Goal: Task Accomplishment & Management: Manage account settings

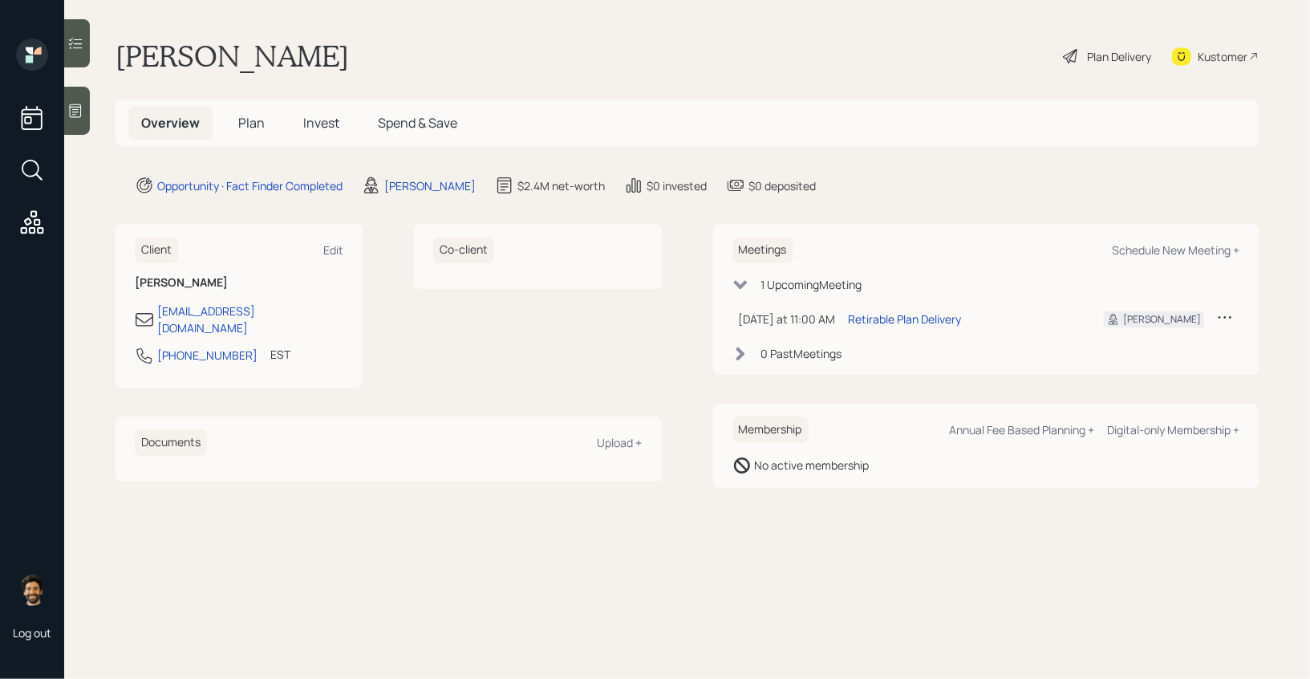
click at [74, 120] on div at bounding box center [77, 111] width 26 height 48
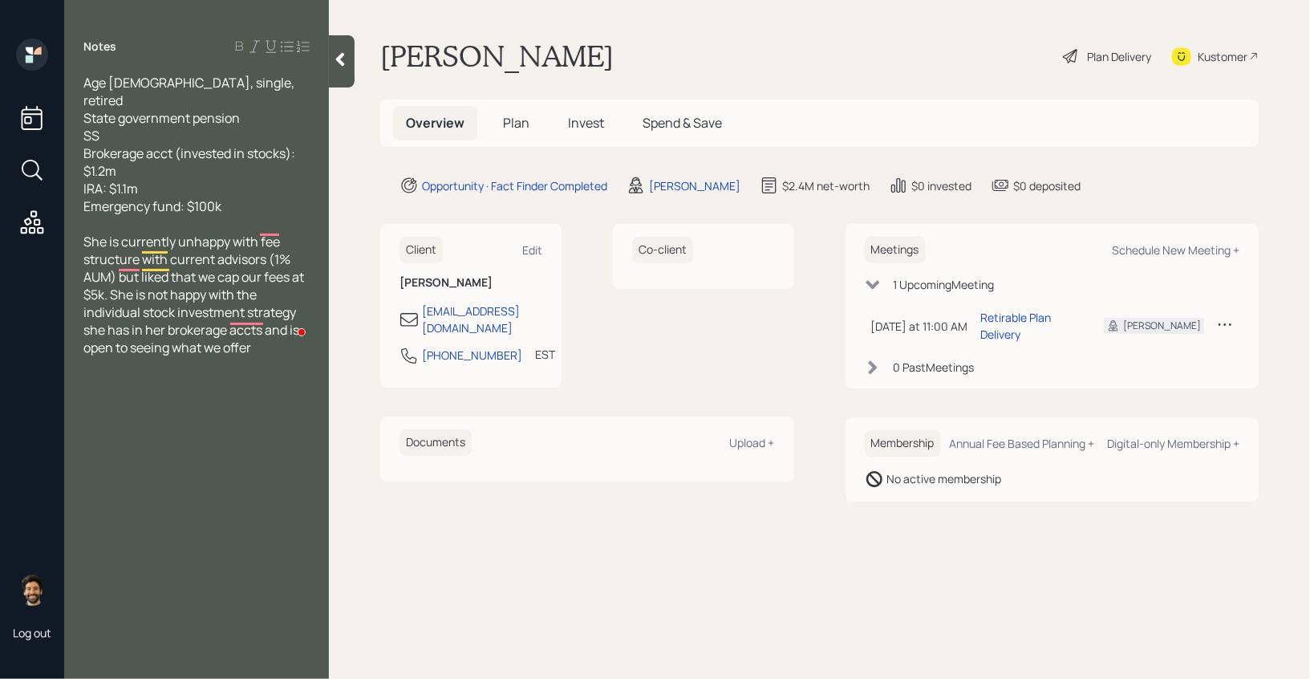
click at [342, 54] on icon at bounding box center [340, 60] width 9 height 14
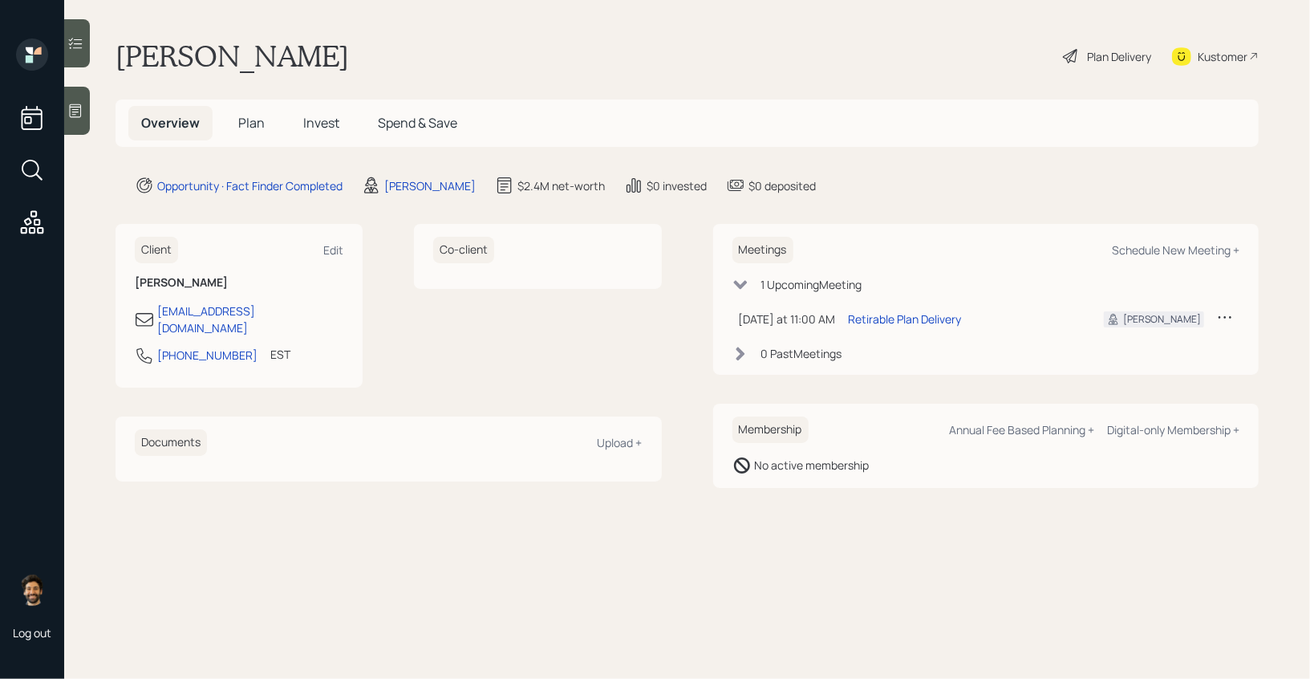
click at [200, 51] on h1 "[PERSON_NAME]" at bounding box center [231, 55] width 233 height 35
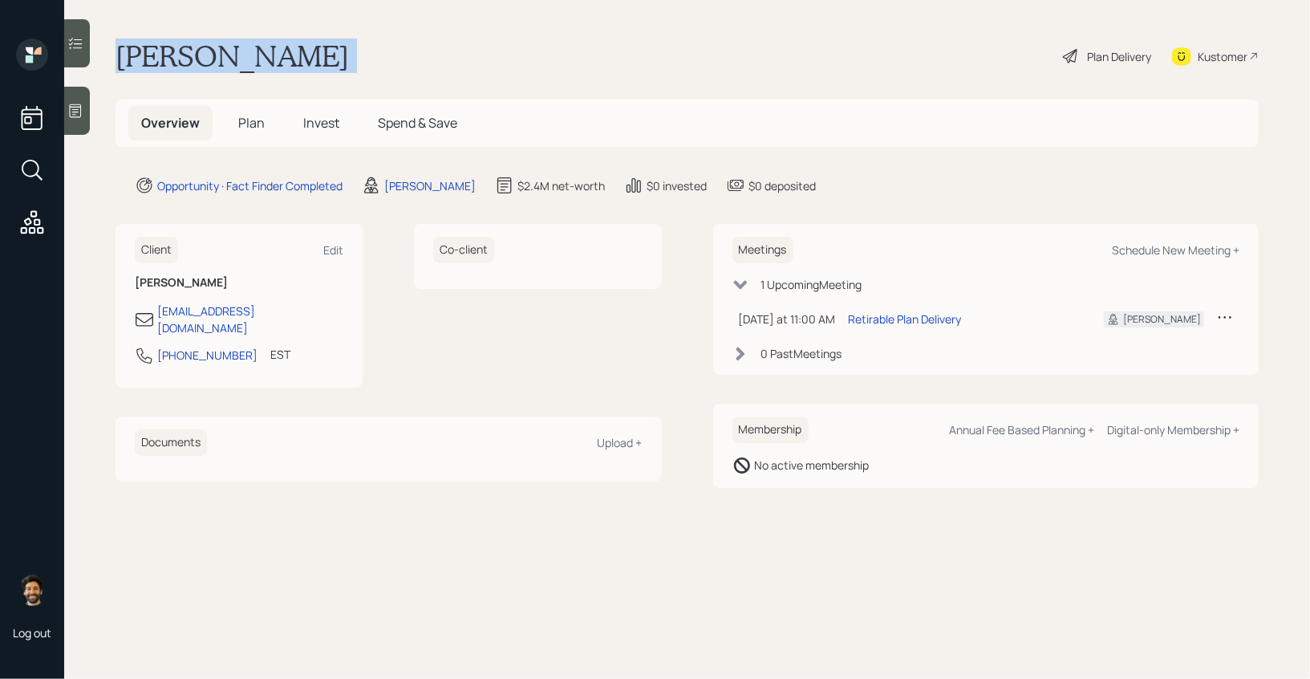
click at [200, 51] on h1 "[PERSON_NAME]" at bounding box center [231, 55] width 233 height 35
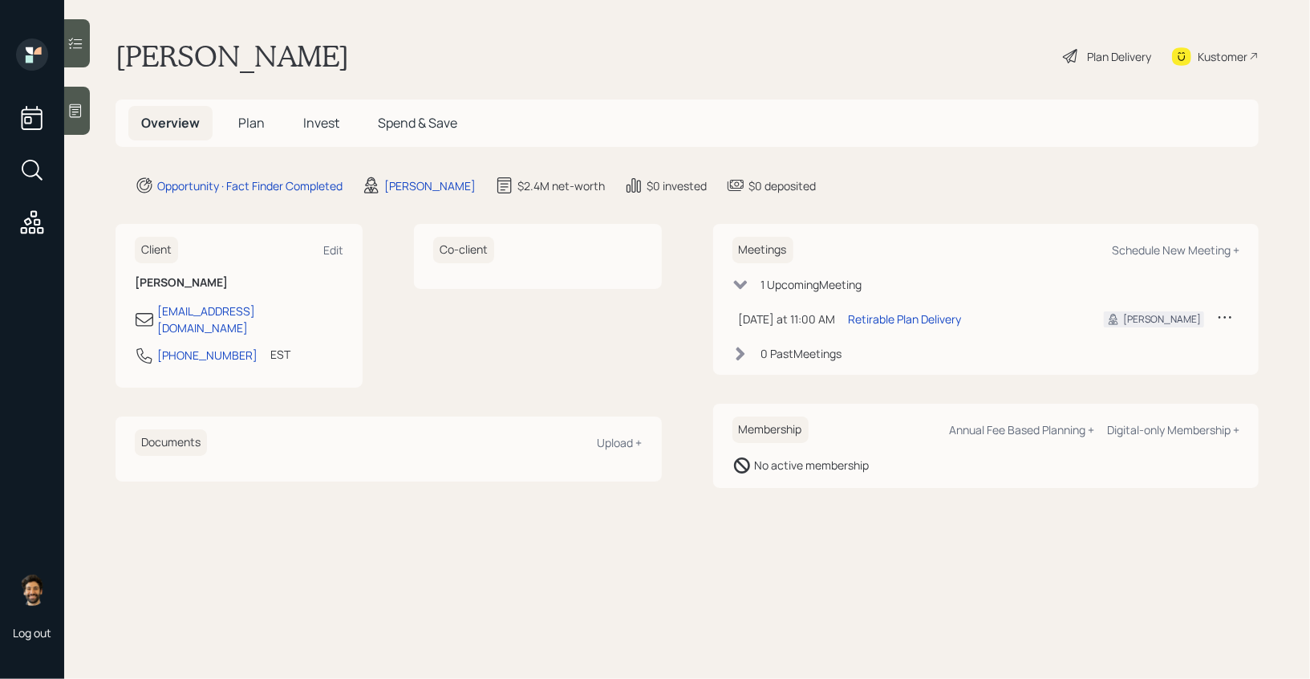
click at [244, 124] on span "Plan" at bounding box center [251, 123] width 26 height 18
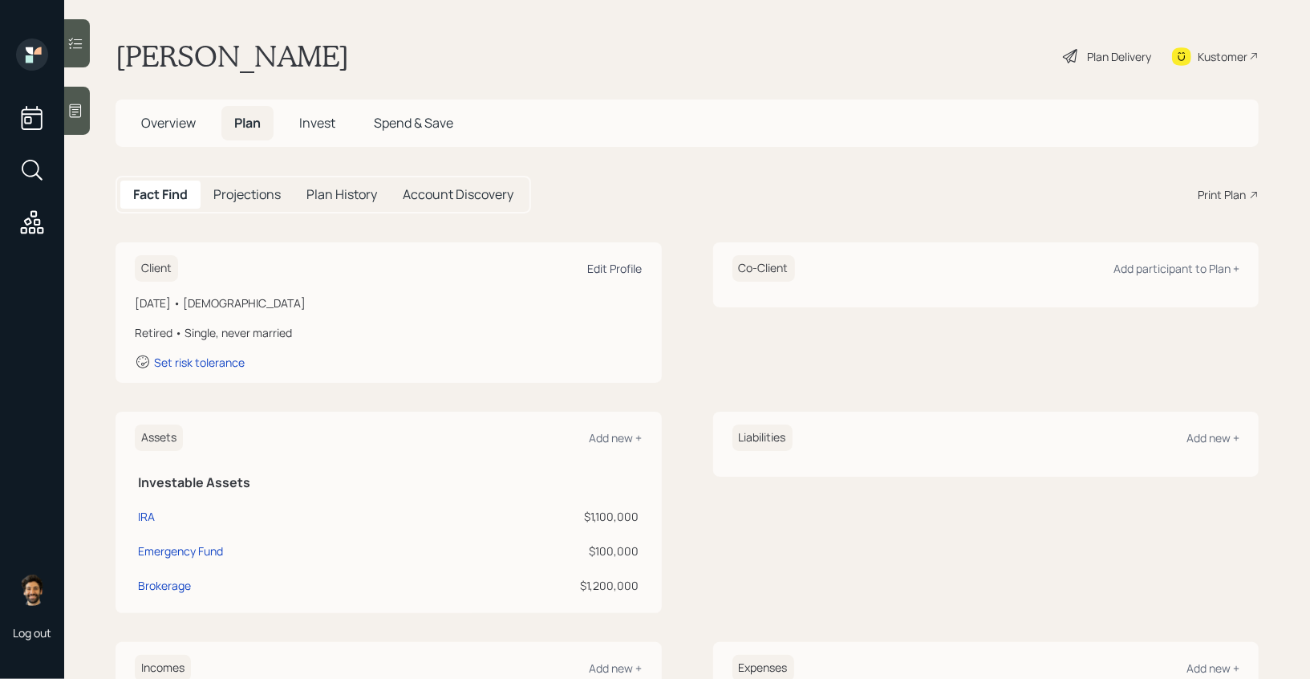
click at [632, 265] on div "Edit Profile" at bounding box center [615, 268] width 55 height 15
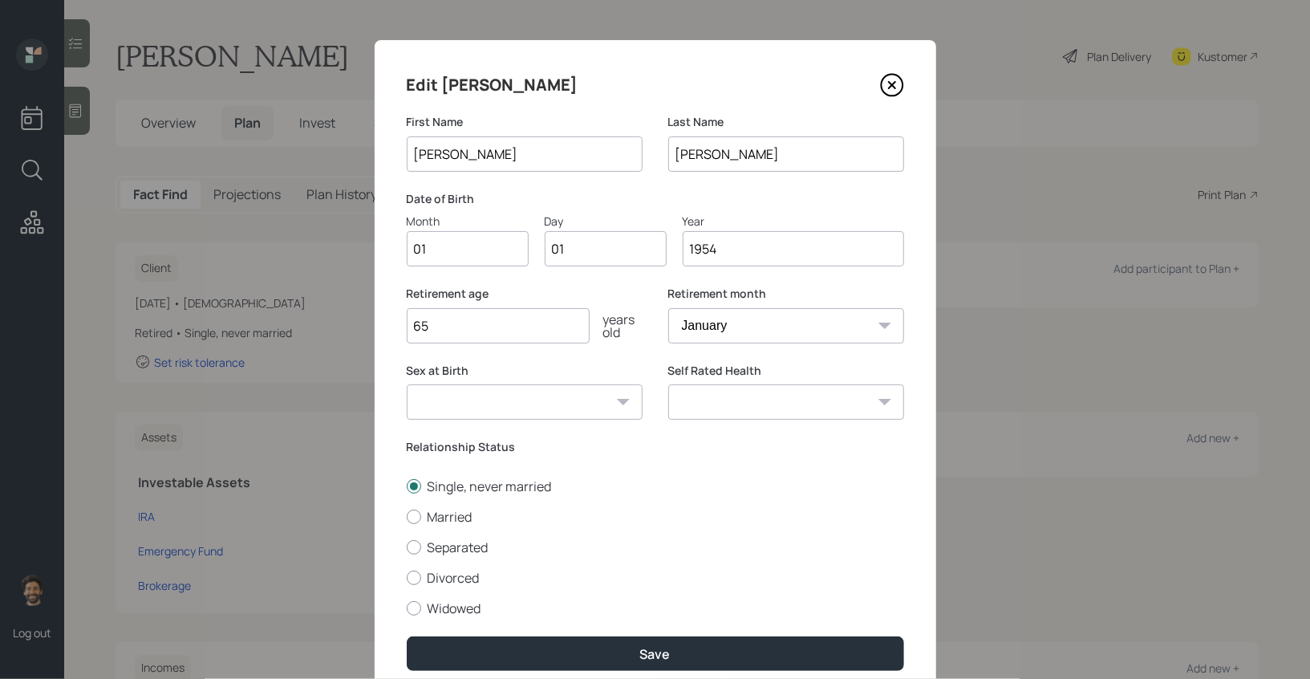
click at [473, 249] on input "01" at bounding box center [468, 248] width 122 height 35
type input "07"
type input "0"
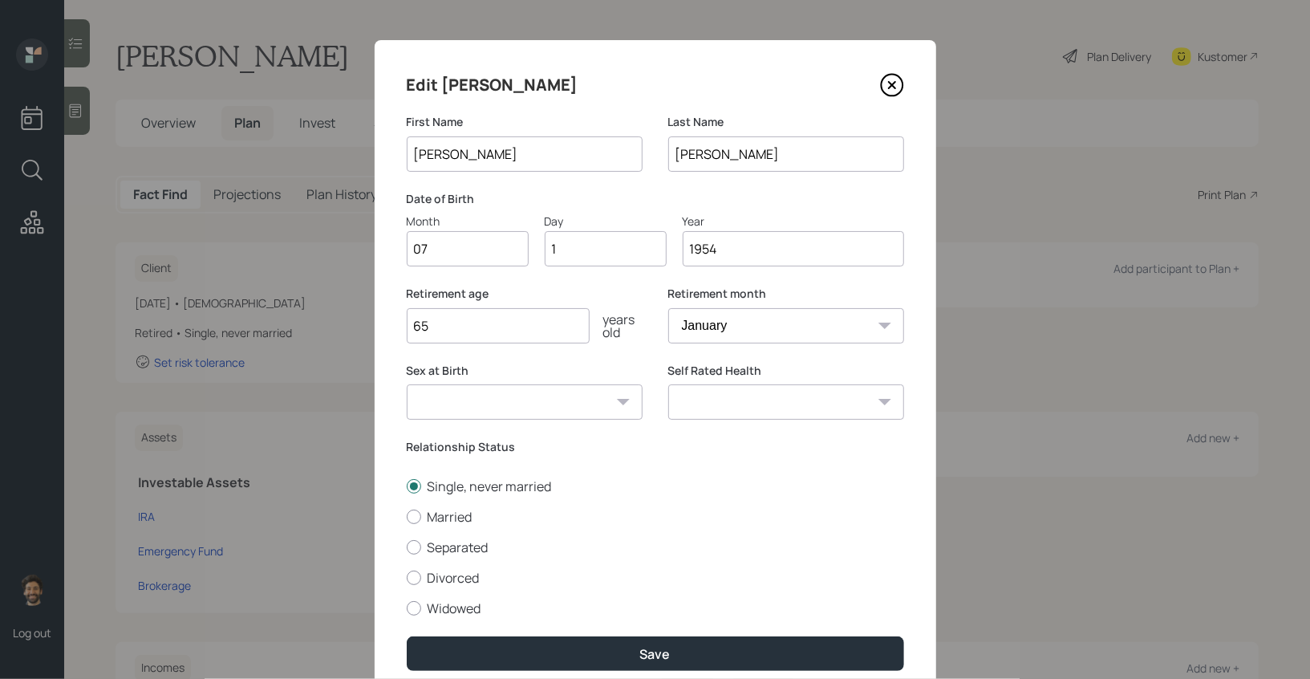
type input "14"
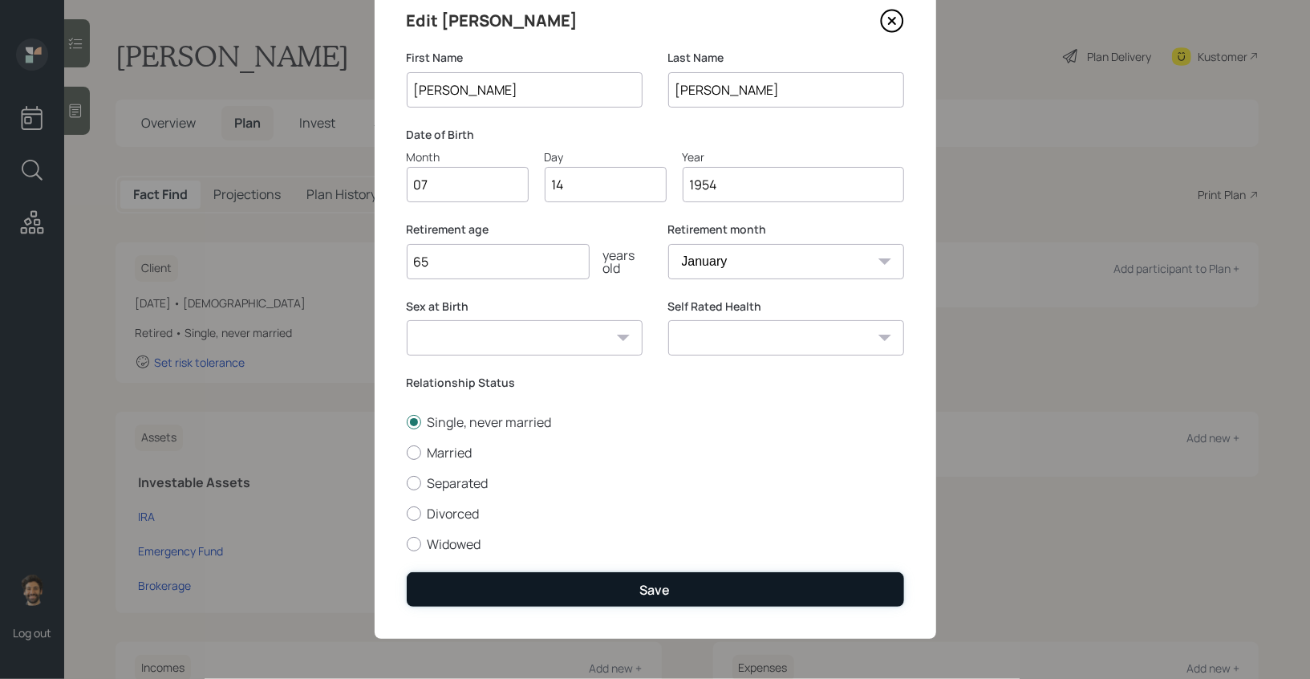
click at [484, 580] on button "Save" at bounding box center [655, 589] width 497 height 34
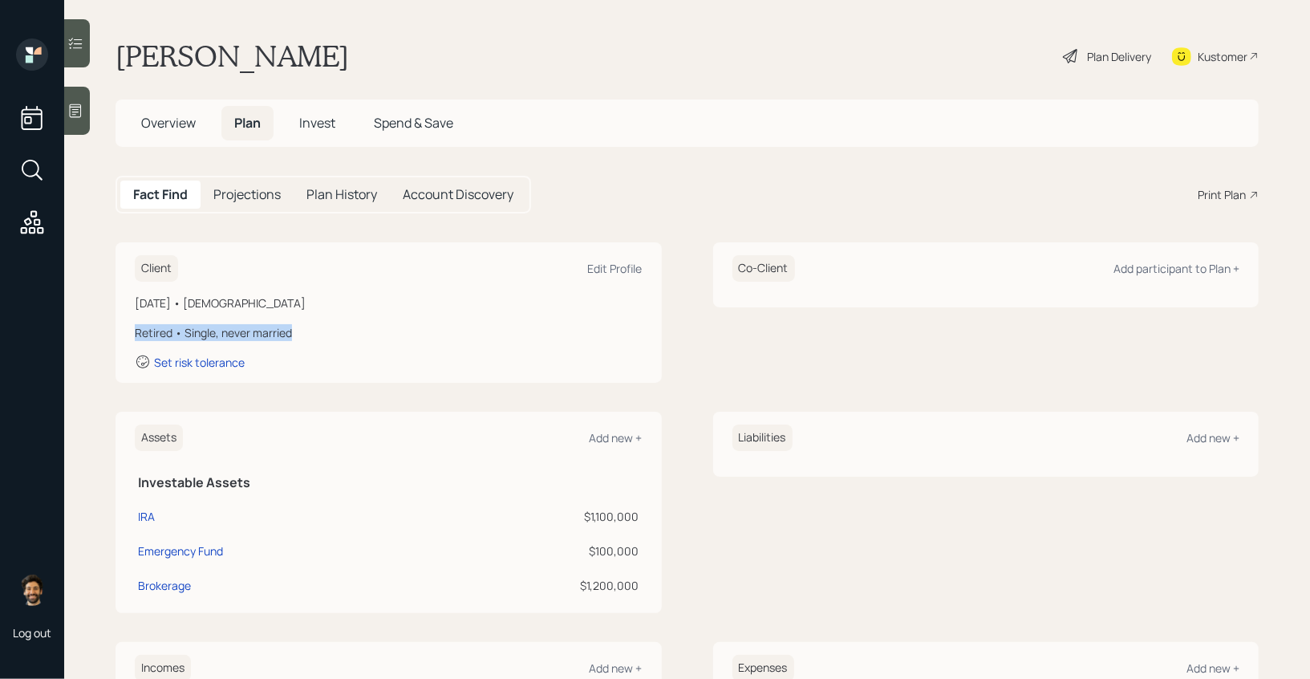
drag, startPoint x: 298, startPoint y: 329, endPoint x: 128, endPoint y: 331, distance: 170.0
click at [128, 331] on div "Client Edit Profile [DATE] • [DEMOGRAPHIC_DATA] Retired • Single, never married…" at bounding box center [388, 312] width 546 height 140
click at [144, 328] on div "Retired • Single, never married" at bounding box center [389, 332] width 508 height 17
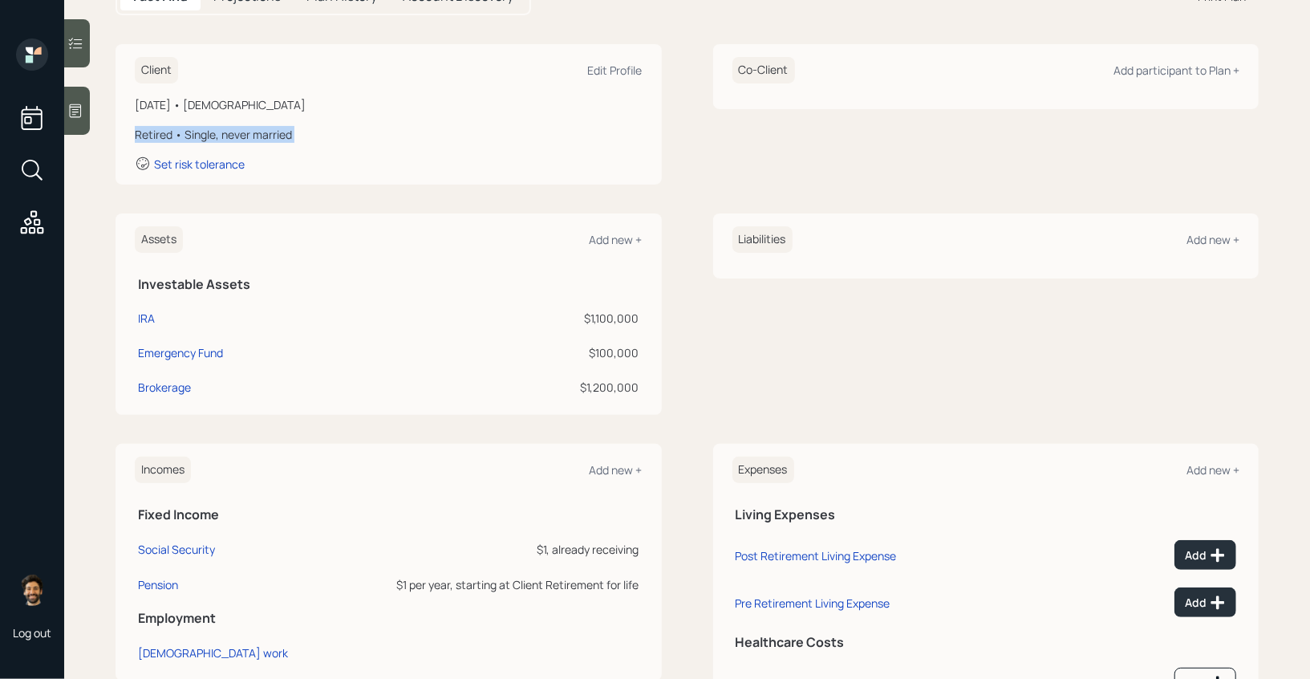
scroll to position [271, 0]
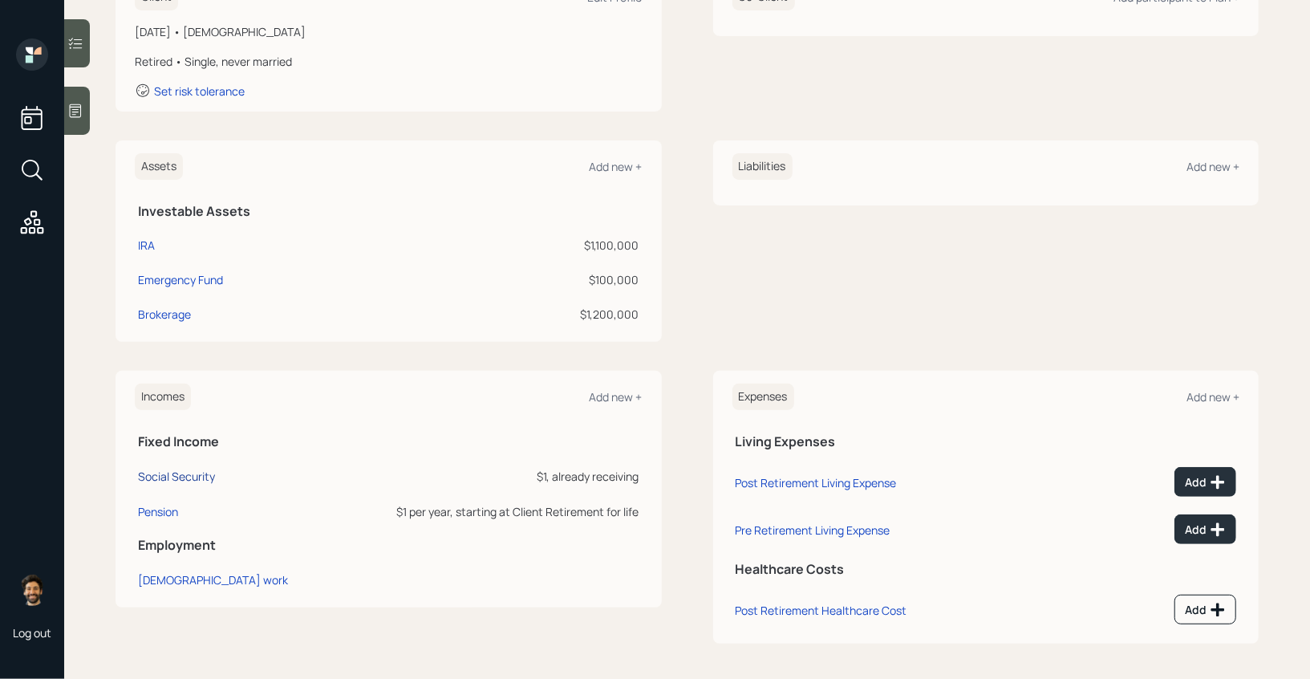
click at [152, 477] on div "Social Security" at bounding box center [176, 475] width 77 height 15
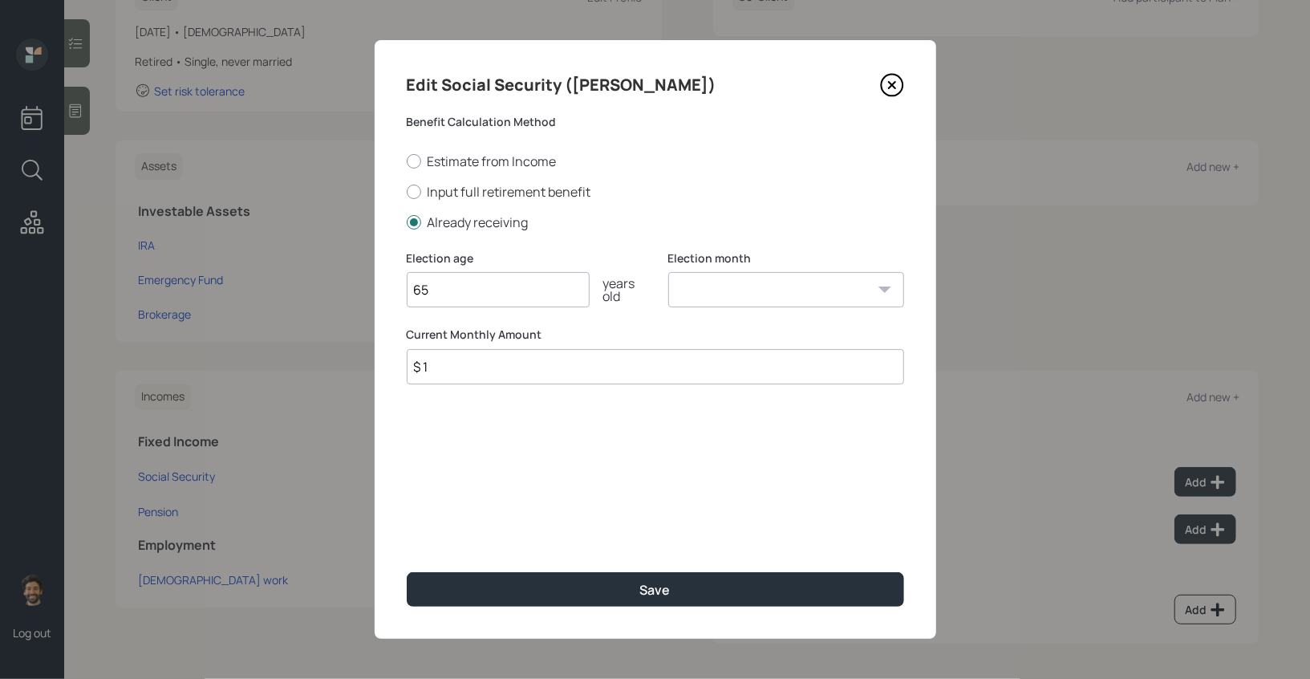
click at [468, 360] on input "$ 1" at bounding box center [655, 366] width 497 height 35
type input "$"
click at [898, 82] on icon at bounding box center [892, 85] width 24 height 24
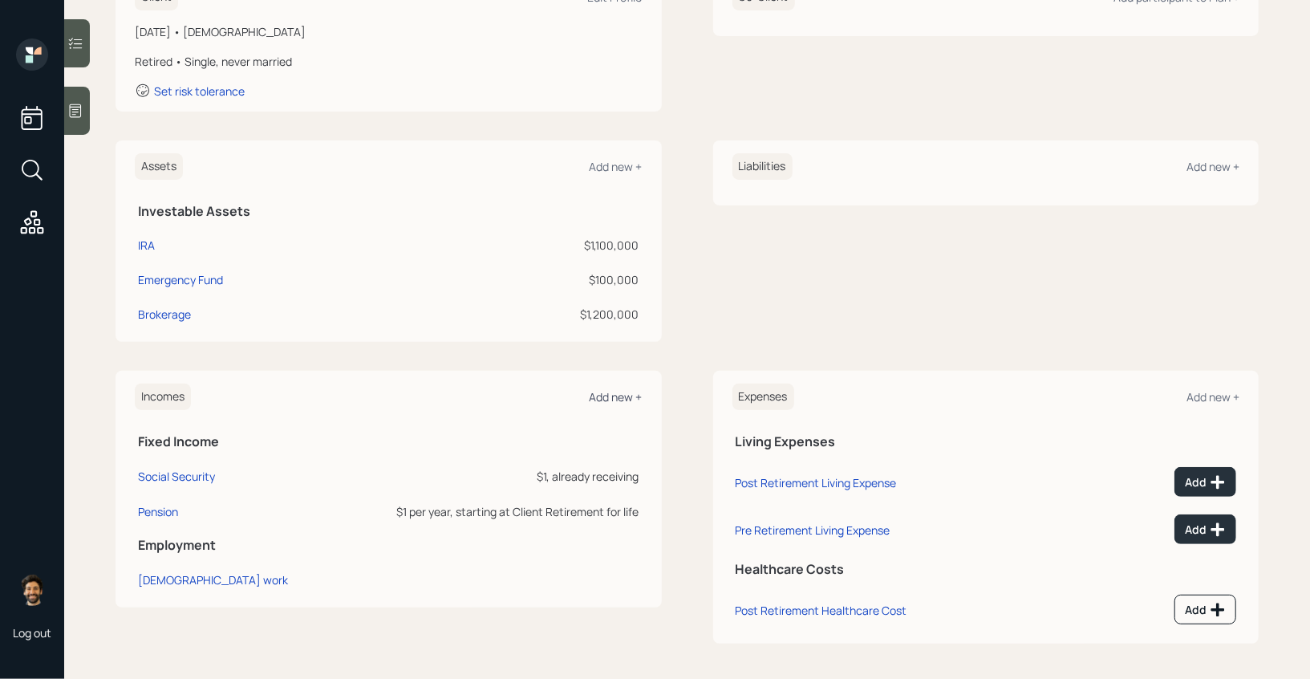
click at [614, 395] on div "Add new +" at bounding box center [615, 396] width 53 height 15
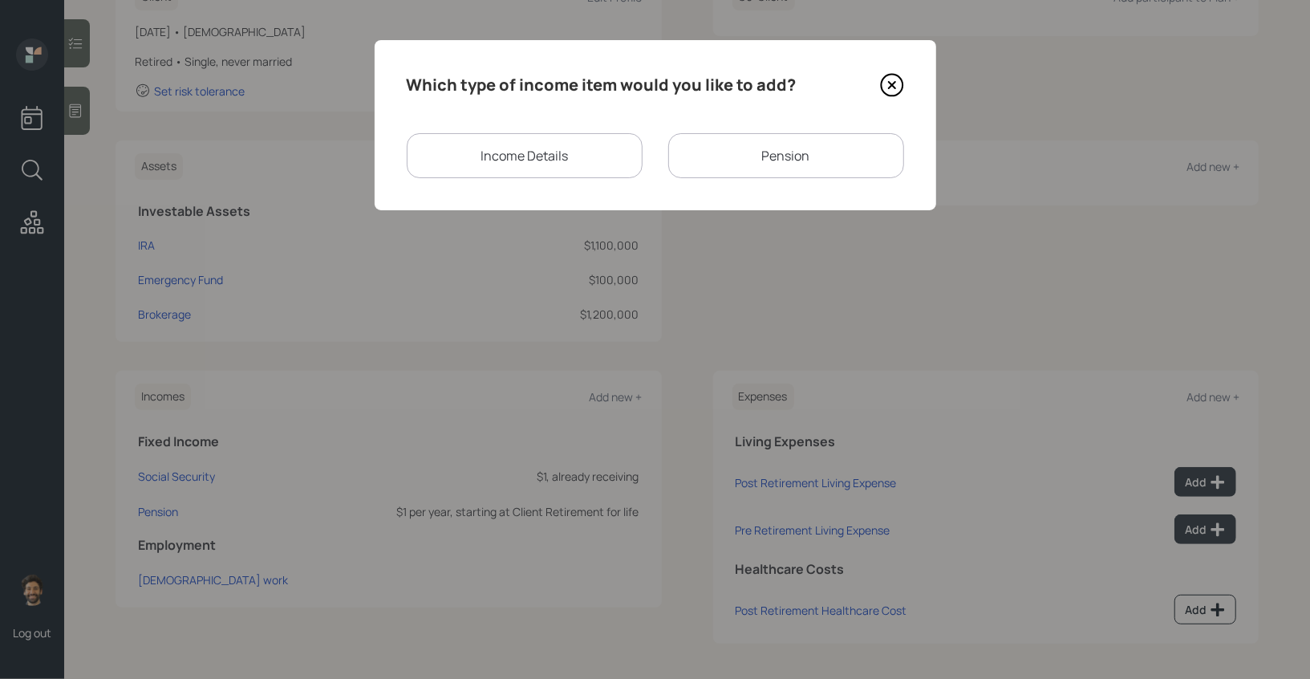
click at [562, 146] on div "Income Details" at bounding box center [525, 155] width 236 height 45
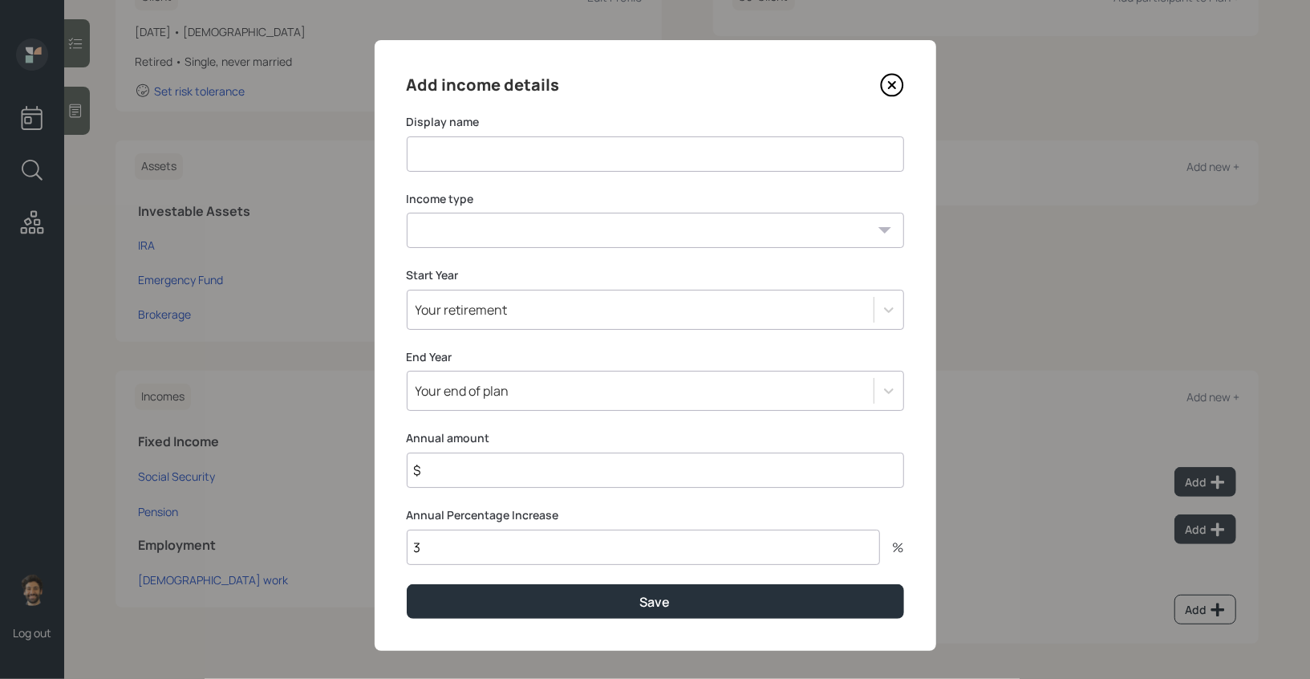
click at [463, 163] on input at bounding box center [655, 153] width 497 height 35
type input "SS Income"
click at [435, 221] on select "[DEMOGRAPHIC_DATA] work [DEMOGRAPHIC_DATA] work Self employment Other" at bounding box center [655, 230] width 497 height 35
select select "other"
click at [407, 213] on select "[DEMOGRAPHIC_DATA] work [DEMOGRAPHIC_DATA] work Self employment Other" at bounding box center [655, 230] width 497 height 35
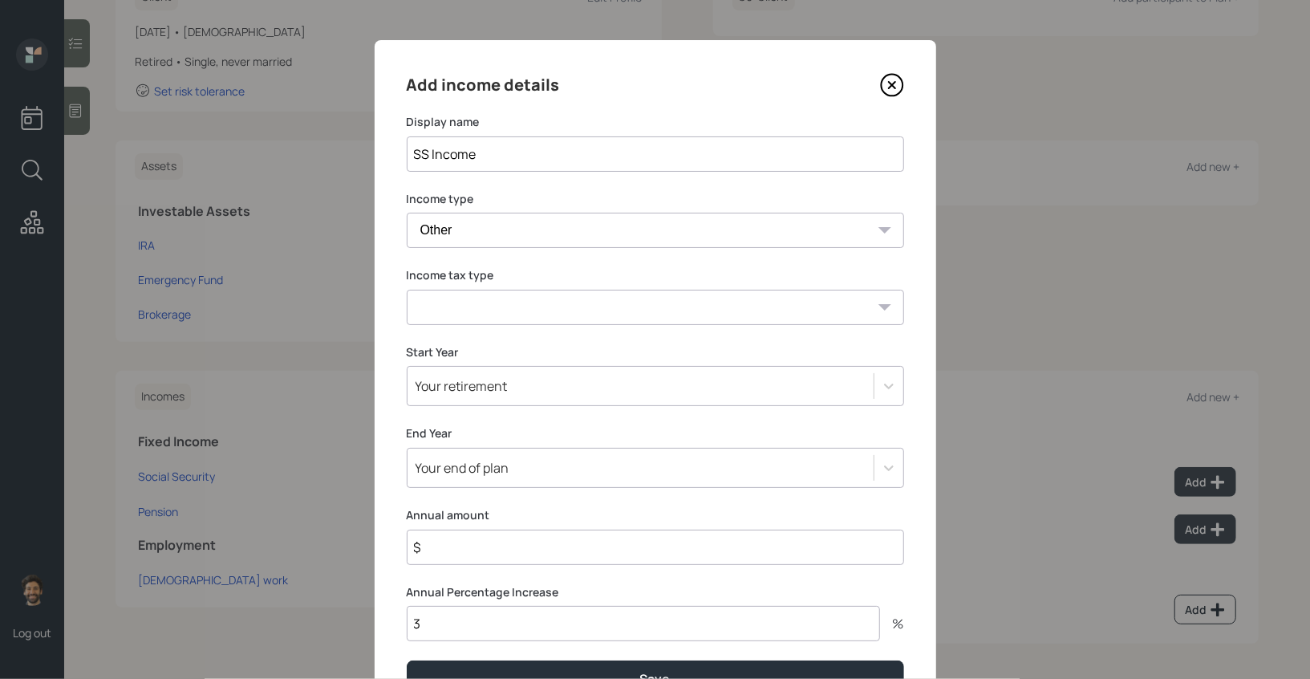
click at [434, 318] on select "Tax-free Earned Self Employment Alimony Royalties Pension / Annuity Interest Di…" at bounding box center [655, 307] width 497 height 35
select select "tax_free"
click at [407, 290] on select "Tax-free Earned Self Employment Alimony Royalties Pension / Annuity Interest Di…" at bounding box center [655, 307] width 497 height 35
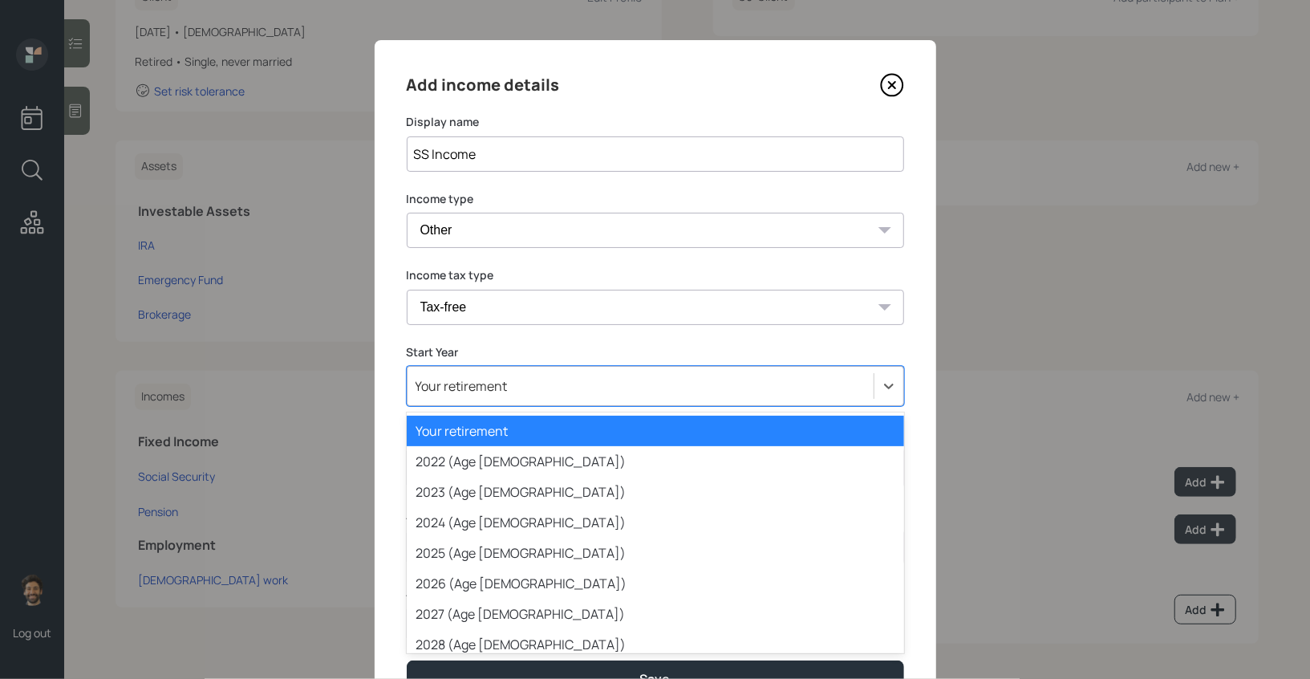
click at [464, 384] on div "Your retirement" at bounding box center [461, 386] width 92 height 18
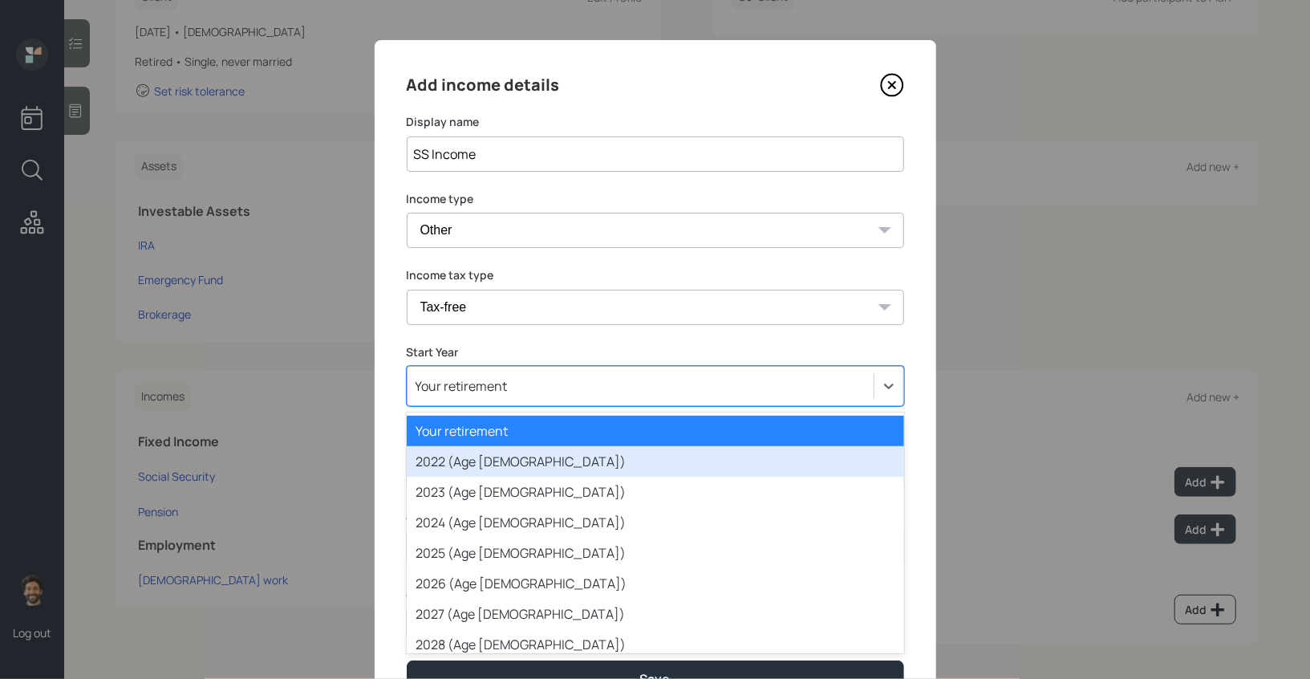
click at [453, 467] on div "2022 (Age [DEMOGRAPHIC_DATA])" at bounding box center [655, 461] width 497 height 30
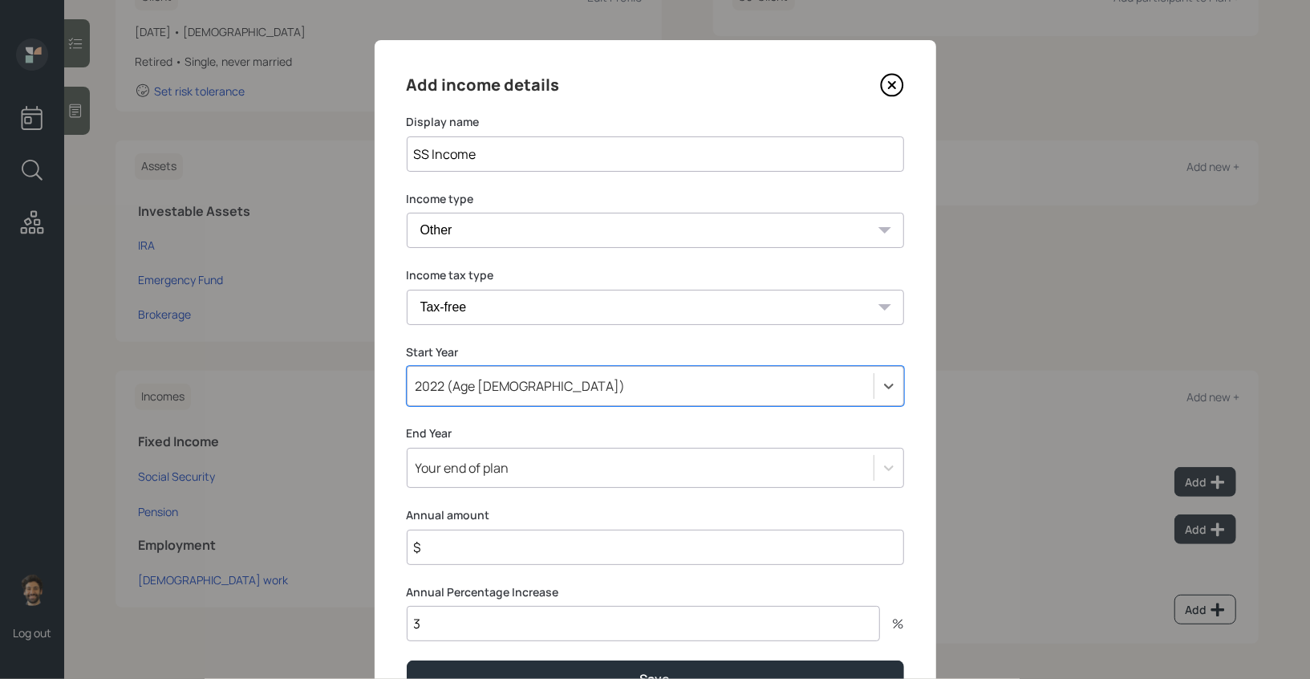
click at [446, 472] on div "Your end of plan" at bounding box center [655, 468] width 497 height 40
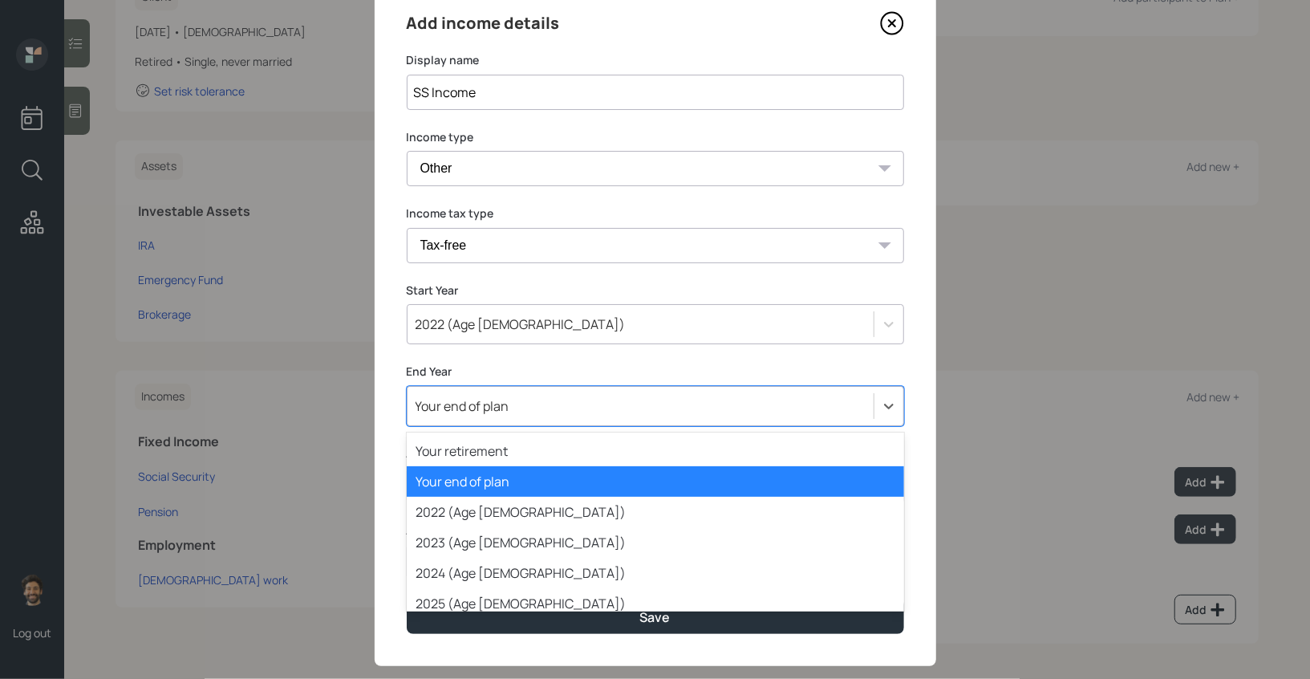
click at [441, 482] on div "Your end of plan" at bounding box center [655, 481] width 497 height 30
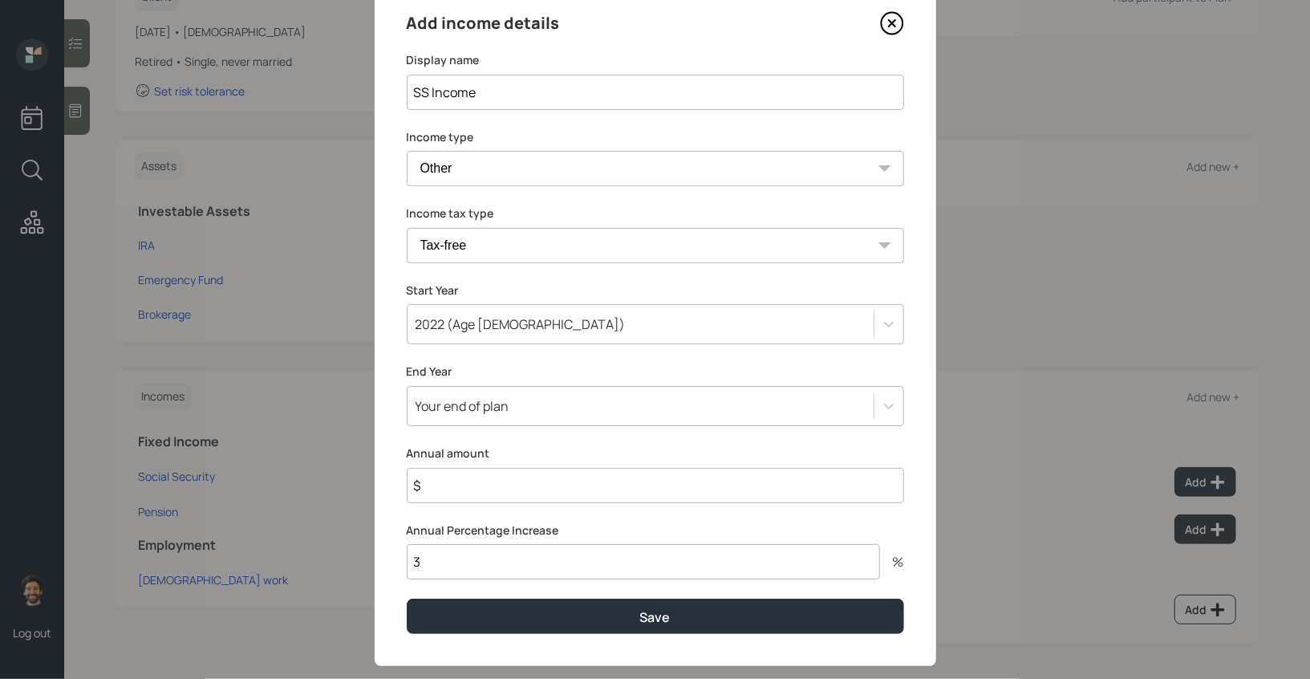
click at [441, 483] on input "$" at bounding box center [655, 485] width 497 height 35
type input "$ 39,600"
click at [440, 566] on input "3" at bounding box center [643, 561] width 473 height 35
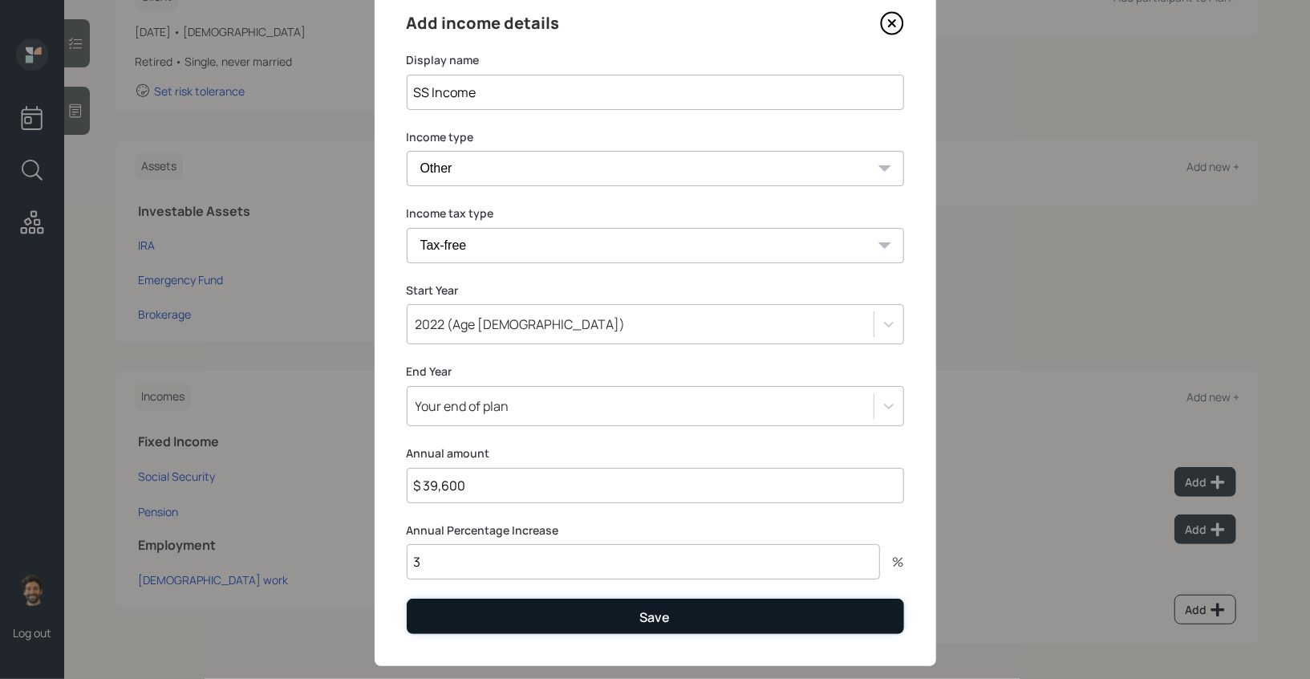
click at [460, 607] on button "Save" at bounding box center [655, 615] width 497 height 34
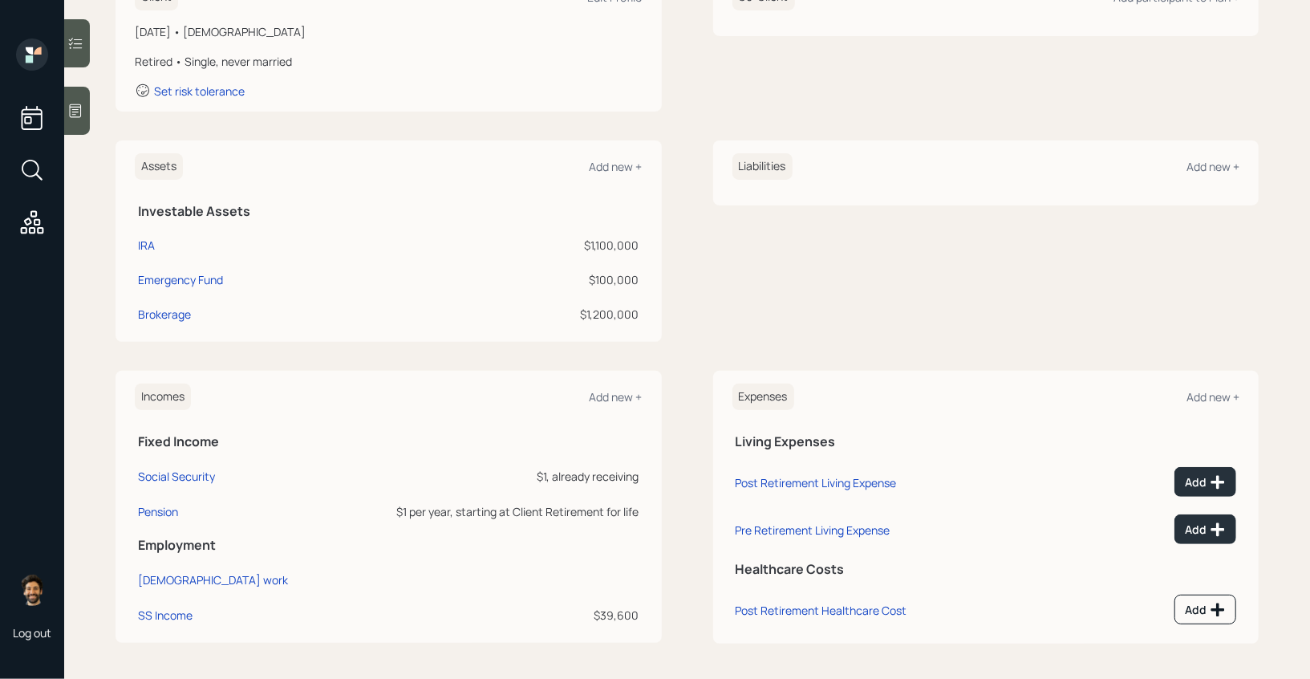
scroll to position [273, 0]
click at [168, 475] on div "Social Security" at bounding box center [176, 474] width 77 height 15
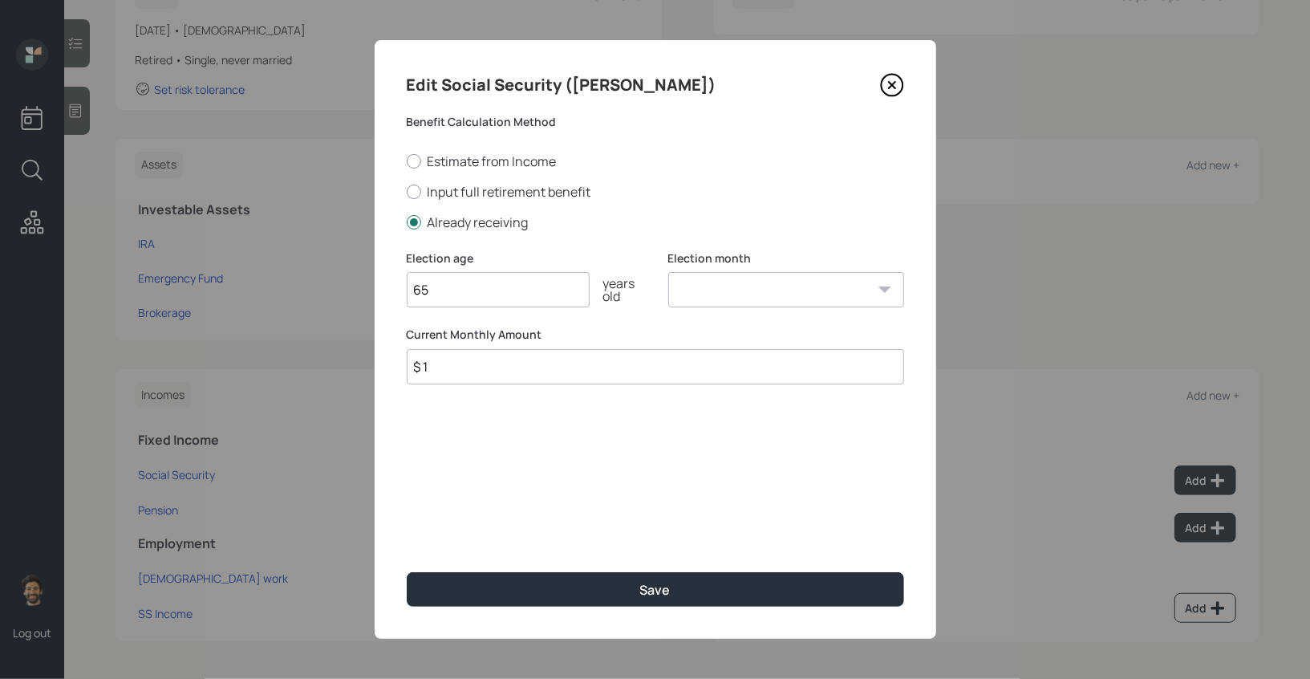
click at [443, 379] on input "$ 1" at bounding box center [655, 366] width 497 height 35
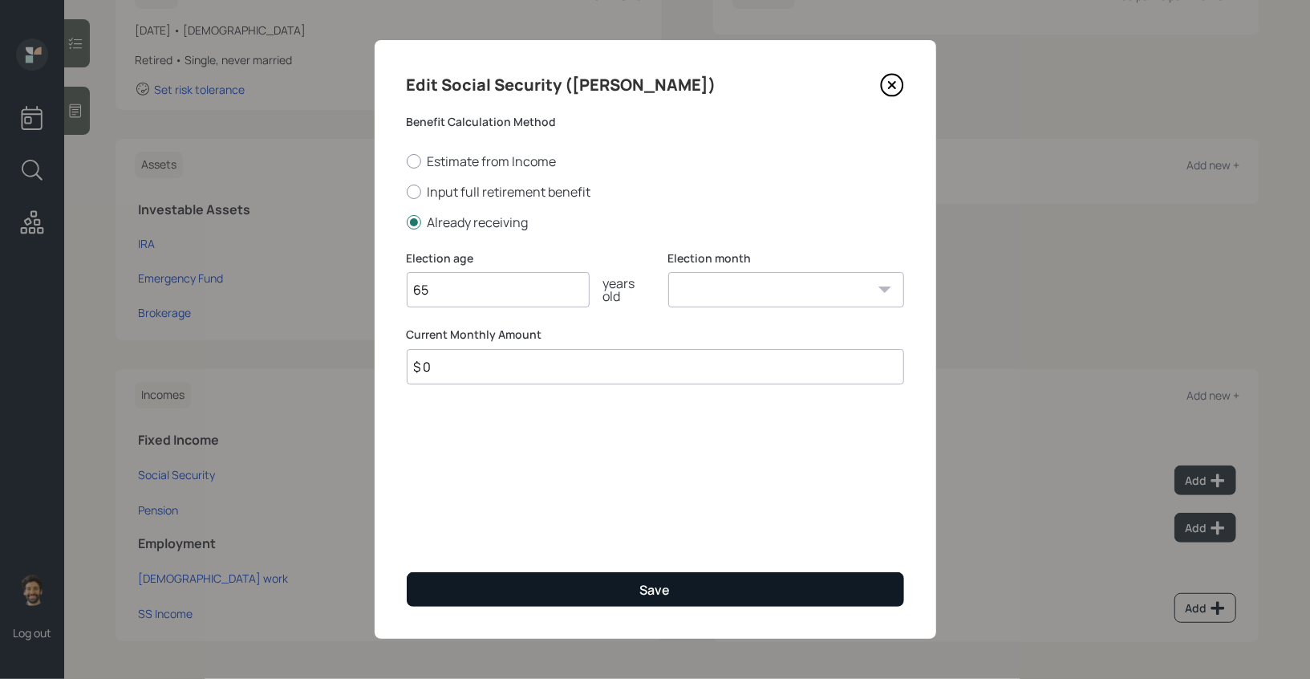
type input "$ 0"
click at [486, 576] on button "Save" at bounding box center [655, 589] width 497 height 34
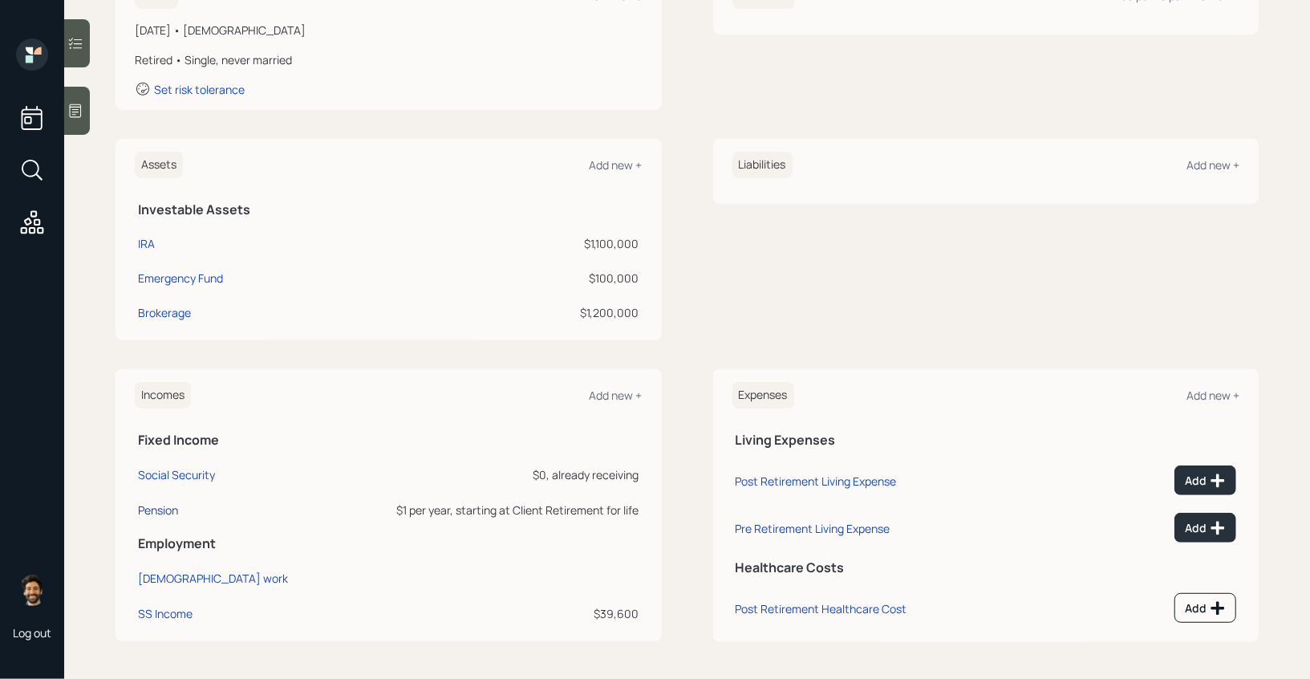
click at [153, 506] on div "Pension" at bounding box center [158, 509] width 40 height 15
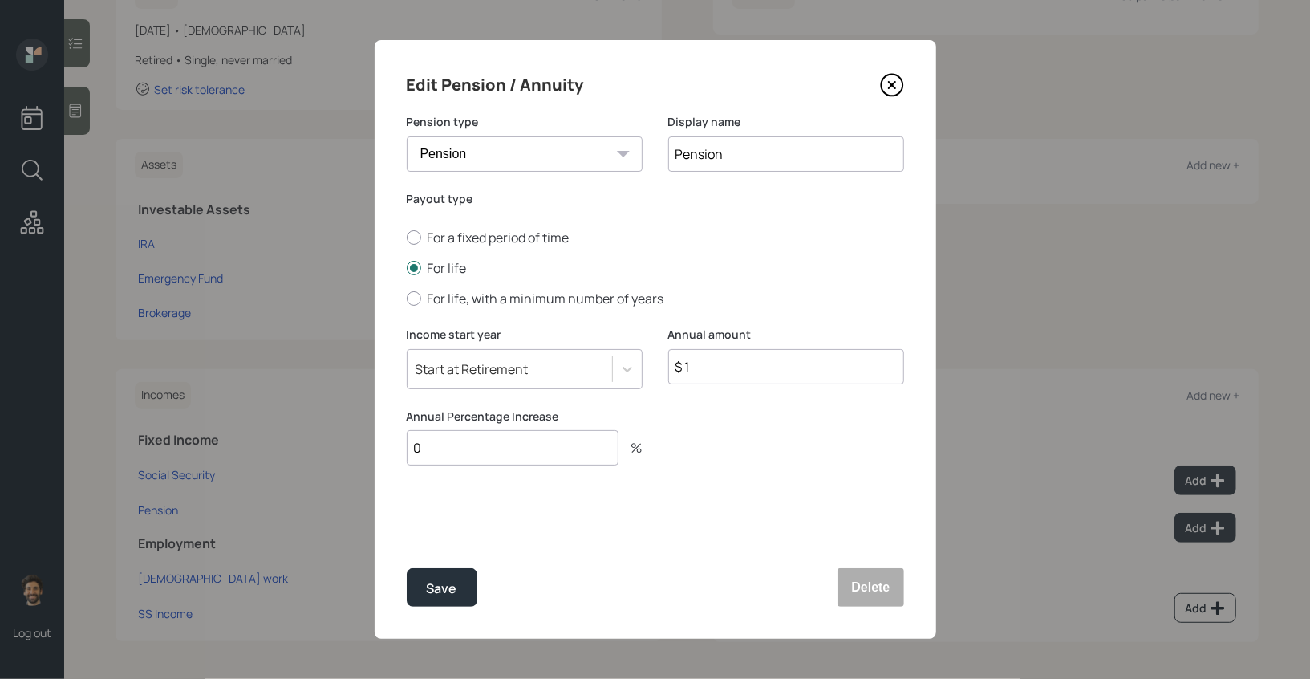
click at [704, 363] on input "$ 1" at bounding box center [786, 366] width 236 height 35
type input "$"
click at [759, 161] on input "Pension" at bounding box center [786, 153] width 236 height 35
type input "Pension (2)"
click at [463, 375] on div "Start at Retirement" at bounding box center [471, 369] width 113 height 18
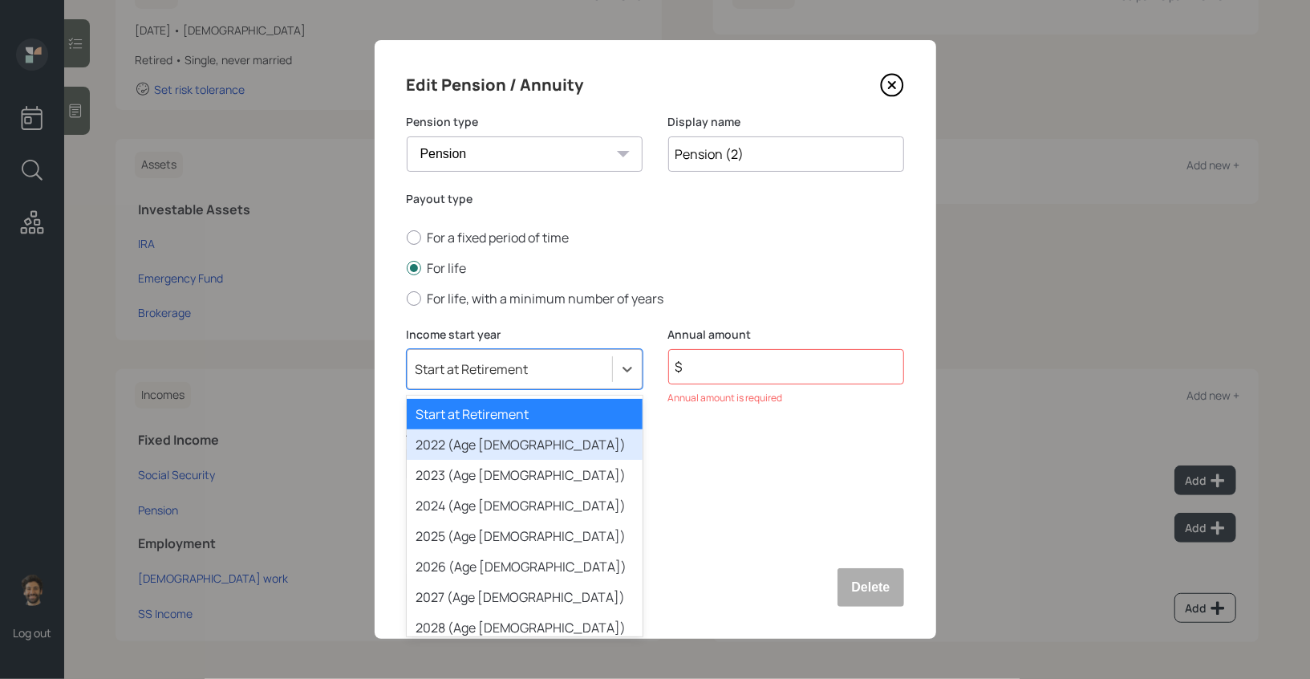
click at [450, 441] on div "2022 (Age [DEMOGRAPHIC_DATA])" at bounding box center [525, 444] width 236 height 30
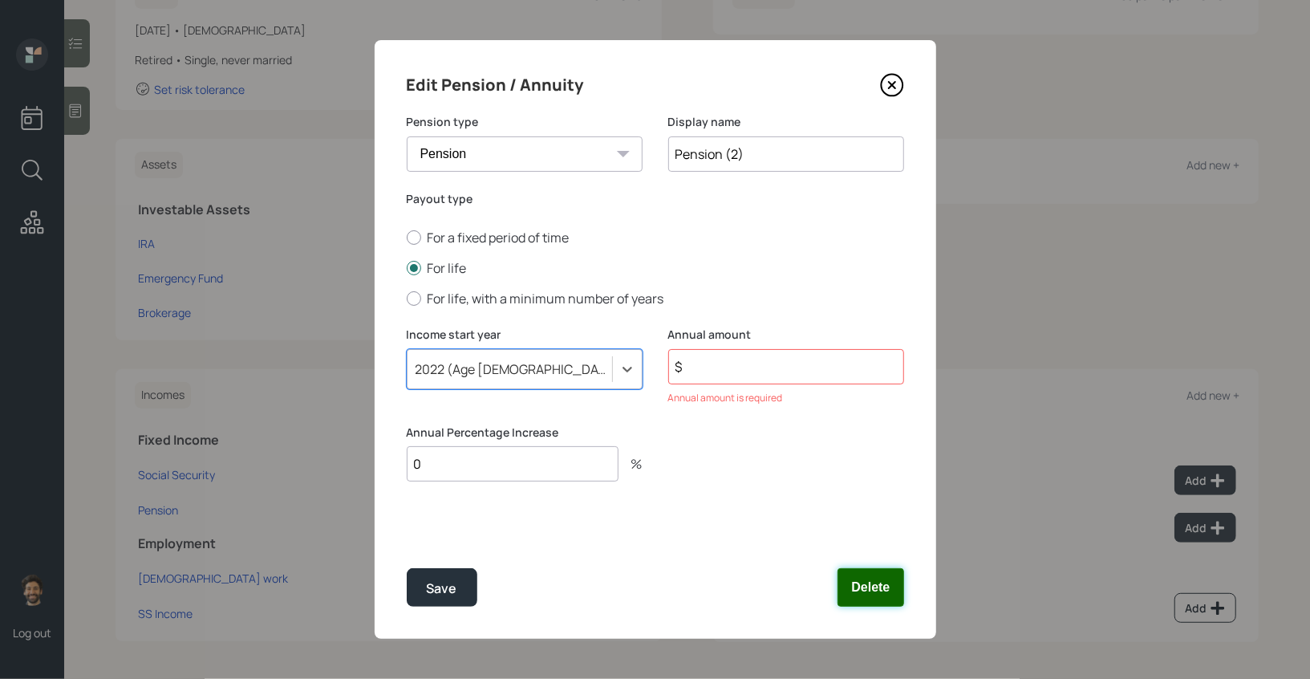
click at [862, 596] on button "Delete" at bounding box center [870, 587] width 66 height 38
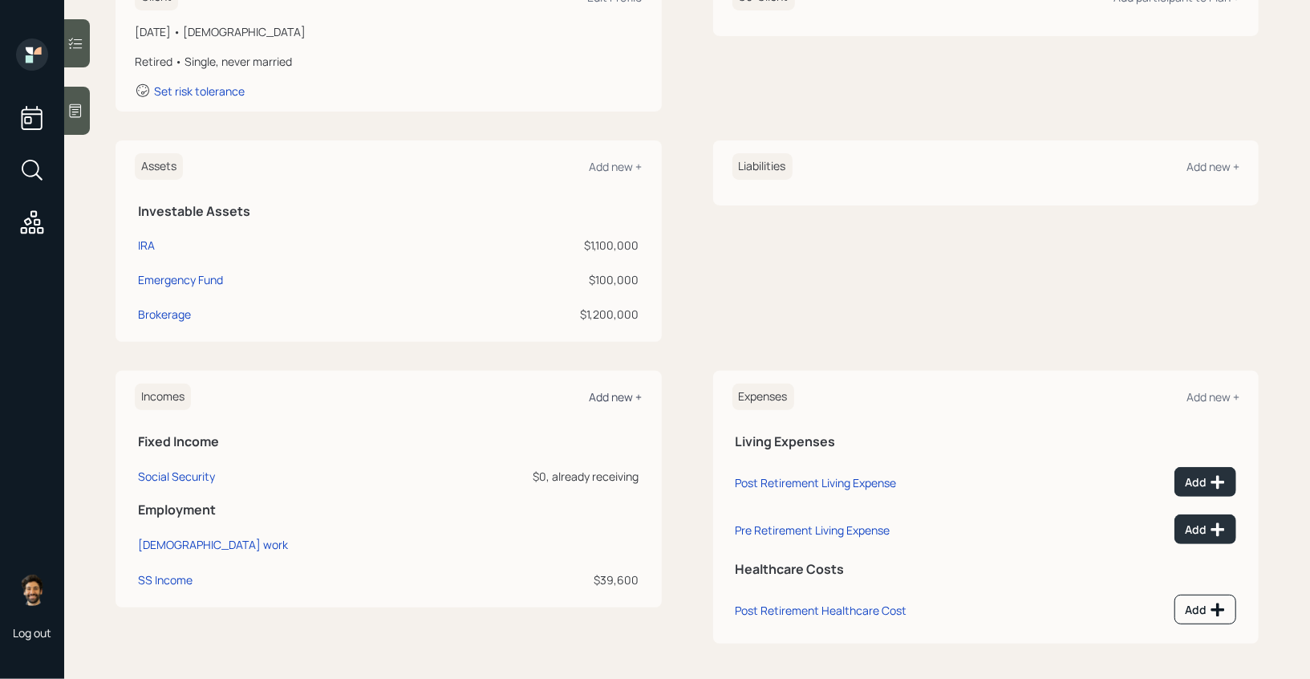
click at [613, 393] on div "Add new +" at bounding box center [615, 396] width 53 height 15
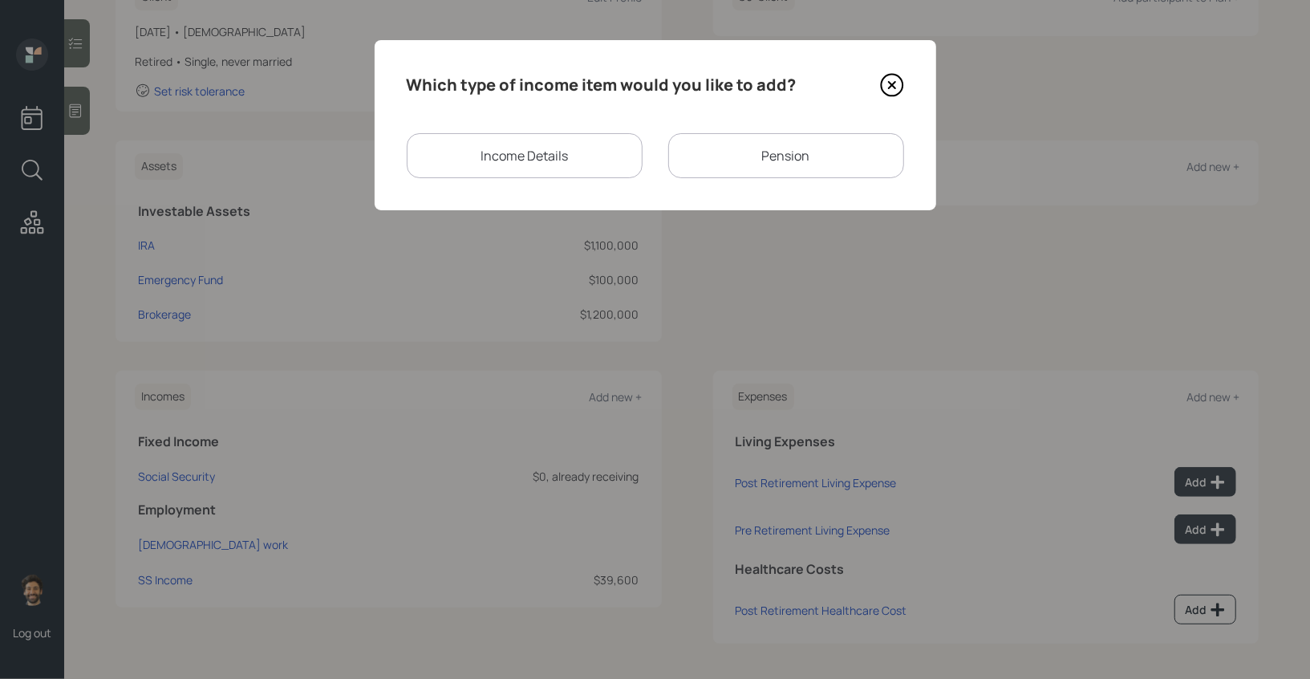
click at [551, 159] on div "Income Details" at bounding box center [525, 155] width 236 height 45
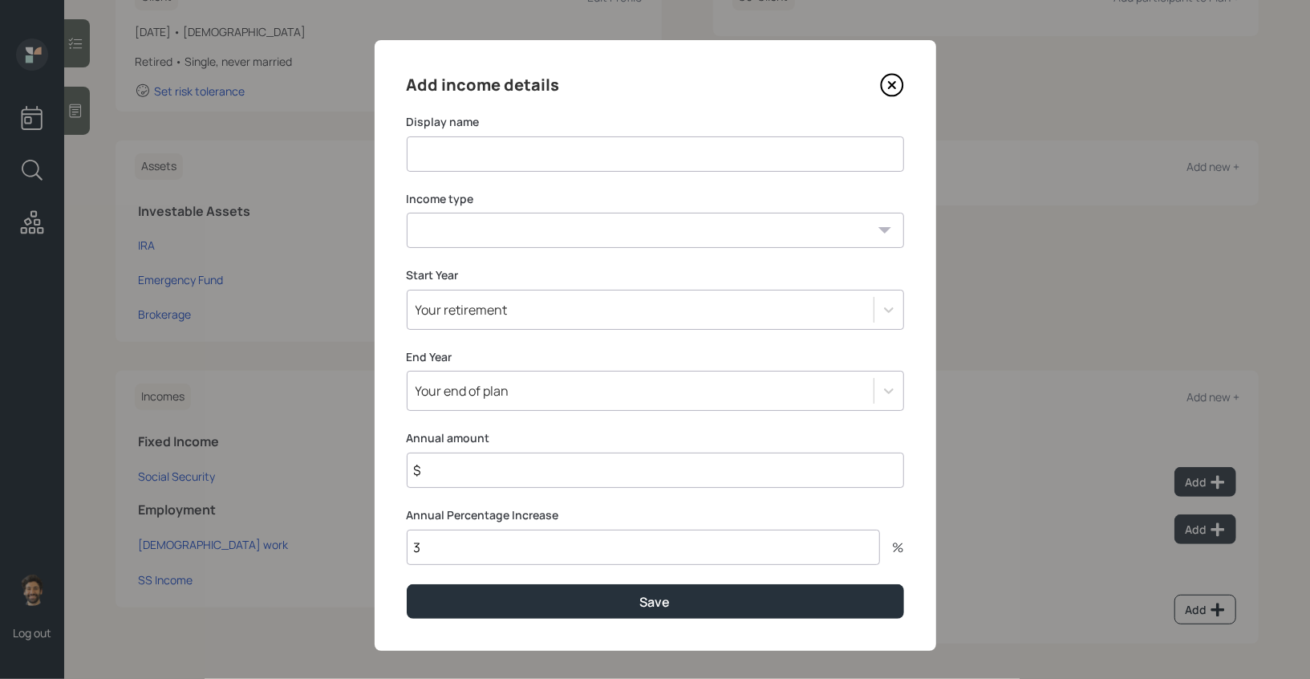
click at [463, 150] on input at bounding box center [655, 153] width 497 height 35
type input "Pensions (2)"
click at [457, 249] on div "Add income details Display name Pensions (2) Income type [DEMOGRAPHIC_DATA] wor…" at bounding box center [655, 345] width 561 height 610
click at [444, 240] on select "[DEMOGRAPHIC_DATA] work [DEMOGRAPHIC_DATA] work Self employment Other" at bounding box center [655, 230] width 497 height 35
select select "other"
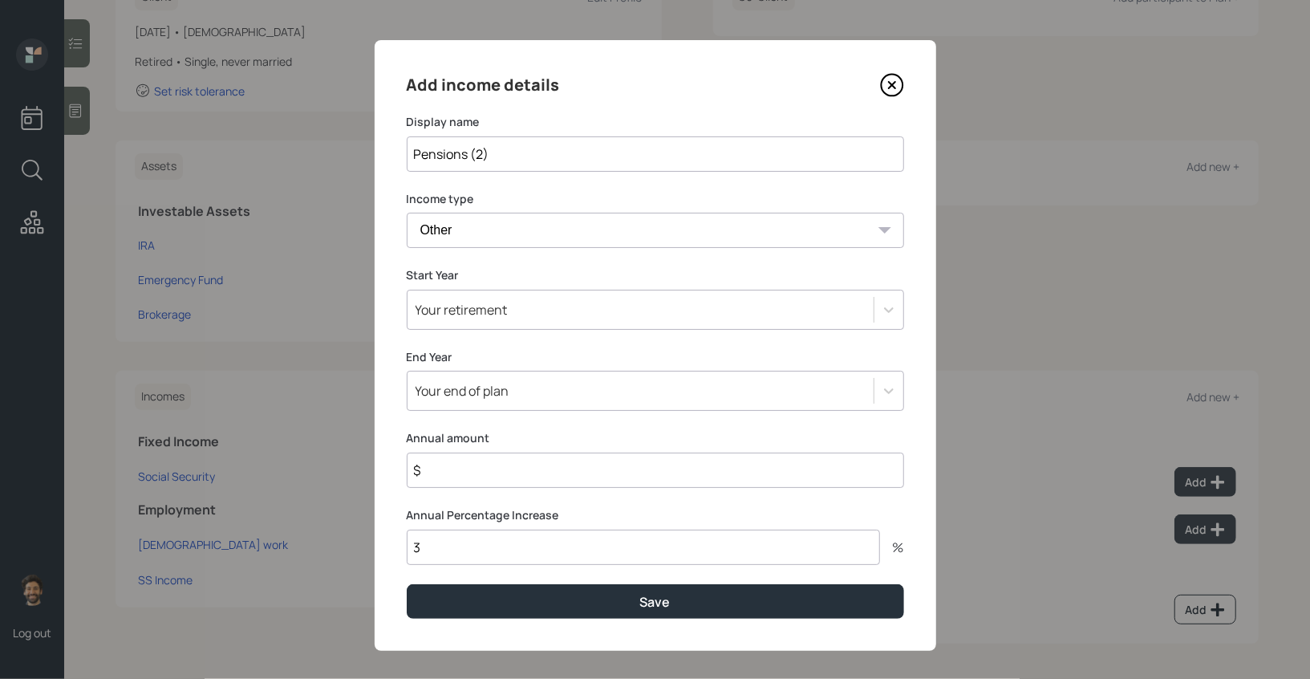
click at [407, 213] on select "[DEMOGRAPHIC_DATA] work [DEMOGRAPHIC_DATA] work Self employment Other" at bounding box center [655, 230] width 497 height 35
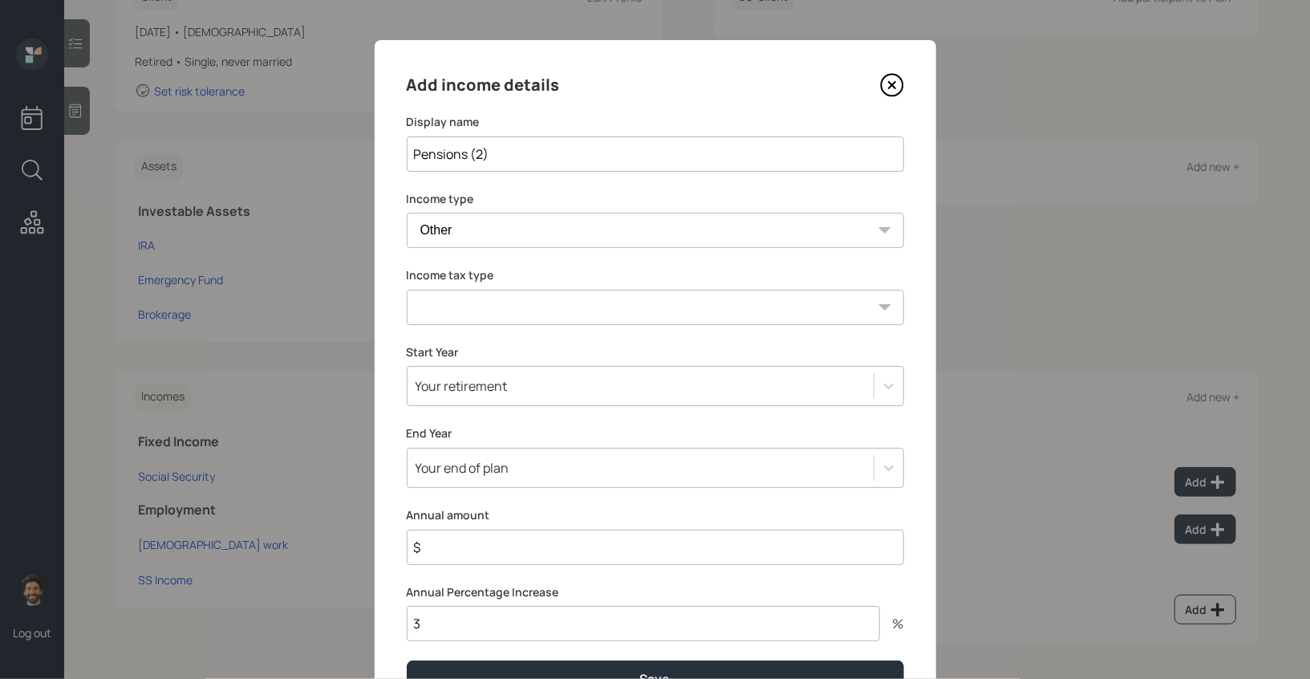
click at [441, 314] on select "Tax-free Earned Self Employment Alimony Royalties Pension / Annuity Interest Di…" at bounding box center [655, 307] width 497 height 35
select select "tax_free"
click at [407, 290] on select "Tax-free Earned Self Employment Alimony Royalties Pension / Annuity Interest Di…" at bounding box center [655, 307] width 497 height 35
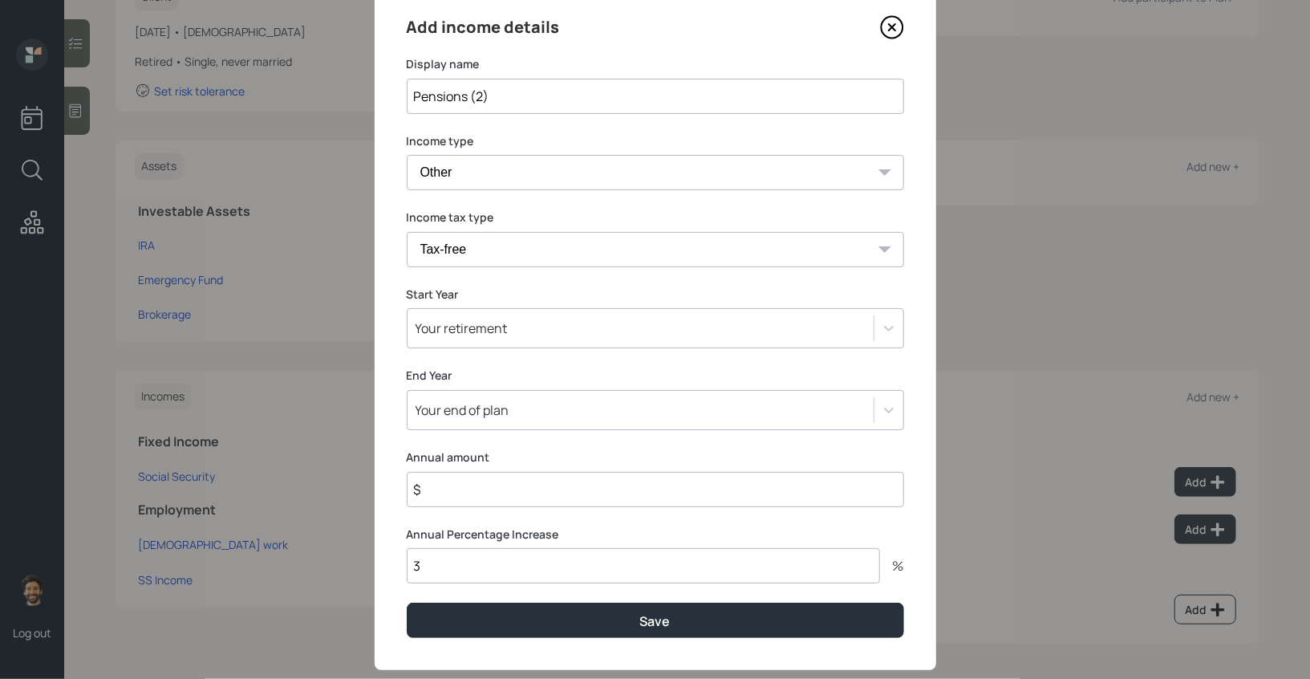
scroll to position [88, 0]
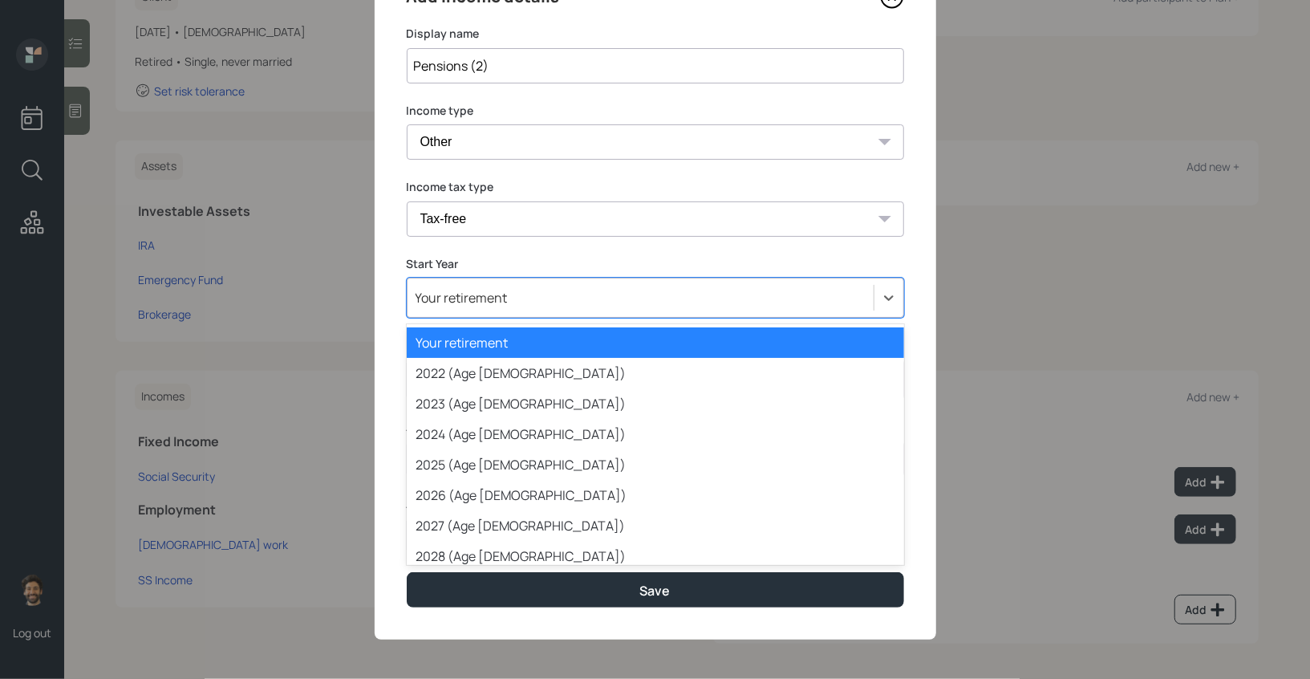
click at [445, 286] on div "Your retirement" at bounding box center [640, 297] width 466 height 27
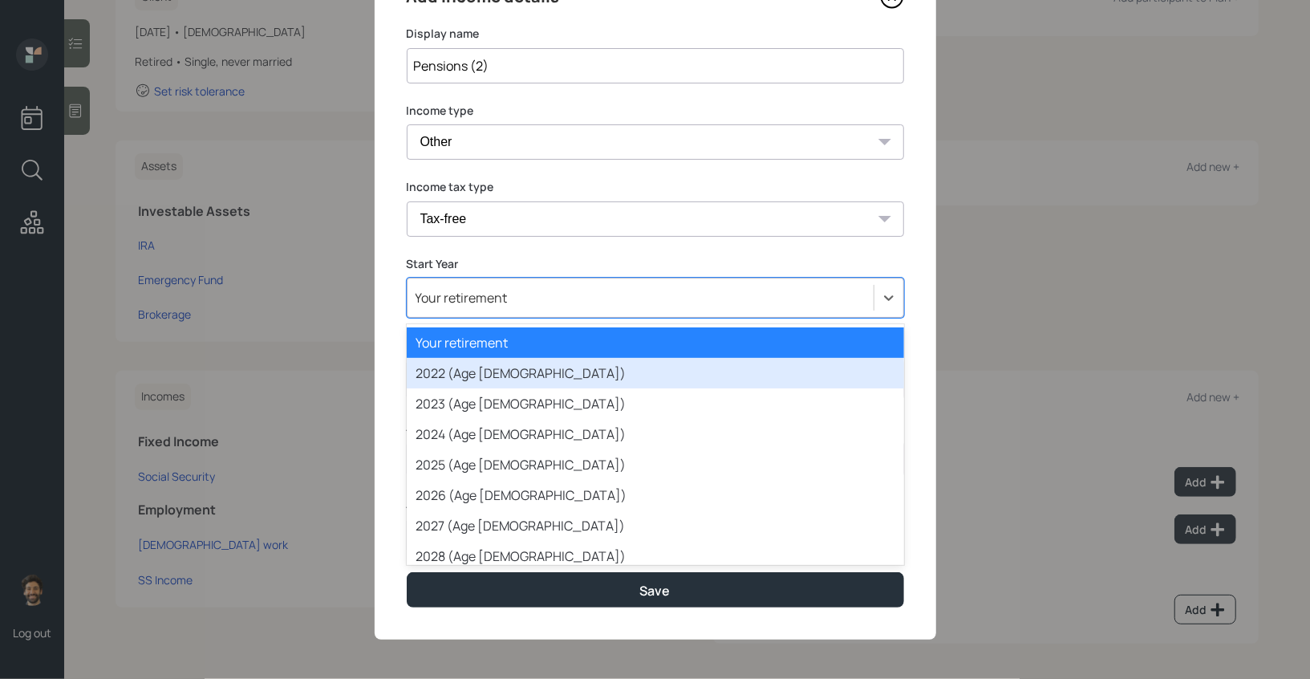
click at [445, 370] on div "2022 (Age [DEMOGRAPHIC_DATA])" at bounding box center [655, 373] width 497 height 30
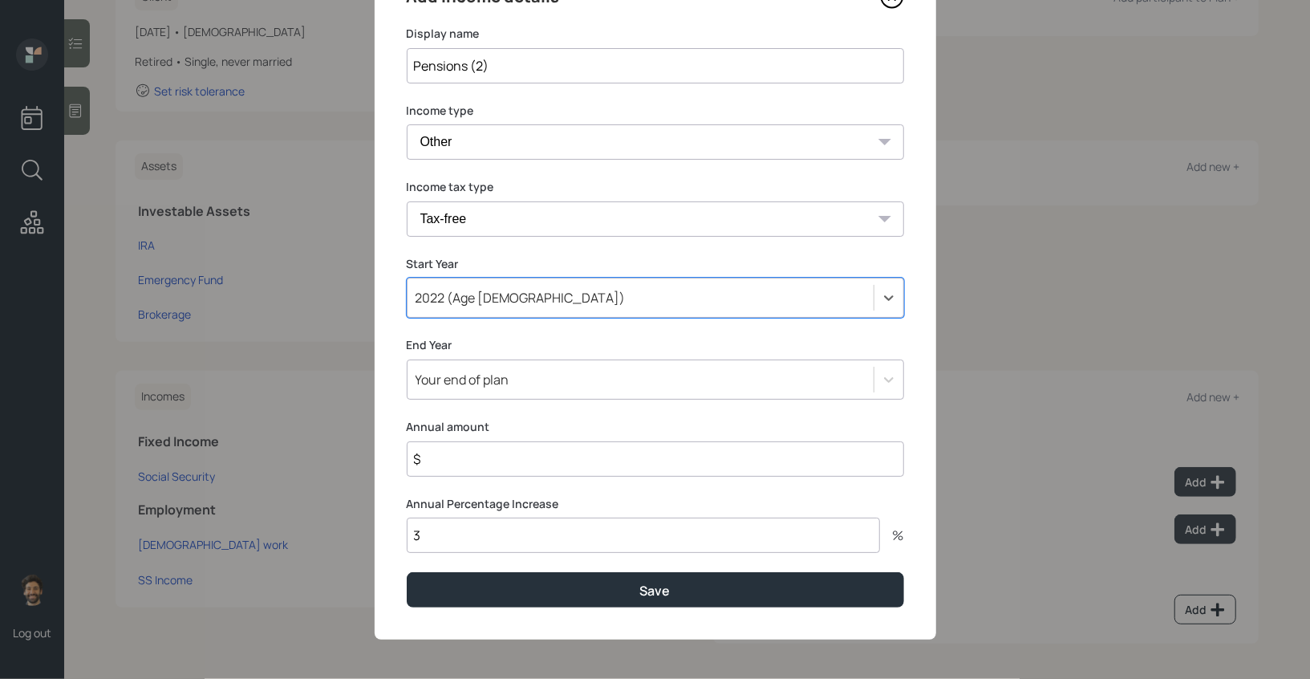
click at [435, 464] on input "$" at bounding box center [655, 458] width 497 height 35
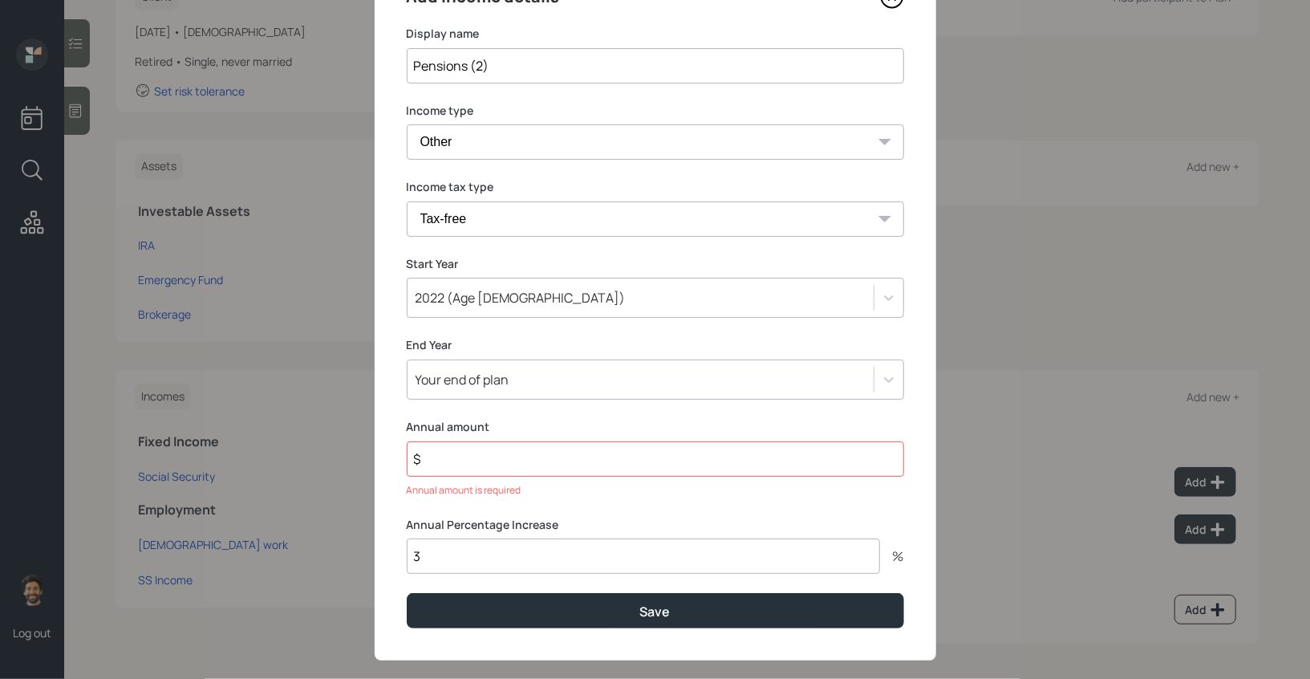
click at [462, 473] on input "$" at bounding box center [655, 458] width 497 height 35
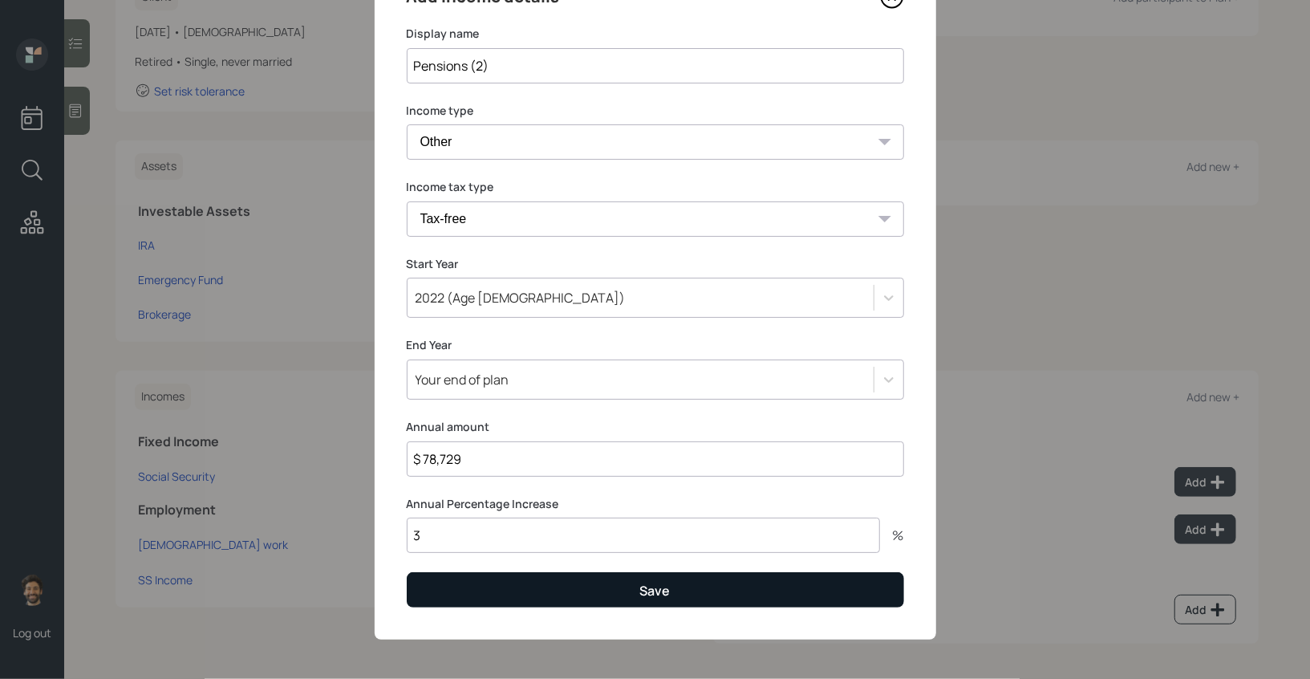
type input "$ 78,729"
click at [462, 586] on button "Save" at bounding box center [655, 589] width 497 height 34
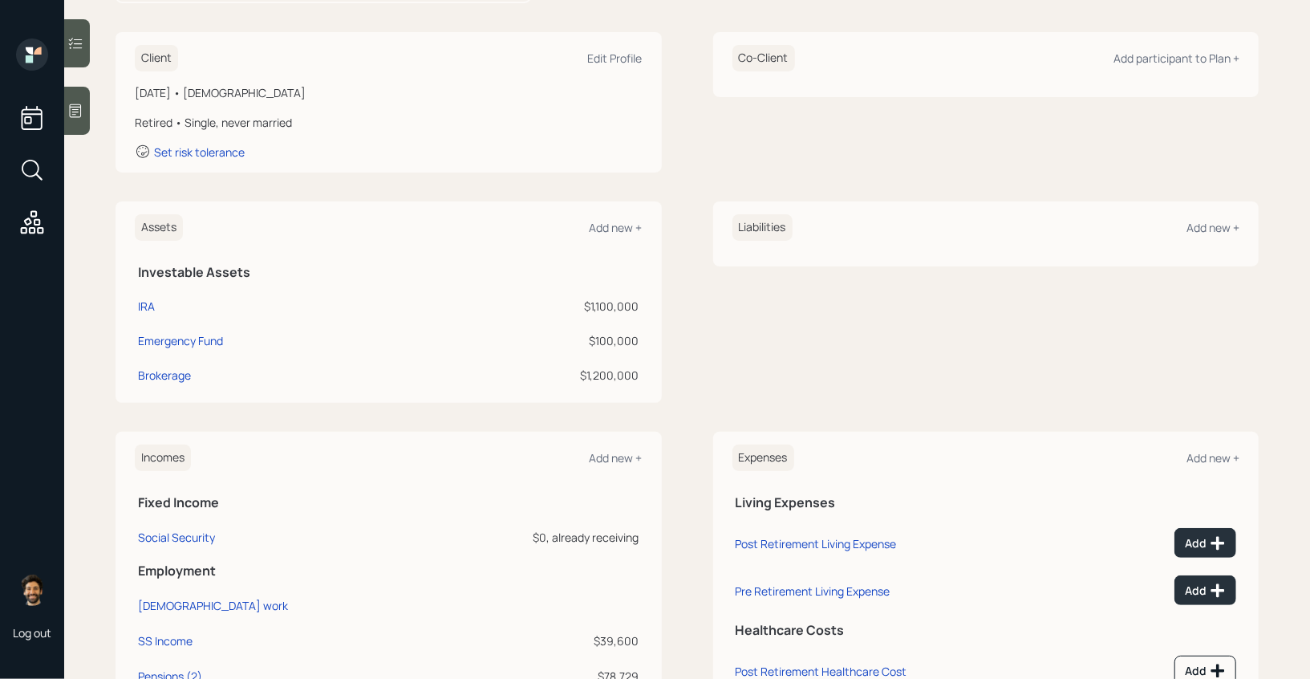
scroll to position [206, 0]
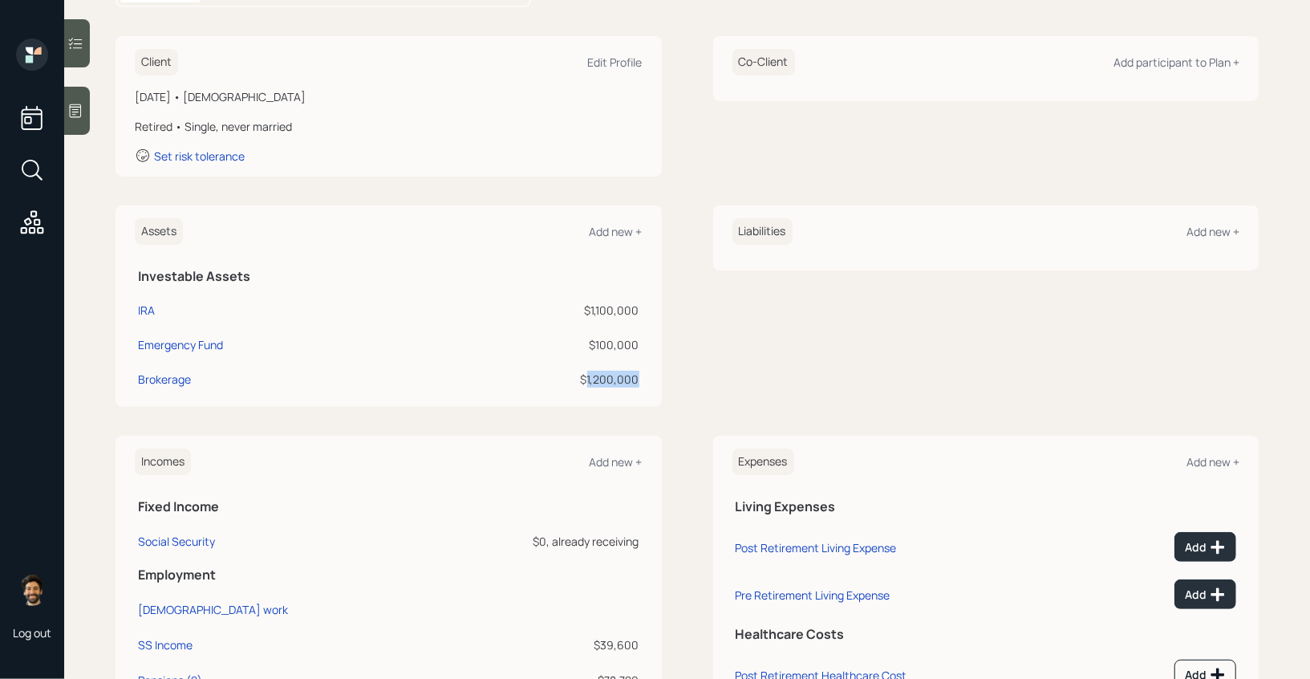
drag, startPoint x: 640, startPoint y: 377, endPoint x: 584, endPoint y: 377, distance: 56.1
click at [584, 377] on td "$1,200,000" at bounding box center [536, 376] width 211 height 34
click at [618, 344] on div "$100,000" at bounding box center [537, 344] width 205 height 17
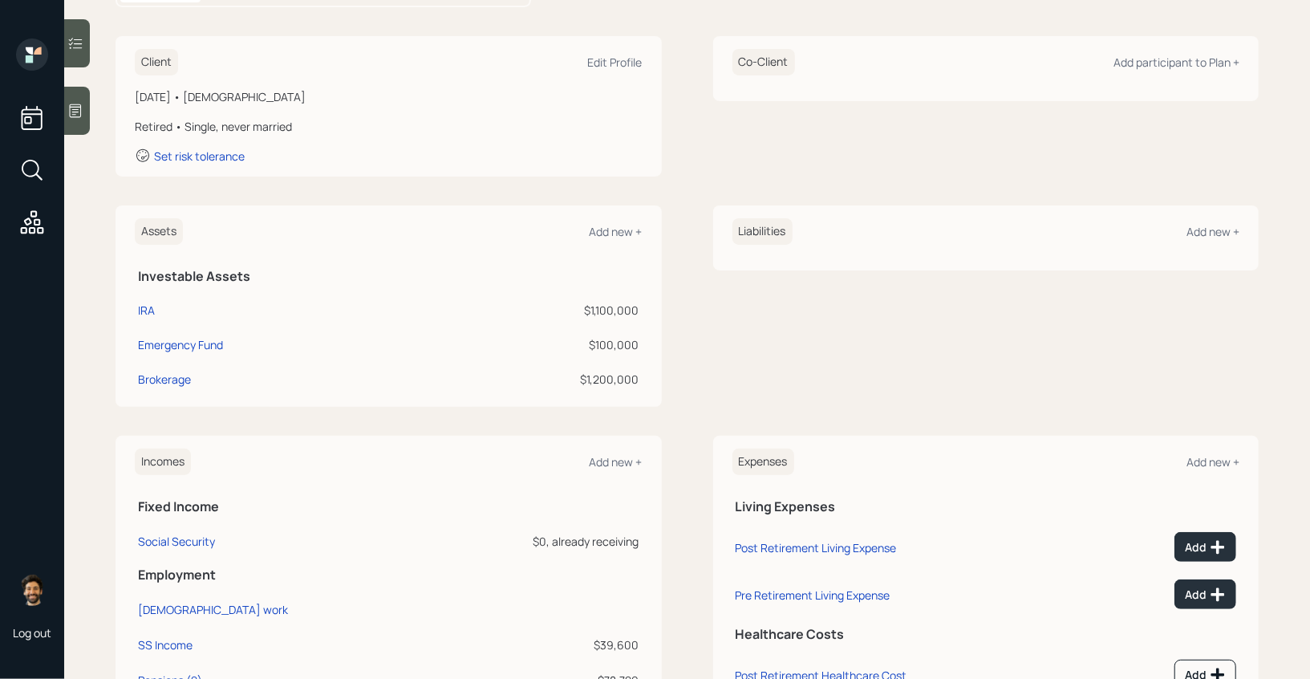
click at [622, 302] on div "$1,100,000" at bounding box center [537, 310] width 205 height 17
click at [630, 233] on div "Add new +" at bounding box center [615, 231] width 53 height 15
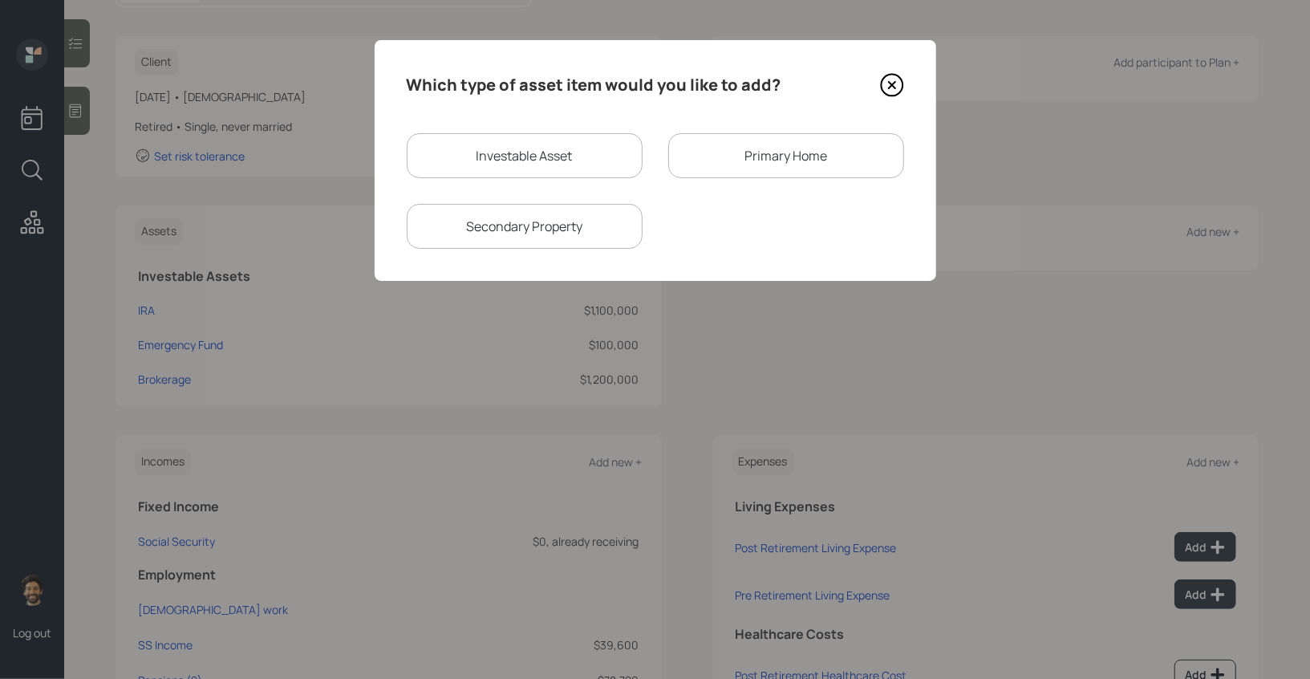
click at [897, 82] on icon at bounding box center [892, 85] width 24 height 24
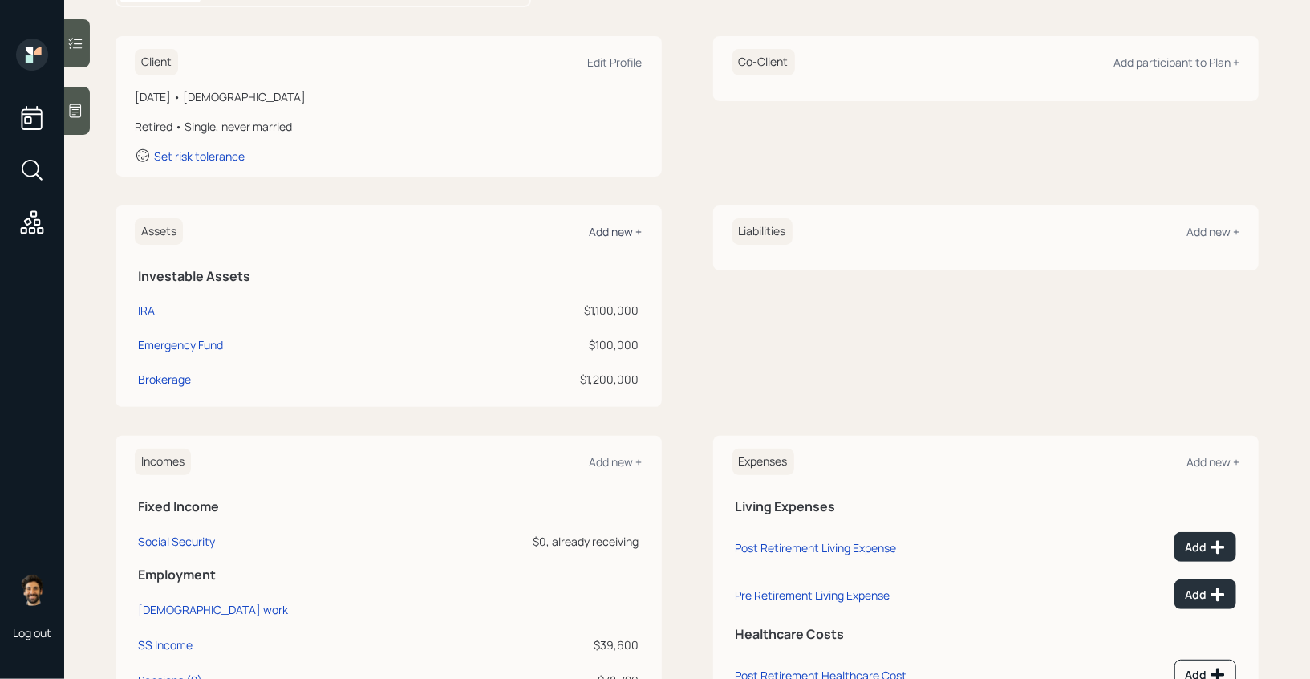
click at [612, 227] on div "Add new +" at bounding box center [615, 231] width 53 height 15
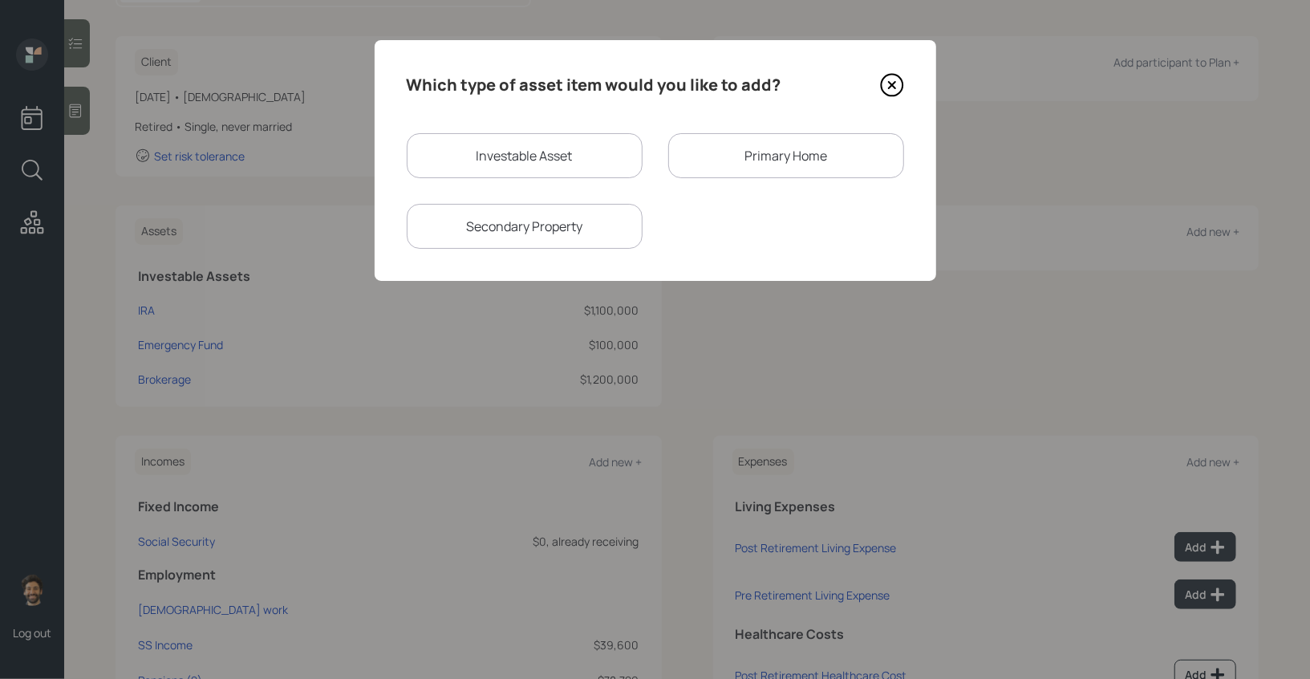
click at [723, 141] on div "Primary Home" at bounding box center [786, 155] width 236 height 45
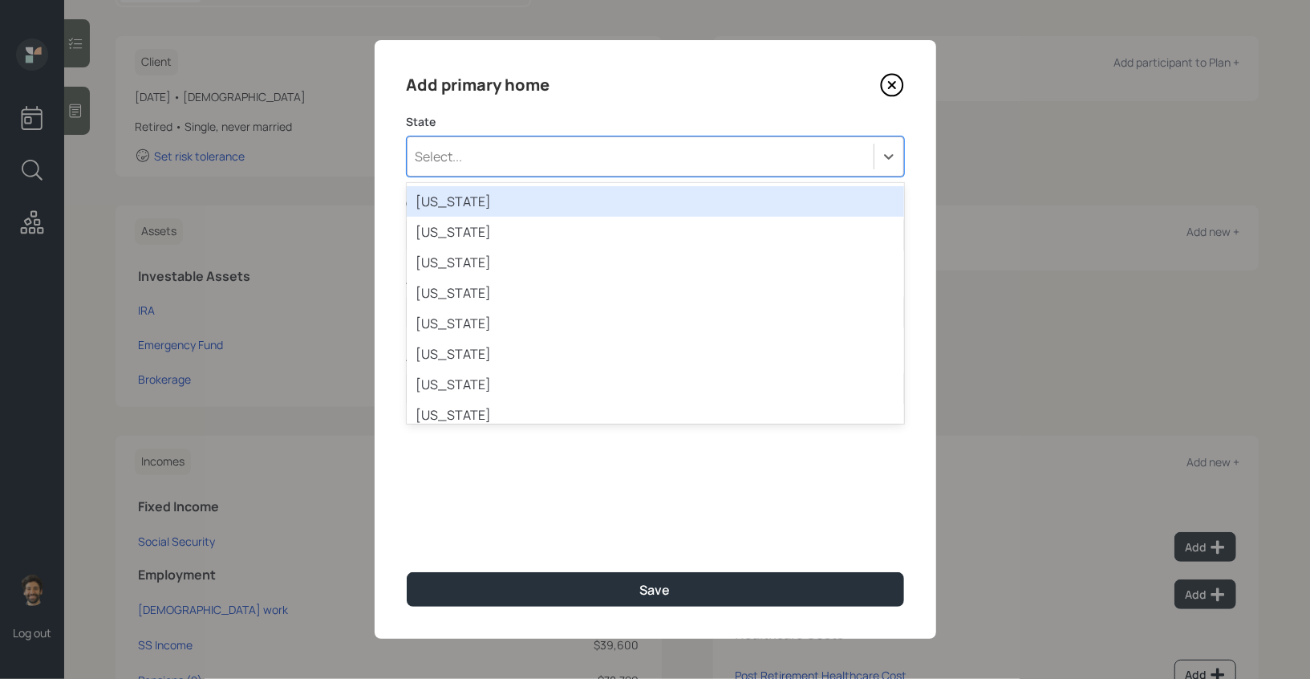
click at [534, 160] on div "Select..." at bounding box center [640, 156] width 466 height 27
type input "was"
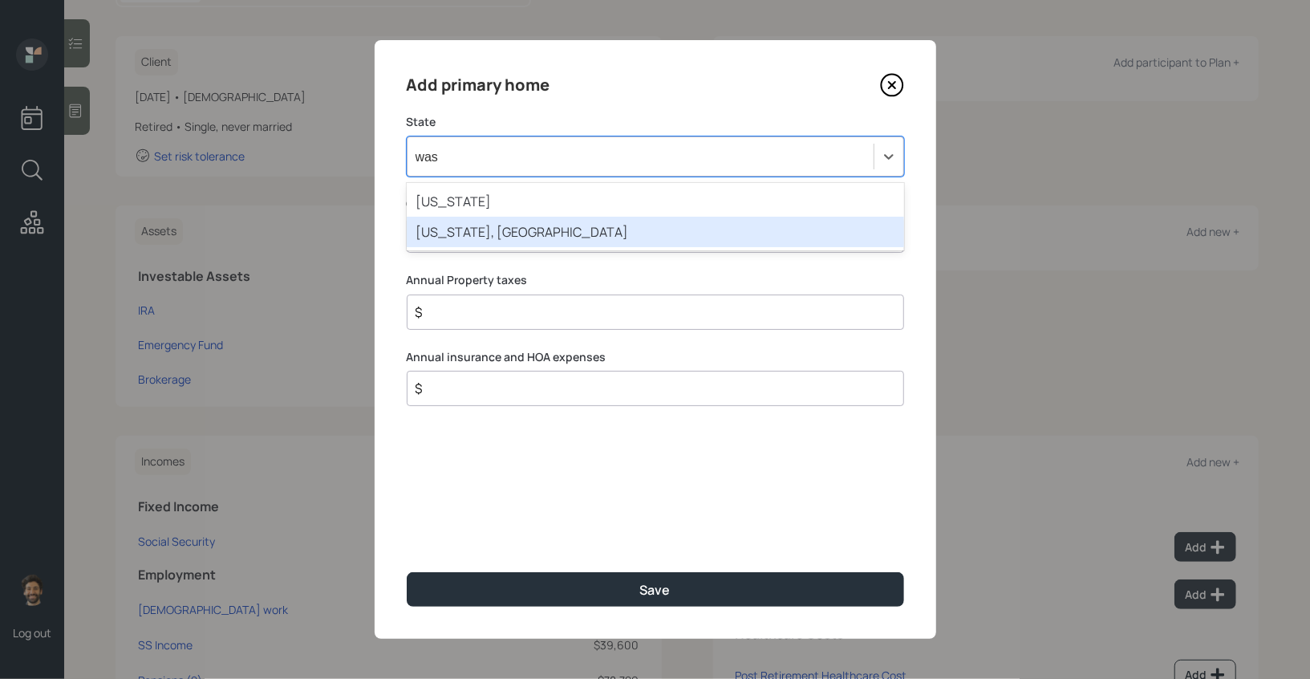
click at [450, 236] on div "[US_STATE], [GEOGRAPHIC_DATA]" at bounding box center [655, 232] width 497 height 30
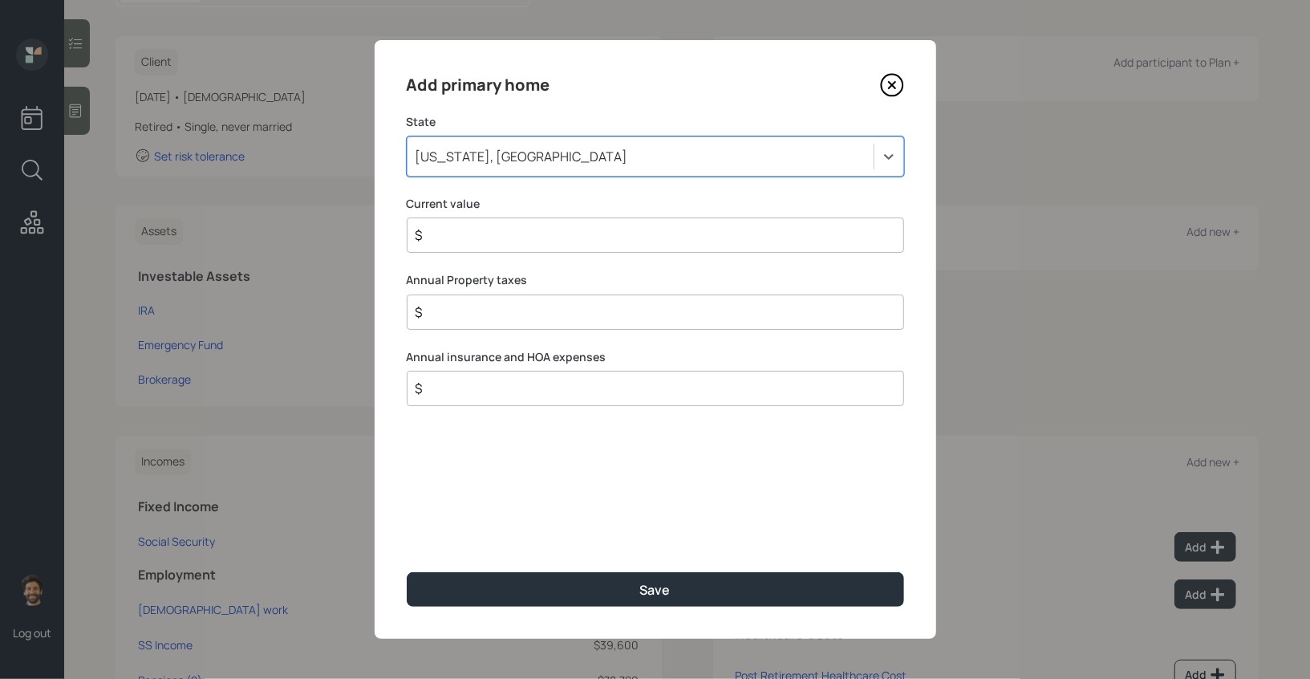
click at [484, 164] on div "[US_STATE], [GEOGRAPHIC_DATA]" at bounding box center [521, 157] width 213 height 18
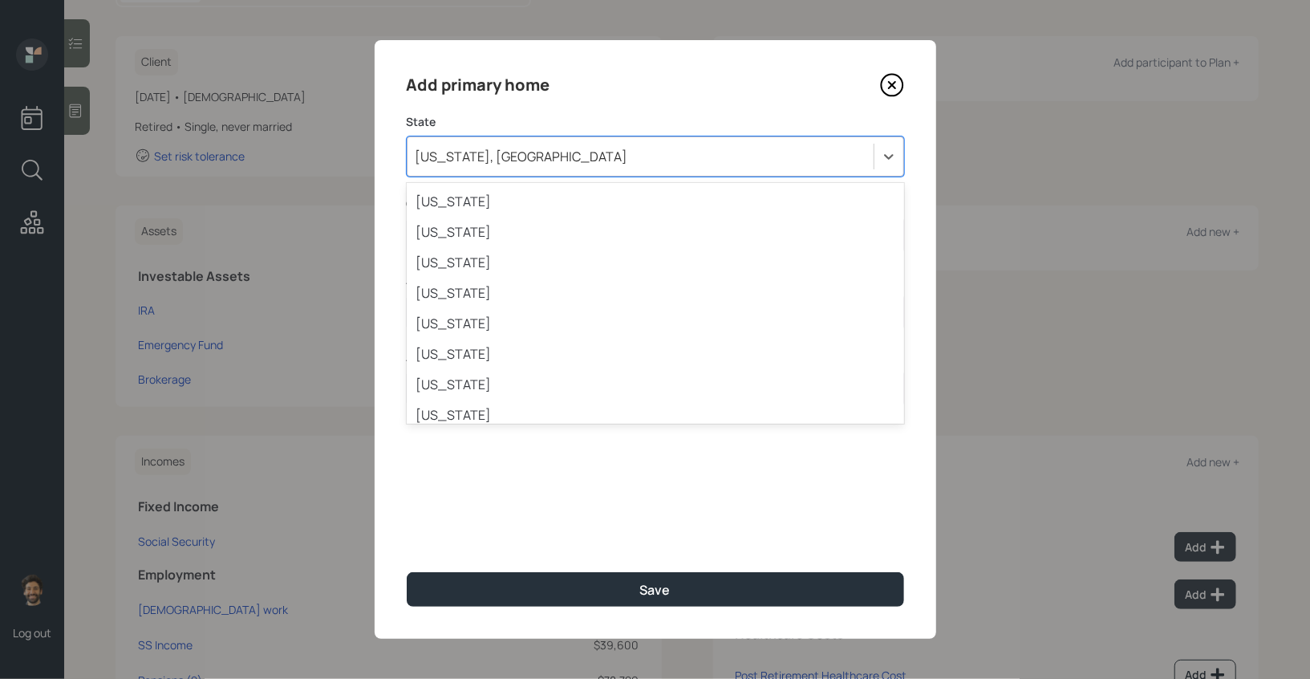
scroll to position [1243, 0]
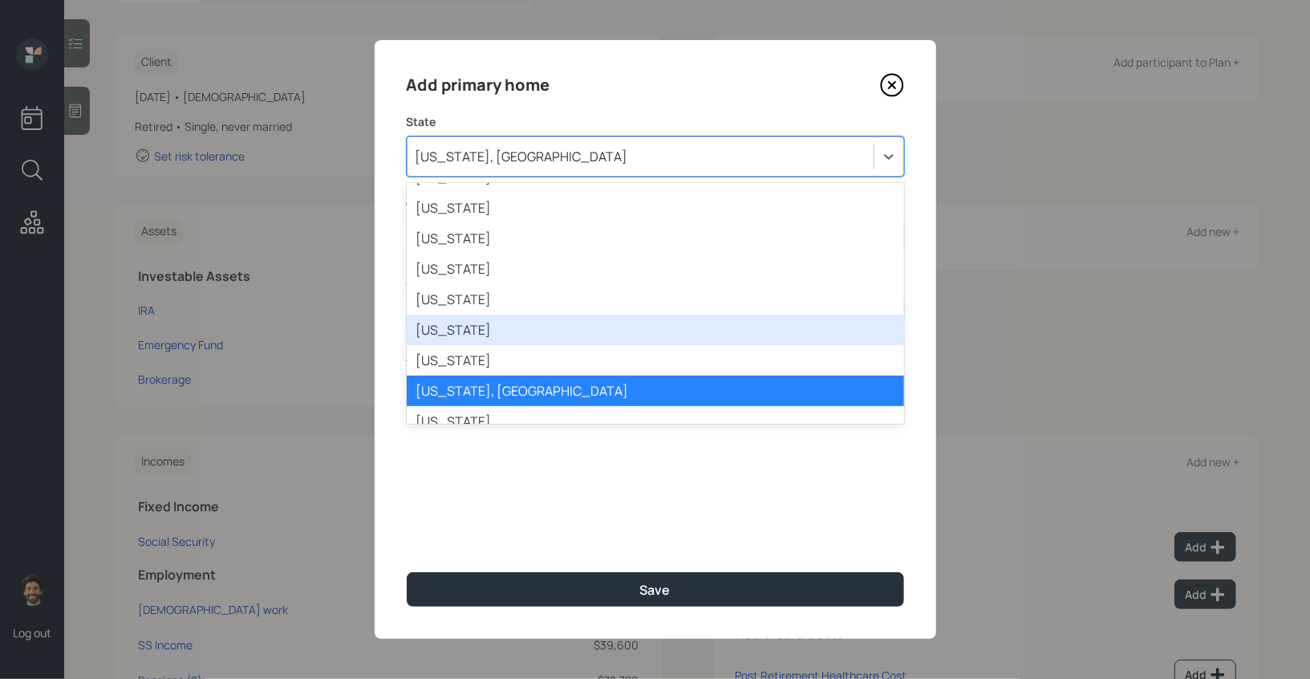
click at [435, 334] on div "[US_STATE]" at bounding box center [655, 329] width 497 height 30
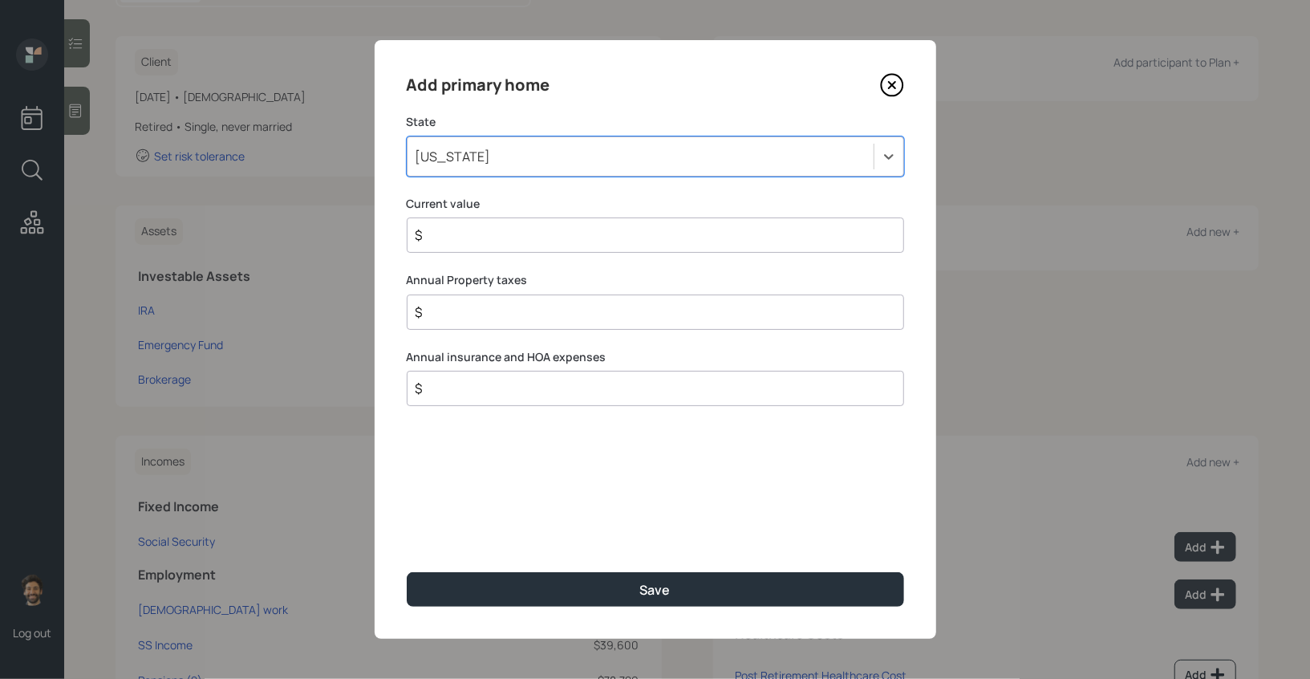
click at [451, 237] on input "$" at bounding box center [649, 234] width 470 height 19
type input "$ 850,000"
click at [450, 310] on input "$" at bounding box center [649, 311] width 470 height 19
type input "$ 0"
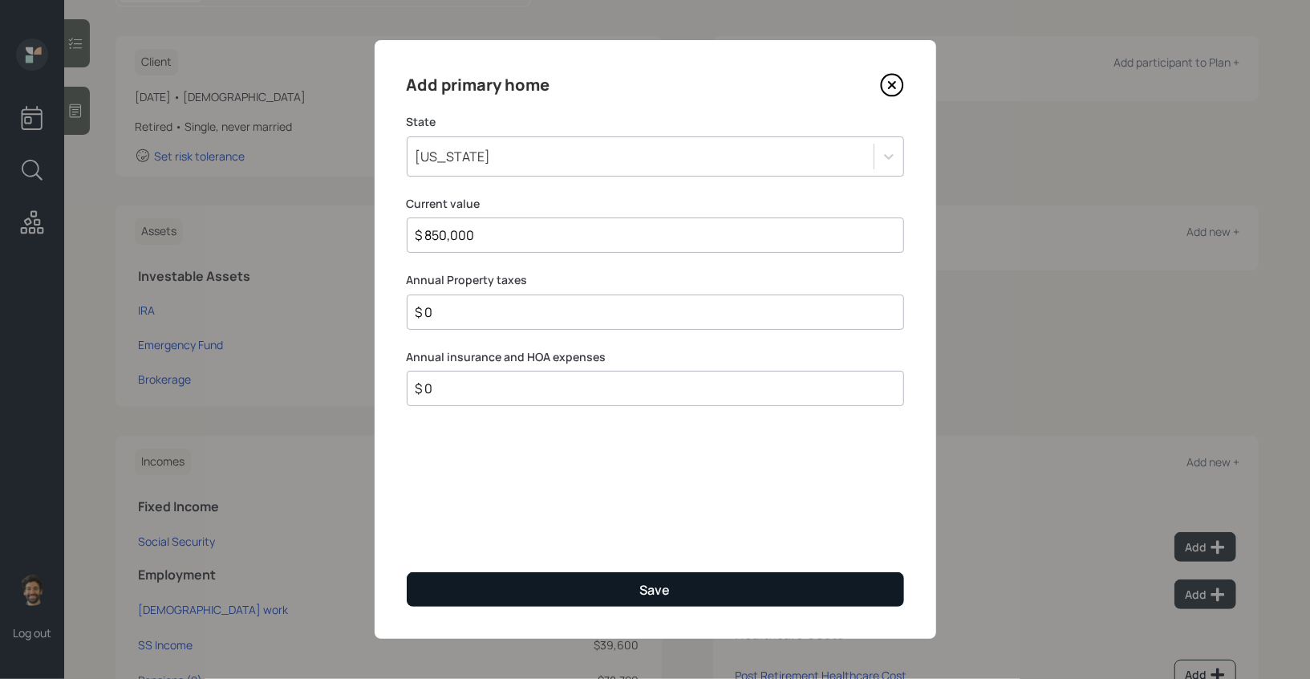
type input "$ 0"
click at [443, 577] on button "Save" at bounding box center [655, 589] width 497 height 34
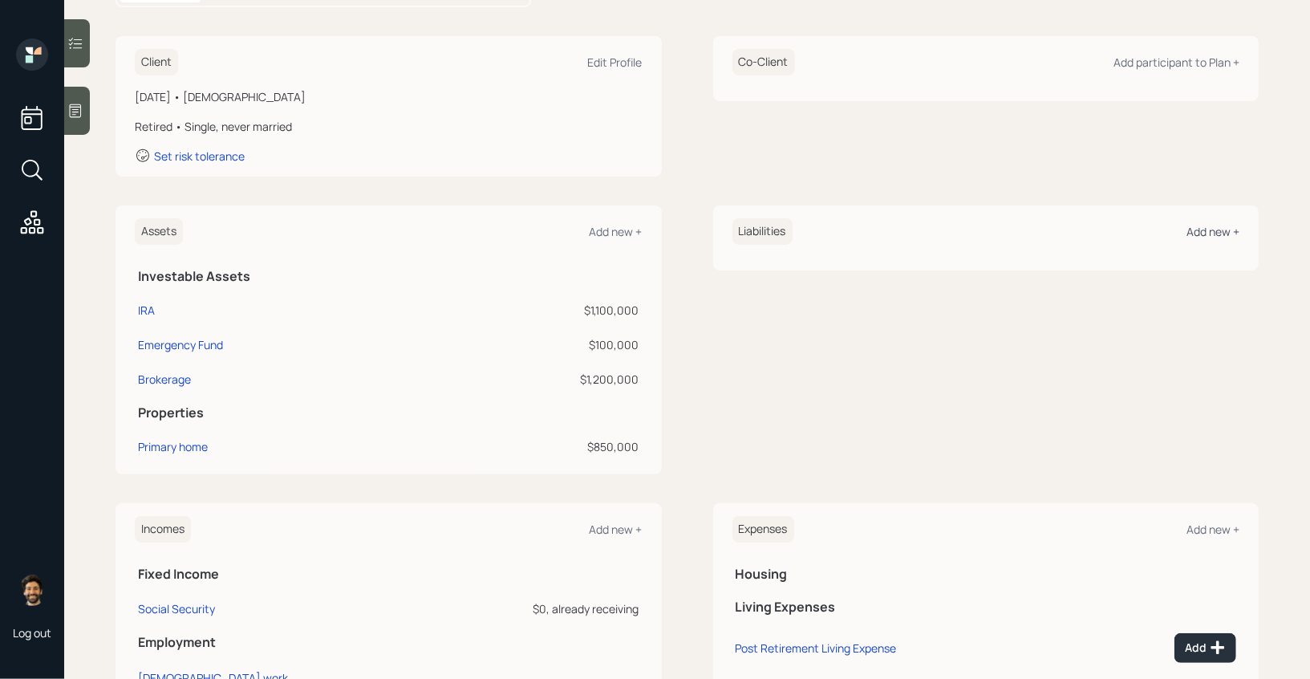
click at [1195, 225] on div "Add new +" at bounding box center [1212, 231] width 53 height 15
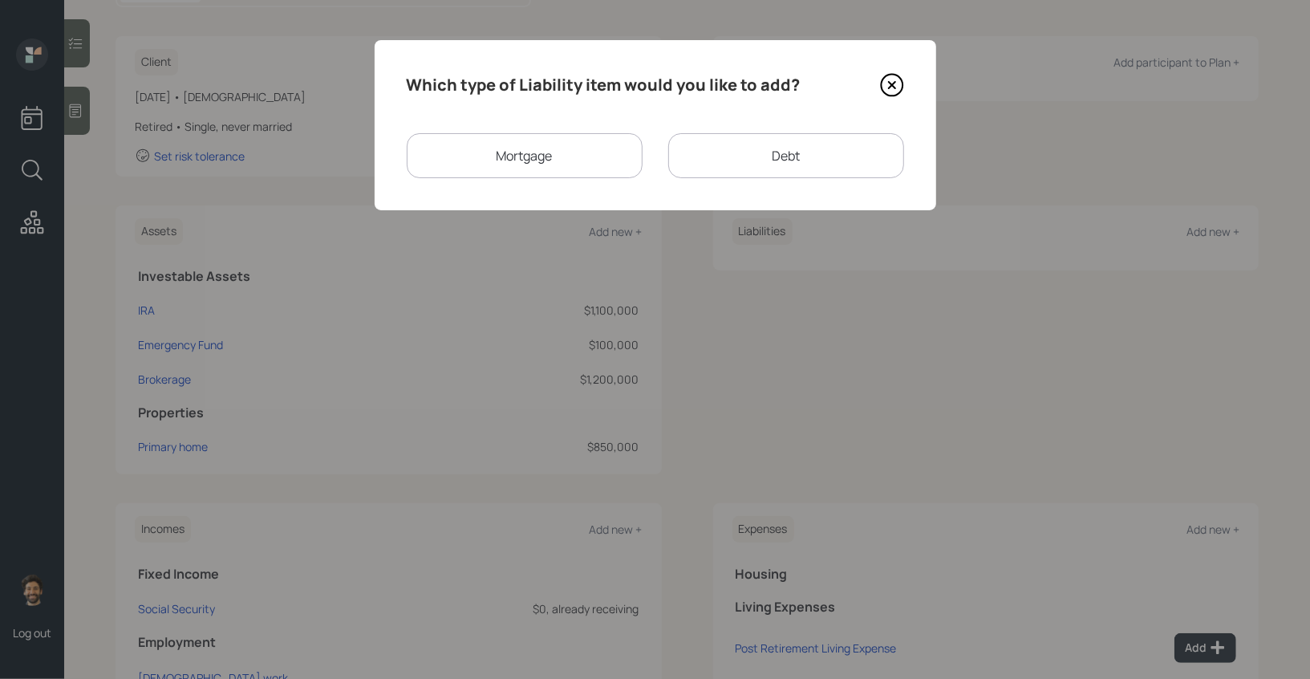
click at [541, 162] on div "Mortgage" at bounding box center [525, 155] width 236 height 45
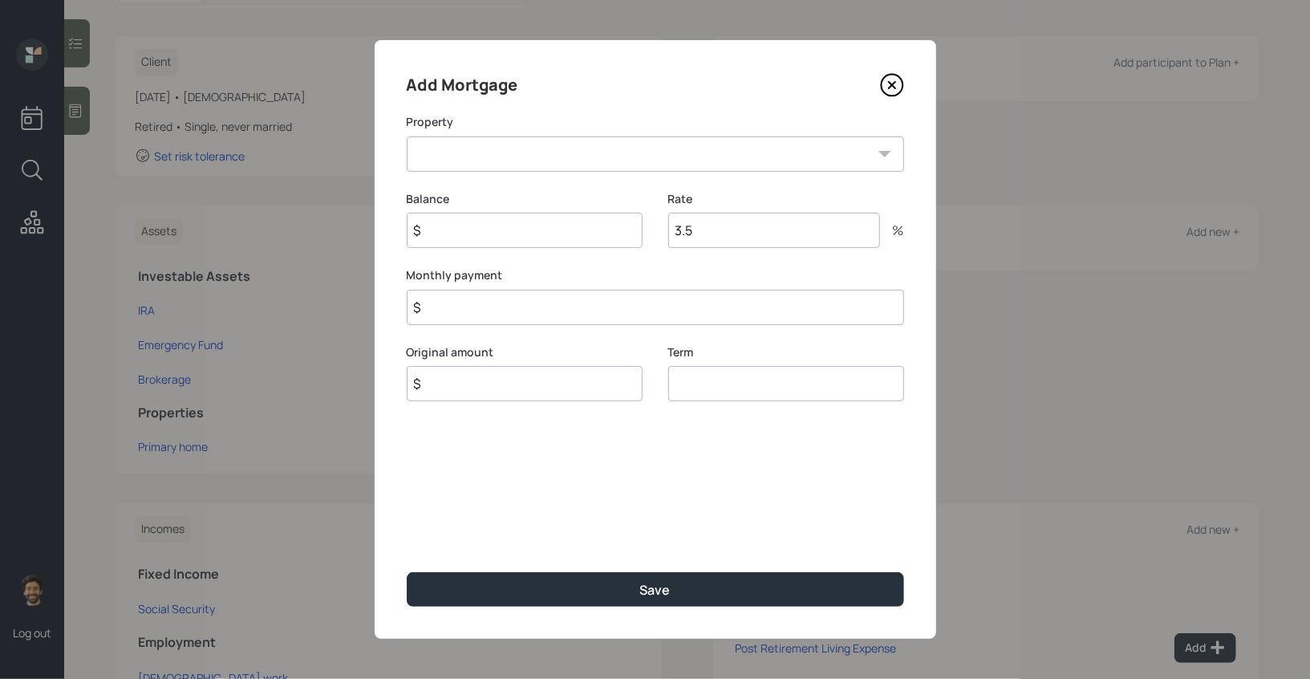
click at [476, 167] on select "VA Primary home" at bounding box center [655, 153] width 497 height 35
select select "5b2ef52b-7b35-404a-ae98-50df338dcd35"
click at [407, 136] on select "VA Primary home" at bounding box center [655, 153] width 497 height 35
click at [480, 228] on input "$" at bounding box center [525, 230] width 236 height 35
type input "$ 650,000"
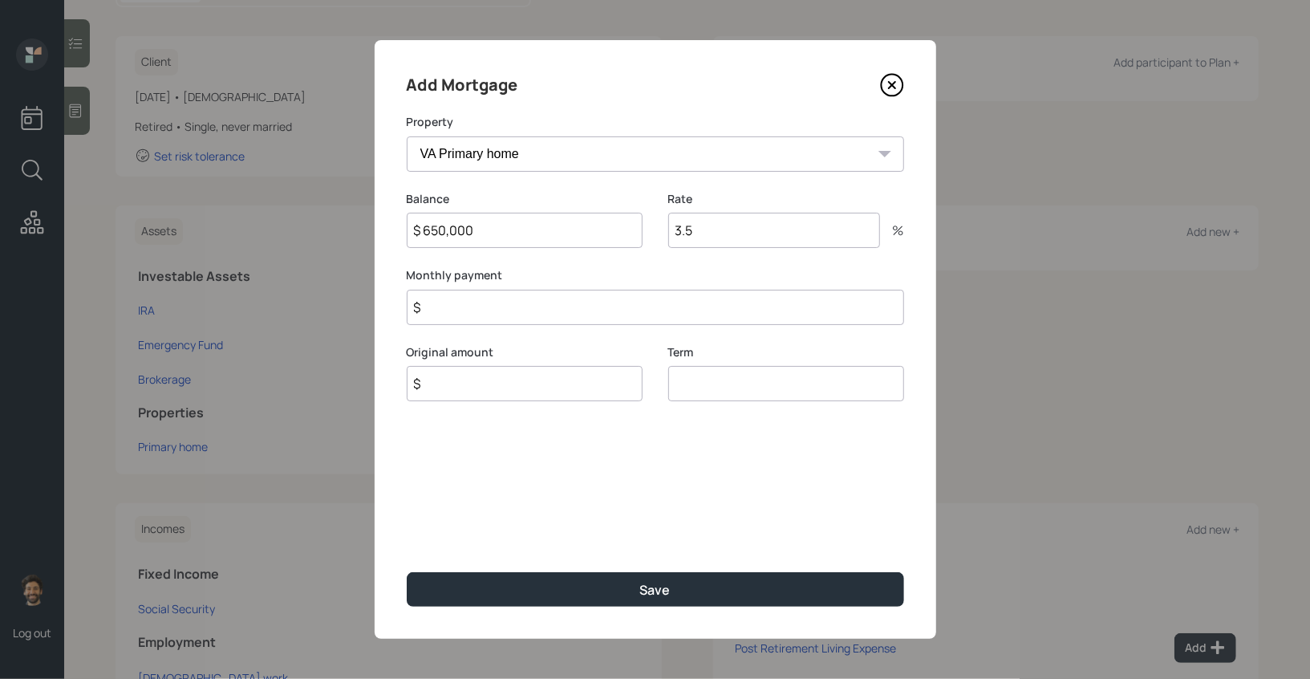
click at [445, 394] on input "$" at bounding box center [525, 383] width 236 height 35
type input "$ 650,000"
type input "30"
click at [702, 235] on input "3.5" at bounding box center [774, 230] width 212 height 35
type input "3"
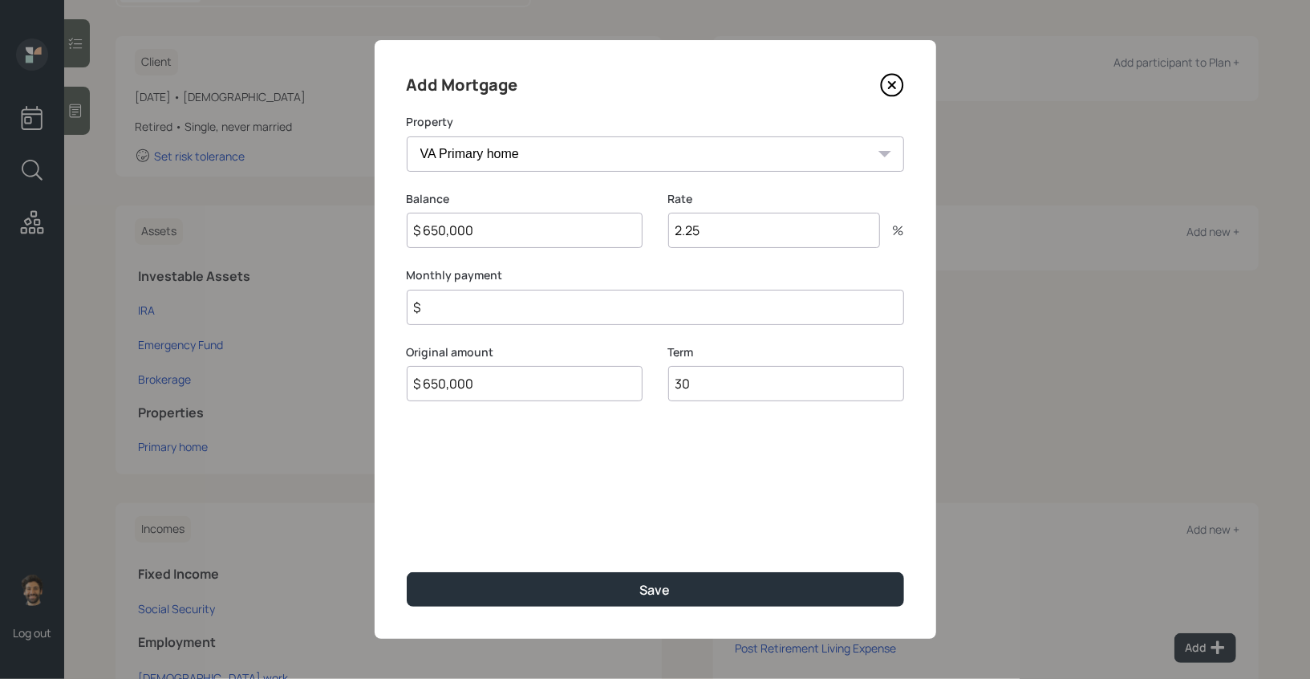
type input "2.25"
click at [507, 307] on input "$" at bounding box center [655, 307] width 497 height 35
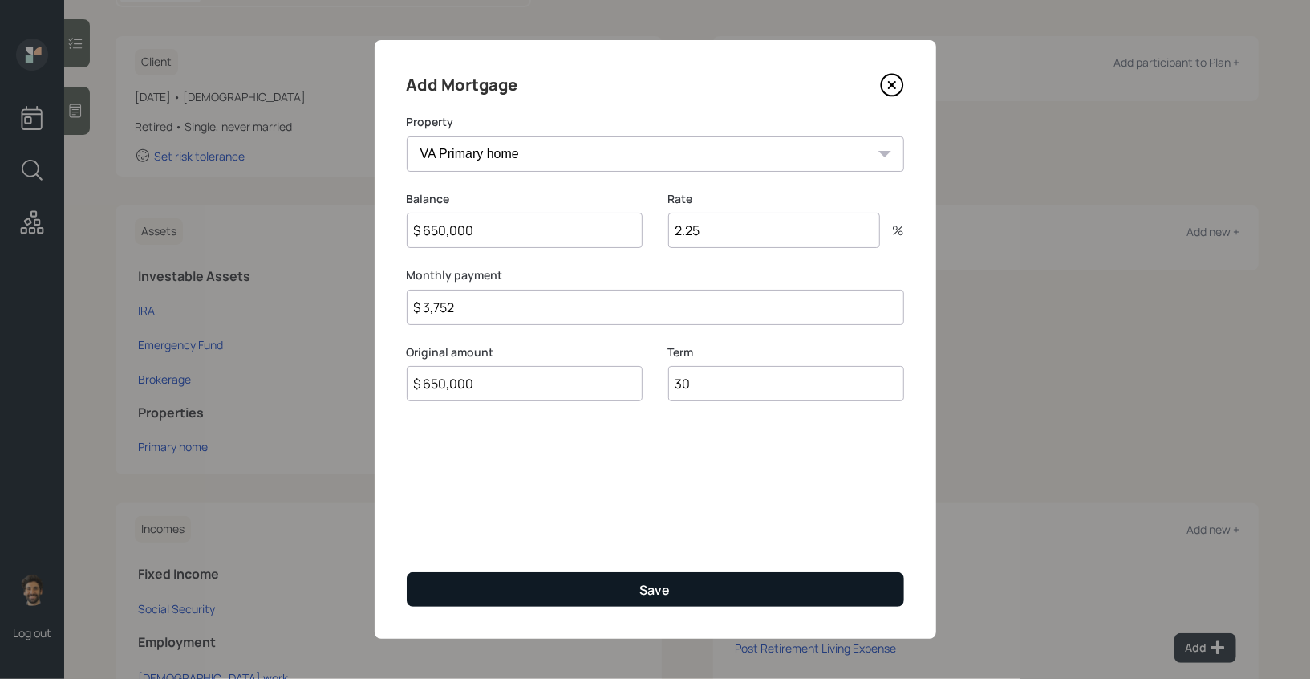
type input "$ 3,752"
click at [482, 591] on button "Save" at bounding box center [655, 589] width 497 height 34
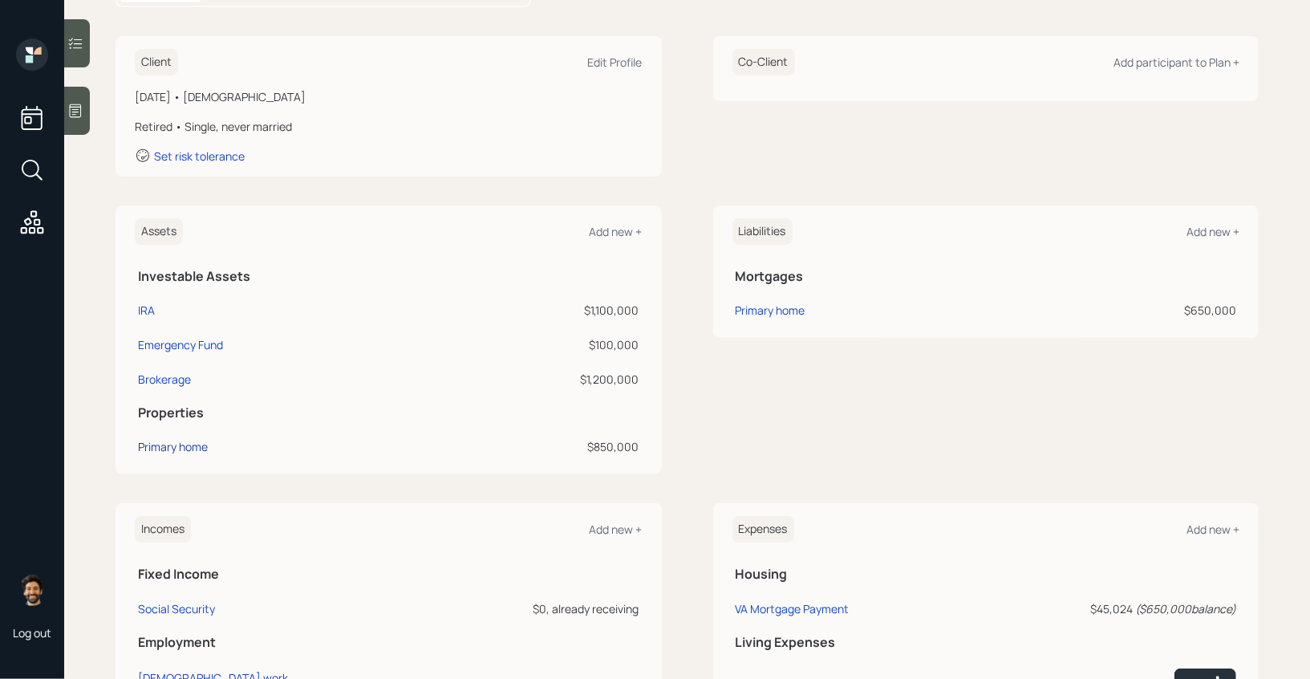
click at [187, 442] on div "Primary home" at bounding box center [173, 446] width 70 height 17
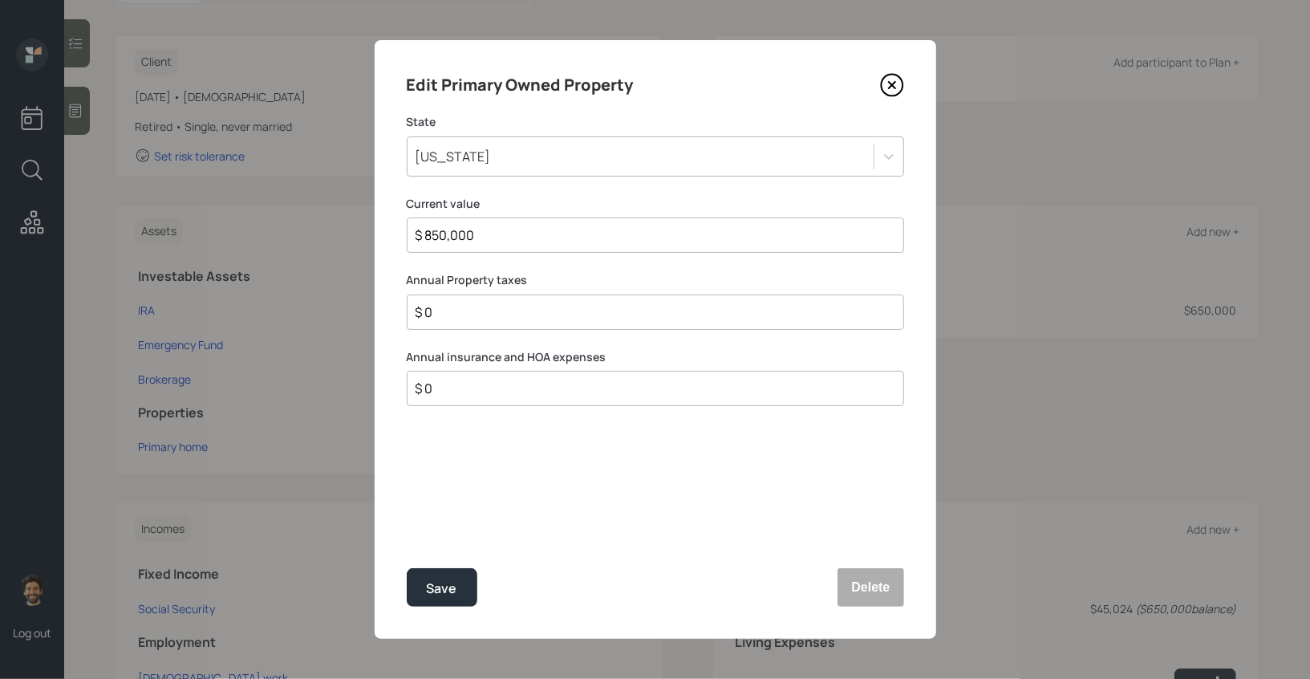
click at [455, 388] on input "$ 0" at bounding box center [649, 388] width 470 height 19
type input "$ 14,340"
click at [425, 595] on button "Save" at bounding box center [442, 587] width 71 height 38
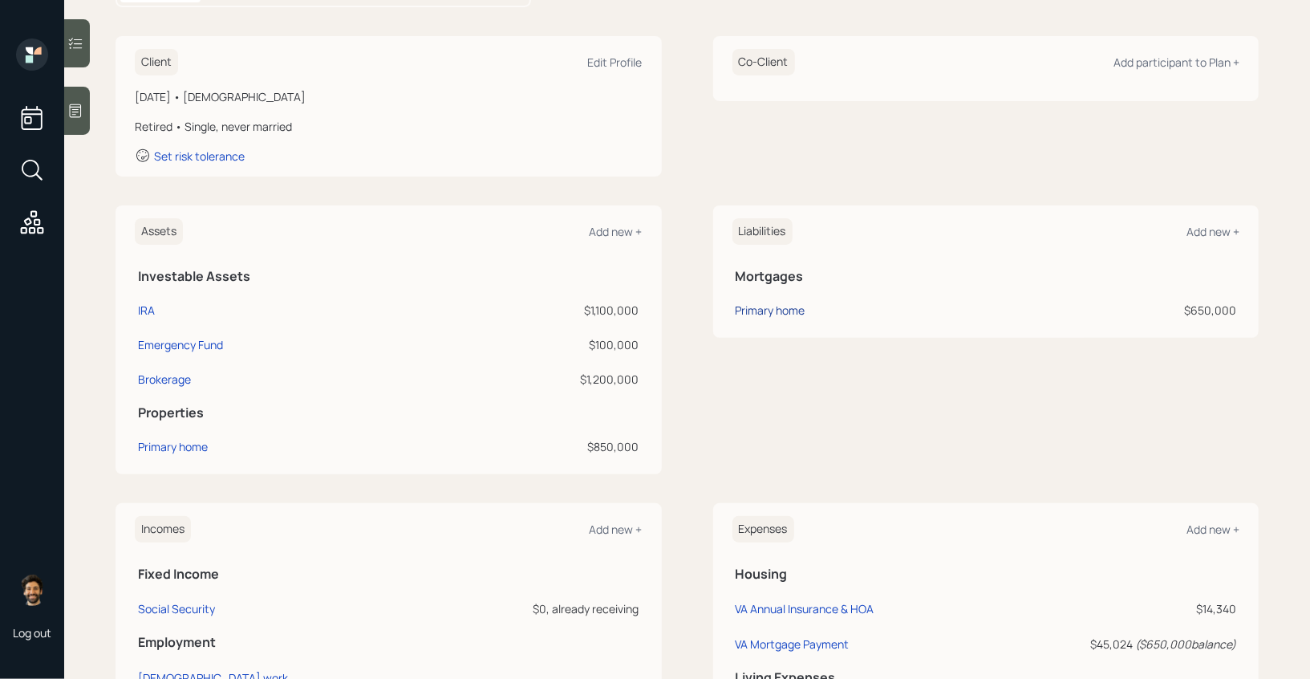
click at [765, 306] on div "Primary home" at bounding box center [770, 310] width 70 height 17
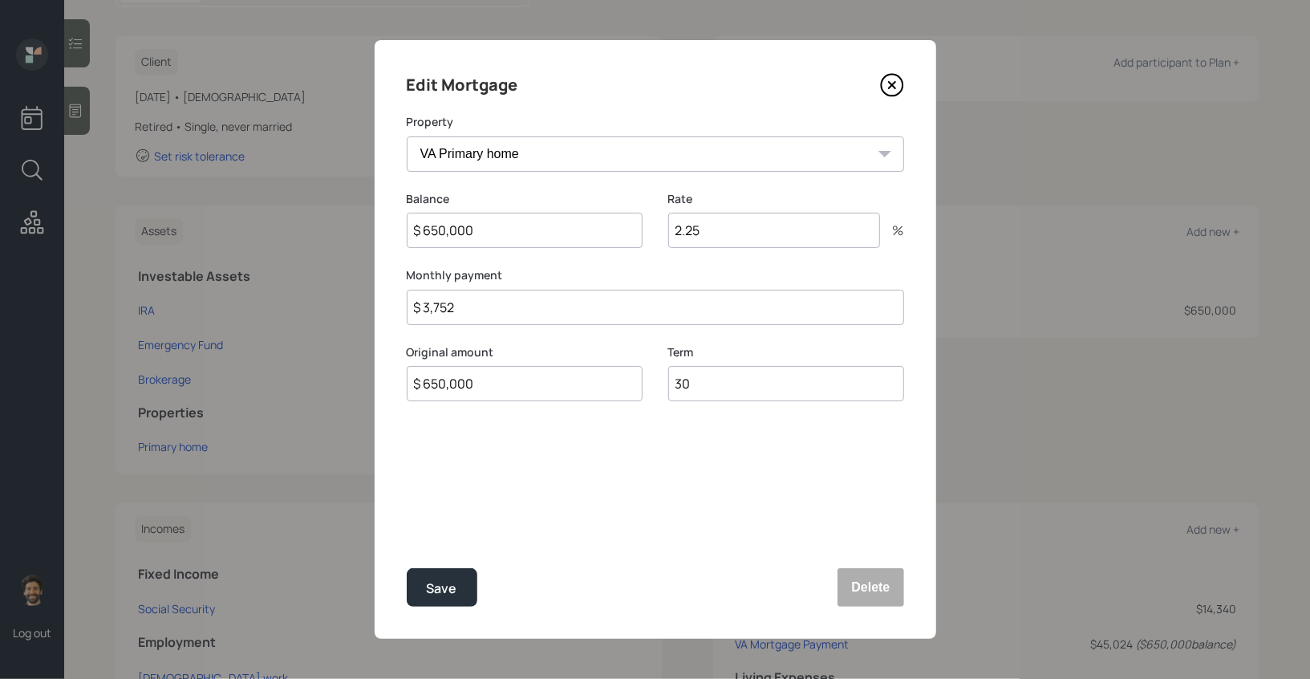
drag, startPoint x: 468, startPoint y: 310, endPoint x: 399, endPoint y: 308, distance: 68.2
click at [399, 308] on div "Edit Mortgage Property VA Primary home Balance $ 650,000 Rate 2.25 % Monthly pa…" at bounding box center [655, 339] width 561 height 598
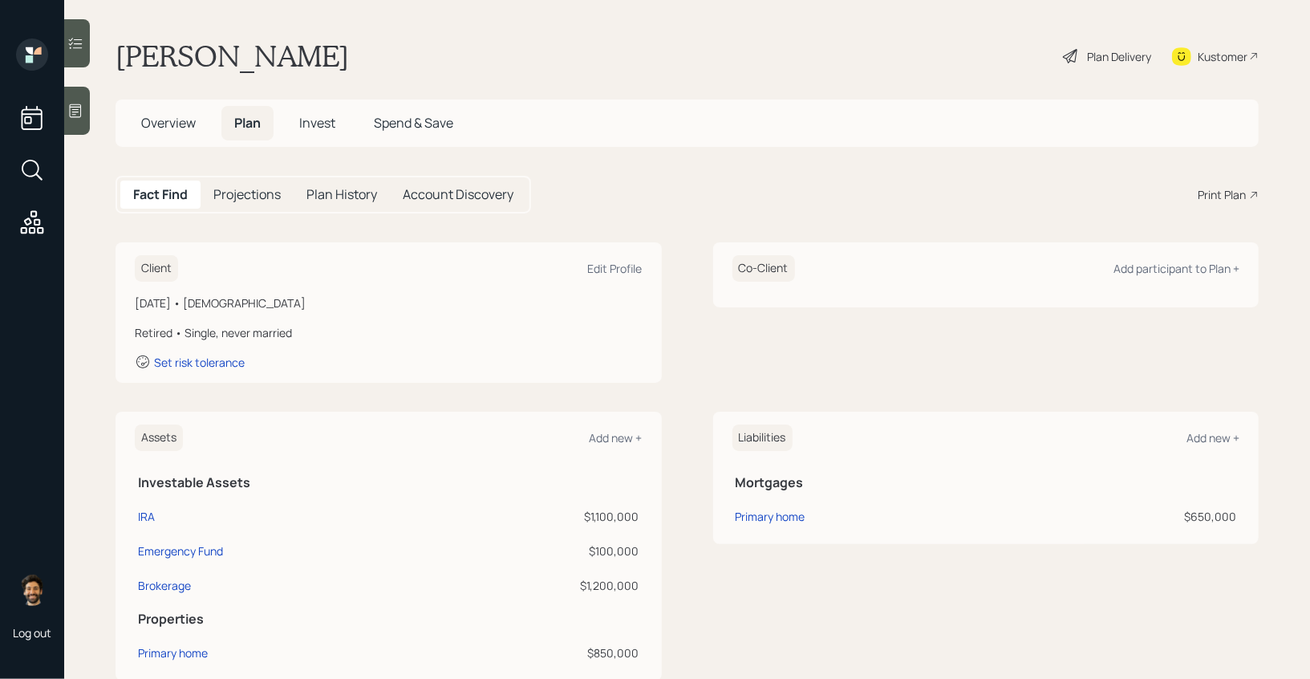
click at [269, 191] on h5 "Projections" at bounding box center [246, 194] width 67 height 15
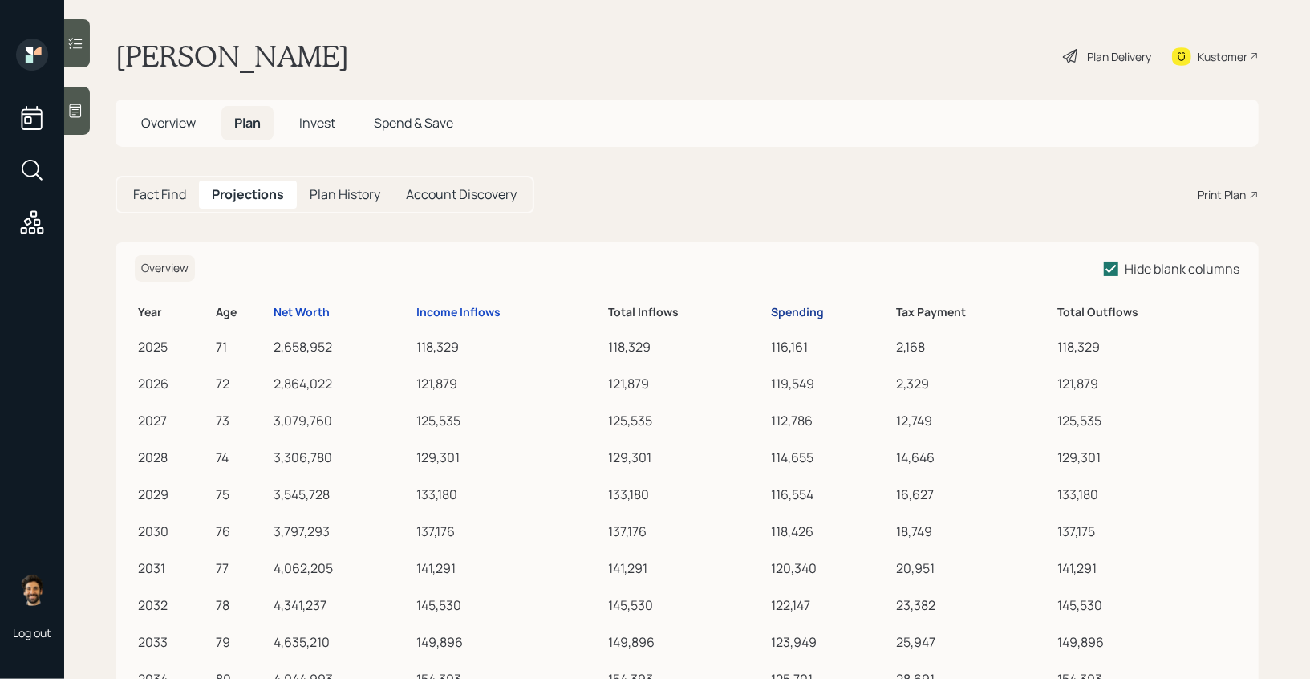
click at [793, 306] on div "Spending" at bounding box center [797, 313] width 53 height 14
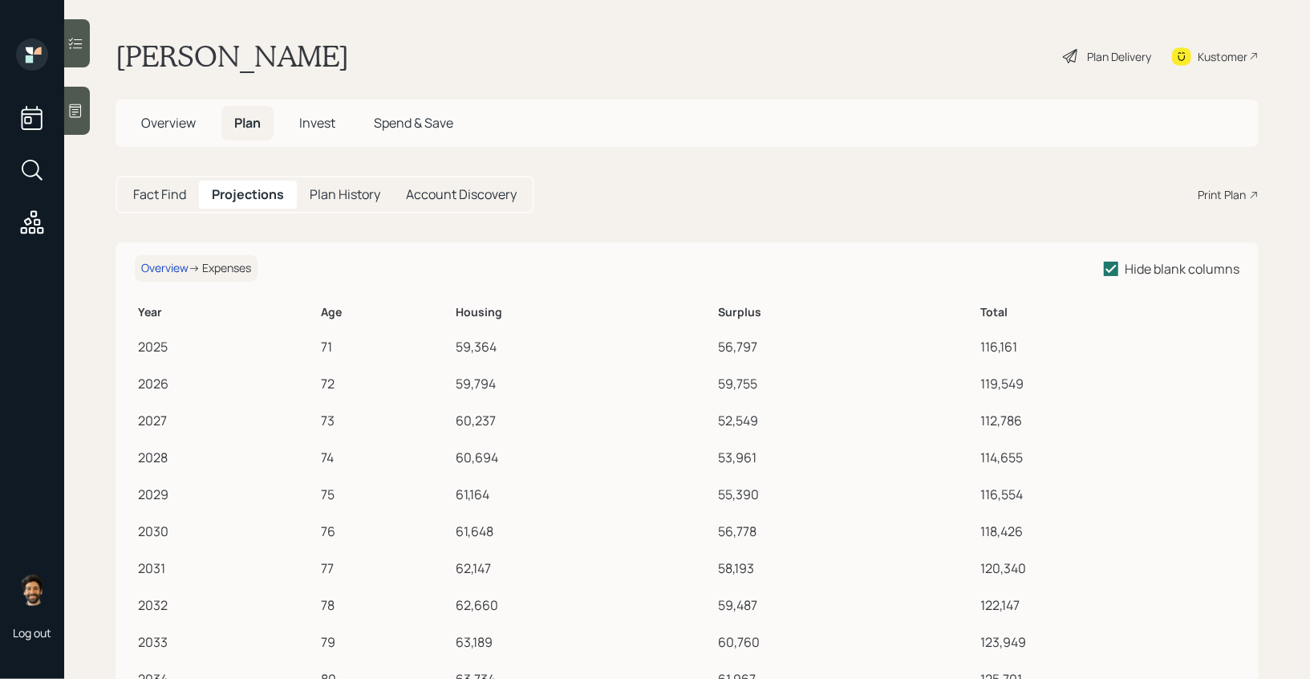
click at [164, 190] on h5 "Fact Find" at bounding box center [159, 194] width 53 height 15
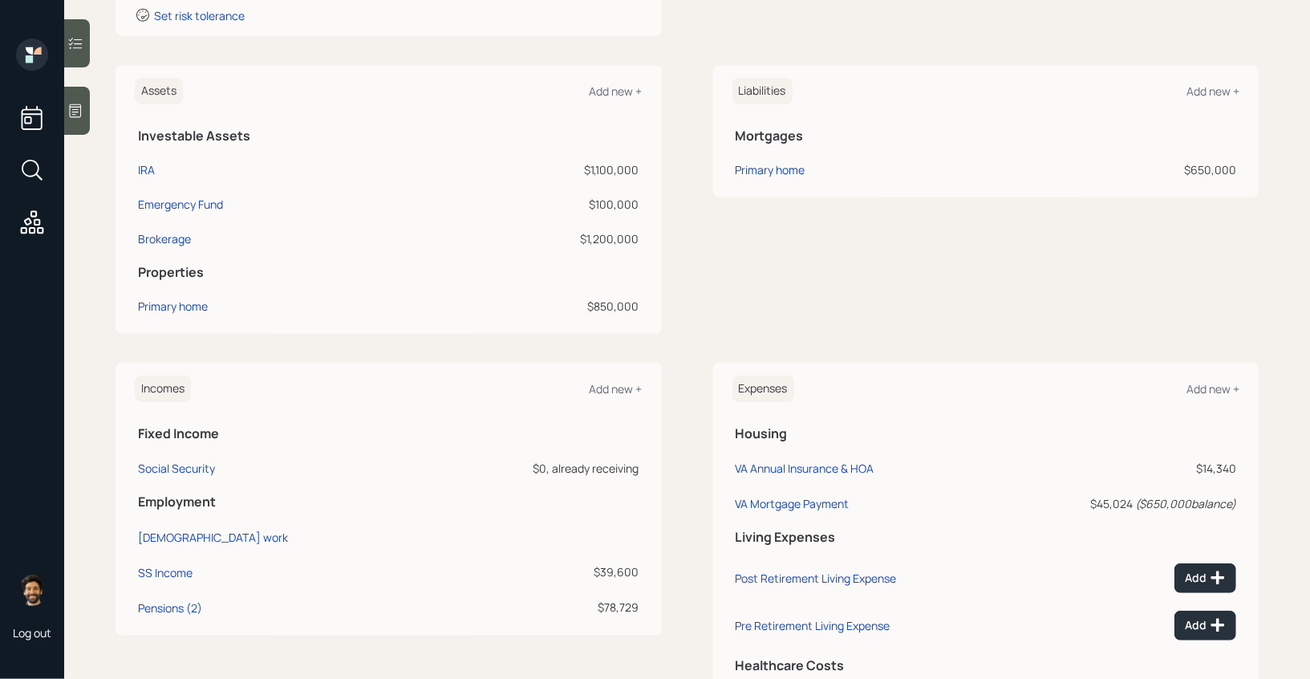
scroll to position [443, 0]
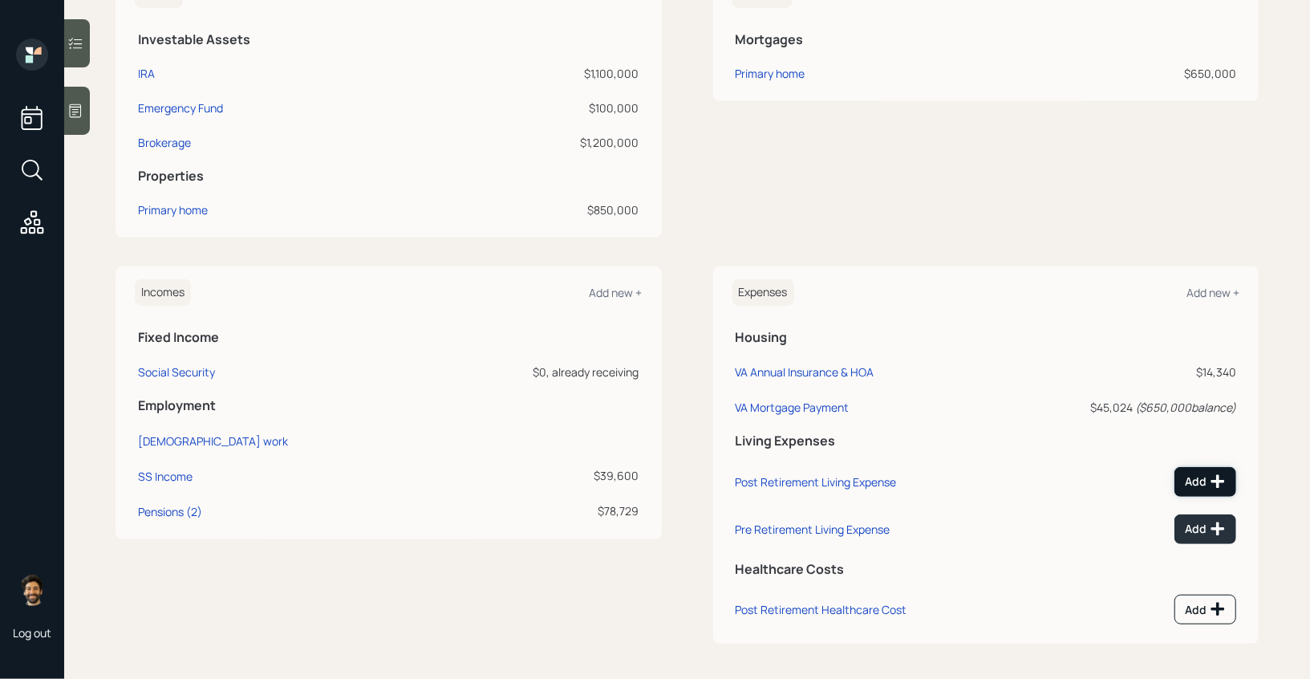
click at [1208, 475] on div "Add" at bounding box center [1205, 481] width 41 height 16
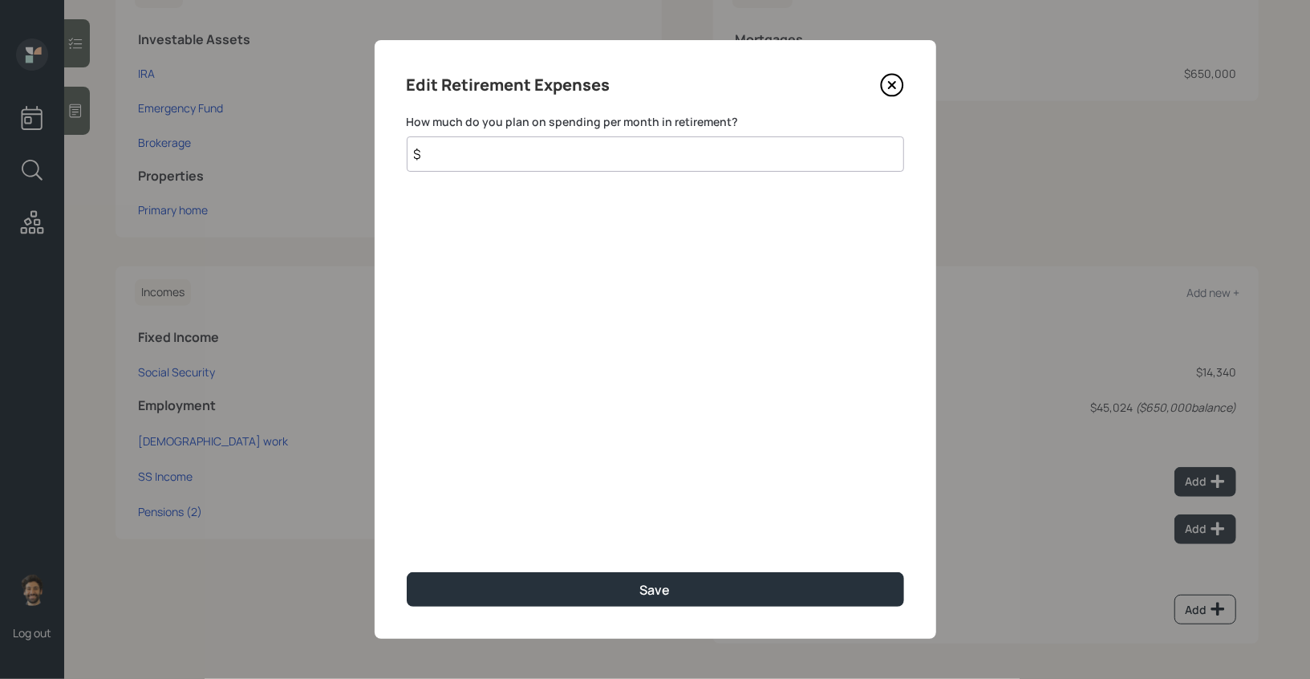
click at [492, 158] on input "$" at bounding box center [655, 153] width 497 height 35
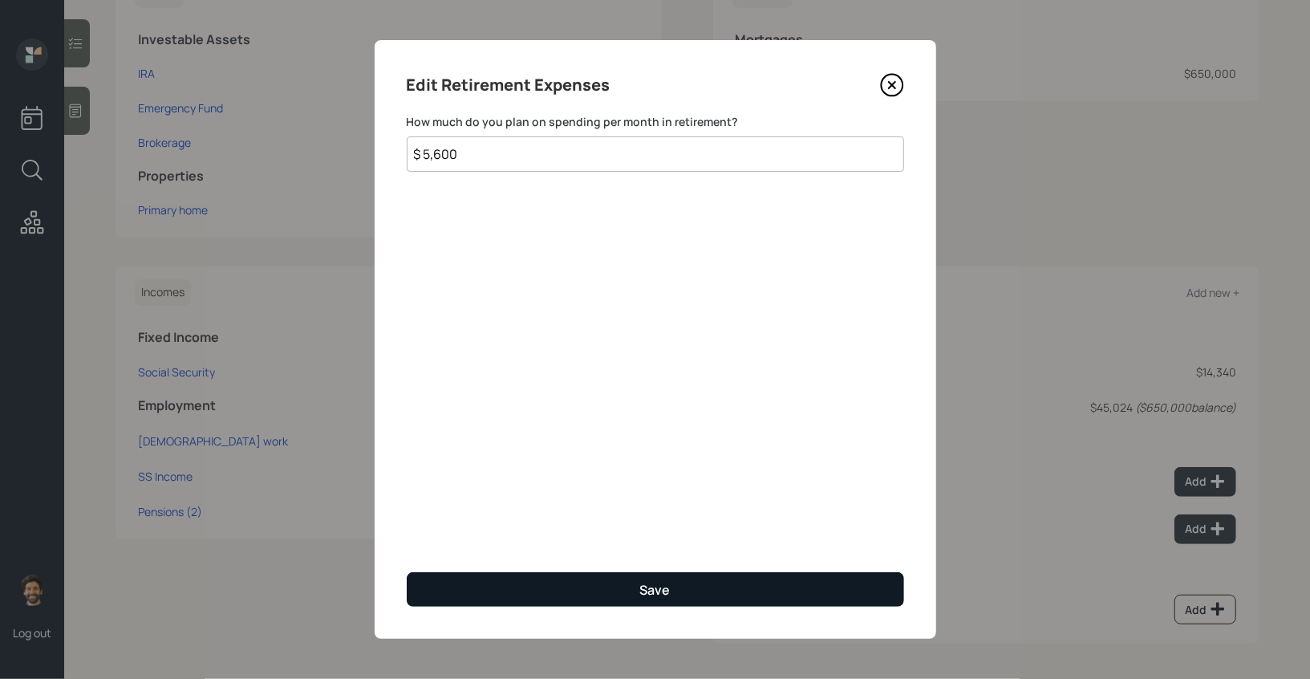
type input "$ 5,600"
click at [499, 586] on button "Save" at bounding box center [655, 589] width 497 height 34
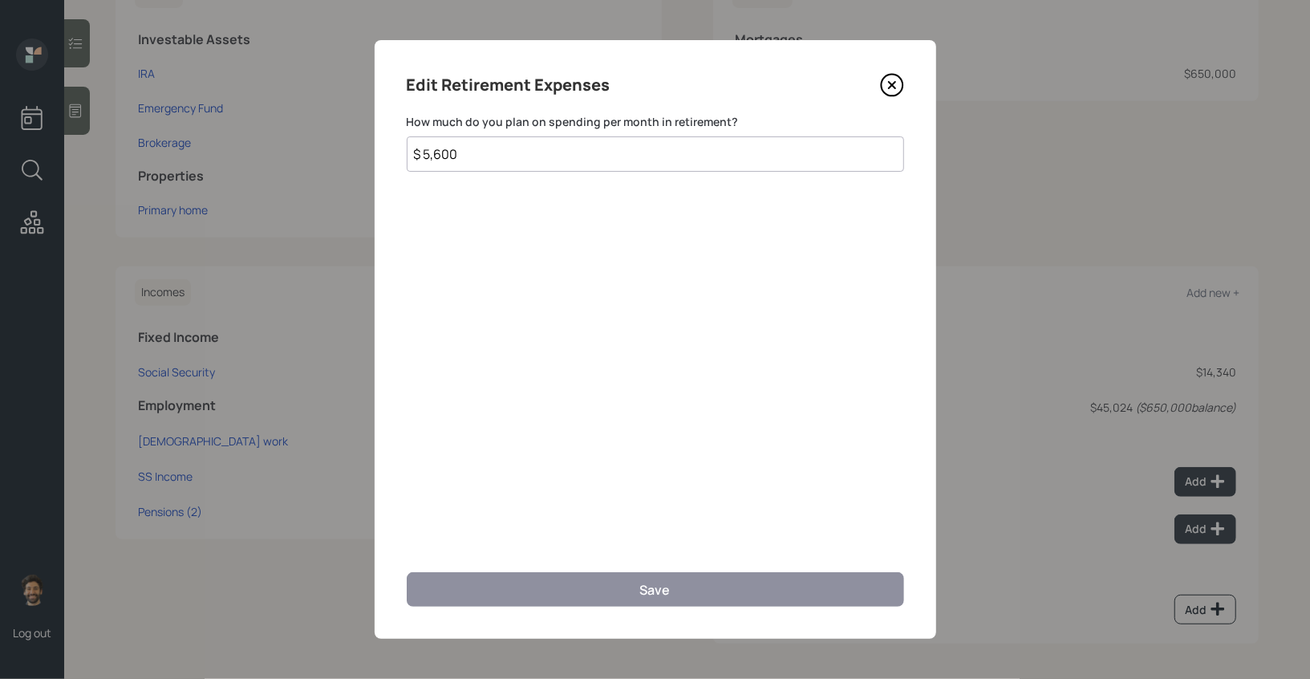
scroll to position [431, 0]
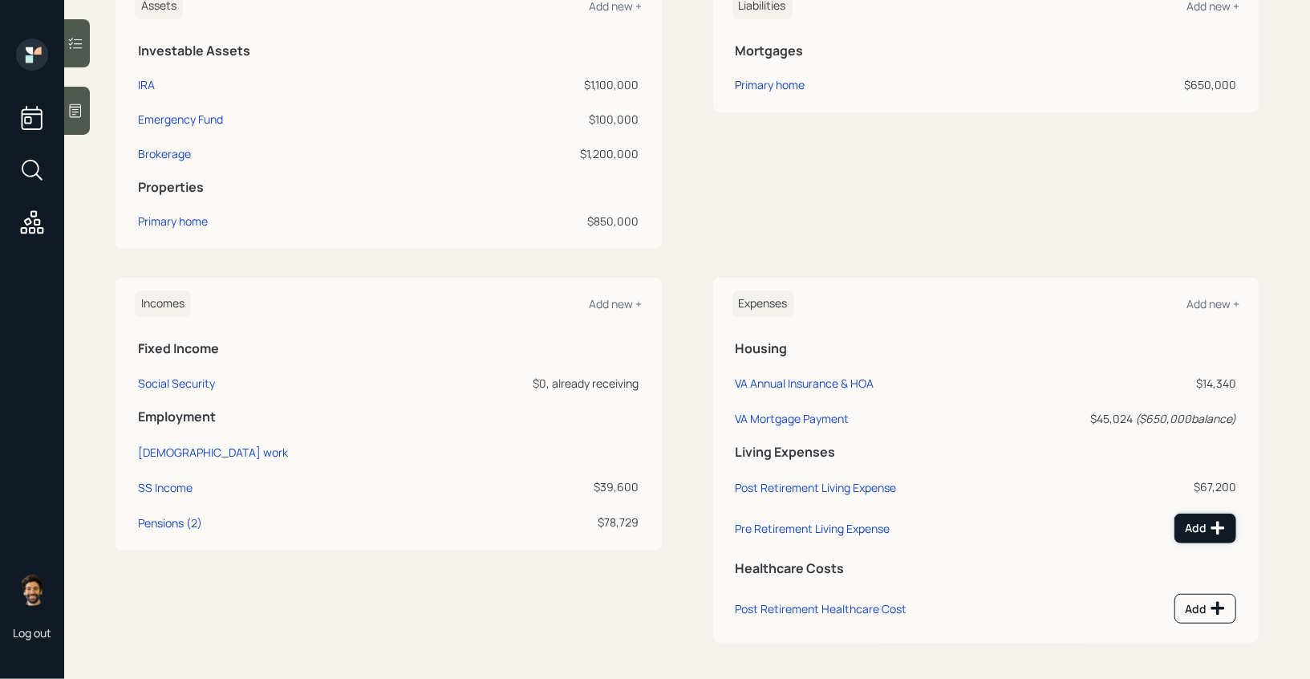
click at [1197, 526] on div "Add" at bounding box center [1205, 528] width 41 height 16
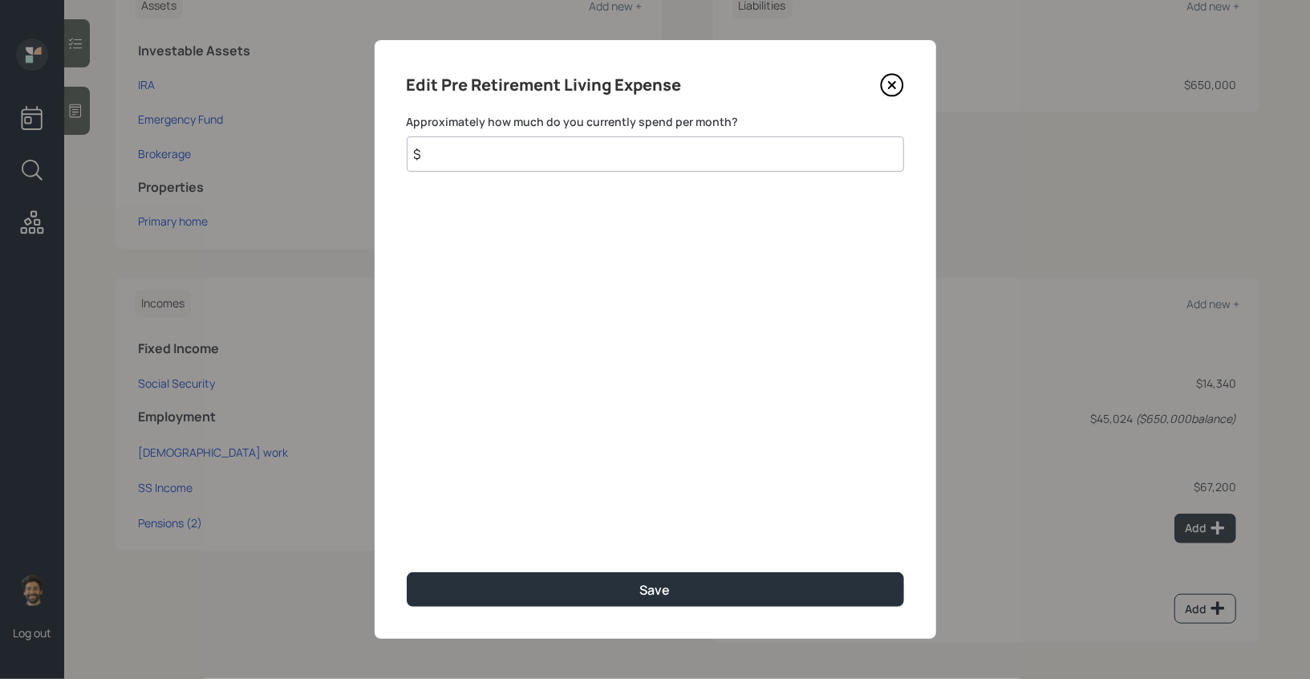
click at [502, 144] on input "$" at bounding box center [655, 153] width 497 height 35
type input "$ 5,600"
click at [508, 572] on div "Save" at bounding box center [655, 589] width 497 height 34
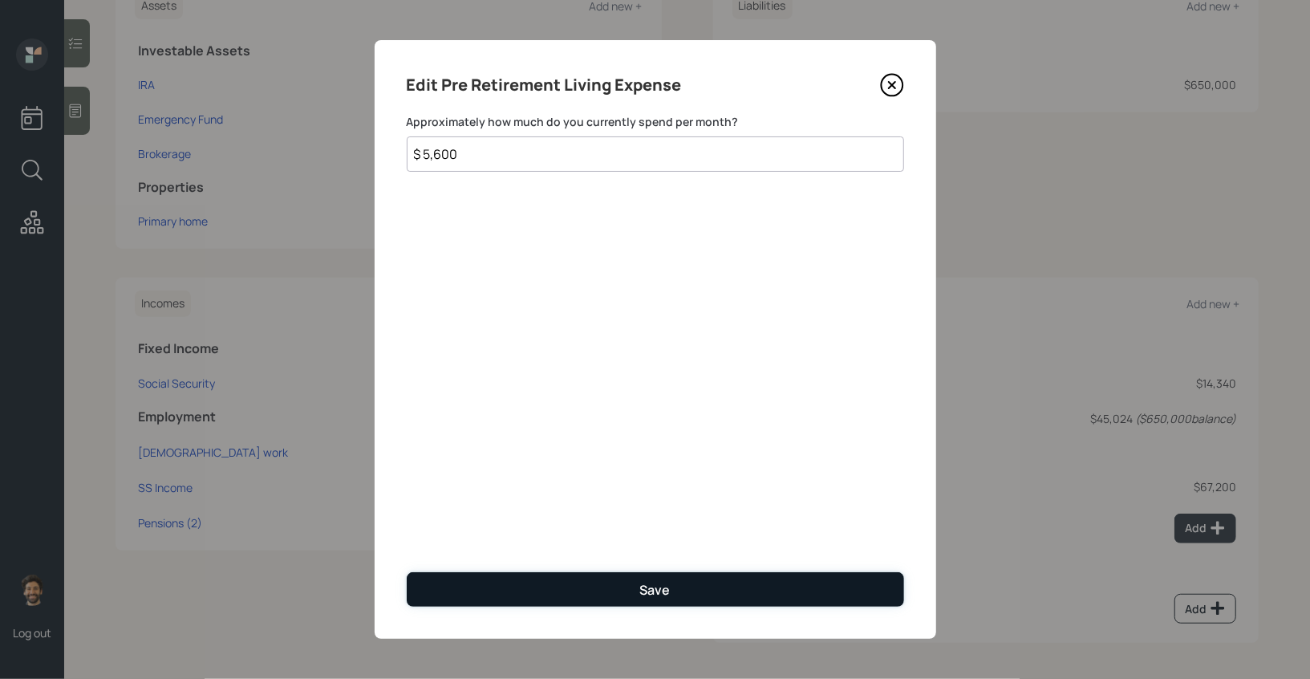
click at [506, 581] on button "Save" at bounding box center [655, 589] width 497 height 34
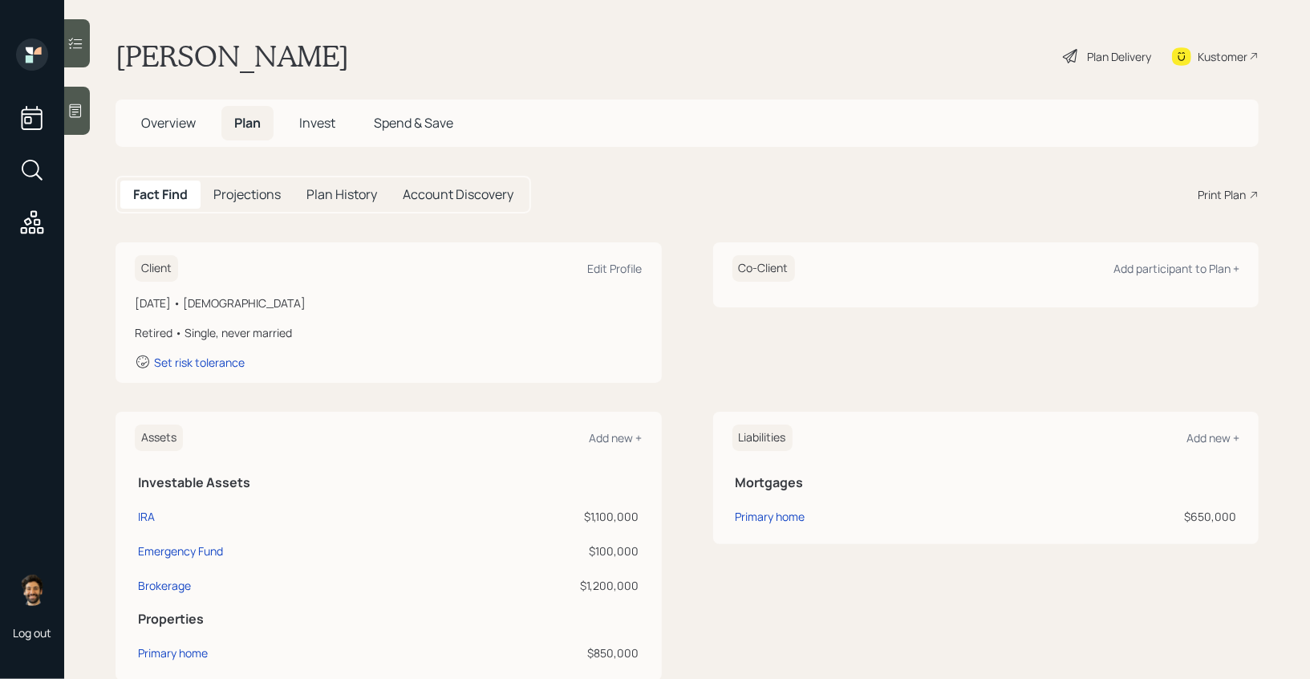
click at [1112, 48] on div "Plan Delivery" at bounding box center [1119, 56] width 64 height 17
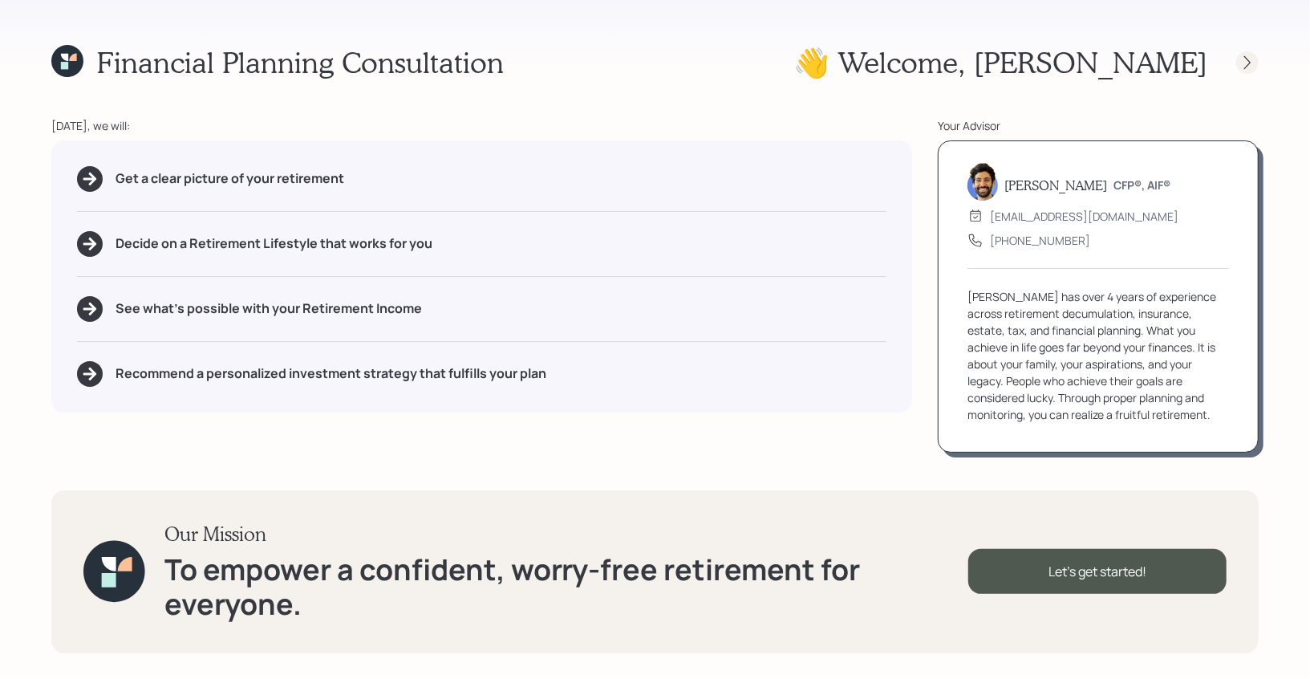
click at [1247, 58] on icon at bounding box center [1247, 63] width 16 height 16
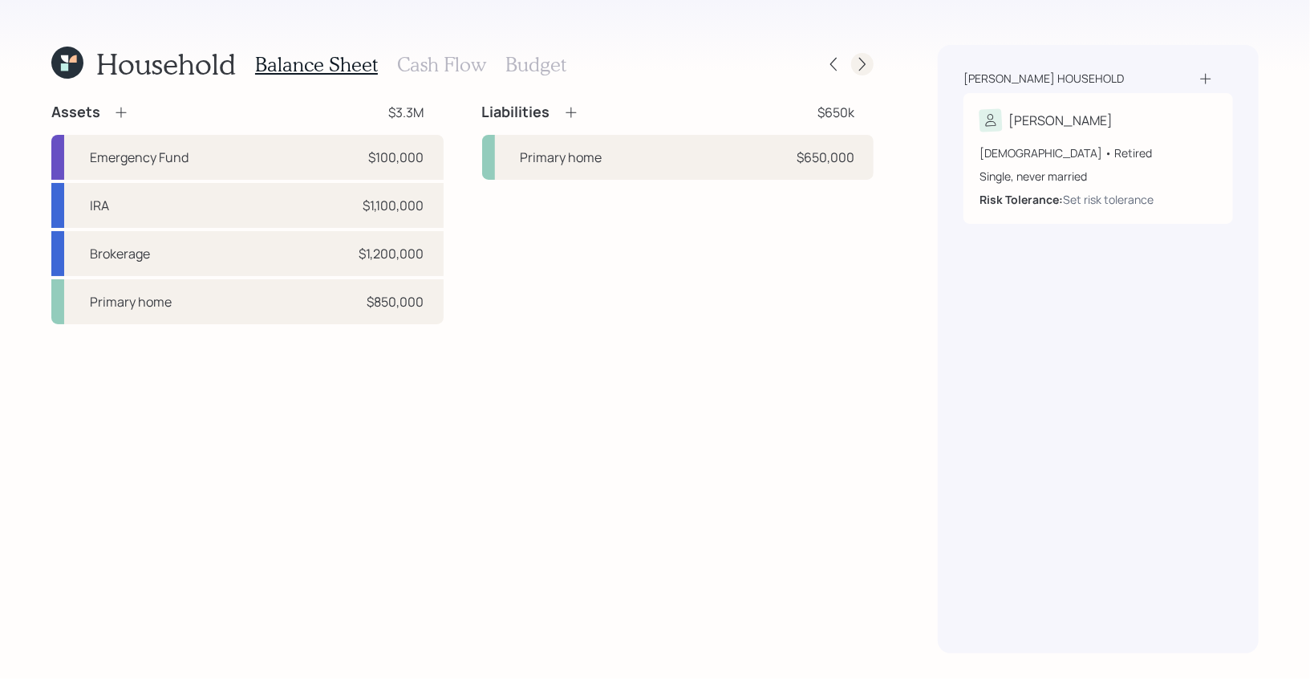
click at [866, 59] on icon at bounding box center [862, 64] width 16 height 16
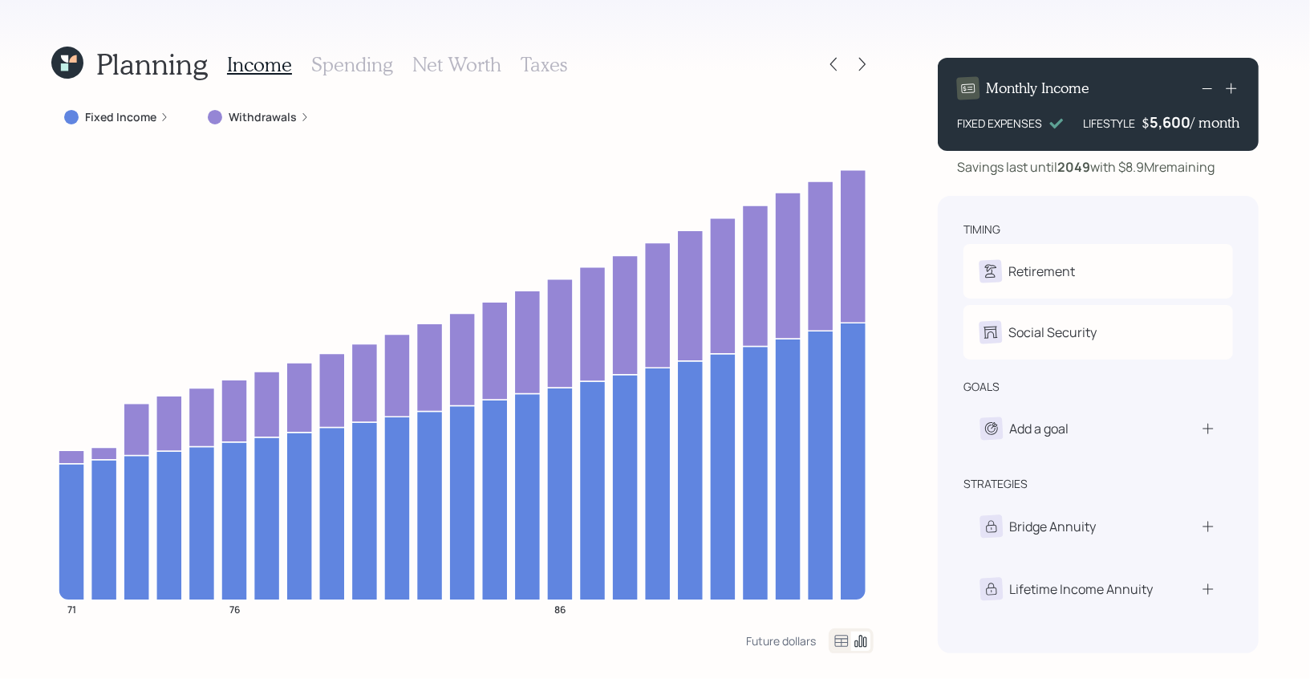
click at [342, 53] on h3 "Spending" at bounding box center [352, 64] width 82 height 23
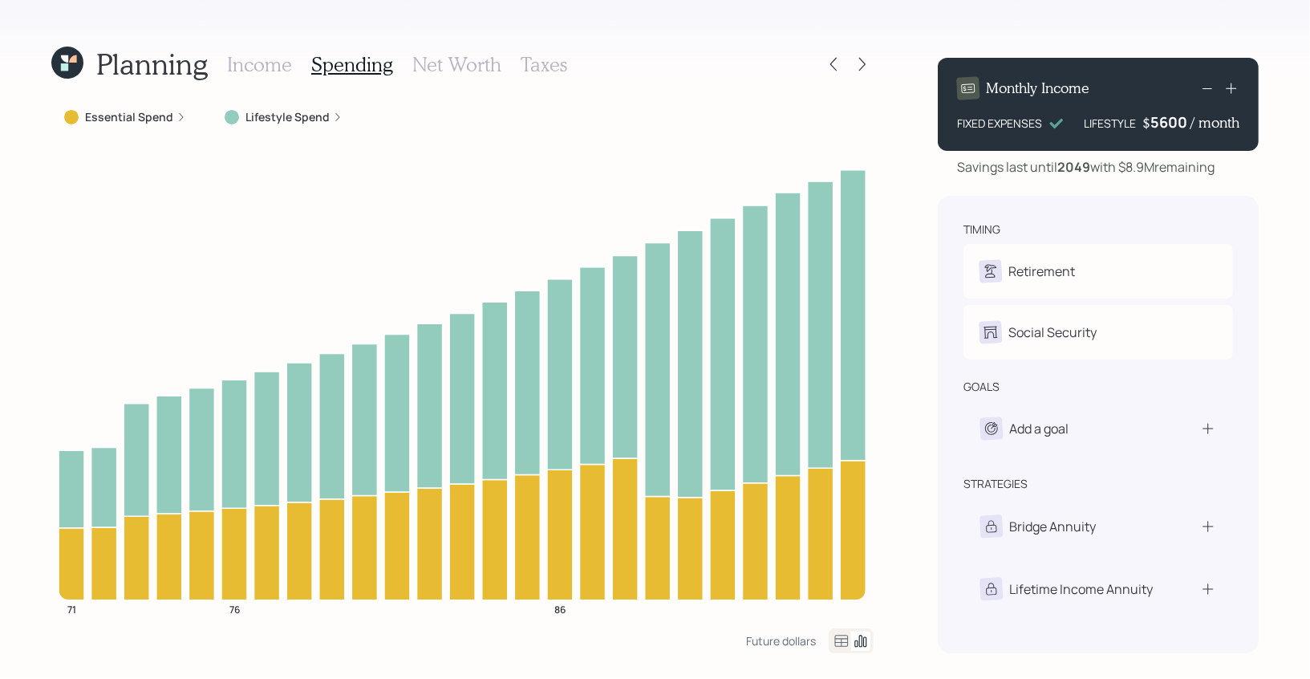
click at [1168, 124] on div "5600" at bounding box center [1170, 121] width 40 height 19
click at [1069, 41] on div "Planning Income Spending Net Worth Taxes Essential Spend Lifestyle Spend 71 76 …" at bounding box center [655, 339] width 1310 height 679
click at [241, 59] on h3 "Income" at bounding box center [259, 64] width 65 height 23
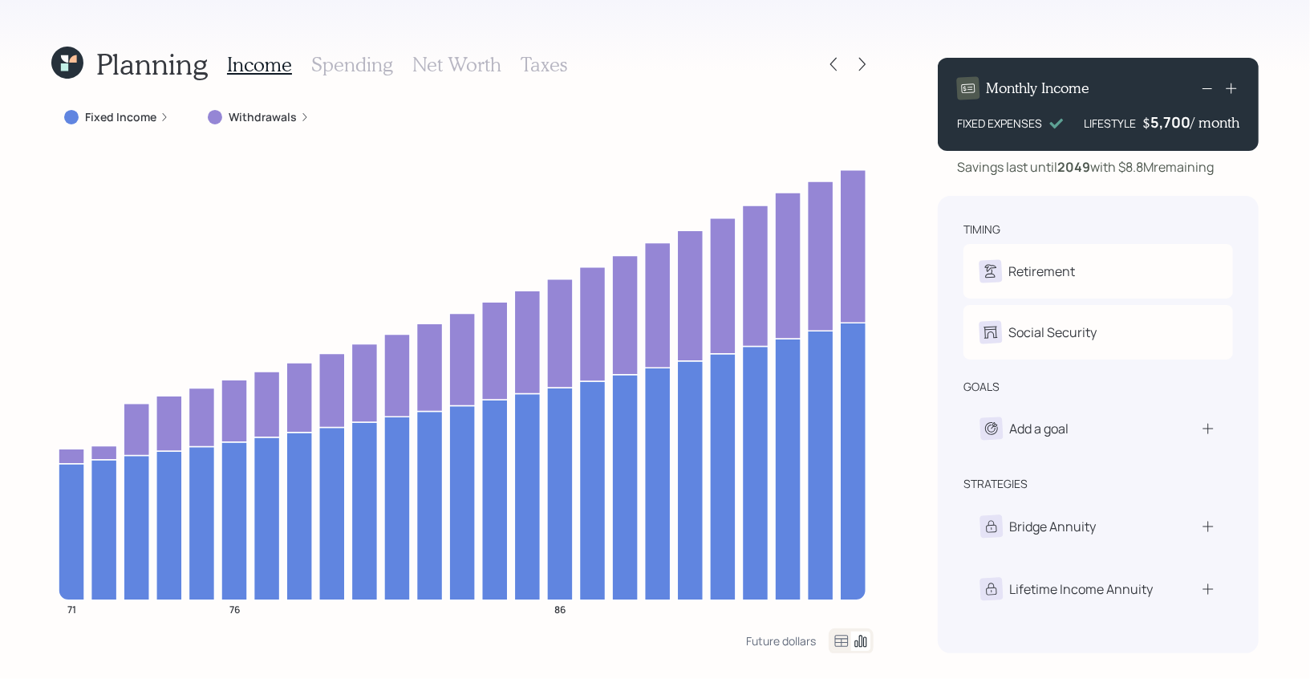
click at [1164, 121] on div "5,700" at bounding box center [1170, 121] width 40 height 19
click at [1164, 121] on div "5700" at bounding box center [1170, 121] width 40 height 19
click at [982, 45] on div "Monthly Income FIXED EXPENSES LIFESTYLE $ 5650 / month Savings last until [DATE…" at bounding box center [1098, 349] width 321 height 608
click at [543, 68] on h3 "Taxes" at bounding box center [544, 64] width 47 height 23
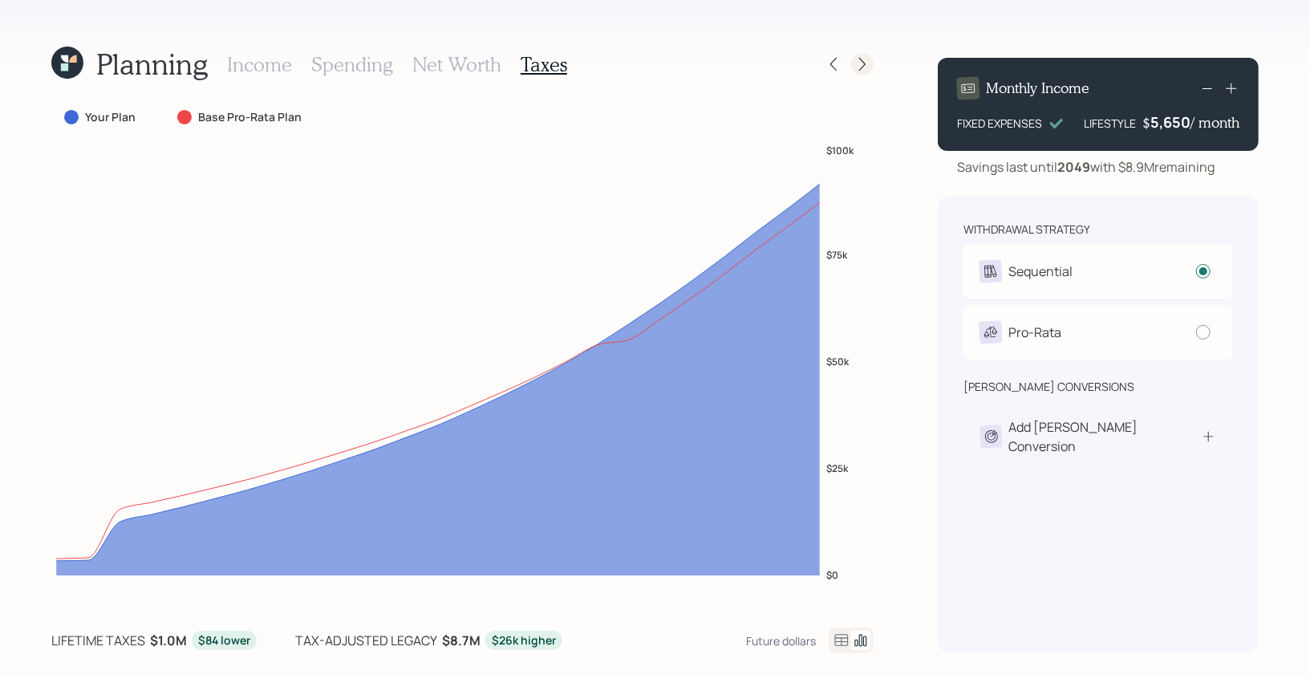
click at [866, 64] on icon at bounding box center [862, 64] width 16 height 16
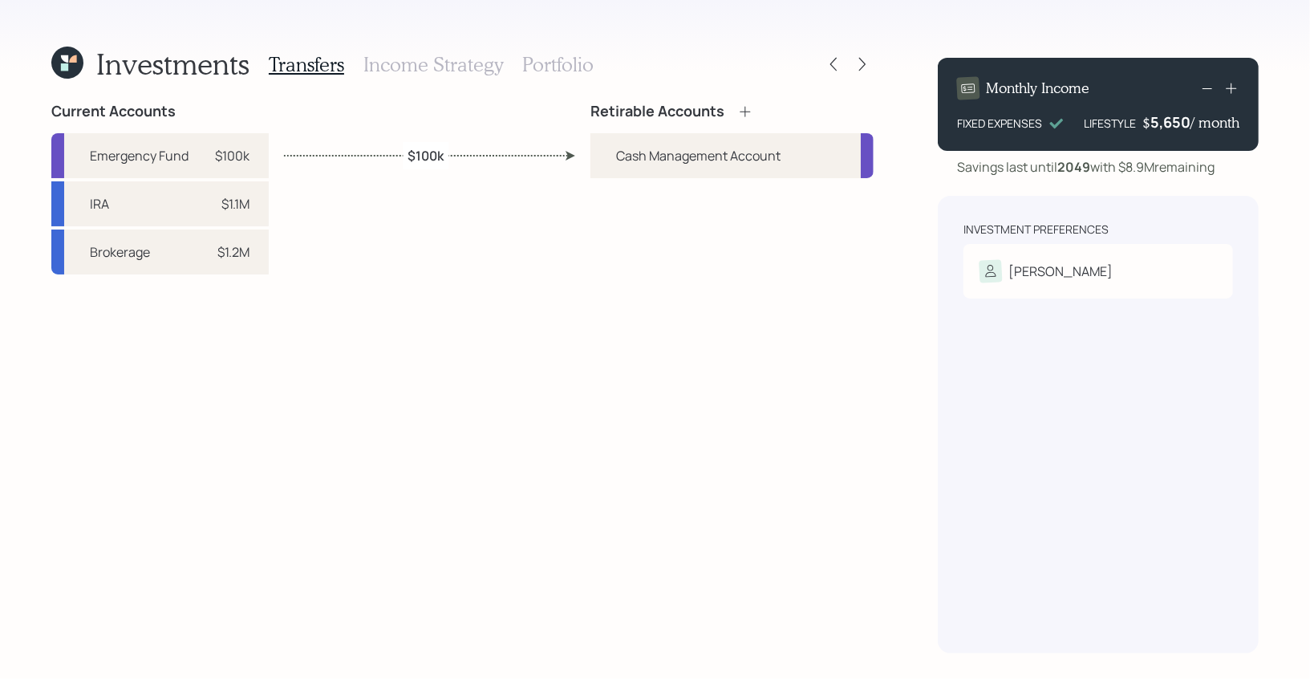
click at [450, 61] on h3 "Income Strategy" at bounding box center [433, 64] width 140 height 23
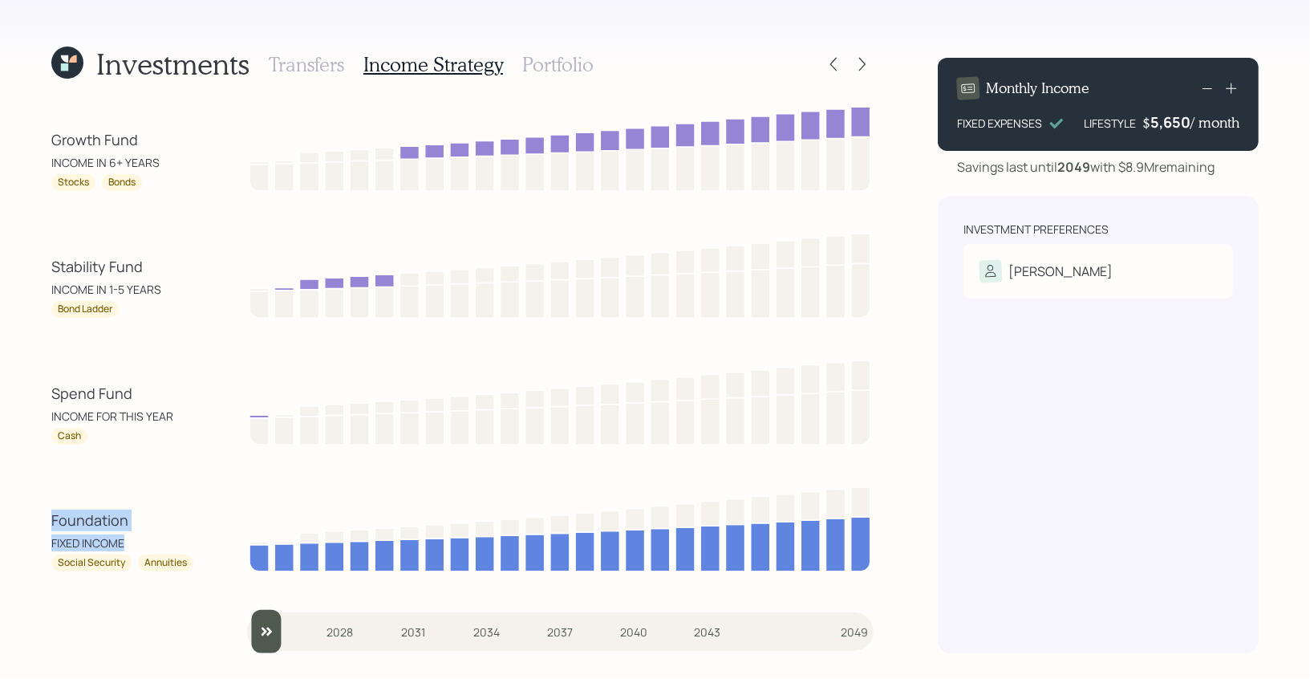
drag, startPoint x: 124, startPoint y: 540, endPoint x: 40, endPoint y: 517, distance: 87.2
click at [40, 517] on div "Investments Transfers Income Strategy Portfolio Growth Fund INCOME IN 6+ YEARS …" at bounding box center [655, 339] width 1310 height 679
click at [111, 518] on div "Foundation" at bounding box center [123, 520] width 144 height 22
drag, startPoint x: 131, startPoint y: 544, endPoint x: 45, endPoint y: 522, distance: 88.5
click at [45, 522] on div "Investments Transfers Income Strategy Portfolio Growth Fund INCOME IN 6+ YEARS …" at bounding box center [655, 339] width 1310 height 679
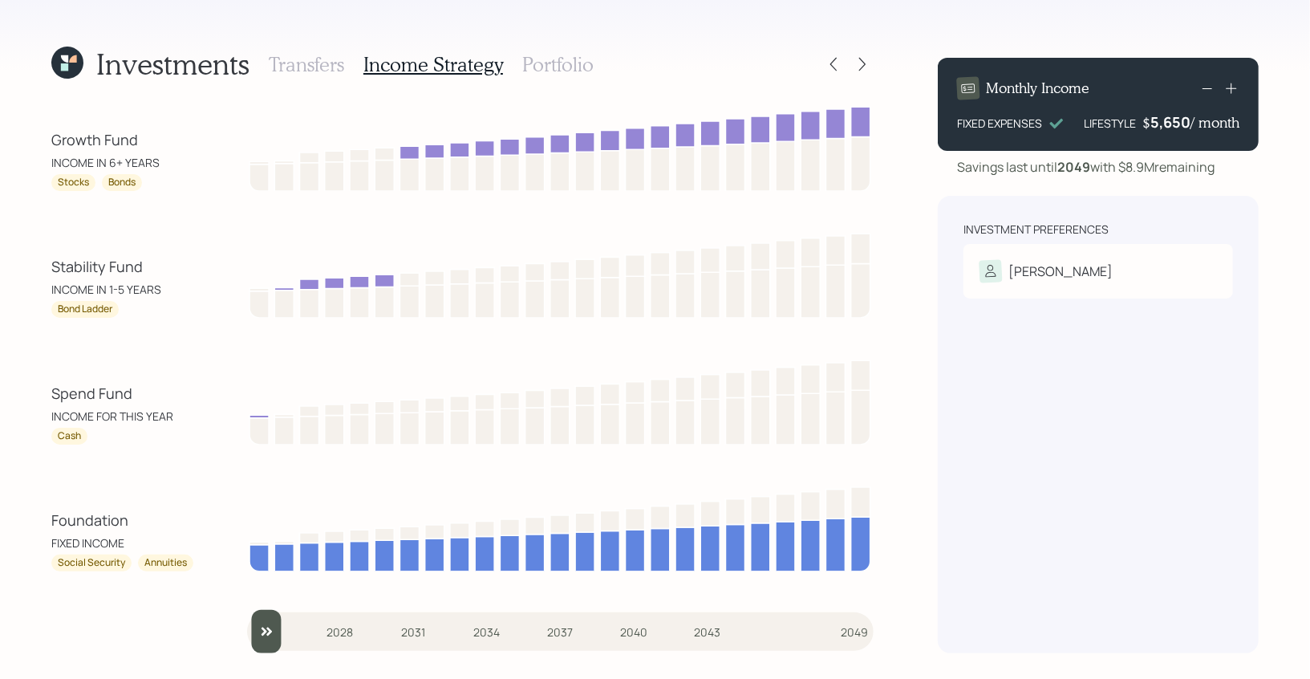
click at [154, 567] on div "Annuities" at bounding box center [165, 563] width 43 height 14
drag, startPoint x: 126, startPoint y: 545, endPoint x: 34, endPoint y: 545, distance: 91.4
click at [34, 545] on div "Investments Transfers Income Strategy Portfolio Growth Fund INCOME IN 6+ YEARS …" at bounding box center [655, 339] width 1310 height 679
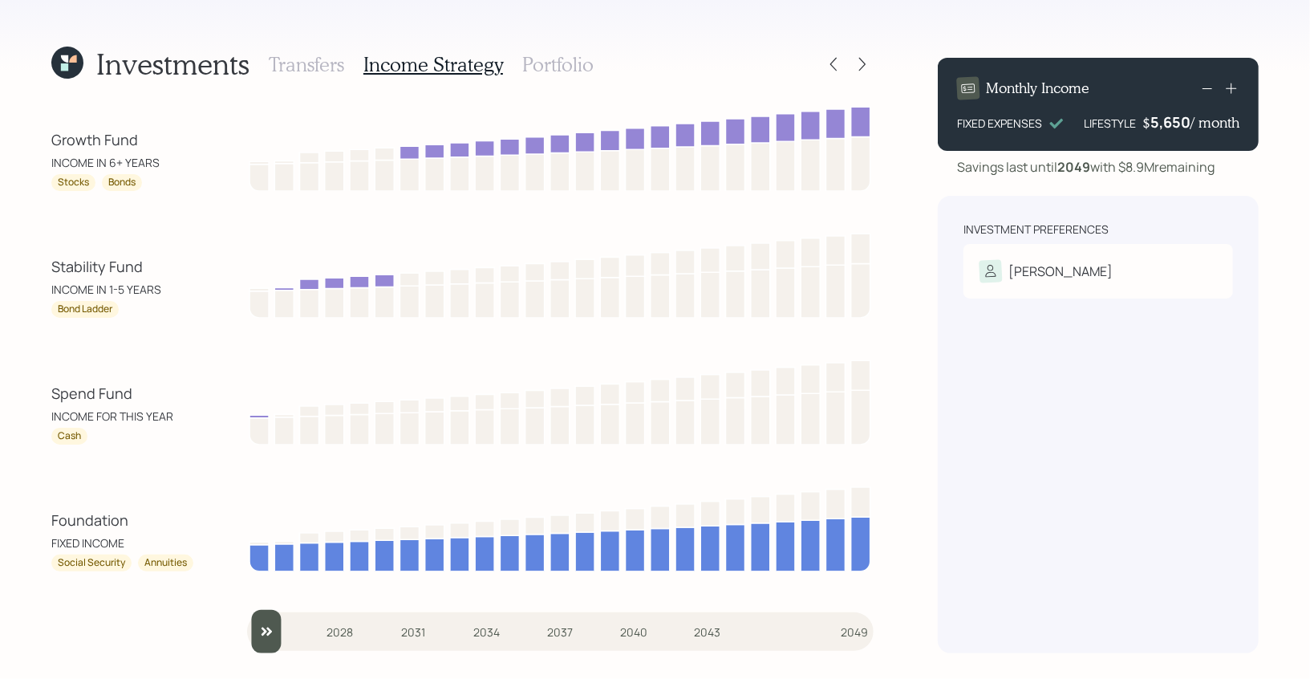
click at [97, 418] on div "INCOME FOR THIS YEAR" at bounding box center [123, 415] width 144 height 17
click at [110, 431] on div "Cash" at bounding box center [123, 435] width 144 height 17
drag, startPoint x: 174, startPoint y: 416, endPoint x: 43, endPoint y: 396, distance: 132.3
click at [43, 396] on div "Investments Transfers Income Strategy Portfolio Growth Fund INCOME IN 6+ YEARS …" at bounding box center [655, 339] width 1310 height 679
click at [87, 415] on div "INCOME FOR THIS YEAR" at bounding box center [123, 415] width 144 height 17
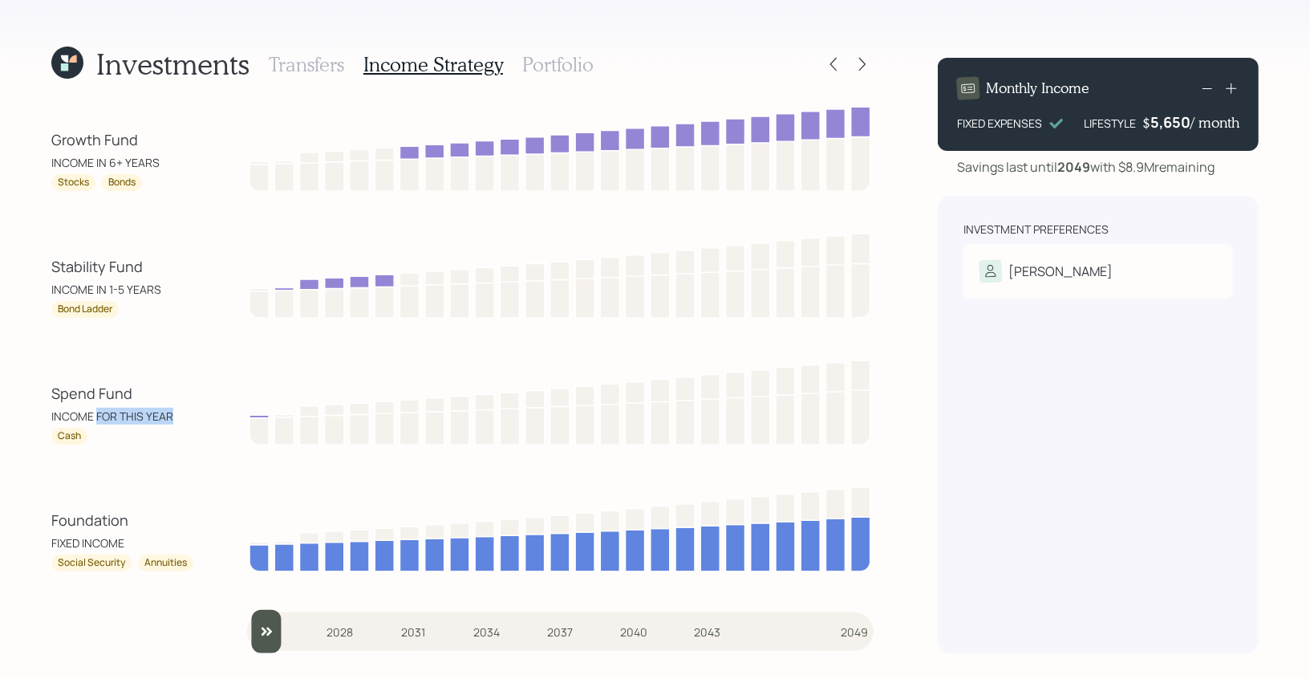
drag, startPoint x: 95, startPoint y: 417, endPoint x: 184, endPoint y: 422, distance: 89.2
click at [184, 422] on div "INCOME FOR THIS YEAR" at bounding box center [123, 415] width 144 height 17
drag, startPoint x: 79, startPoint y: 437, endPoint x: 48, endPoint y: 439, distance: 31.3
click at [48, 439] on div "Investments Transfers Income Strategy Portfolio Growth Fund INCOME IN 6+ YEARS …" at bounding box center [655, 339] width 1310 height 679
click at [112, 424] on div "INCOME FOR THIS YEAR" at bounding box center [123, 415] width 144 height 17
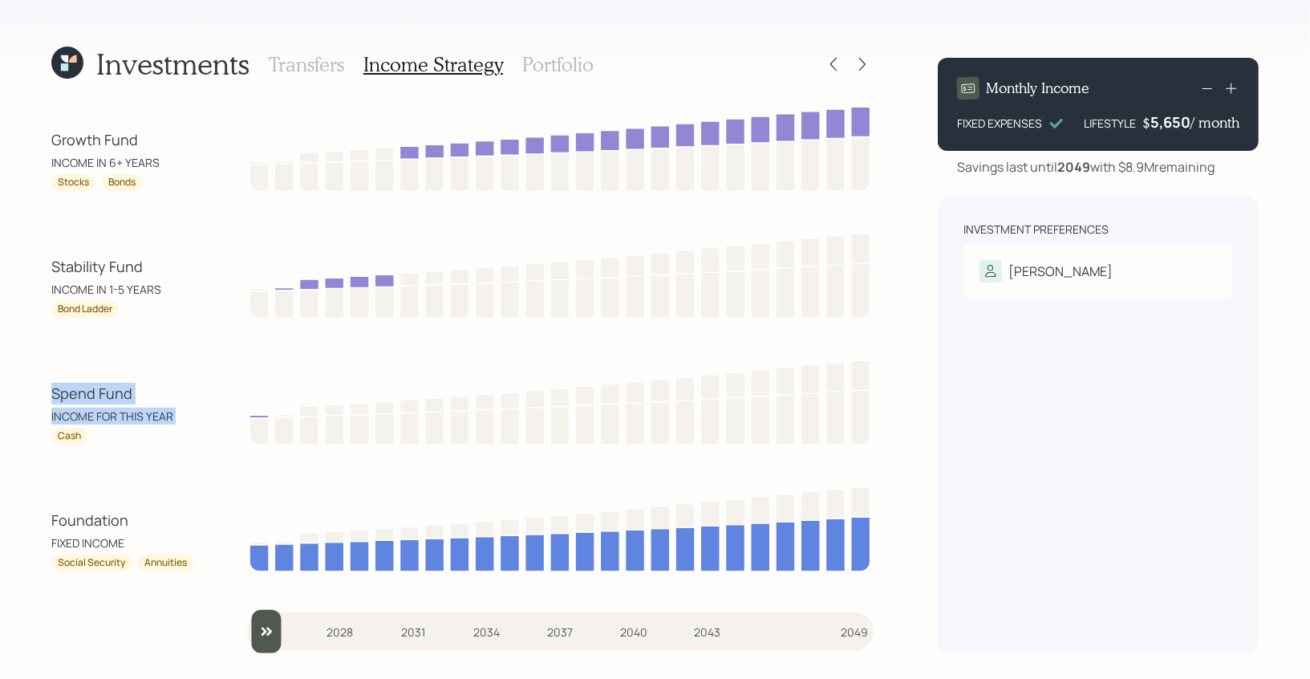
drag, startPoint x: 98, startPoint y: 427, endPoint x: 49, endPoint y: 397, distance: 57.6
click at [49, 397] on div "Investments Transfers Income Strategy Portfolio Growth Fund INCOME IN 6+ YEARS …" at bounding box center [655, 339] width 1310 height 679
drag, startPoint x: 157, startPoint y: 290, endPoint x: 47, endPoint y: 269, distance: 112.6
click at [47, 269] on div "Investments Transfers Income Strategy Portfolio Growth Fund INCOME IN 6+ YEARS …" at bounding box center [655, 339] width 1310 height 679
click at [88, 314] on div "Bond Ladder" at bounding box center [85, 309] width 55 height 14
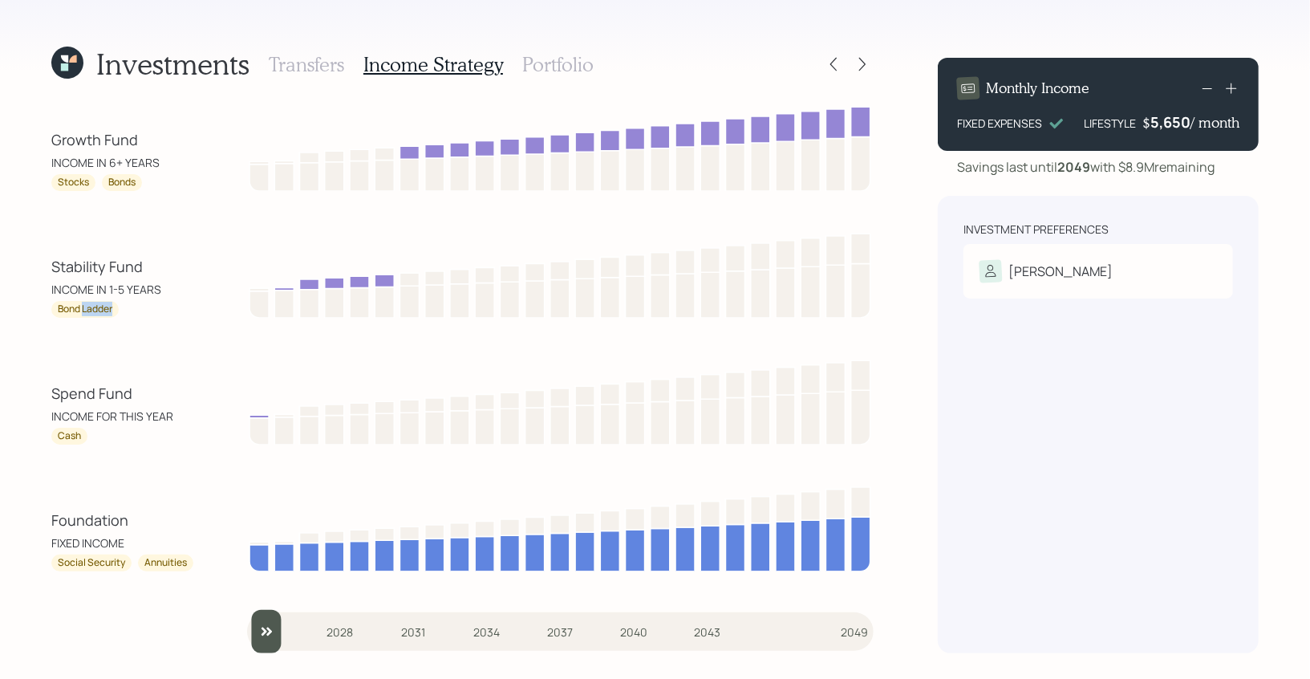
click at [88, 314] on div "Bond Ladder" at bounding box center [85, 309] width 55 height 14
click at [274, 355] on div "Growth Fund INCOME IN 6+ YEARS Stocks Bonds Stability Fund INCOME IN 1-5 YEARS …" at bounding box center [462, 378] width 822 height 550
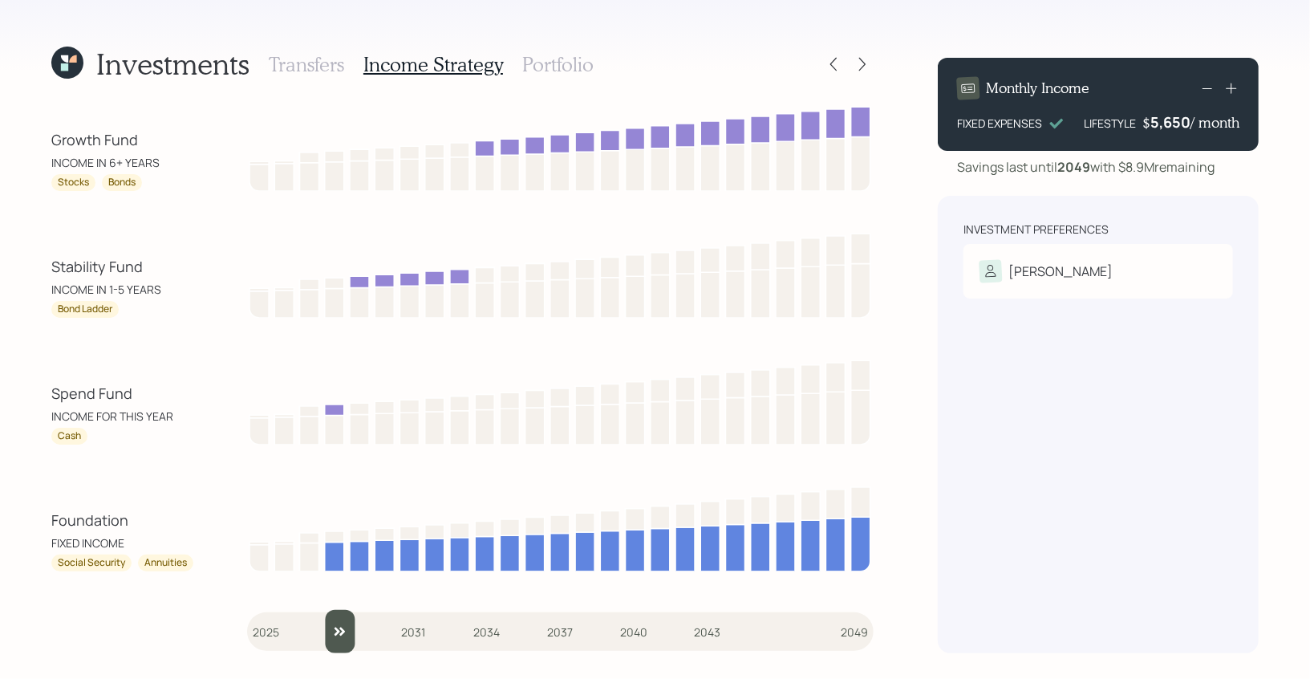
type input "2025"
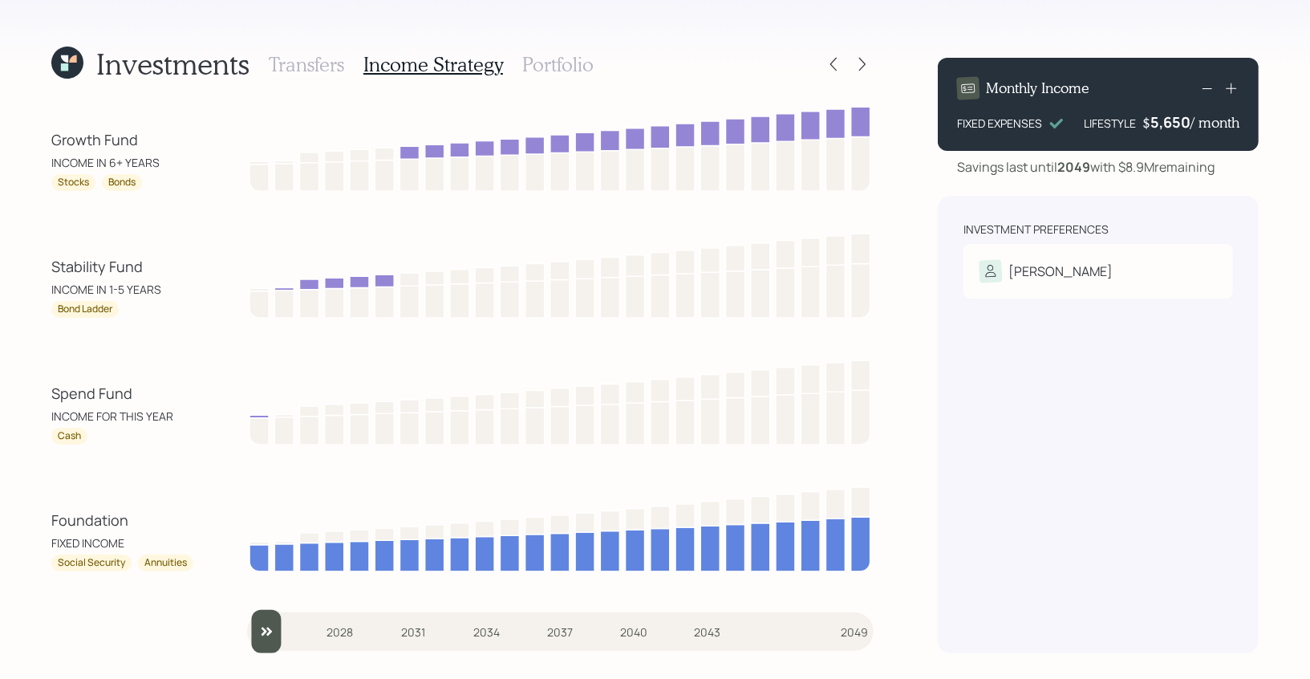
drag, startPoint x: 268, startPoint y: 648, endPoint x: 230, endPoint y: 628, distance: 42.7
click at [247, 628] on input "slider" at bounding box center [560, 631] width 626 height 43
drag, startPoint x: 164, startPoint y: 165, endPoint x: 31, endPoint y: 144, distance: 134.8
click at [31, 144] on div "Investments Transfers Income Strategy Portfolio Growth Fund INCOME IN 6+ YEARS …" at bounding box center [655, 339] width 1310 height 679
drag, startPoint x: 57, startPoint y: 185, endPoint x: 154, endPoint y: 185, distance: 97.0
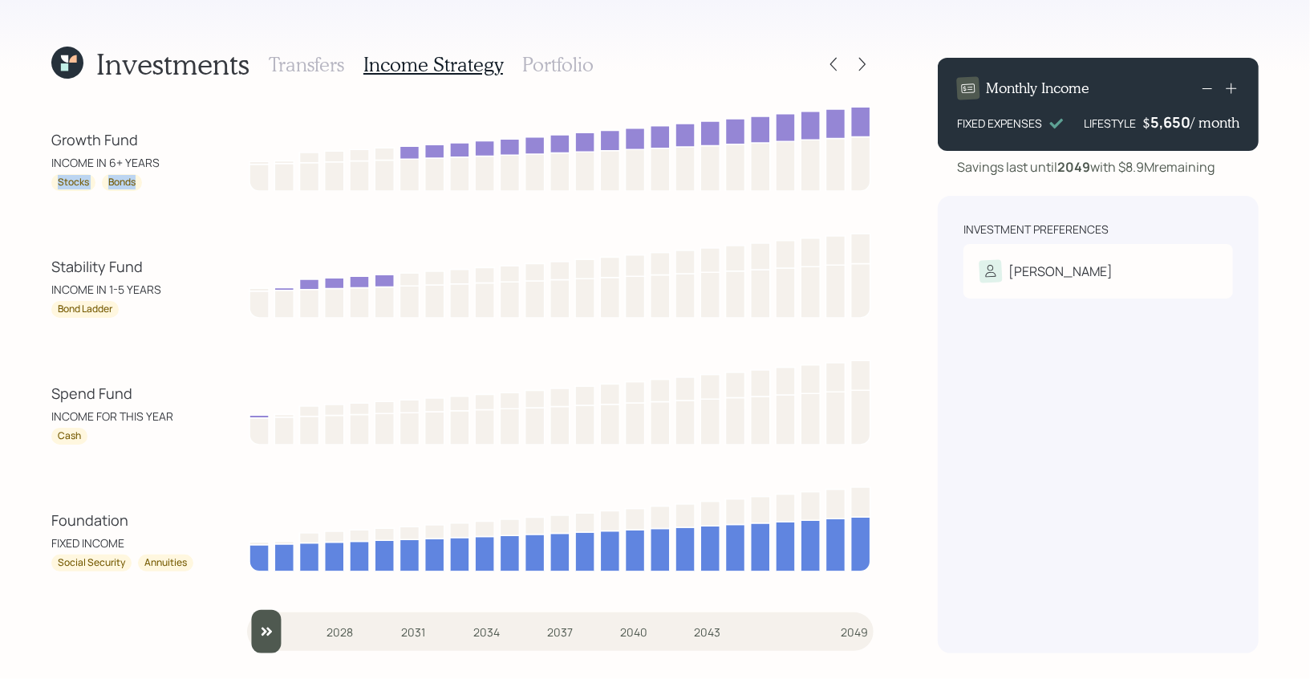
click at [154, 185] on div "Stocks Bonds" at bounding box center [123, 182] width 144 height 17
click at [67, 60] on icon at bounding box center [64, 58] width 7 height 7
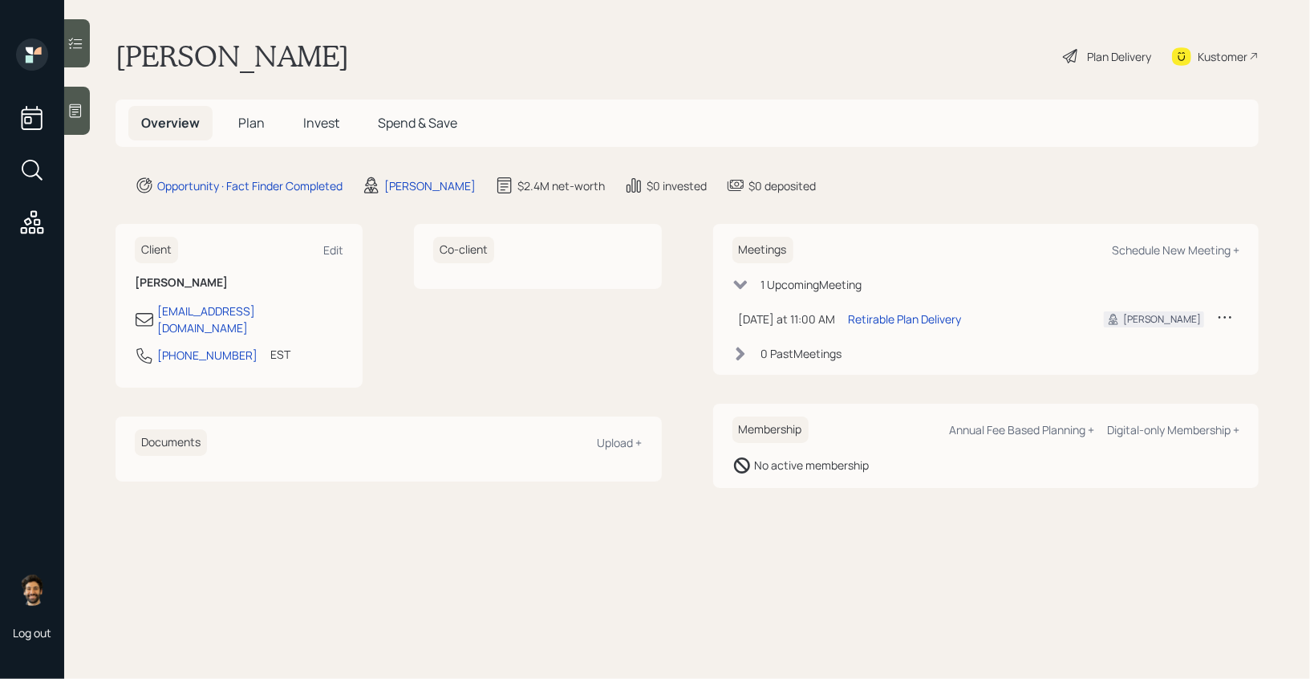
click at [245, 122] on span "Plan" at bounding box center [251, 123] width 26 height 18
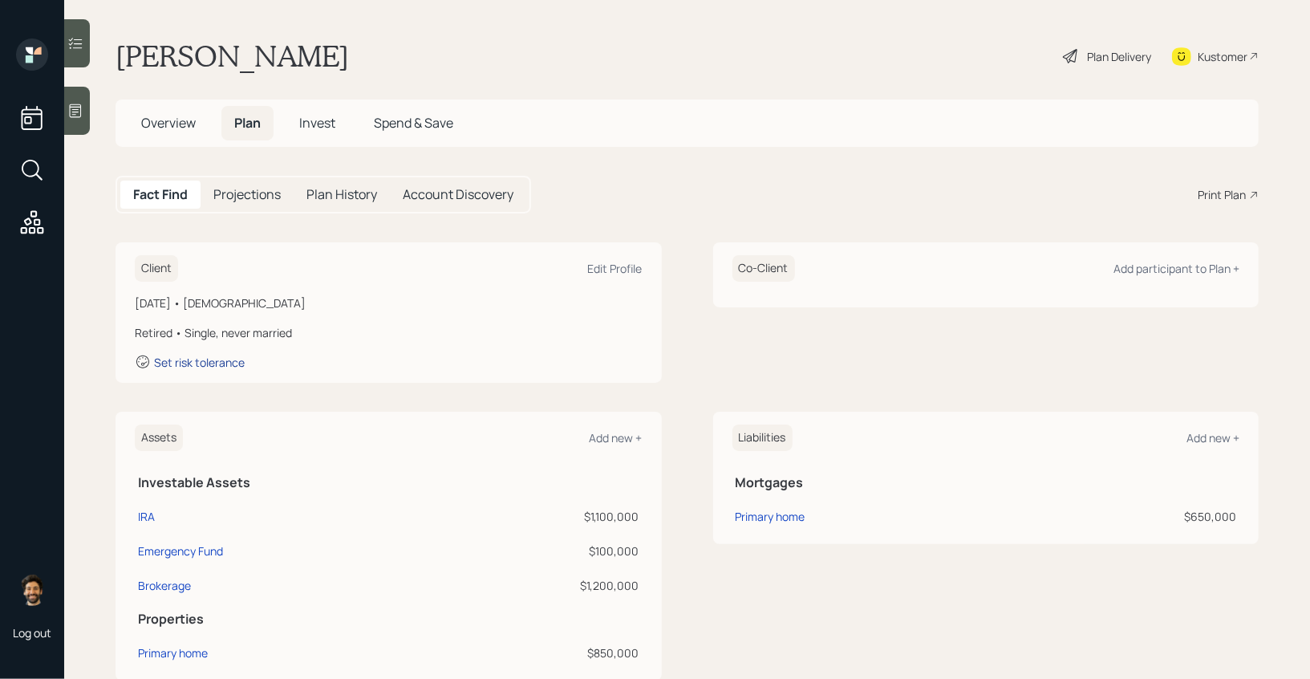
click at [213, 364] on div "Set risk tolerance" at bounding box center [199, 361] width 91 height 15
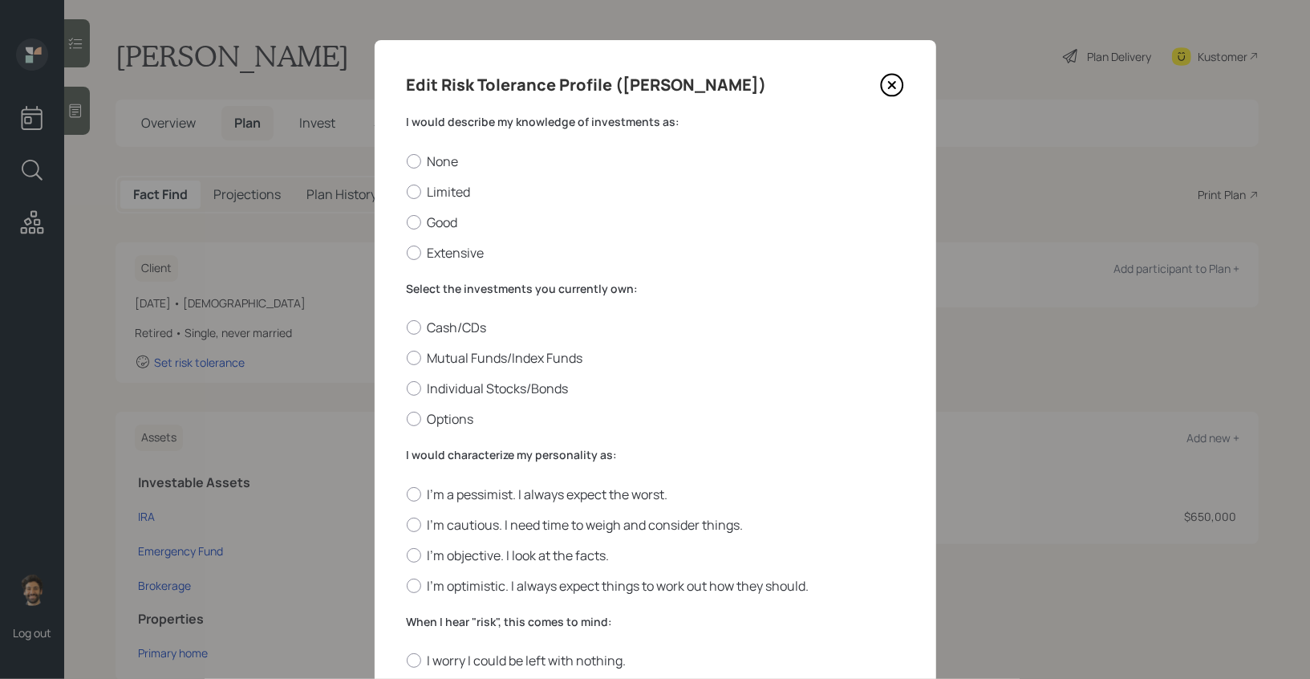
click at [428, 122] on label "I would describe my knowledge of investments as:" at bounding box center [655, 122] width 497 height 16
click at [418, 211] on div "None Limited Good Extensive" at bounding box center [655, 206] width 497 height 109
click at [414, 233] on div "None Limited Good Extensive" at bounding box center [655, 206] width 497 height 109
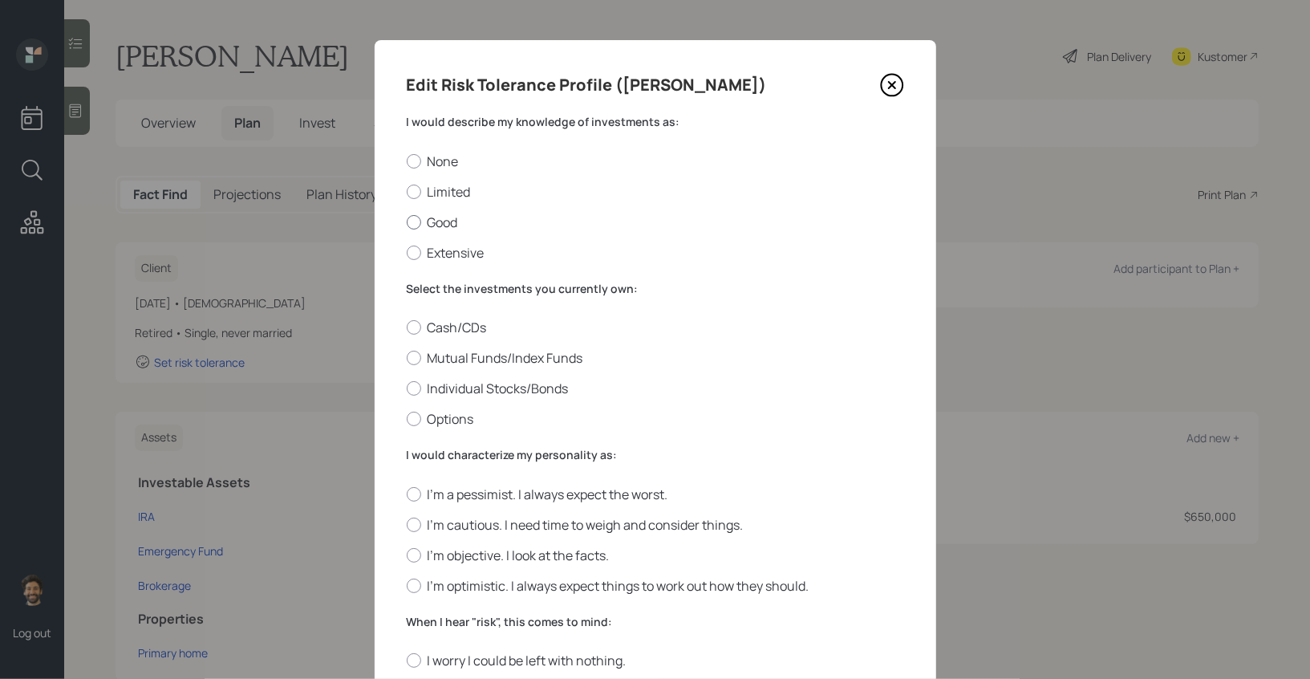
click at [413, 228] on div at bounding box center [414, 222] width 14 height 14
click at [407, 222] on input "Good" at bounding box center [406, 221] width 1 height 1
radio input "true"
click at [431, 363] on label "Mutual Funds/Index Funds" at bounding box center [655, 358] width 497 height 18
click at [407, 359] on input "Mutual Funds/Index Funds" at bounding box center [406, 358] width 1 height 1
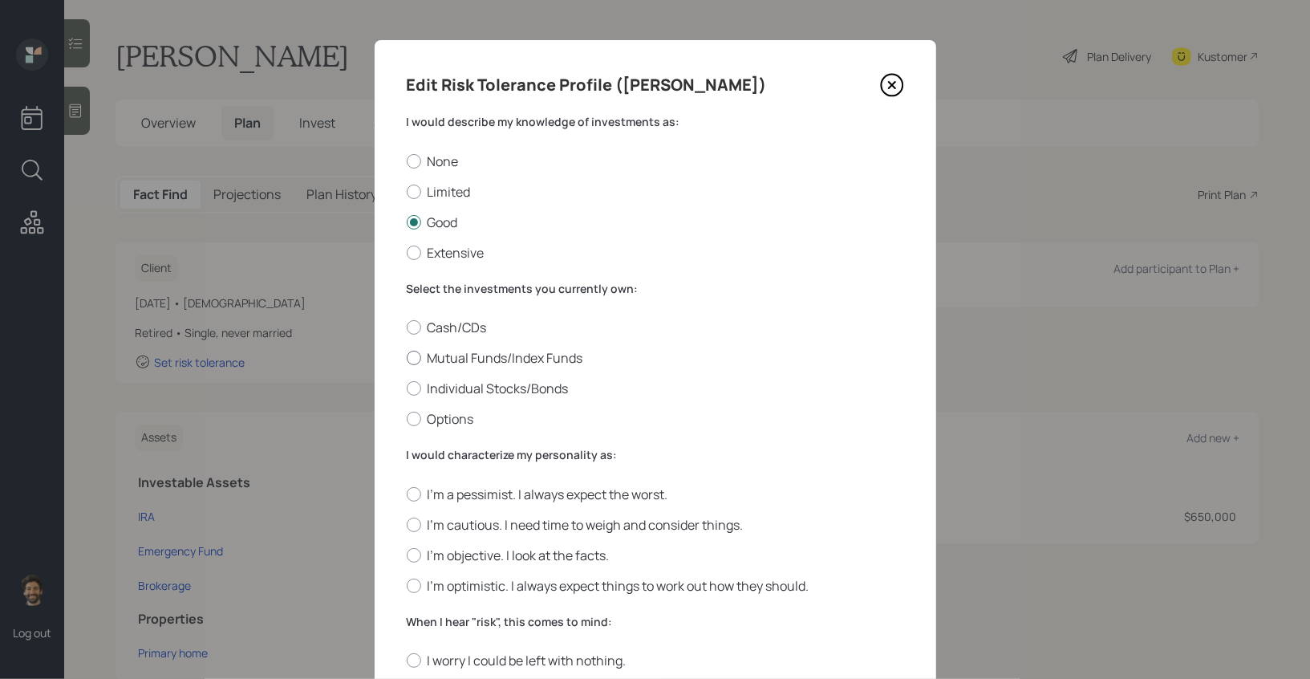
radio input "true"
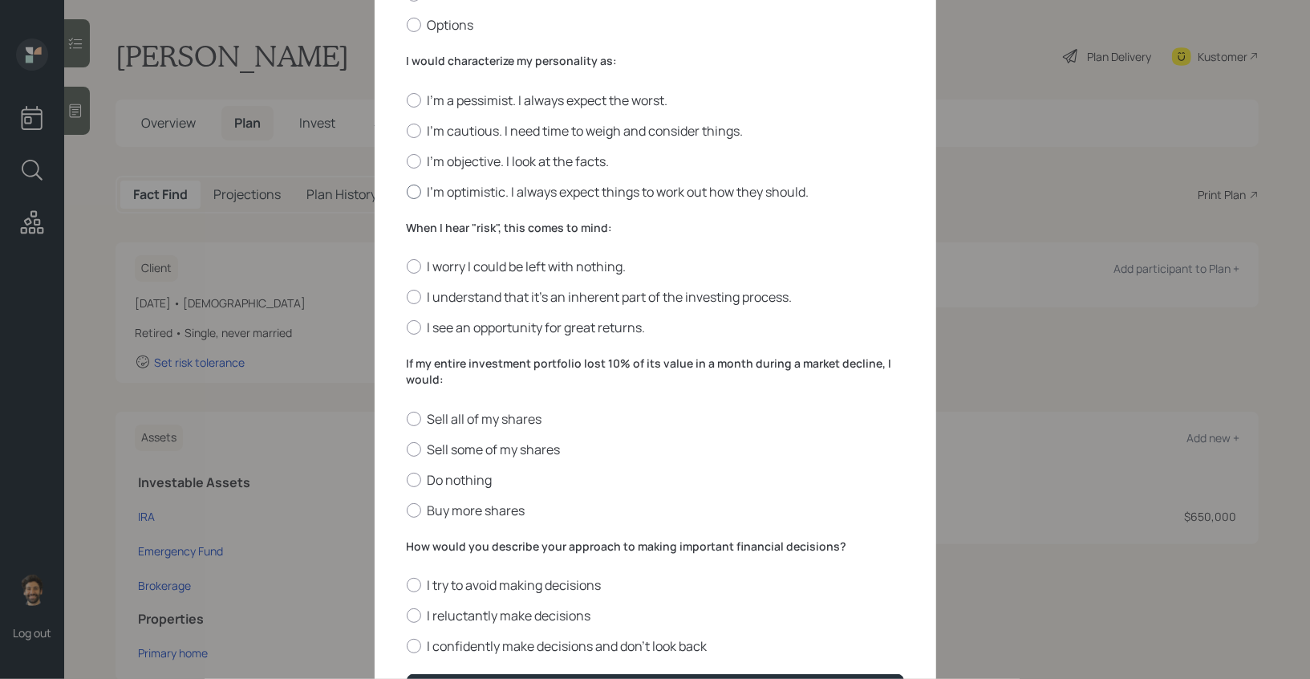
scroll to position [421, 0]
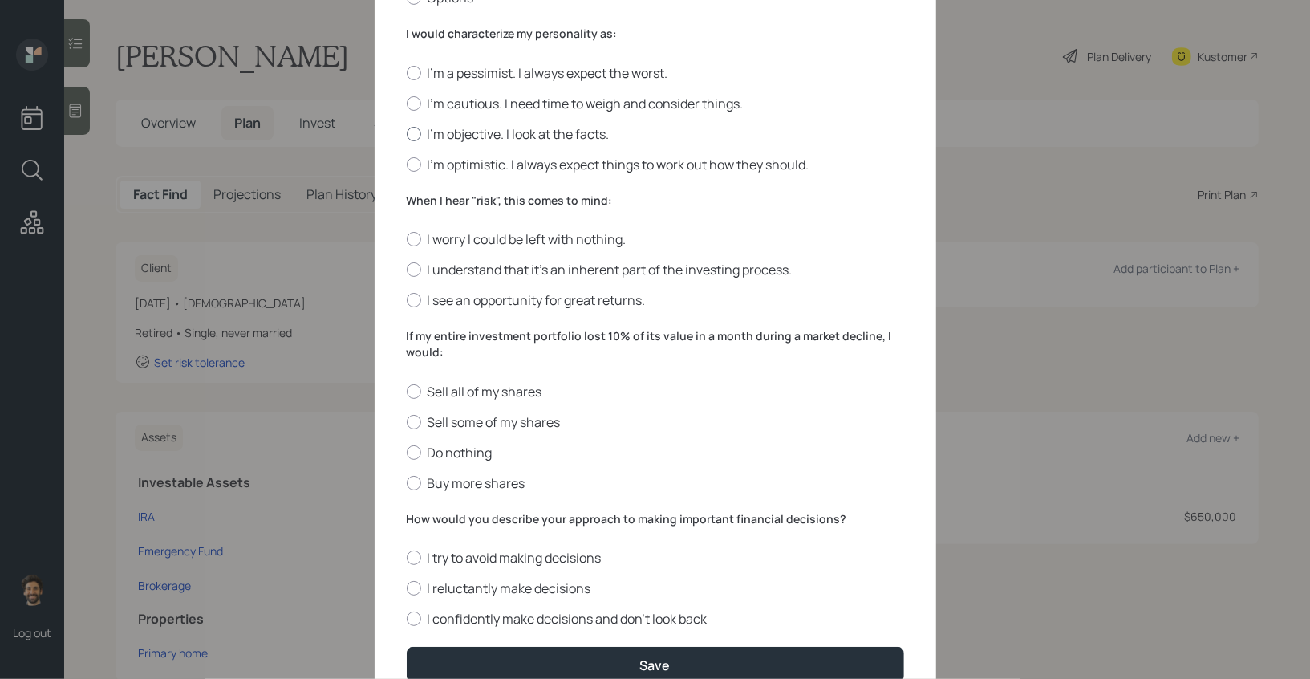
click at [450, 142] on label "I'm objective. I look at the facts." at bounding box center [655, 134] width 497 height 18
click at [407, 134] on input "I'm objective. I look at the facts." at bounding box center [406, 133] width 1 height 1
radio input "true"
click at [448, 204] on label "When I hear "risk", this comes to mind:" at bounding box center [655, 200] width 497 height 16
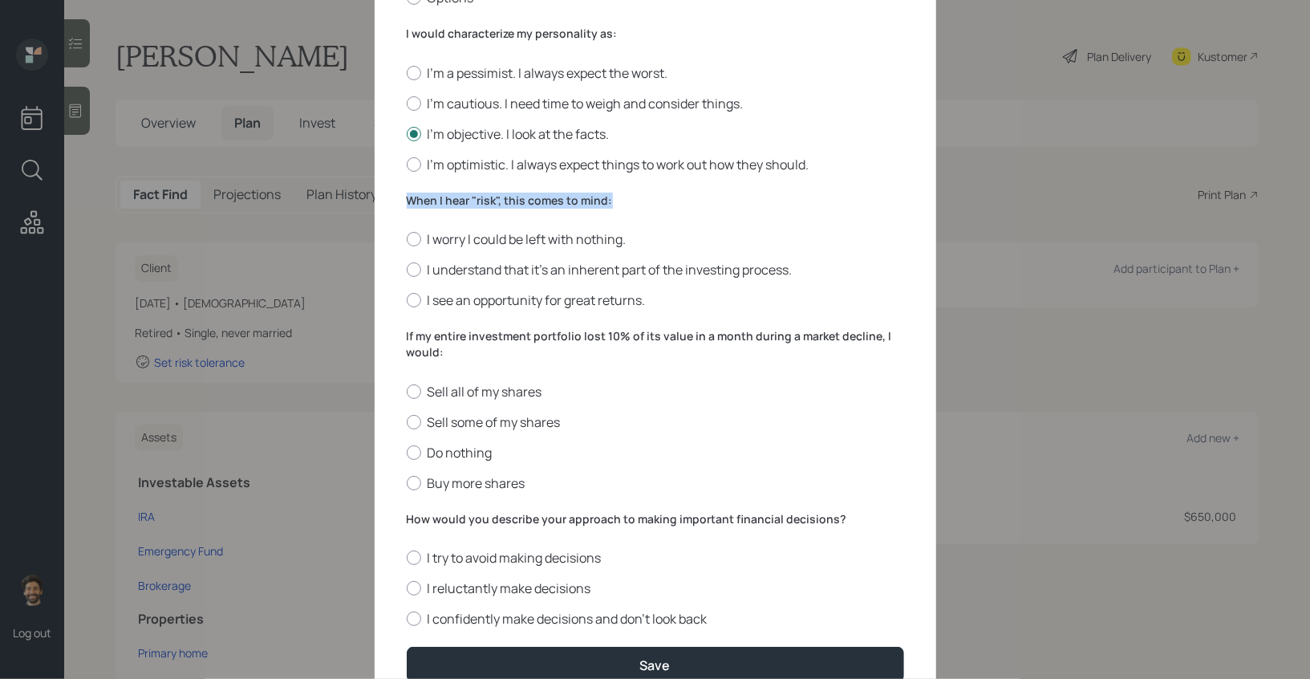
click at [448, 204] on label "When I hear "risk", this comes to mind:" at bounding box center [655, 200] width 497 height 16
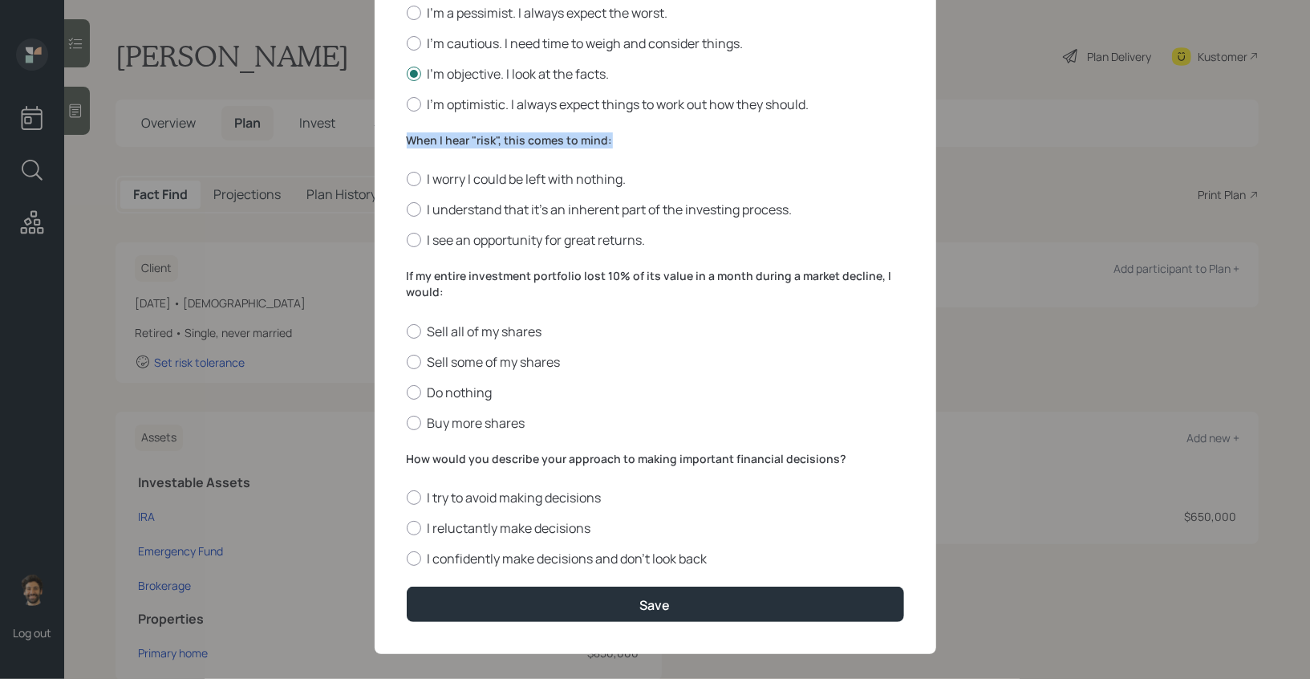
scroll to position [499, 0]
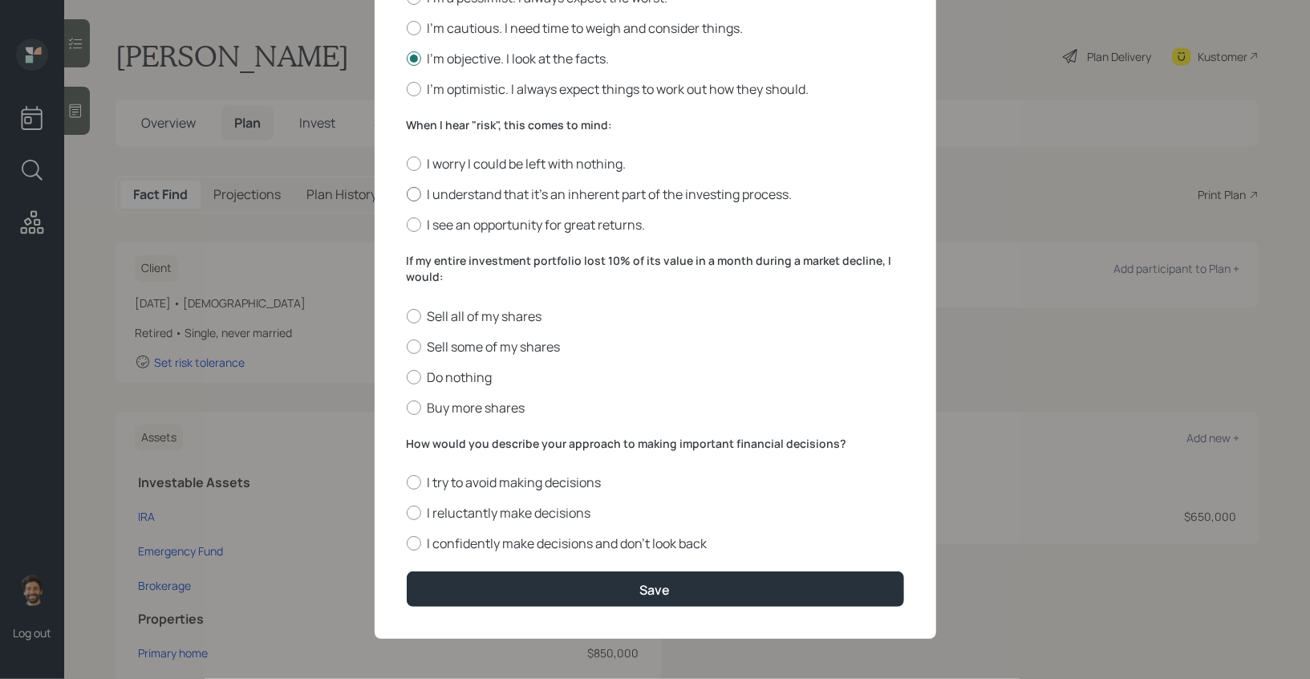
click at [418, 193] on div at bounding box center [414, 194] width 14 height 14
click at [407, 194] on input "I understand that it’s an inherent part of the investing process." at bounding box center [406, 194] width 1 height 1
radio input "true"
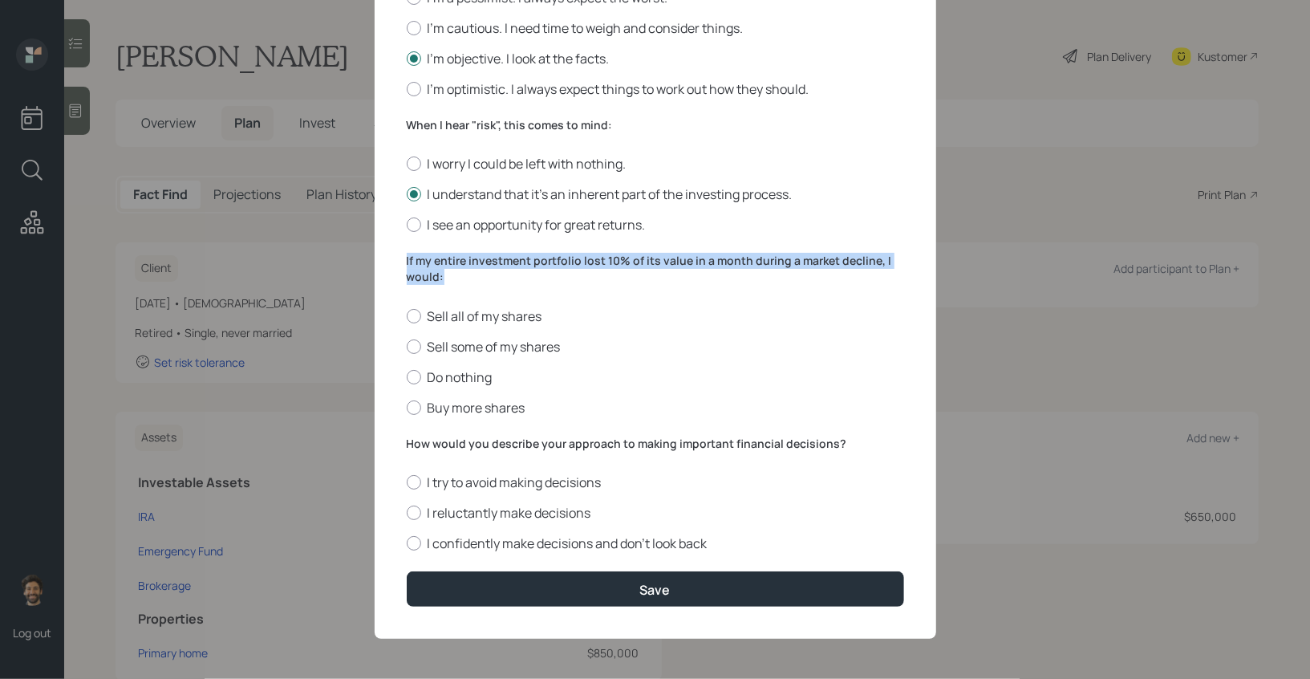
drag, startPoint x: 444, startPoint y: 277, endPoint x: 396, endPoint y: 254, distance: 53.1
click at [396, 254] on div "Edit Risk Tolerance Profile ([PERSON_NAME] would describe my knowledge of inves…" at bounding box center [655, 91] width 561 height 1095
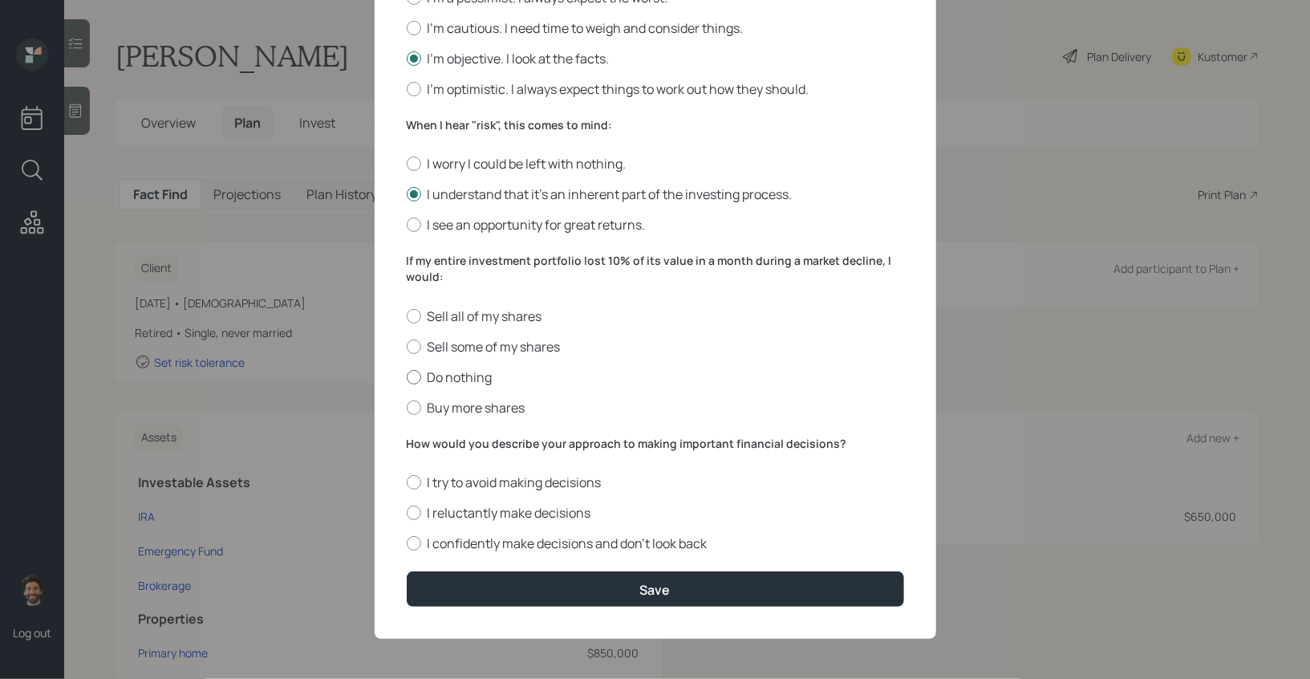
click at [412, 376] on div at bounding box center [414, 377] width 14 height 14
click at [407, 376] on input "Do nothing" at bounding box center [406, 376] width 1 height 1
radio input "true"
click at [512, 446] on label "How would you describe your approach to making important financial decisions?" at bounding box center [655, 443] width 497 height 16
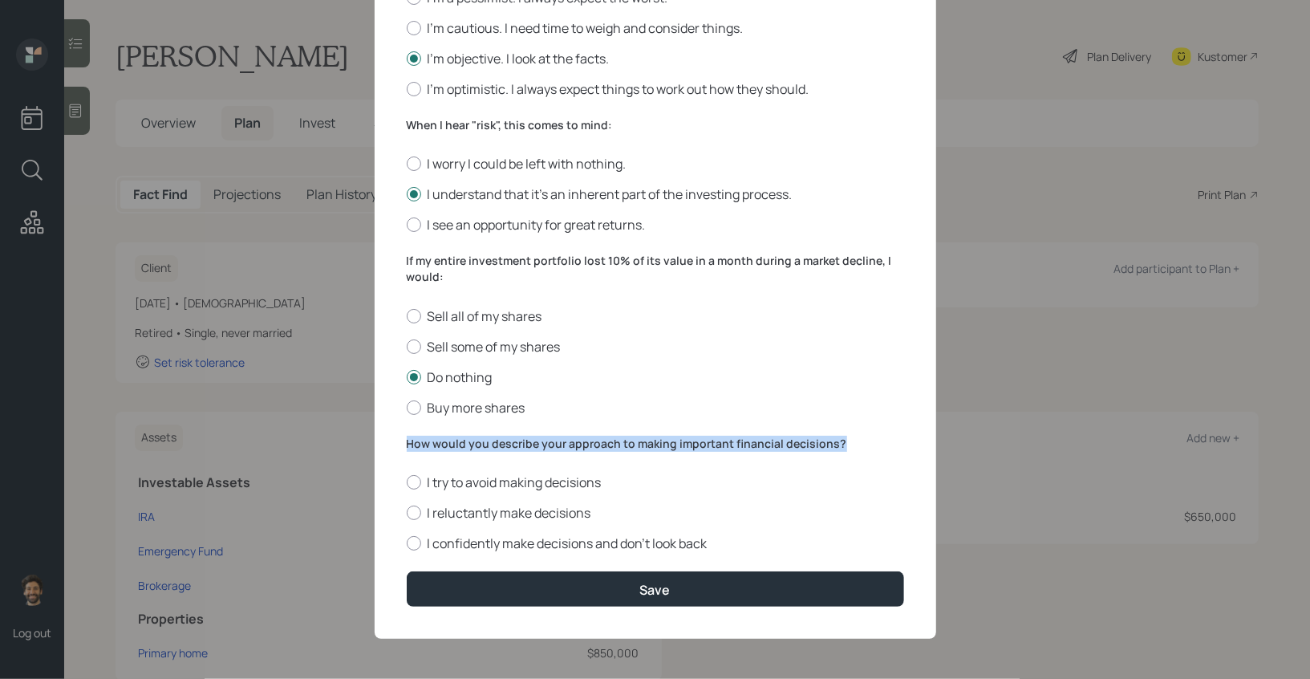
click at [512, 446] on label "How would you describe your approach to making important financial decisions?" at bounding box center [655, 443] width 497 height 16
click at [508, 437] on label "How would you describe your approach to making important financial decisions?" at bounding box center [655, 443] width 497 height 16
click at [427, 546] on label "I confidently make decisions and don’t look back" at bounding box center [655, 543] width 497 height 18
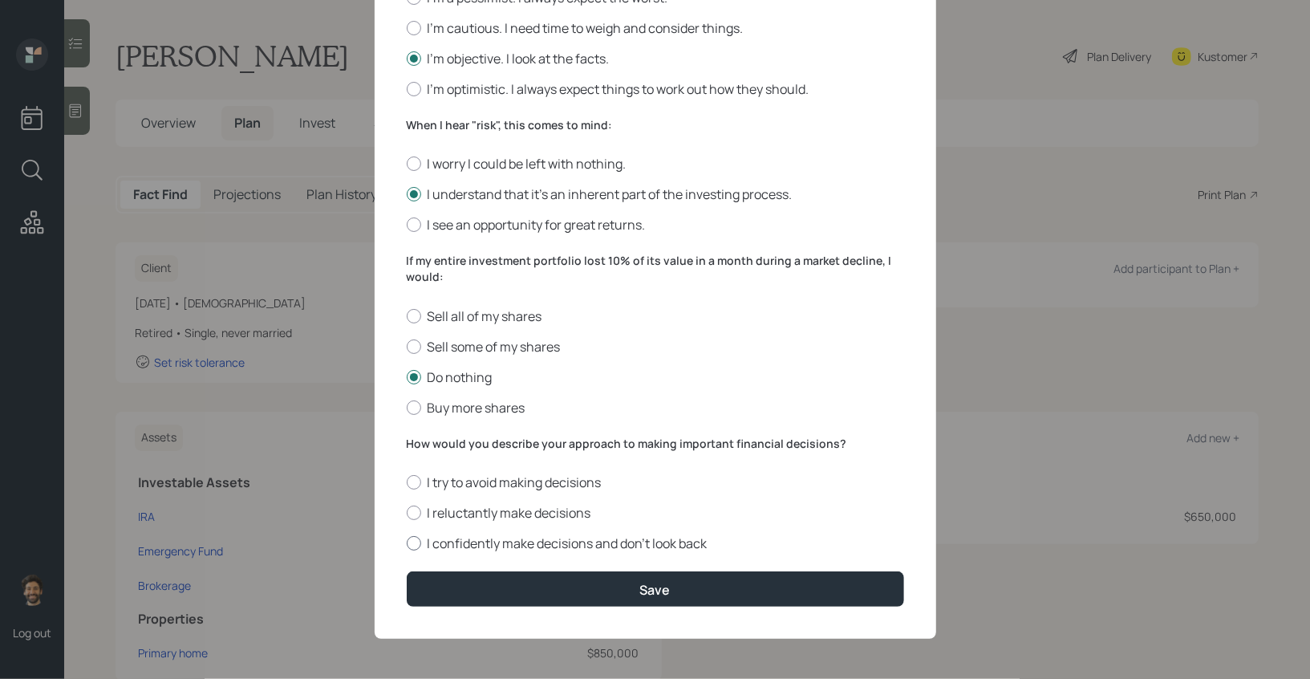
click at [407, 544] on input "I confidently make decisions and don’t look back" at bounding box center [406, 543] width 1 height 1
radio input "true"
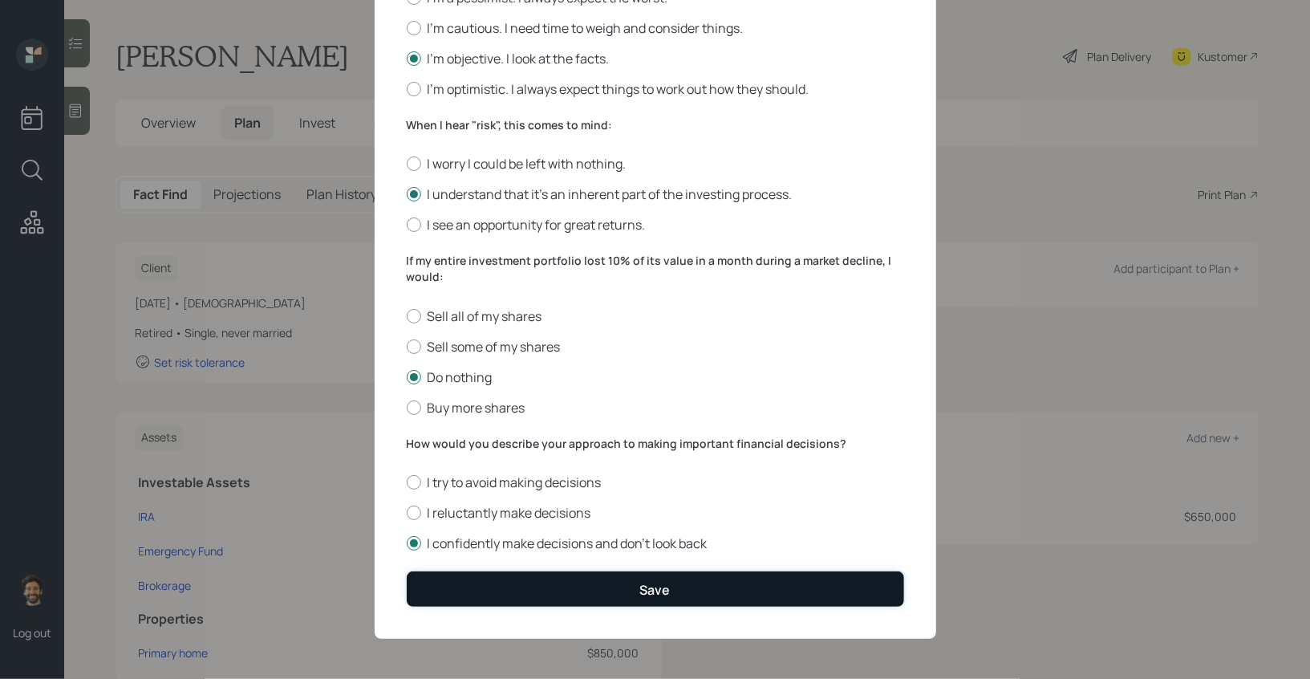
click at [447, 593] on button "Save" at bounding box center [655, 588] width 497 height 34
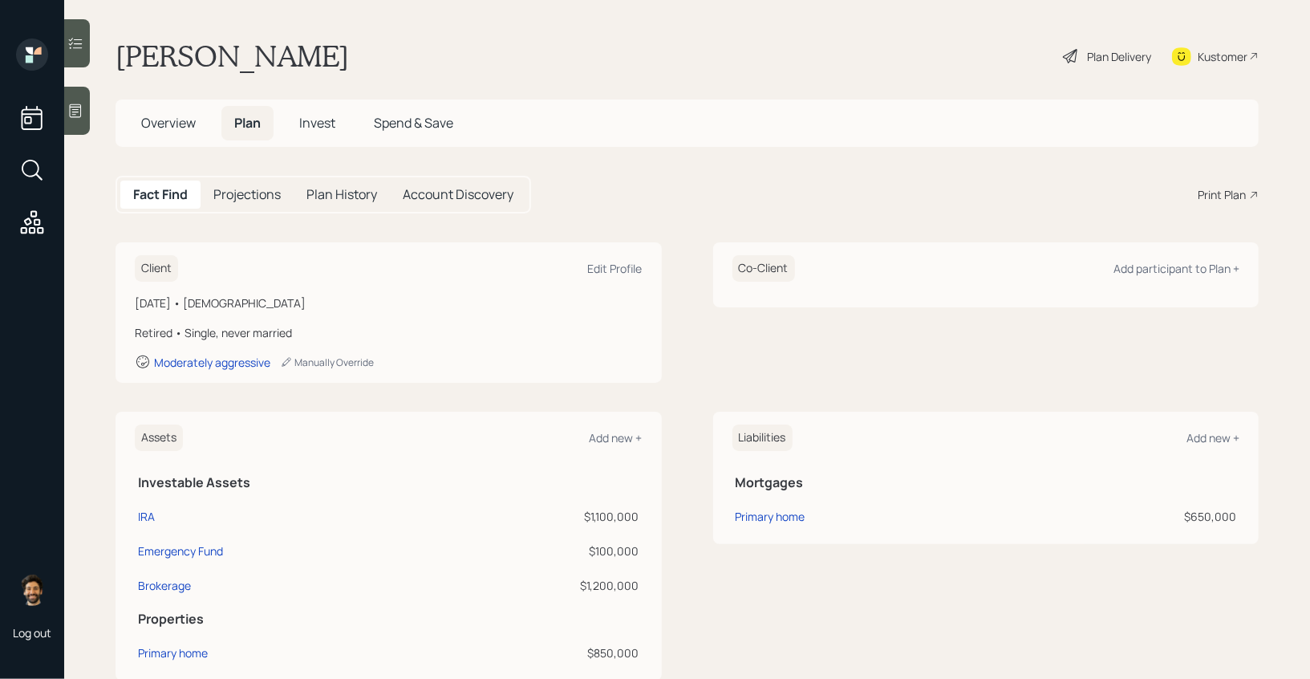
click at [314, 116] on span "Invest" at bounding box center [317, 123] width 36 height 18
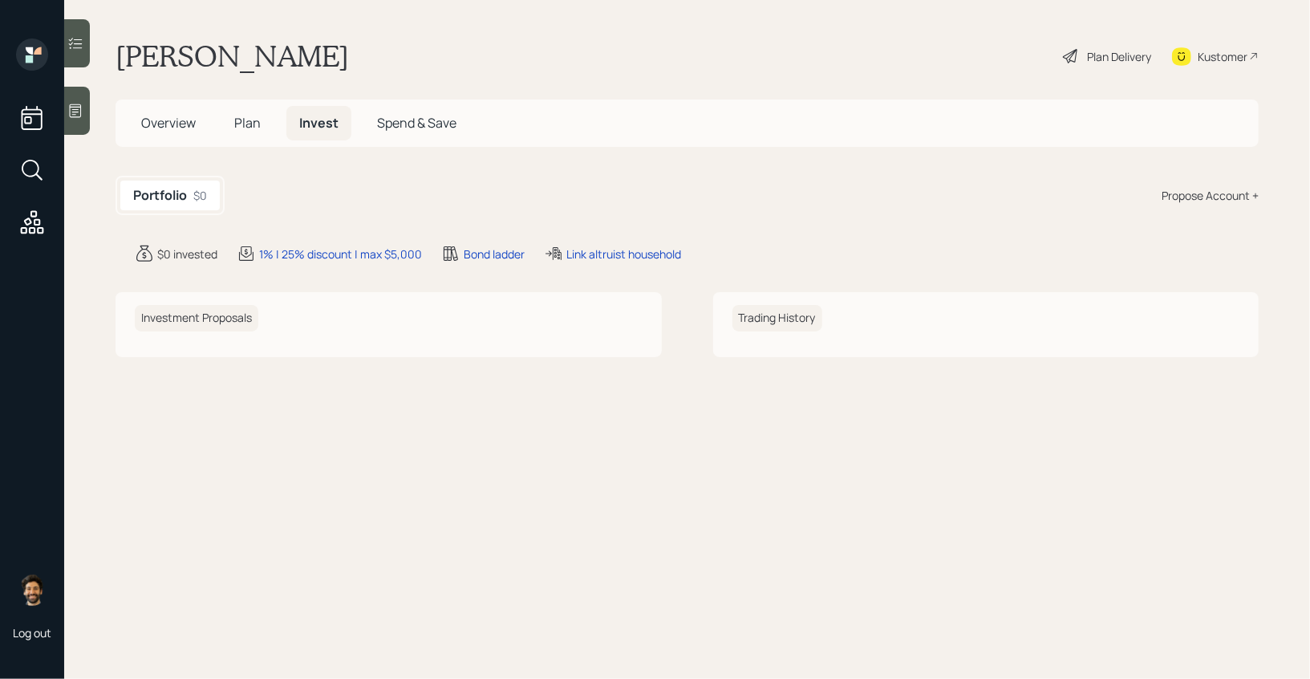
click at [1223, 196] on div "Propose Account +" at bounding box center [1209, 195] width 97 height 17
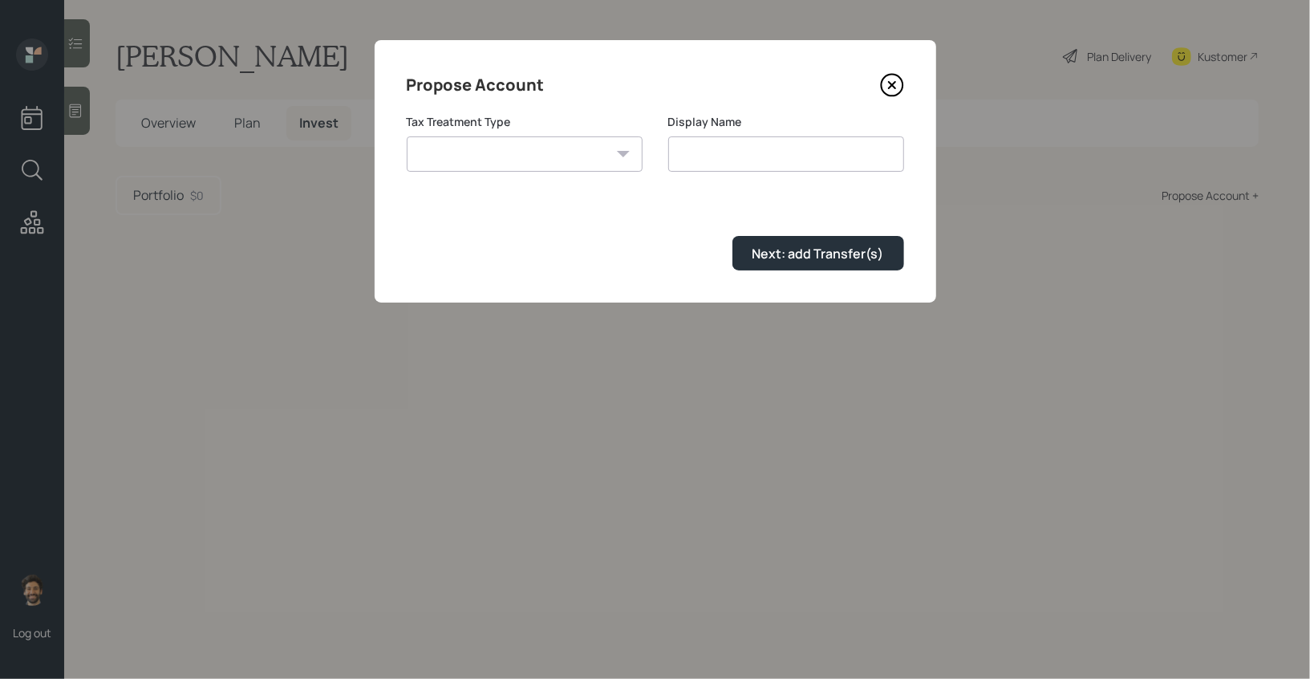
click at [561, 152] on select "[PERSON_NAME] Taxable Traditional" at bounding box center [525, 153] width 236 height 35
select select "traditional"
click at [407, 136] on select "[PERSON_NAME] Taxable Traditional" at bounding box center [525, 153] width 236 height 35
type input "Traditional"
click at [757, 252] on div "Next: add Transfer(s)" at bounding box center [818, 254] width 132 height 18
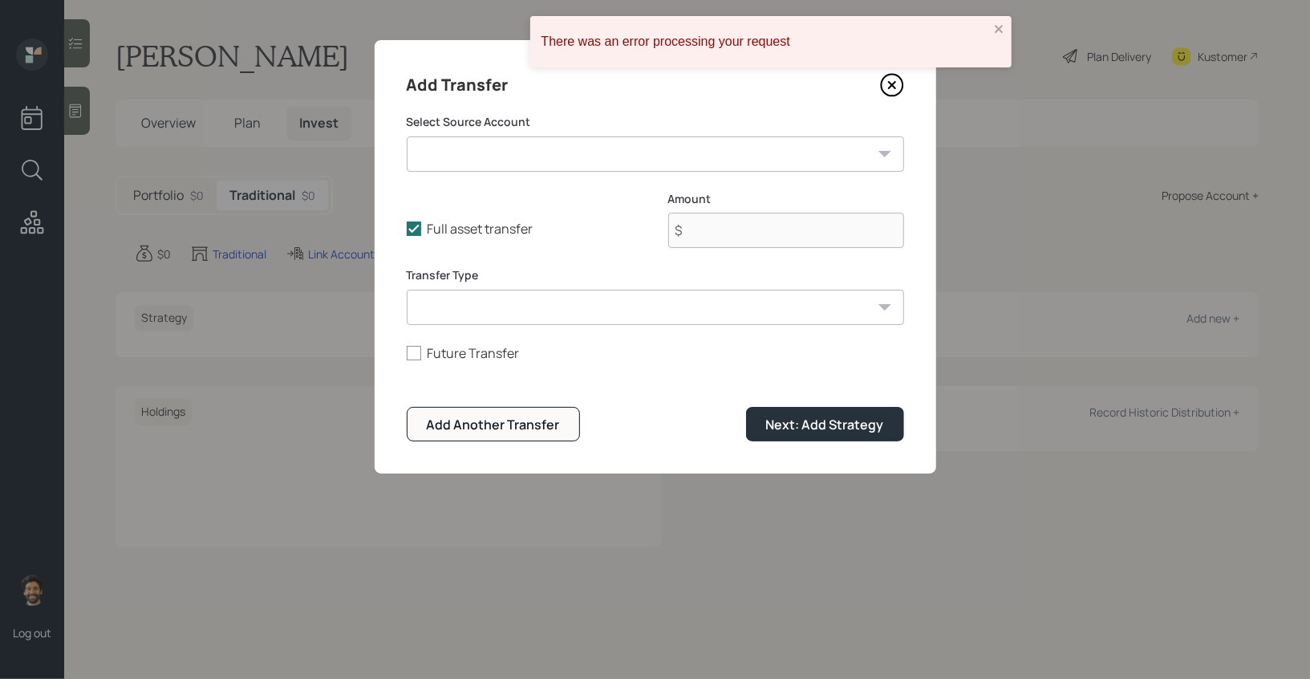
click at [466, 159] on select "IRA ($1,100,000 | IRA) Emergency Fund ($100,000 | Emergency Fund) Brokerage ($1…" at bounding box center [655, 153] width 497 height 35
select select "299cdd32-55da-4249-a468-833246f85b29"
click at [407, 136] on select "IRA ($1,100,000 | IRA) Emergency Fund ($100,000 | Emergency Fund) Brokerage ($1…" at bounding box center [655, 153] width 497 height 35
type input "$ 1,100,000"
click at [470, 318] on select "ACAT Transfer Non ACAT Transfer Capitalize Rollover Rollover Deposit" at bounding box center [655, 307] width 497 height 35
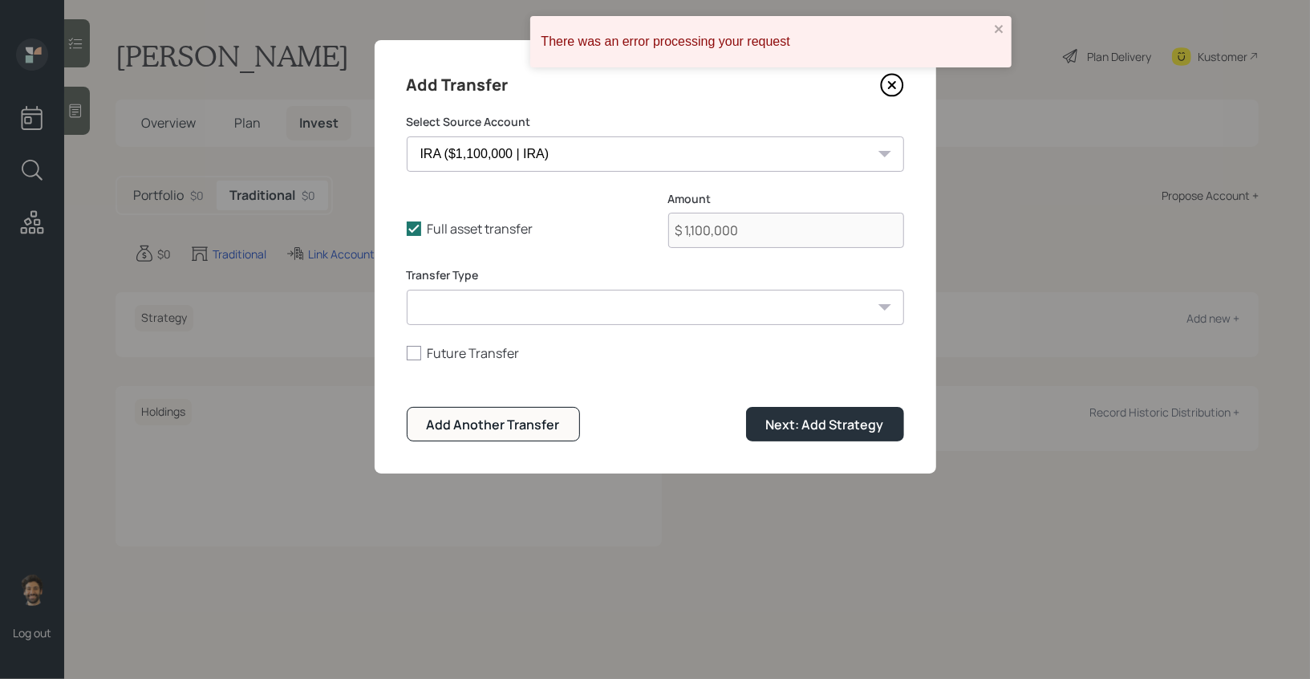
select select "acat_transfer"
click at [407, 290] on select "ACAT Transfer Non ACAT Transfer Capitalize Rollover Rollover Deposit" at bounding box center [655, 307] width 497 height 35
click at [809, 434] on button "Next: Add Strategy" at bounding box center [825, 424] width 158 height 34
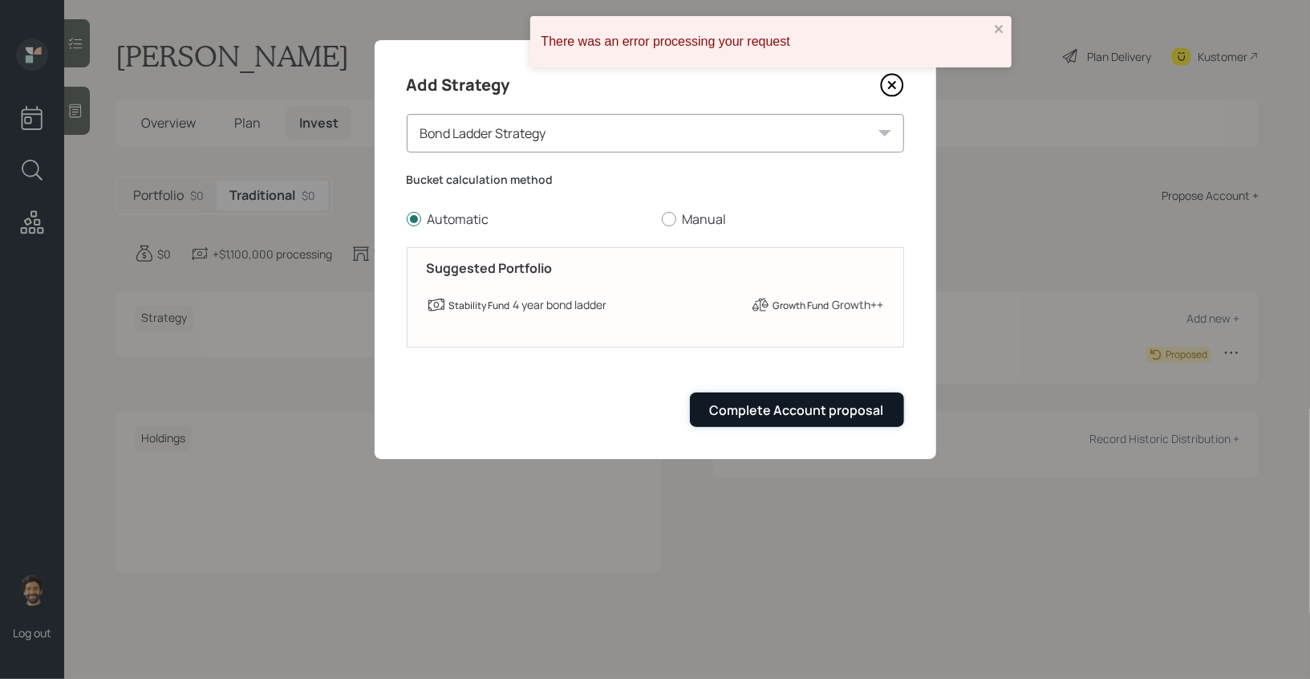
click at [755, 414] on div "Complete Account proposal" at bounding box center [797, 410] width 174 height 18
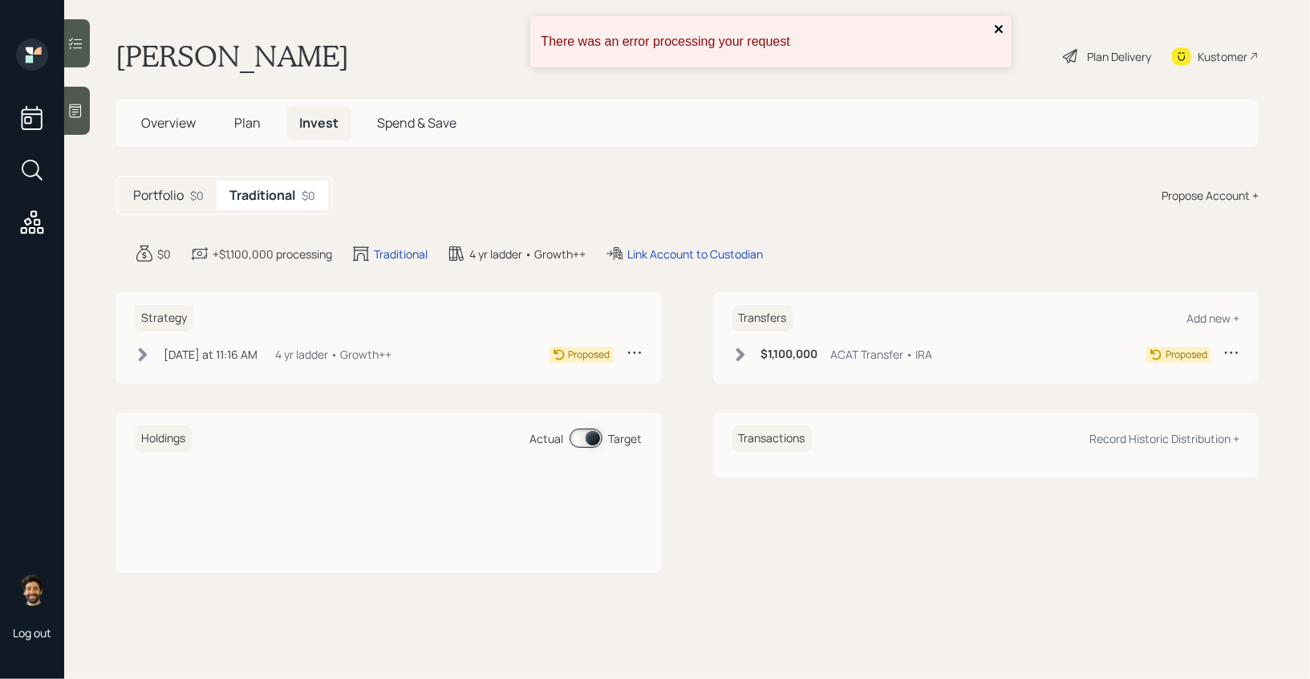
click at [994, 31] on icon "close" at bounding box center [999, 28] width 11 height 13
click at [1219, 189] on div "Propose Account +" at bounding box center [1209, 195] width 97 height 17
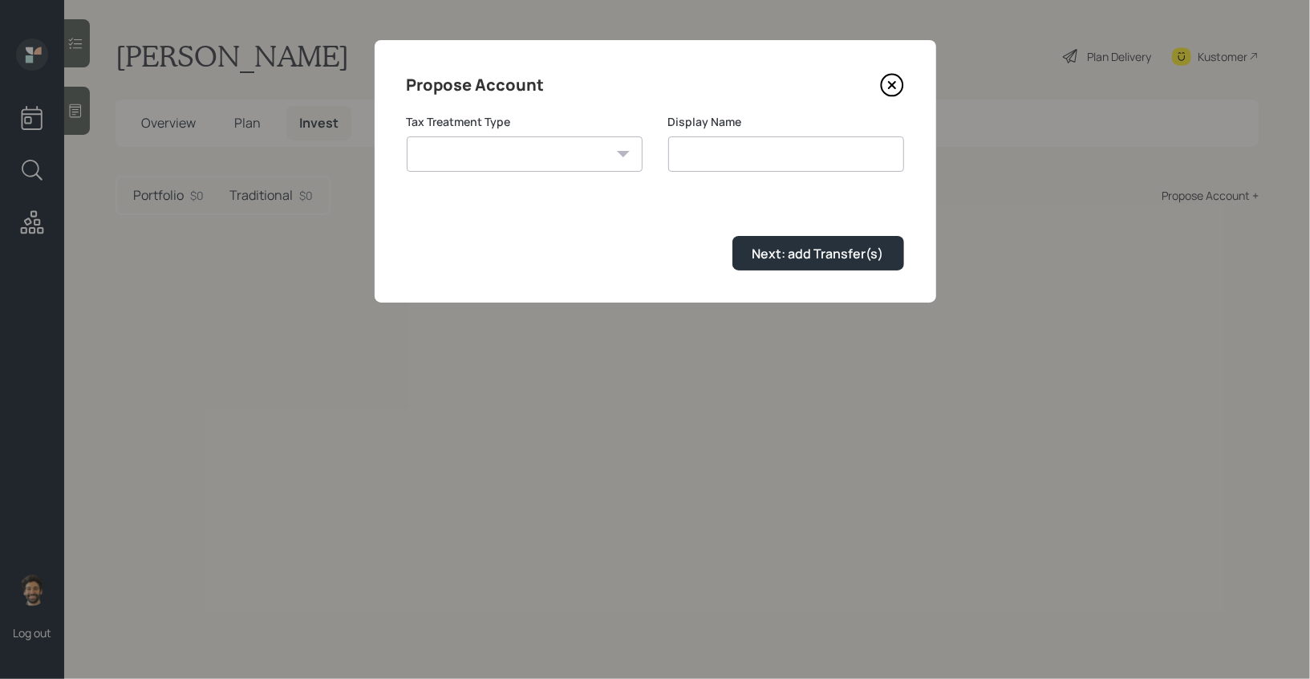
click at [543, 171] on div "[PERSON_NAME] Taxable Traditional" at bounding box center [525, 153] width 236 height 35
click at [512, 158] on select "[PERSON_NAME] Taxable Traditional" at bounding box center [525, 153] width 236 height 35
select select "taxable"
click at [407, 136] on select "[PERSON_NAME] Taxable Traditional" at bounding box center [525, 153] width 236 height 35
type input "Taxable"
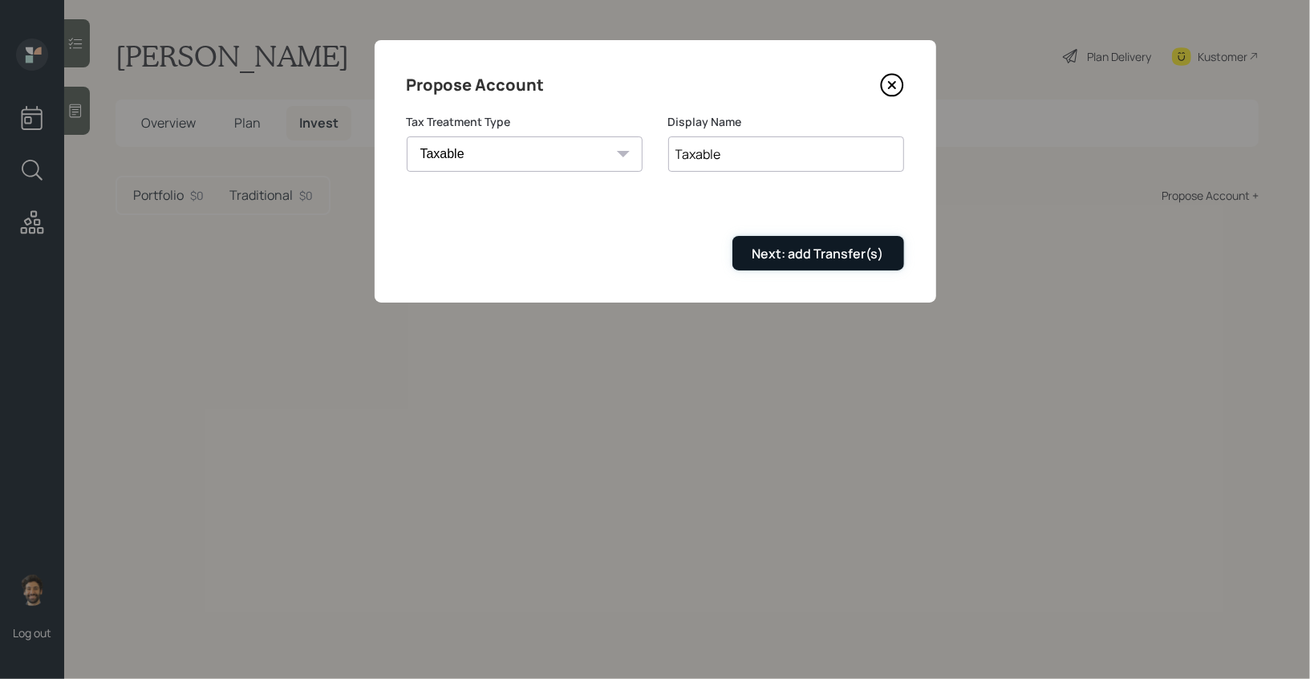
click at [798, 253] on div "Next: add Transfer(s)" at bounding box center [818, 254] width 132 height 18
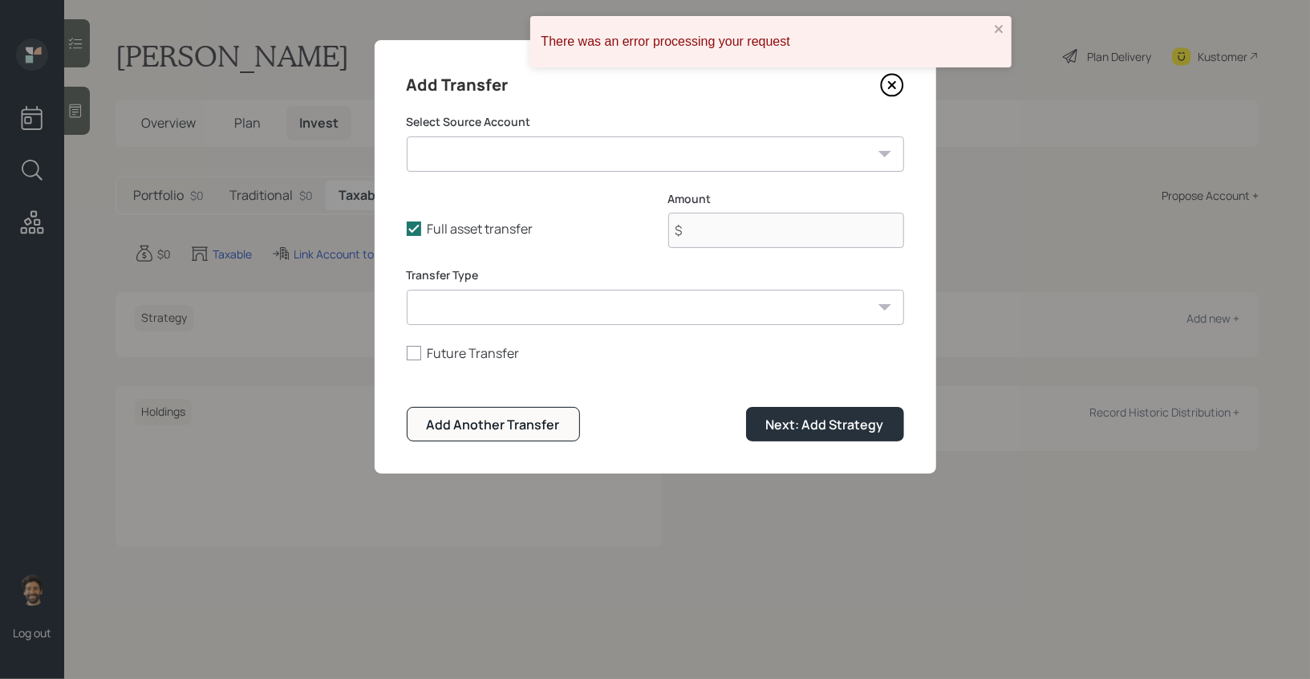
click at [516, 155] on select "IRA ($1,100,000 | IRA) Emergency Fund ($100,000 | Emergency Fund) Brokerage ($1…" at bounding box center [655, 153] width 497 height 35
select select "5998f53e-6dc6-4364-a672-e950e4b2546c"
click at [407, 136] on select "IRA ($1,100,000 | IRA) Emergency Fund ($100,000 | Emergency Fund) Brokerage ($1…" at bounding box center [655, 153] width 497 height 35
type input "$ 1,200,000"
click at [488, 307] on select "ACAT Transfer Non ACAT Transfer Capitalize Rollover Rollover Deposit" at bounding box center [655, 307] width 497 height 35
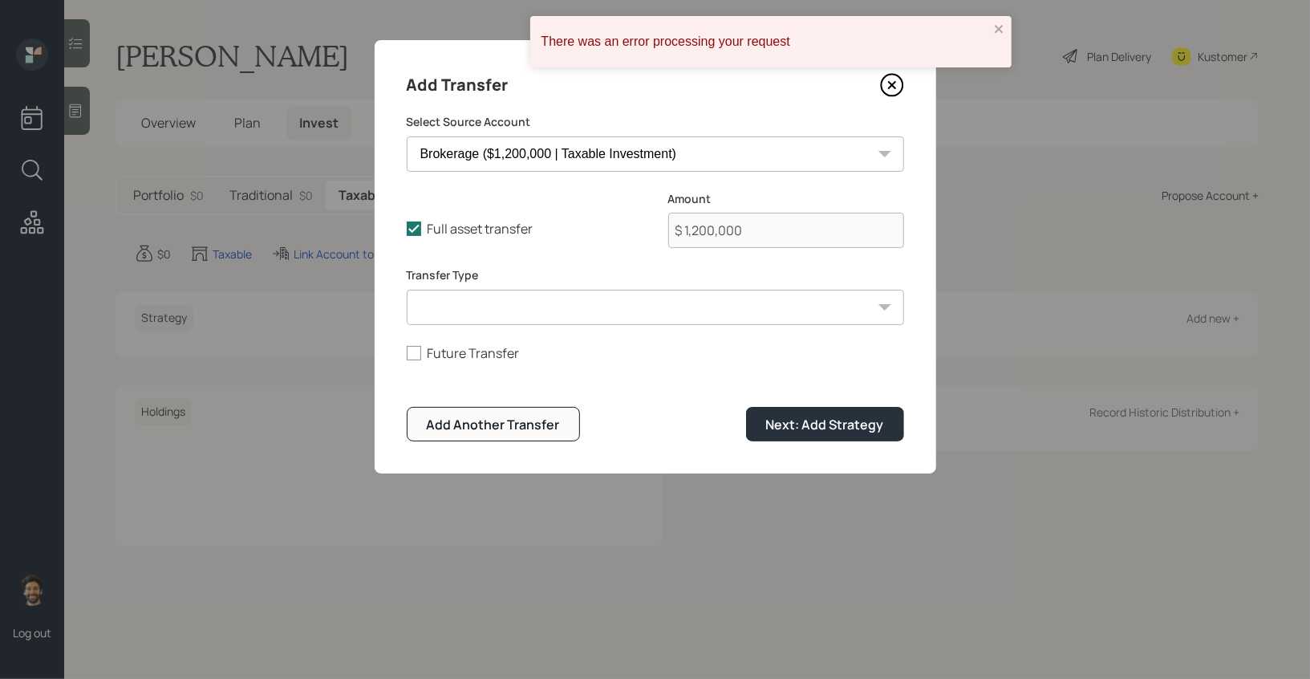
select select "acat_transfer"
click at [407, 290] on select "ACAT Transfer Non ACAT Transfer Capitalize Rollover Rollover Deposit" at bounding box center [655, 307] width 497 height 35
click at [778, 423] on div "Next: Add Strategy" at bounding box center [825, 424] width 118 height 18
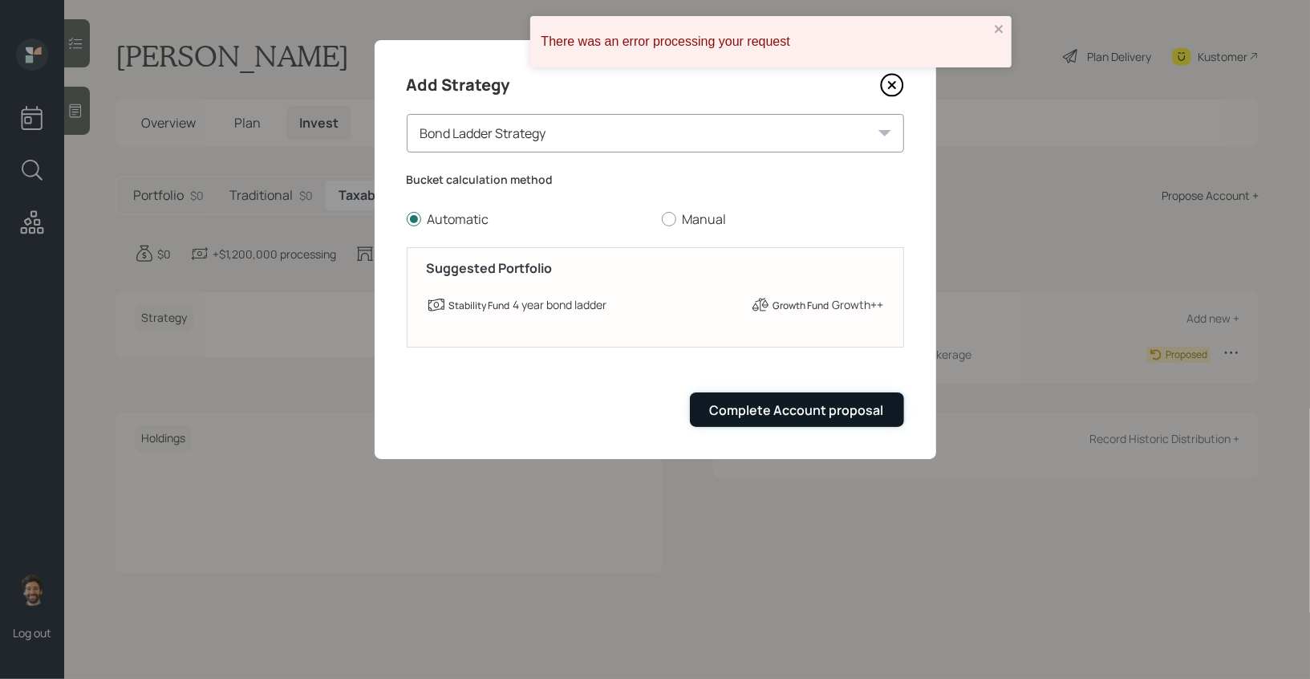
click at [771, 409] on div "Complete Account proposal" at bounding box center [797, 410] width 174 height 18
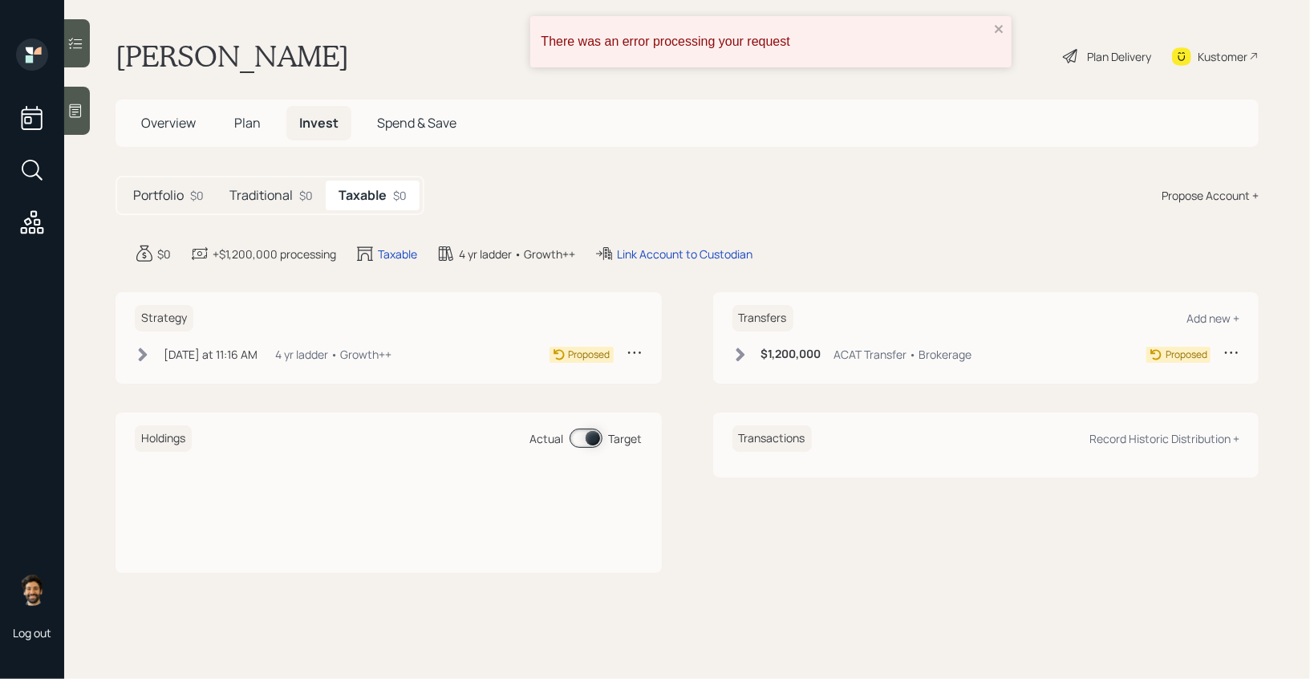
click at [1117, 52] on div "Plan Delivery" at bounding box center [1119, 56] width 64 height 17
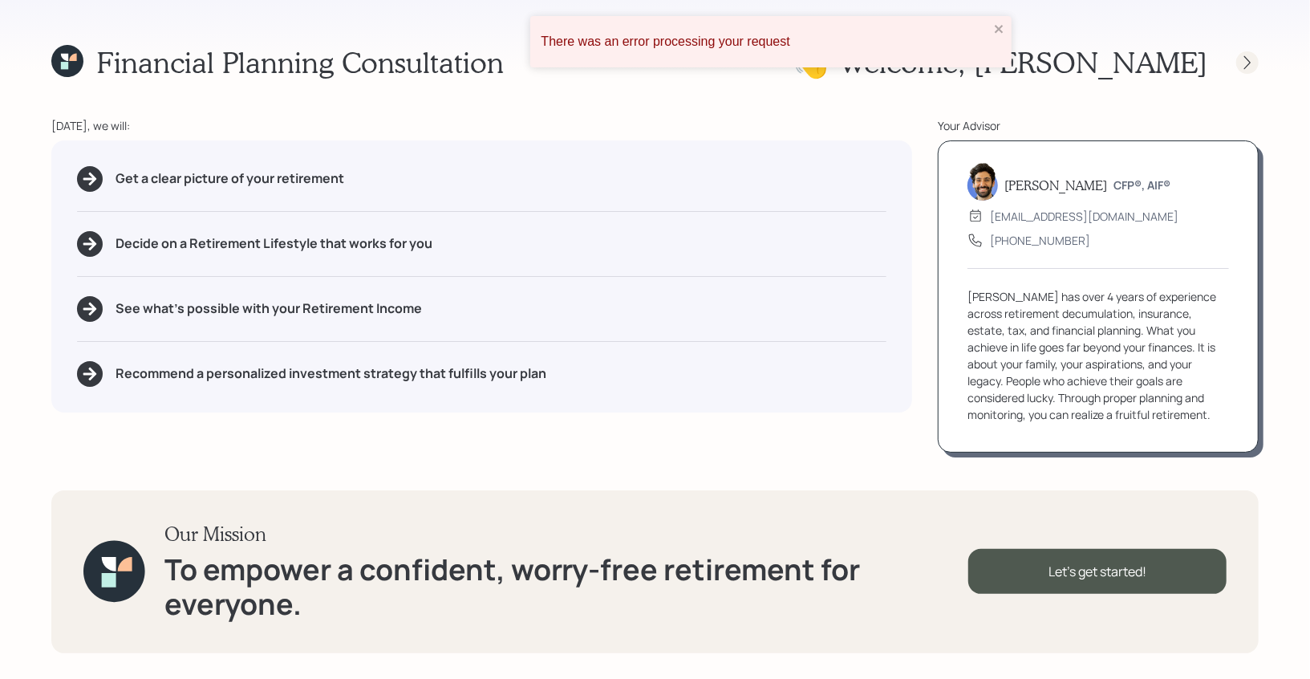
click at [1247, 62] on icon at bounding box center [1247, 63] width 16 height 16
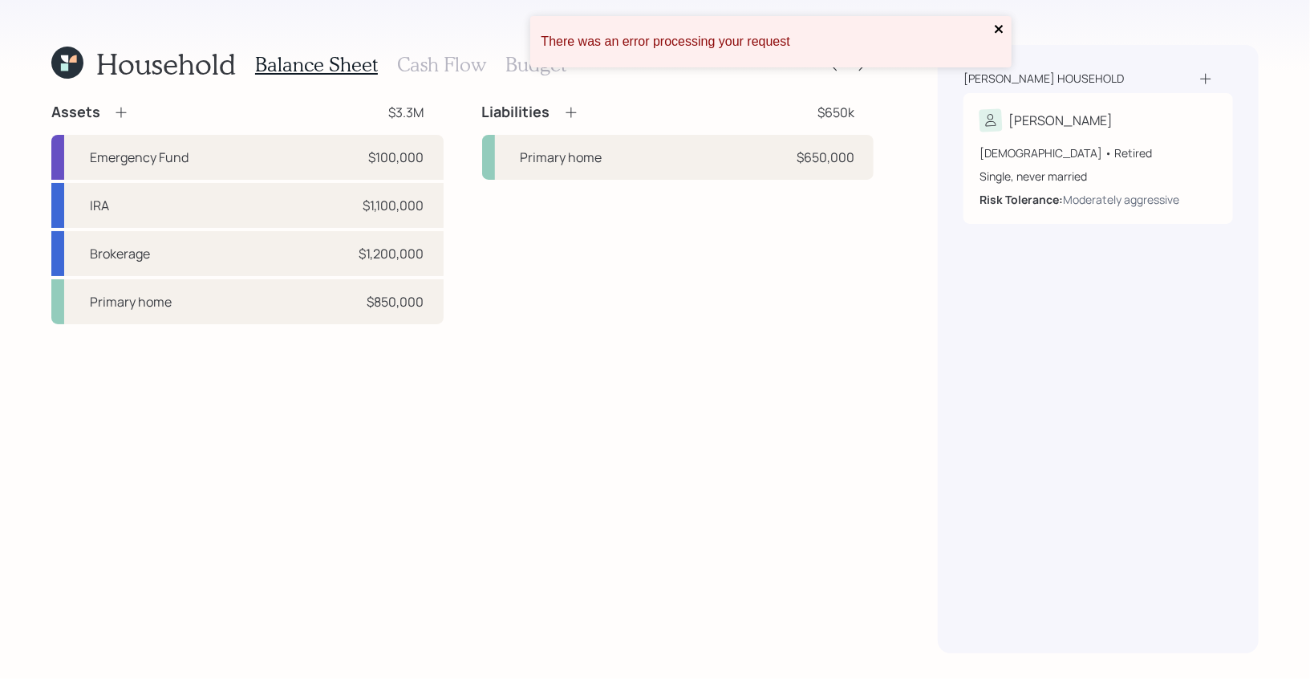
click at [994, 30] on icon "close" at bounding box center [999, 28] width 11 height 13
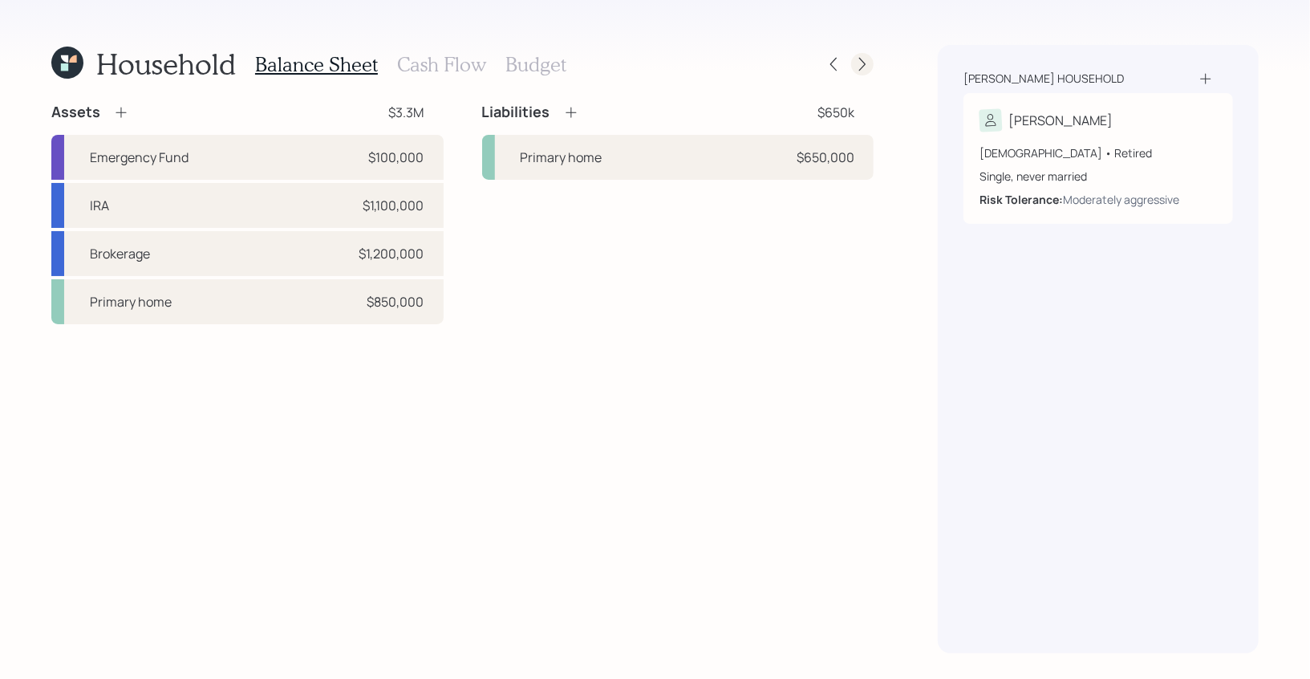
click at [856, 63] on icon at bounding box center [862, 64] width 16 height 16
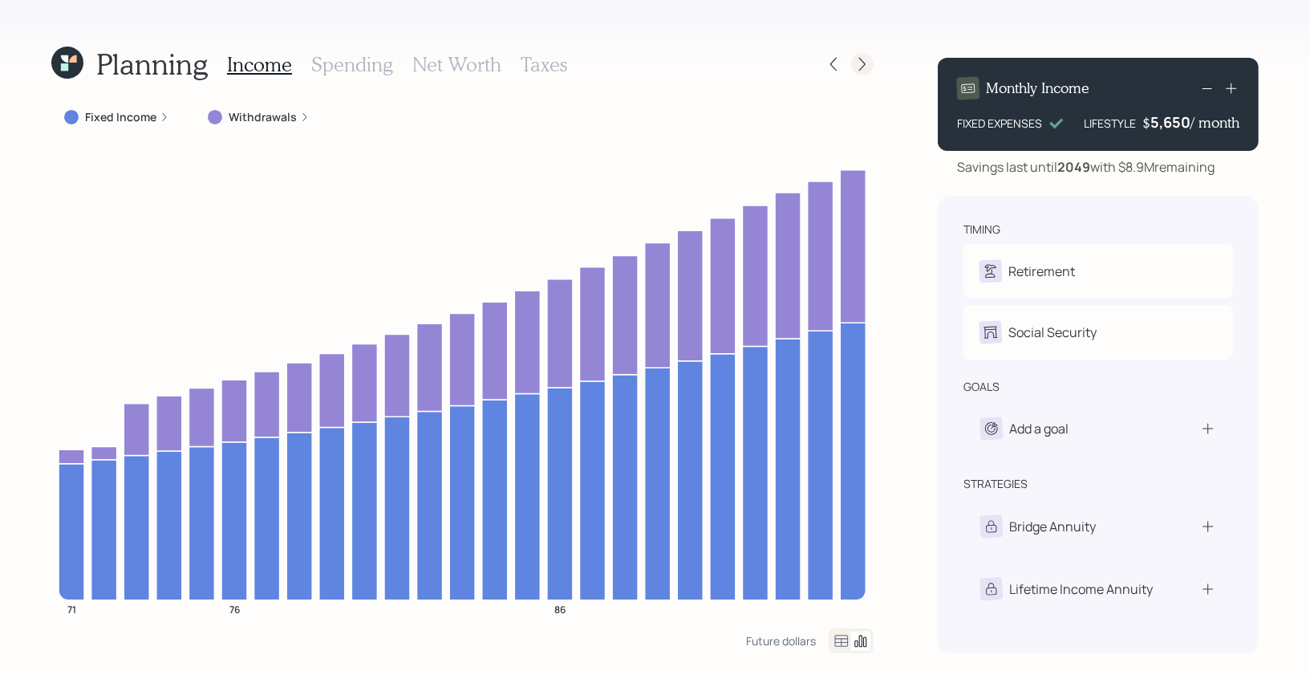
click at [865, 63] on icon at bounding box center [862, 65] width 6 height 14
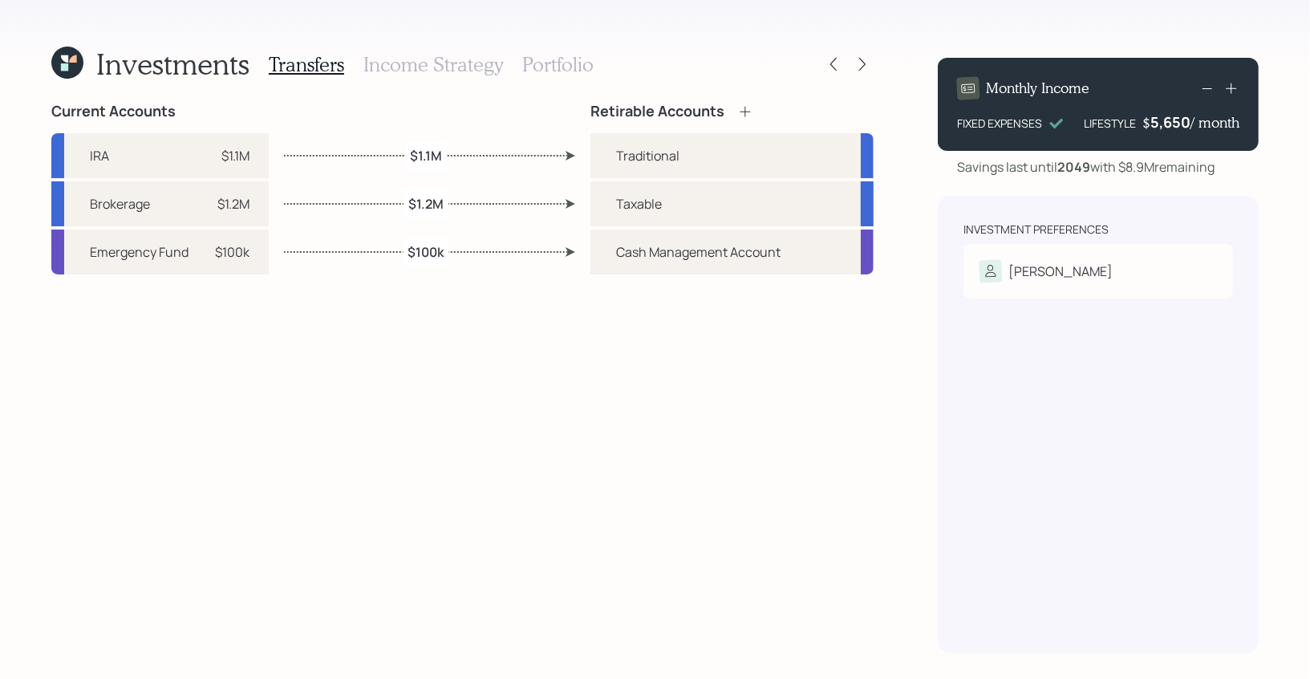
click at [530, 66] on h3 "Portfolio" at bounding box center [557, 64] width 71 height 23
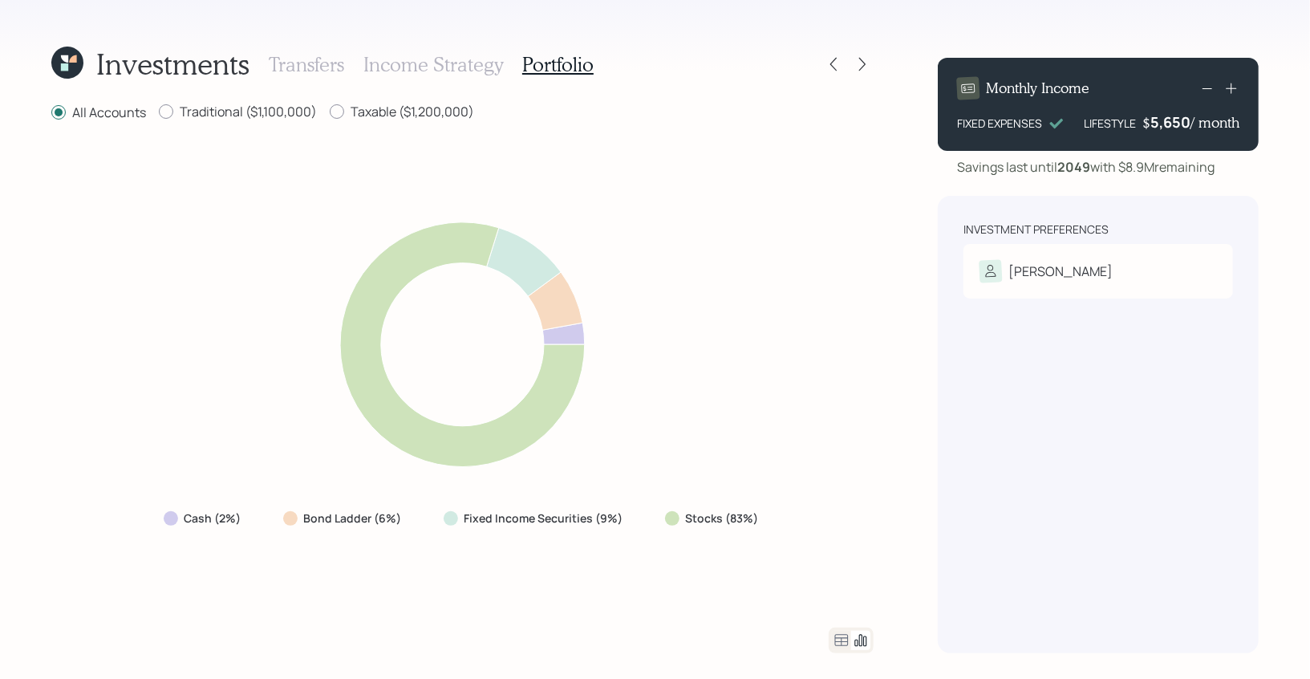
click at [446, 67] on h3 "Income Strategy" at bounding box center [433, 64] width 140 height 23
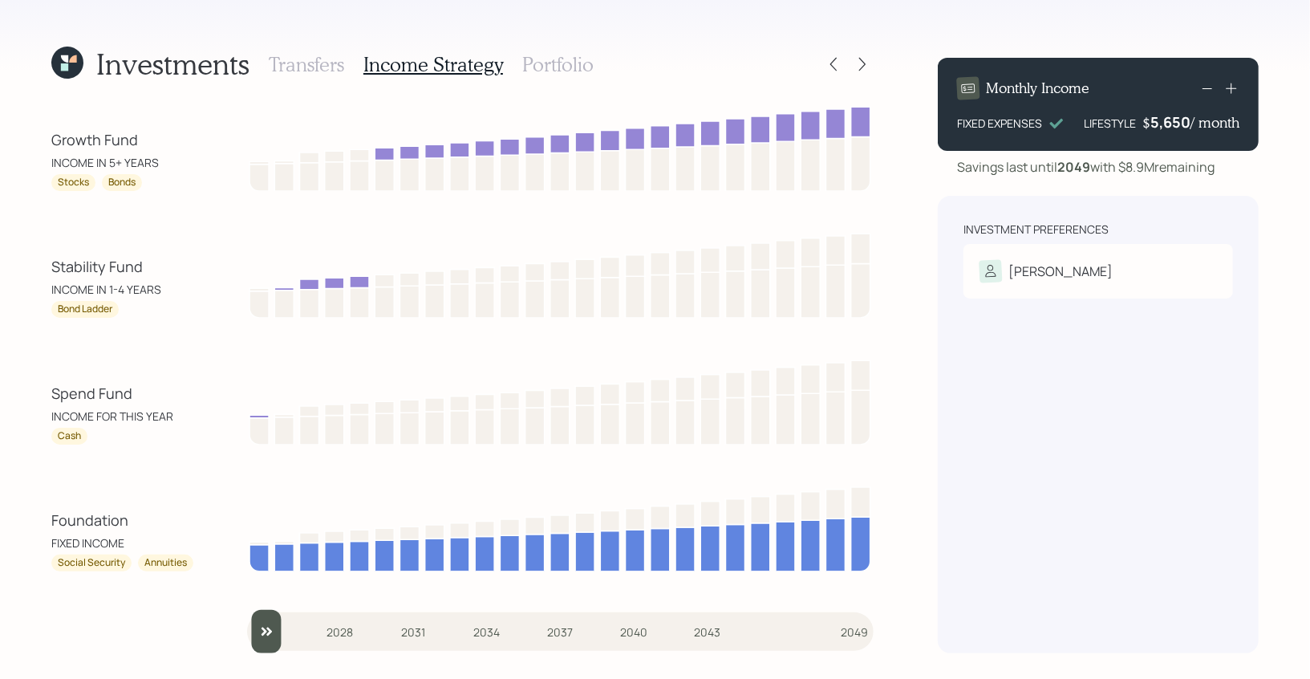
click at [542, 55] on h3 "Portfolio" at bounding box center [557, 64] width 71 height 23
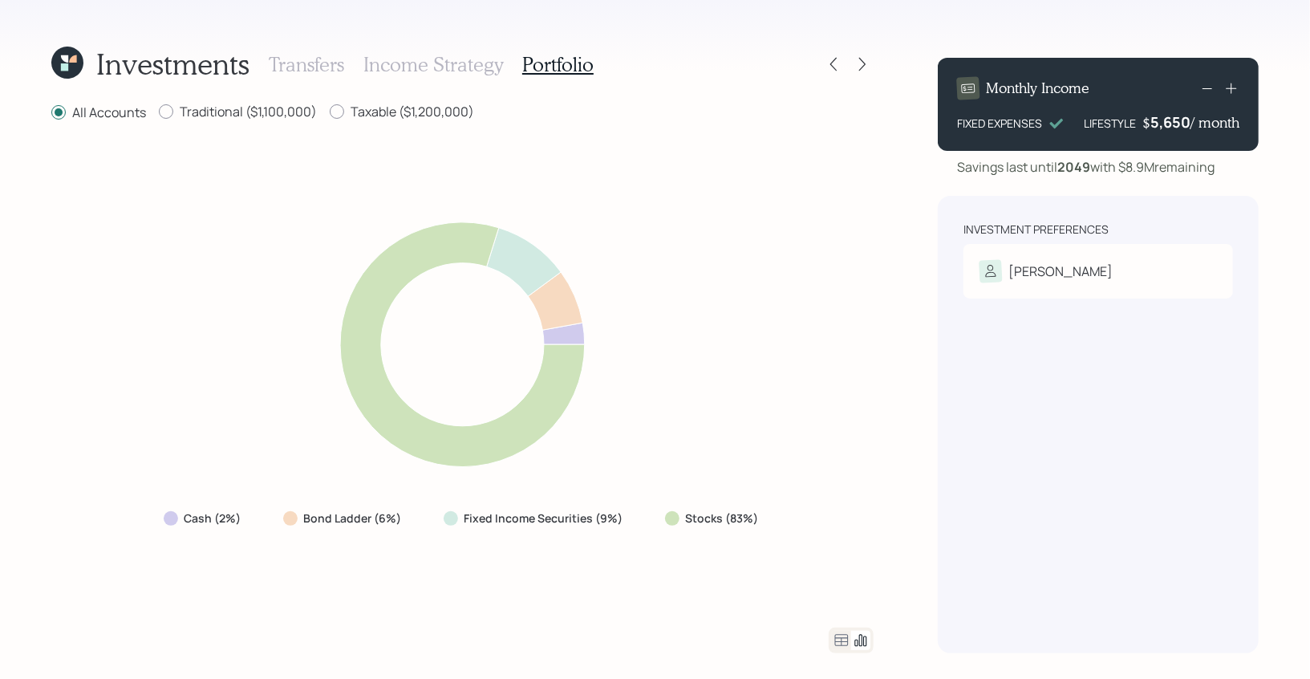
click at [375, 129] on div "All Accounts Traditional ($1,100,000) Taxable ($1,200,000) Cash (2%) Bond Ladde…" at bounding box center [462, 378] width 822 height 550
click at [352, 113] on label "Taxable ($1,200,000)" at bounding box center [402, 112] width 144 height 18
click at [330, 112] on input "Taxable ($1,200,000)" at bounding box center [329, 111] width 1 height 1
radio input "true"
radio input "false"
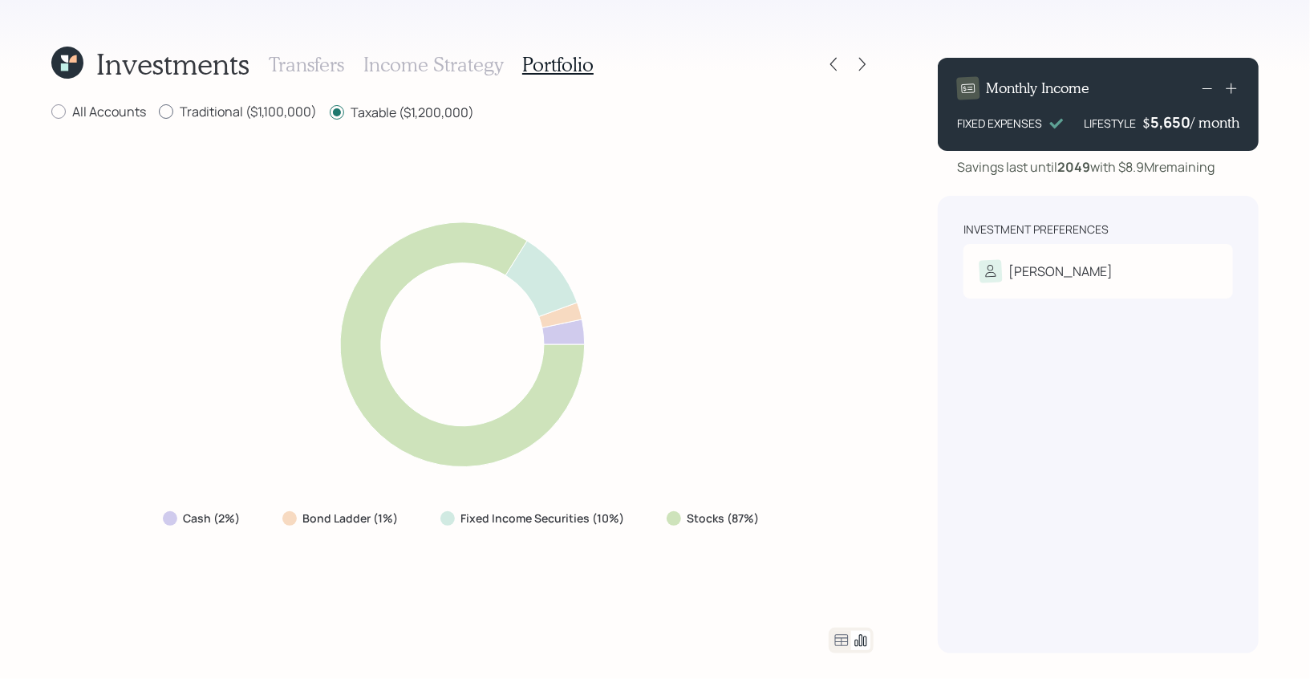
click at [224, 115] on label "Traditional ($1,100,000)" at bounding box center [238, 112] width 158 height 18
click at [159, 112] on input "Traditional ($1,100,000)" at bounding box center [158, 111] width 1 height 1
radio input "true"
click at [351, 105] on label "Taxable ($1,200,000)" at bounding box center [402, 112] width 144 height 18
click at [330, 111] on input "Taxable ($1,200,000)" at bounding box center [329, 111] width 1 height 1
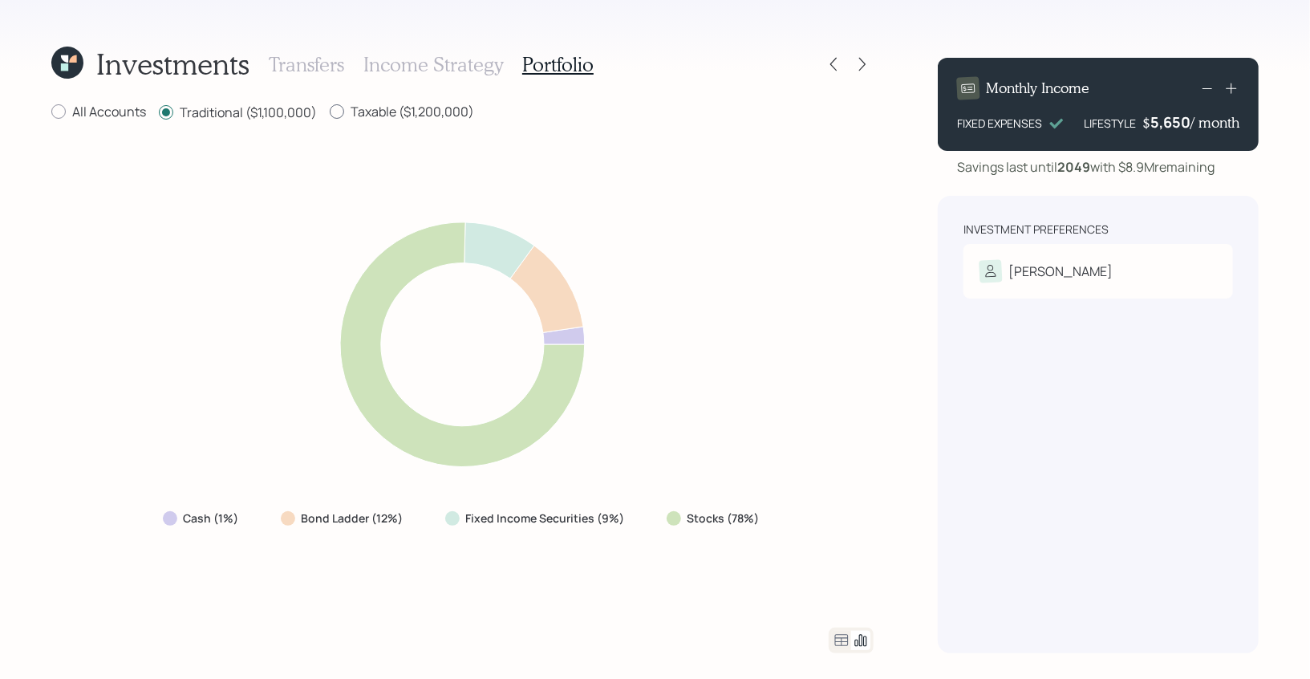
radio input "true"
click at [218, 111] on label "Traditional ($1,100,000)" at bounding box center [238, 112] width 158 height 18
click at [159, 111] on input "Traditional ($1,100,000)" at bounding box center [158, 111] width 1 height 1
radio input "true"
radio input "false"
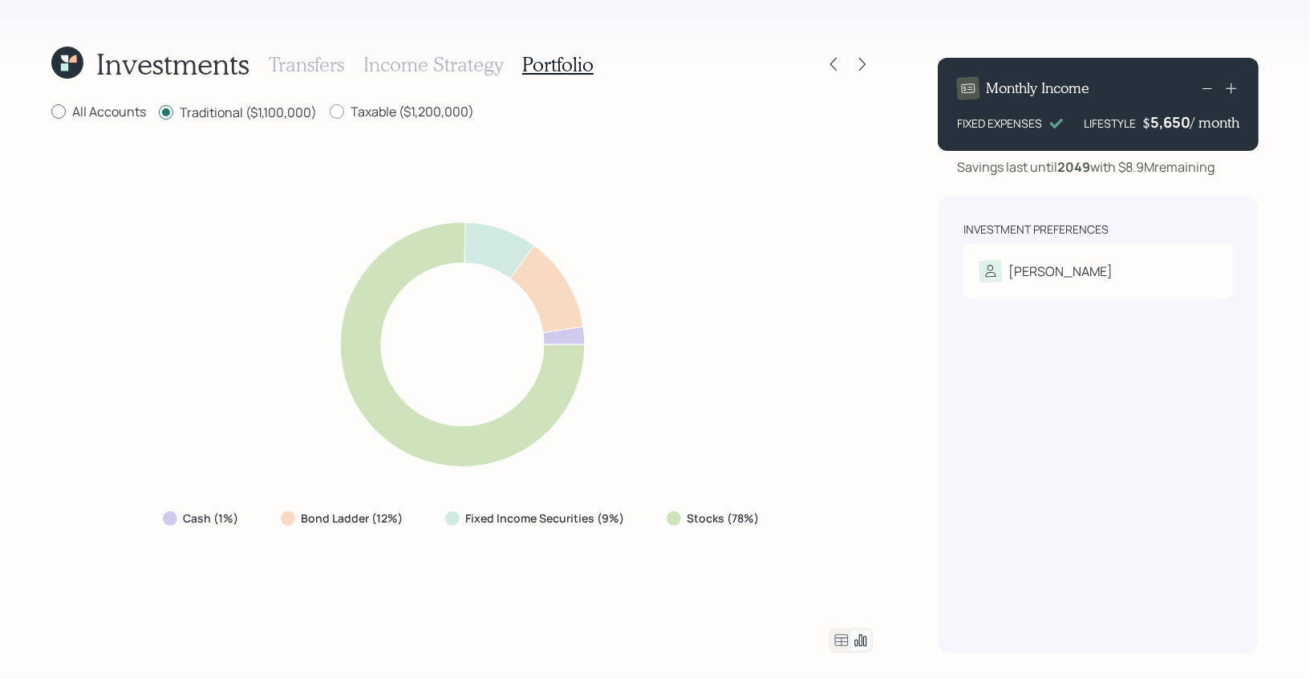
click at [95, 108] on label "All Accounts" at bounding box center [98, 112] width 95 height 18
click at [51, 111] on input "All Accounts" at bounding box center [51, 111] width 1 height 1
radio input "true"
radio input "false"
click at [861, 55] on div at bounding box center [862, 64] width 22 height 22
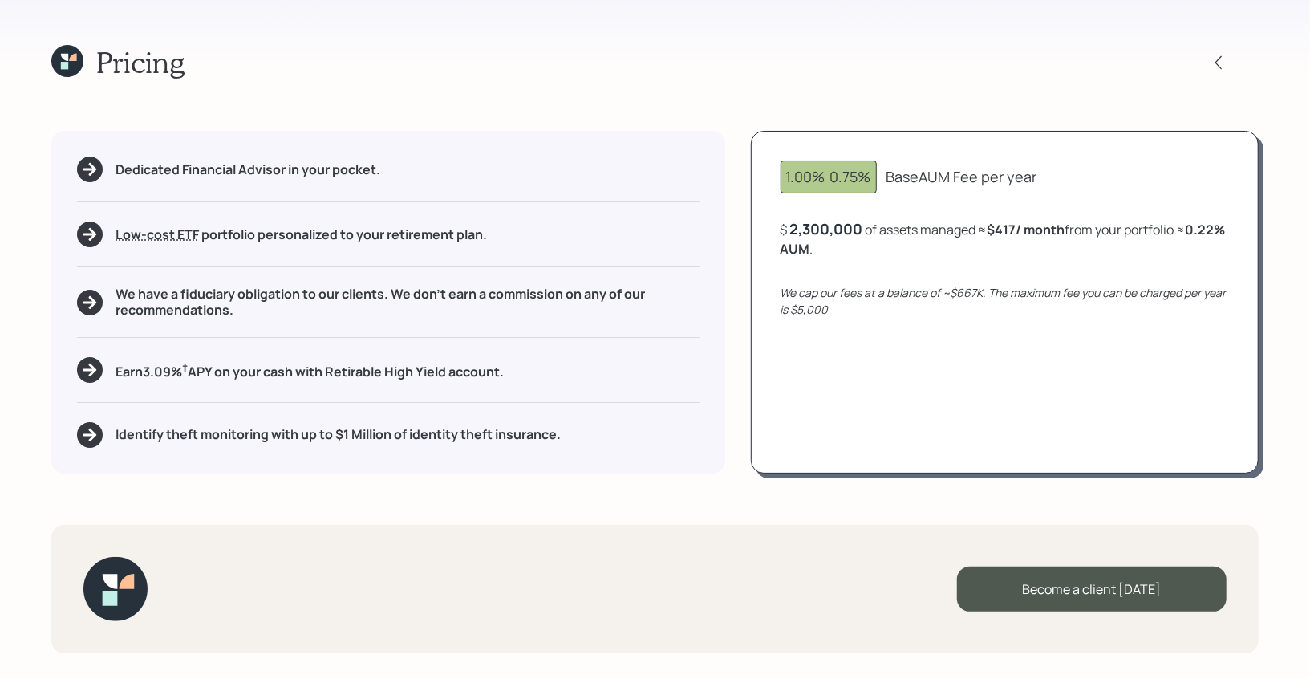
click at [825, 182] on span "1.00%" at bounding box center [805, 176] width 39 height 19
drag, startPoint x: 830, startPoint y: 179, endPoint x: 772, endPoint y: 178, distance: 58.6
click at [772, 178] on div "1.00% 0.75% Base AUM Fee per year $ 2,300,000 of assets managed ≈ $417 / month …" at bounding box center [1005, 302] width 508 height 342
click at [827, 176] on div "1.00% 0.75%" at bounding box center [828, 177] width 85 height 22
drag, startPoint x: 832, startPoint y: 179, endPoint x: 1042, endPoint y: 185, distance: 209.4
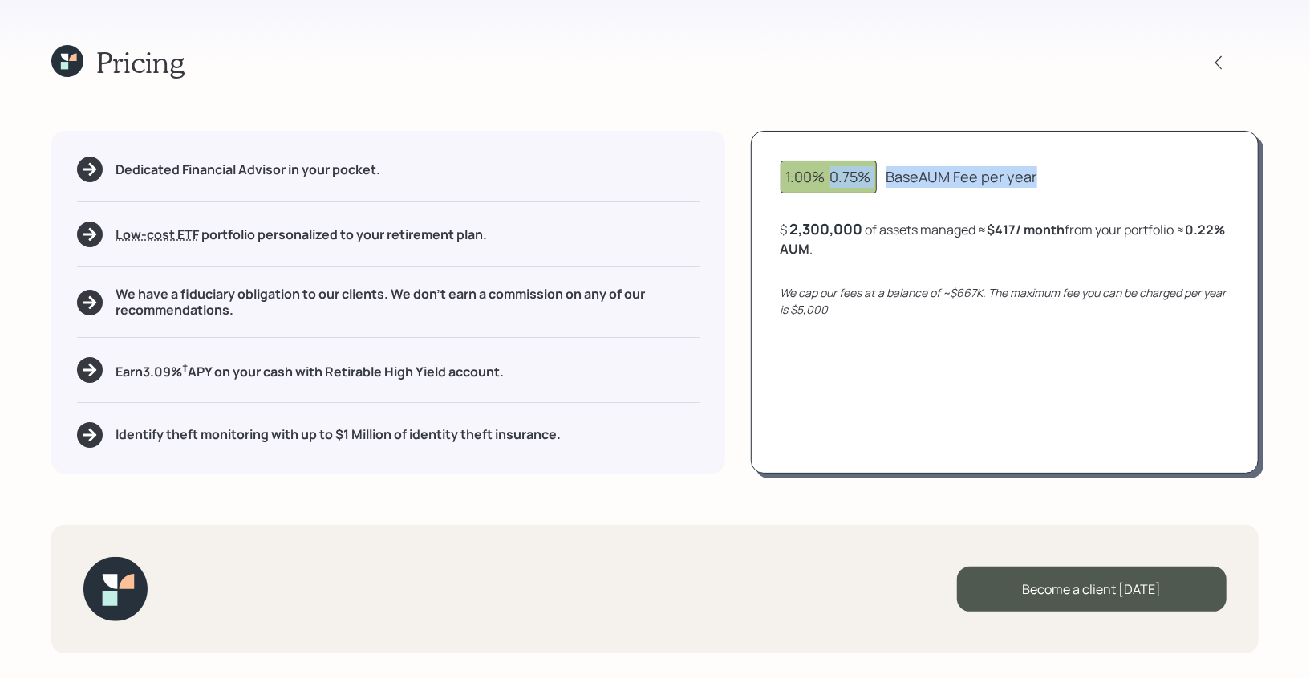
click at [1042, 185] on div "1.00% 0.75% Base AUM Fee per year" at bounding box center [1004, 176] width 448 height 33
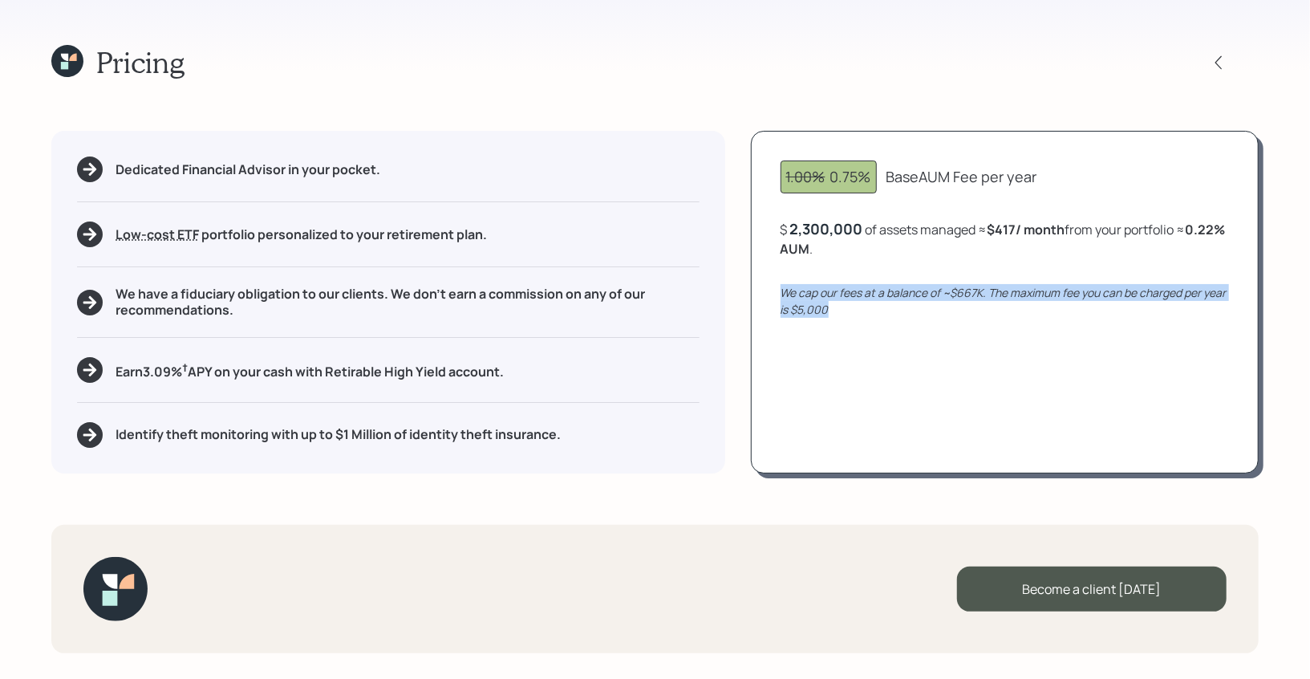
drag, startPoint x: 843, startPoint y: 305, endPoint x: 774, endPoint y: 290, distance: 70.6
click at [774, 290] on div "1.00% 0.75% Base AUM Fee per year $ 2,300,000 of assets managed ≈ $417 / month …" at bounding box center [1005, 302] width 508 height 342
click at [990, 292] on icon "We cap our fees at a balance of ~$667K. The maximum fee you can be charged per …" at bounding box center [1003, 301] width 446 height 32
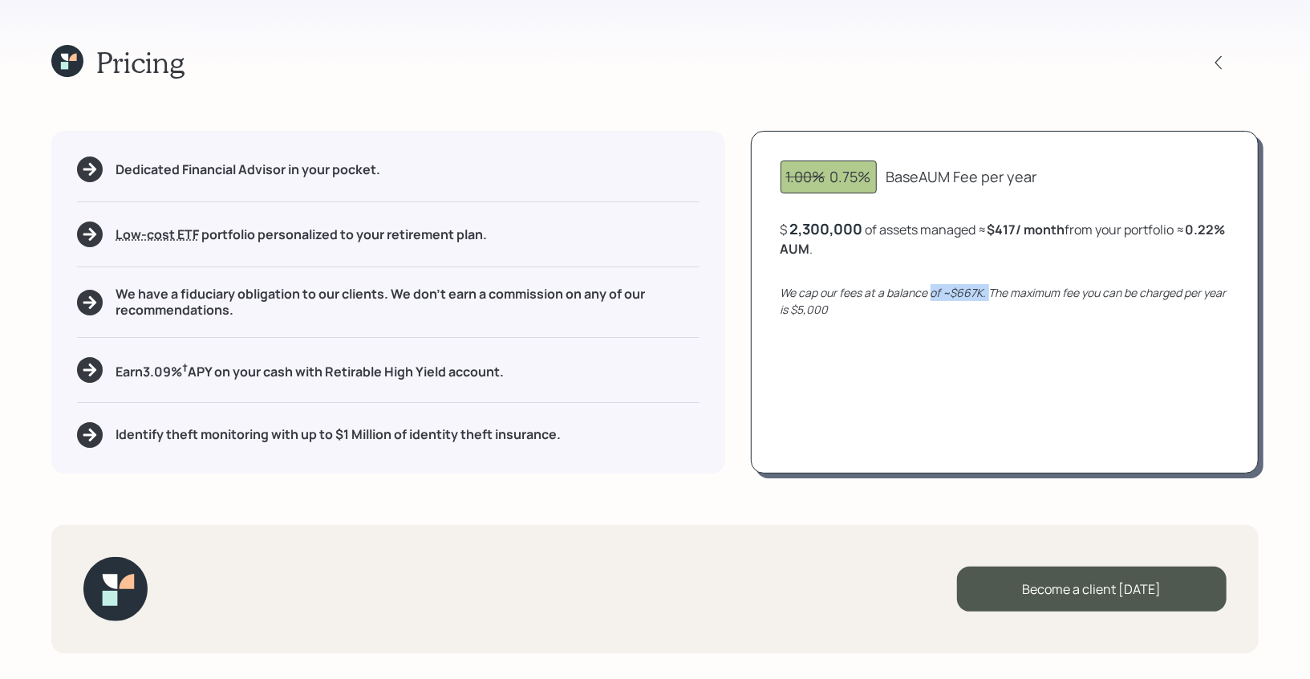
drag, startPoint x: 988, startPoint y: 293, endPoint x: 931, endPoint y: 292, distance: 56.9
click at [931, 292] on icon "We cap our fees at a balance of ~$667K. The maximum fee you can be charged per …" at bounding box center [1003, 301] width 446 height 32
drag, startPoint x: 903, startPoint y: 306, endPoint x: 798, endPoint y: 311, distance: 105.2
click at [798, 311] on div "We cap our fees at a balance of ~$667K. The maximum fee you can be charged per …" at bounding box center [1004, 301] width 448 height 34
click at [819, 228] on div "2,300,000" at bounding box center [826, 228] width 73 height 19
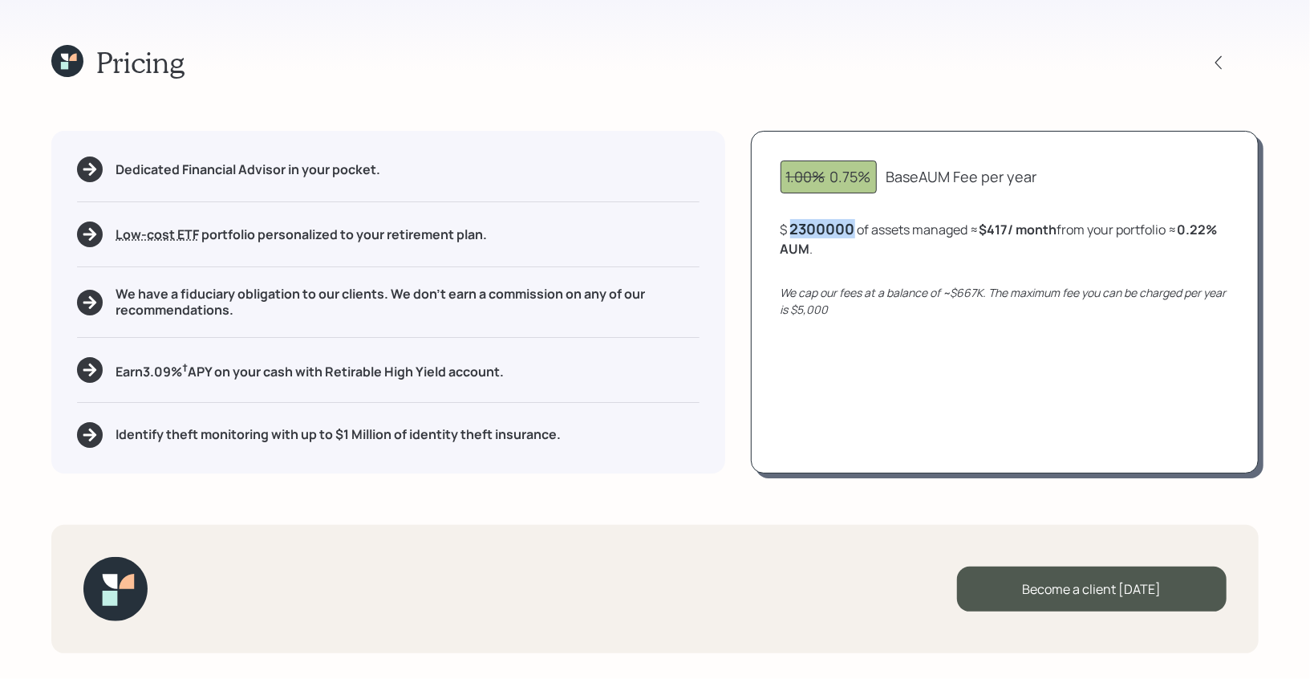
click at [819, 228] on div "2300000" at bounding box center [822, 228] width 65 height 19
click at [842, 281] on div "1.00% 0.75% Base AUM Fee per year $ 3000000 of assets managed ≈ $417 / month fr…" at bounding box center [1005, 302] width 508 height 342
drag, startPoint x: 830, startPoint y: 311, endPoint x: 761, endPoint y: 311, distance: 69.0
click at [761, 311] on div "1.00% 0.75% Base AUM Fee per year $ 3,000,000 of assets managed ≈ $417 / month …" at bounding box center [1005, 302] width 508 height 342
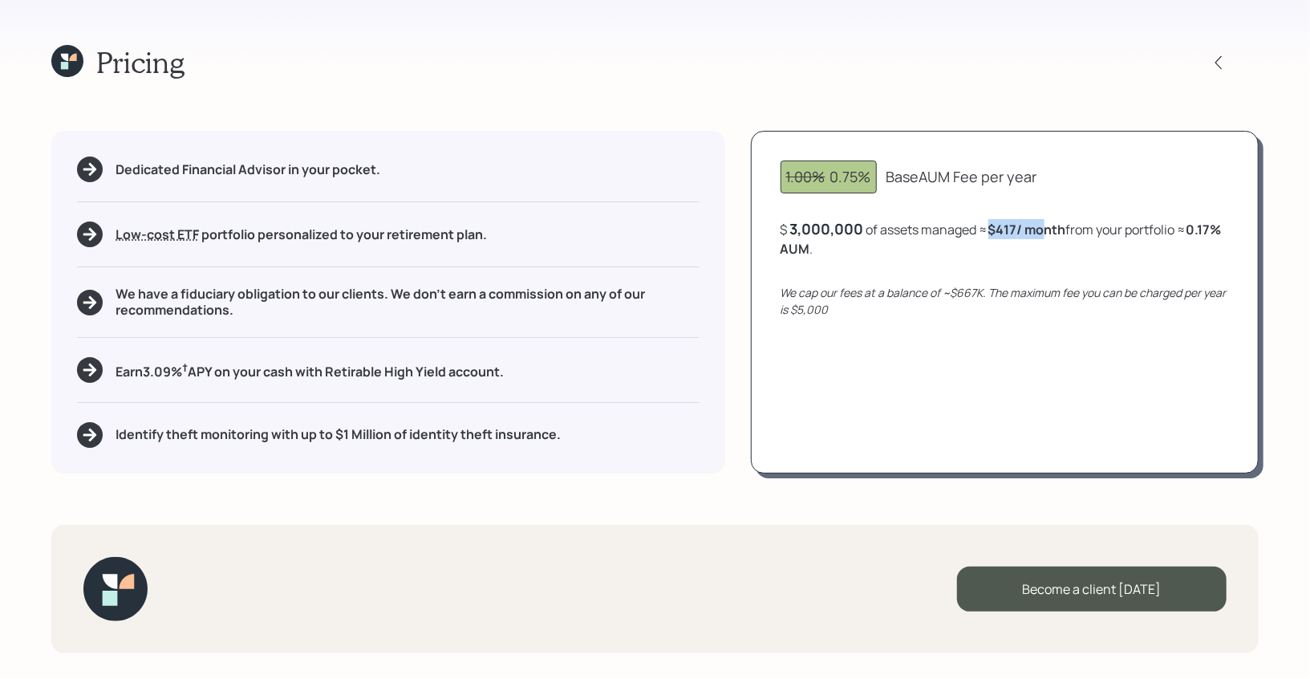
drag, startPoint x: 996, startPoint y: 230, endPoint x: 1040, endPoint y: 230, distance: 44.1
click at [1040, 230] on b "$417 / month" at bounding box center [1027, 230] width 78 height 18
drag, startPoint x: 853, startPoint y: 250, endPoint x: 773, endPoint y: 250, distance: 80.2
click at [773, 250] on div "1.00% 0.75% Base AUM Fee per year $ 3,000,000 of assets managed ≈ $417 / month …" at bounding box center [1005, 302] width 508 height 342
click at [823, 227] on div "3,000,000" at bounding box center [827, 228] width 74 height 19
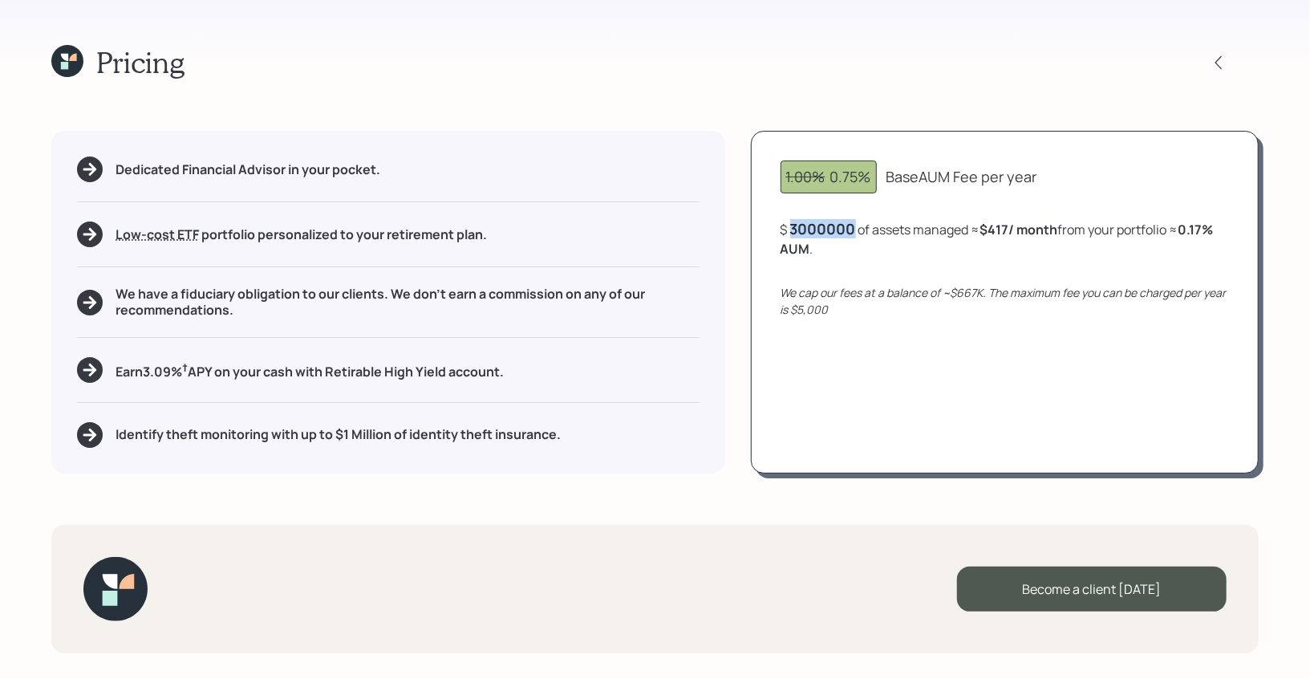
click at [823, 227] on div "3000000" at bounding box center [823, 228] width 66 height 19
click at [879, 259] on div "1.00% 0.75% Base AUM Fee per year $ 4,000,000 of assets managed ≈ $417 / month …" at bounding box center [1005, 302] width 508 height 342
drag, startPoint x: 847, startPoint y: 253, endPoint x: 766, endPoint y: 251, distance: 81.0
click at [766, 251] on div "1.00% 0.75% Base AUM Fee per year $ 4,000,000 of assets managed ≈ $417 / month …" at bounding box center [1005, 302] width 508 height 342
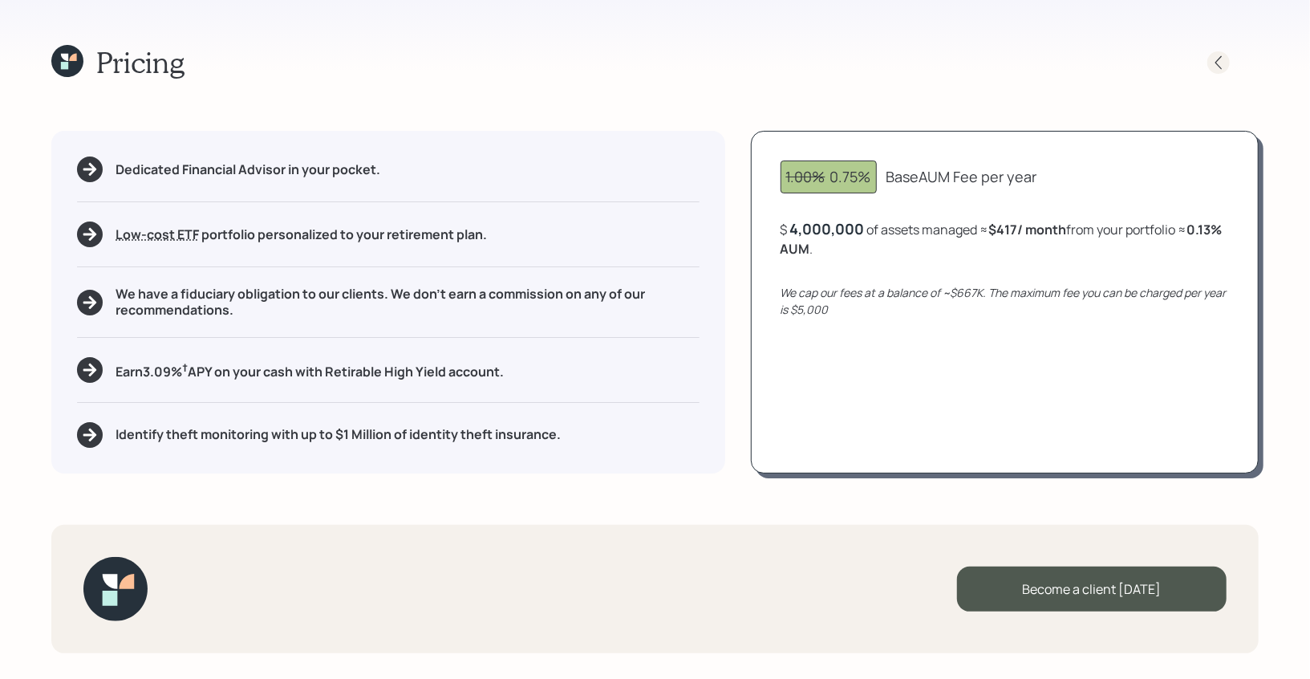
click at [1216, 57] on icon at bounding box center [1218, 63] width 16 height 16
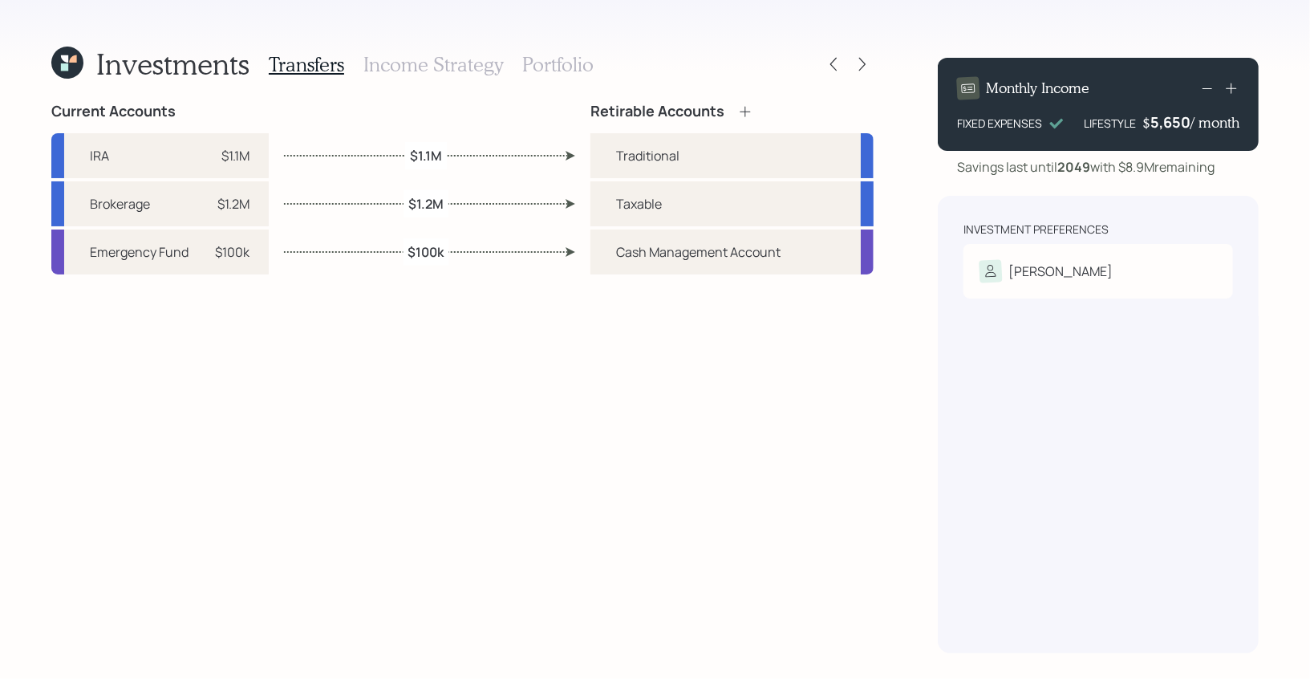
click at [470, 57] on h3 "Income Strategy" at bounding box center [433, 64] width 140 height 23
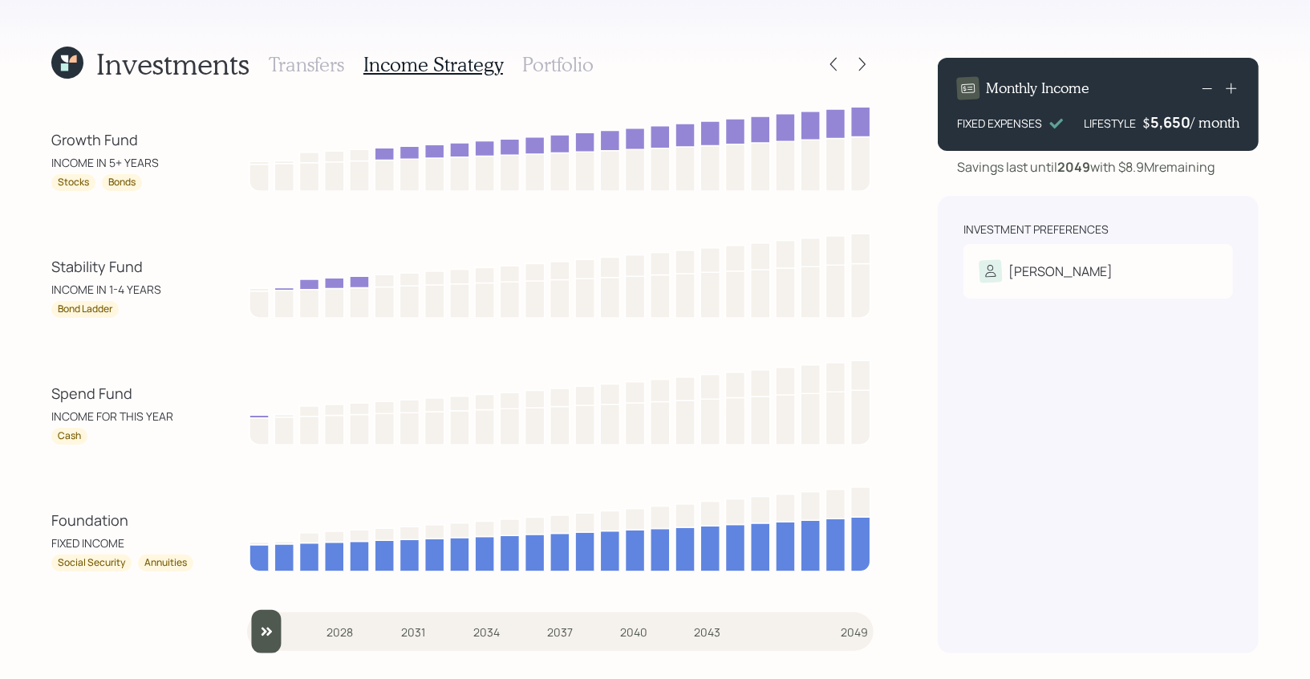
click at [555, 63] on h3 "Portfolio" at bounding box center [557, 64] width 71 height 23
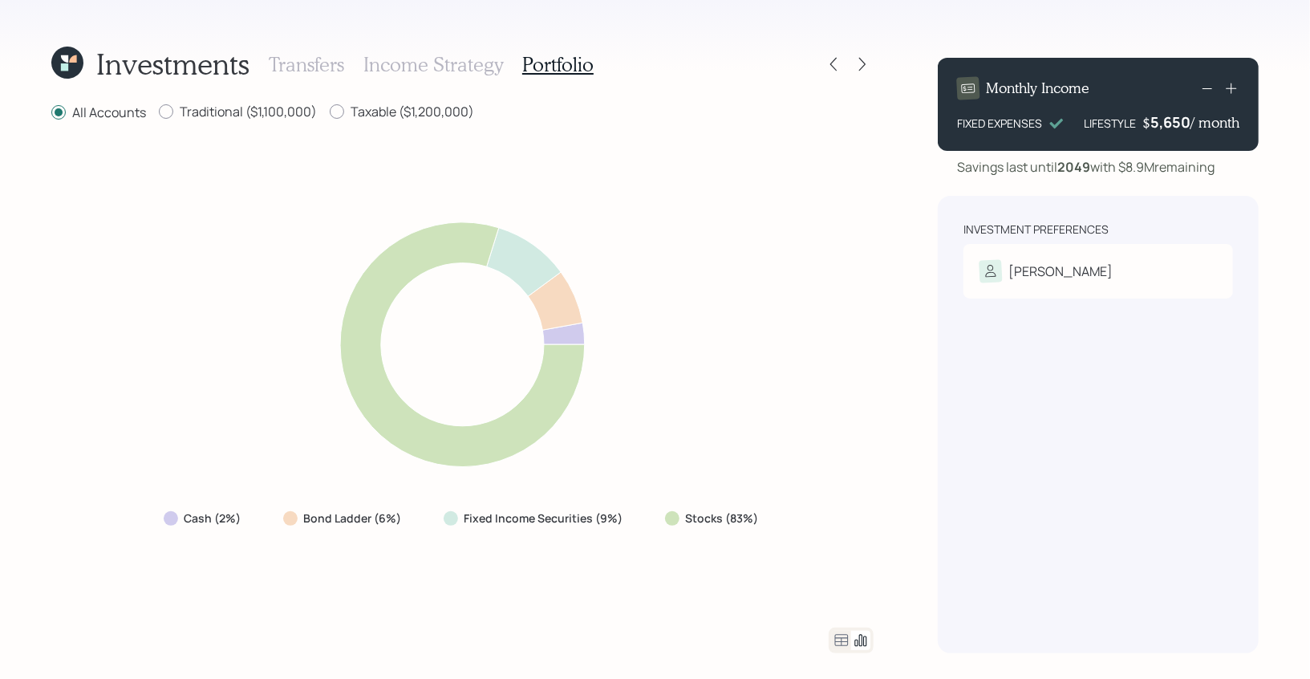
click at [740, 514] on label "Stocks (83%)" at bounding box center [722, 518] width 73 height 16
drag, startPoint x: 757, startPoint y: 522, endPoint x: 683, endPoint y: 523, distance: 74.6
click at [683, 523] on div "Stocks (83%)" at bounding box center [713, 518] width 97 height 16
click at [176, 111] on label "Traditional ($1,100,000)" at bounding box center [238, 112] width 158 height 18
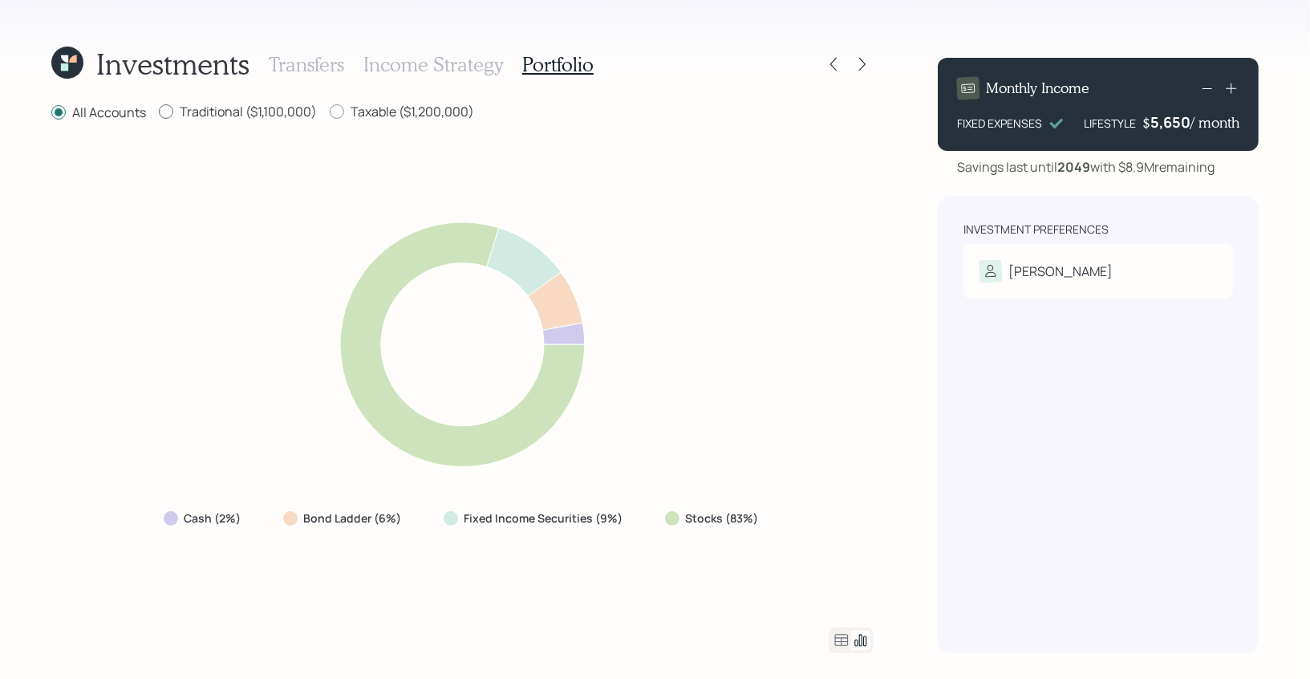
click at [159, 111] on input "Traditional ($1,100,000)" at bounding box center [158, 111] width 1 height 1
radio input "true"
radio input "false"
click at [354, 108] on label "Taxable ($1,200,000)" at bounding box center [402, 112] width 144 height 18
click at [330, 111] on input "Taxable ($1,200,000)" at bounding box center [329, 111] width 1 height 1
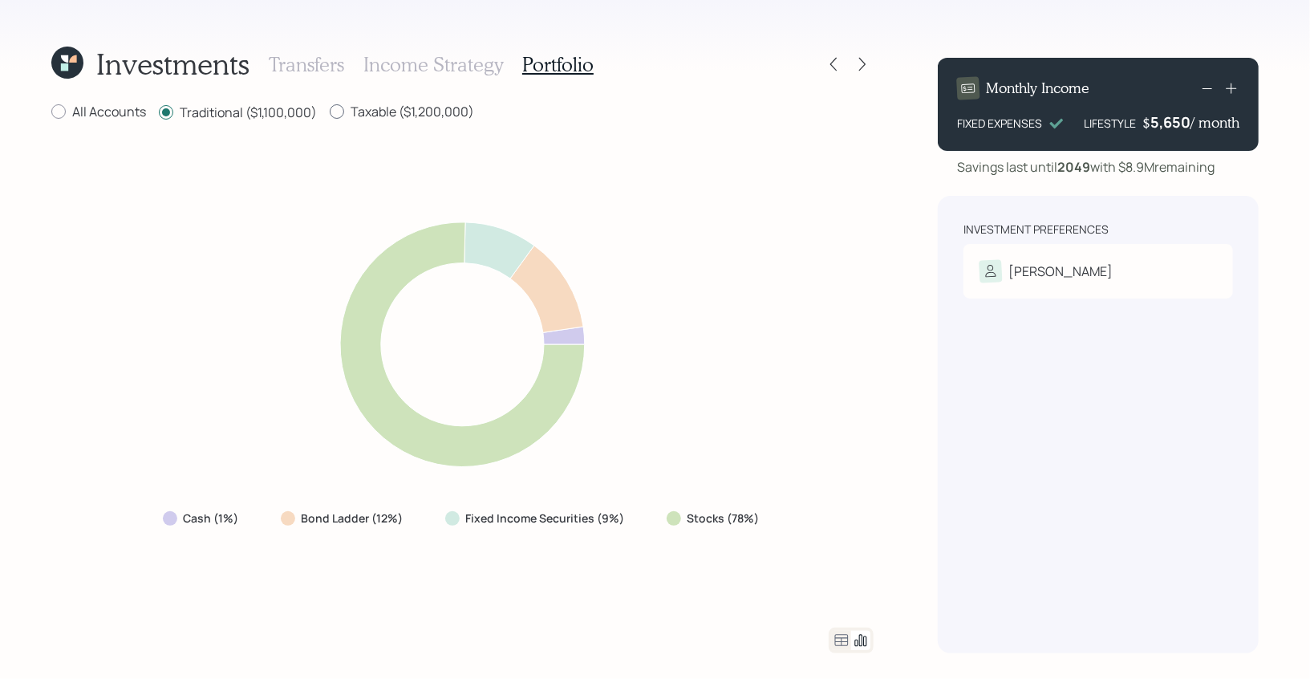
radio input "true"
click at [216, 130] on div "All Accounts Traditional ($1,100,000) Taxable ($1,200,000) Cash (2%) Bond Ladde…" at bounding box center [462, 378] width 822 height 550
click at [222, 118] on label "Traditional ($1,100,000)" at bounding box center [238, 112] width 158 height 18
click at [159, 112] on input "Traditional ($1,100,000)" at bounding box center [158, 111] width 1 height 1
radio input "true"
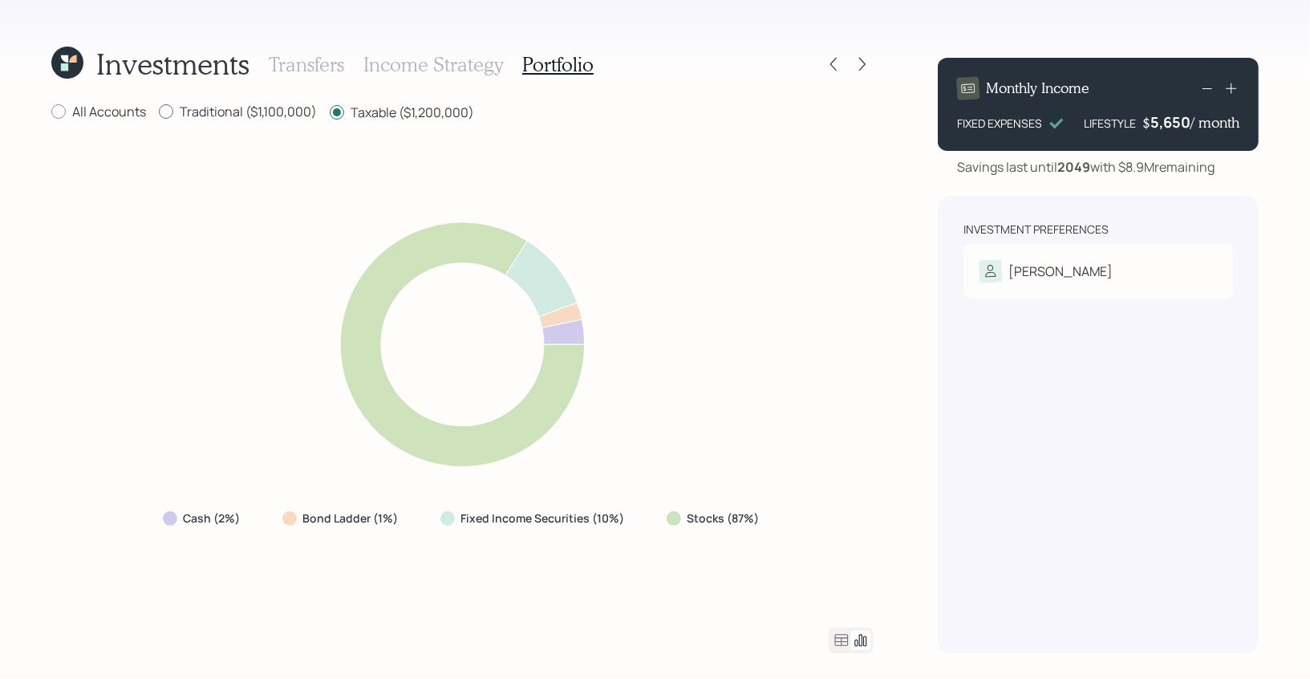
radio input "false"
click at [56, 116] on div at bounding box center [58, 111] width 14 height 14
click at [51, 112] on input "All Accounts" at bounding box center [51, 111] width 1 height 1
radio input "true"
radio input "false"
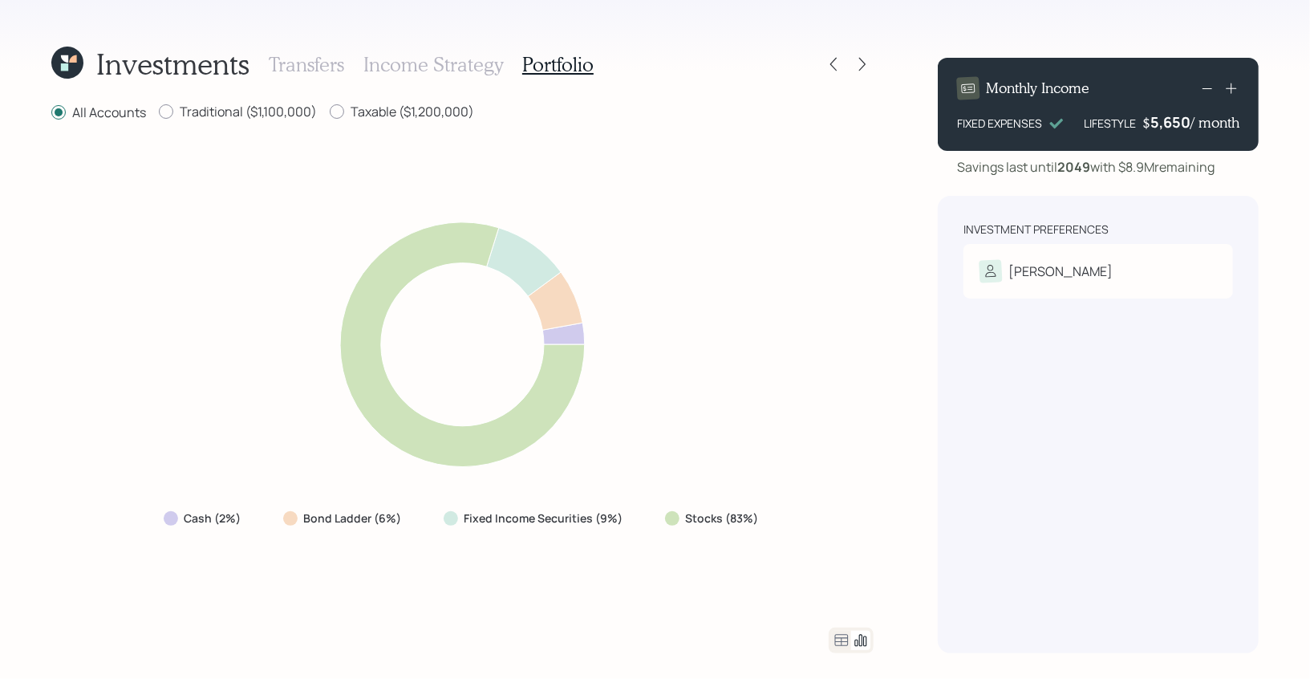
click at [750, 520] on label "Stocks (83%)" at bounding box center [722, 518] width 73 height 16
drag, startPoint x: 755, startPoint y: 520, endPoint x: 666, endPoint y: 520, distance: 88.2
click at [666, 520] on div "Stocks (83%)" at bounding box center [713, 518] width 97 height 16
click at [842, 642] on icon at bounding box center [842, 640] width 14 height 12
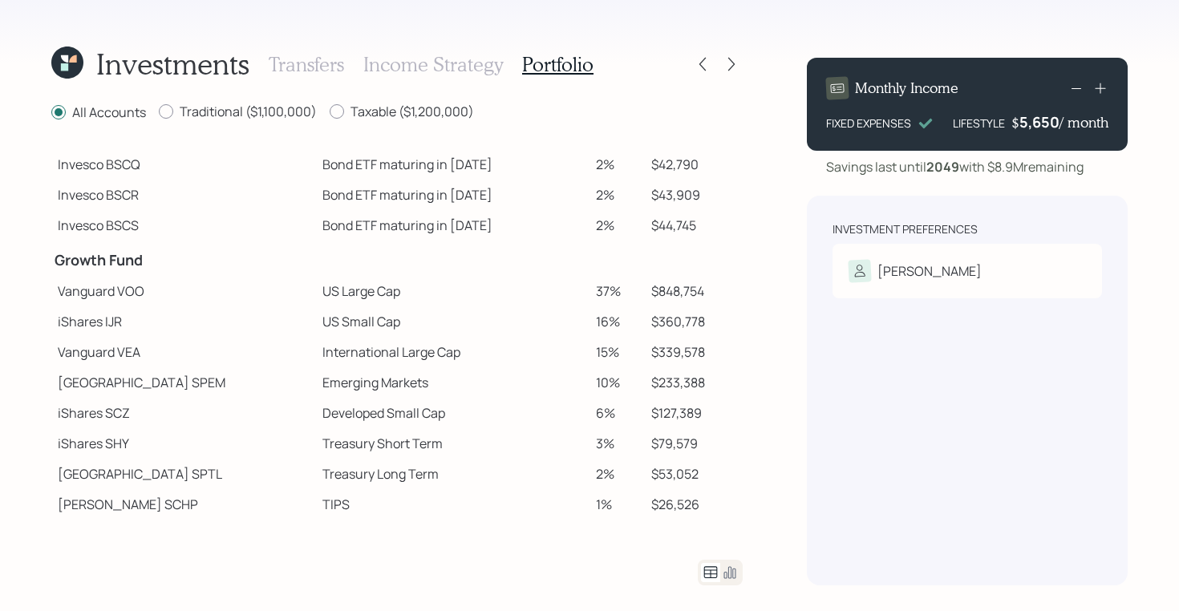
scroll to position [220, 0]
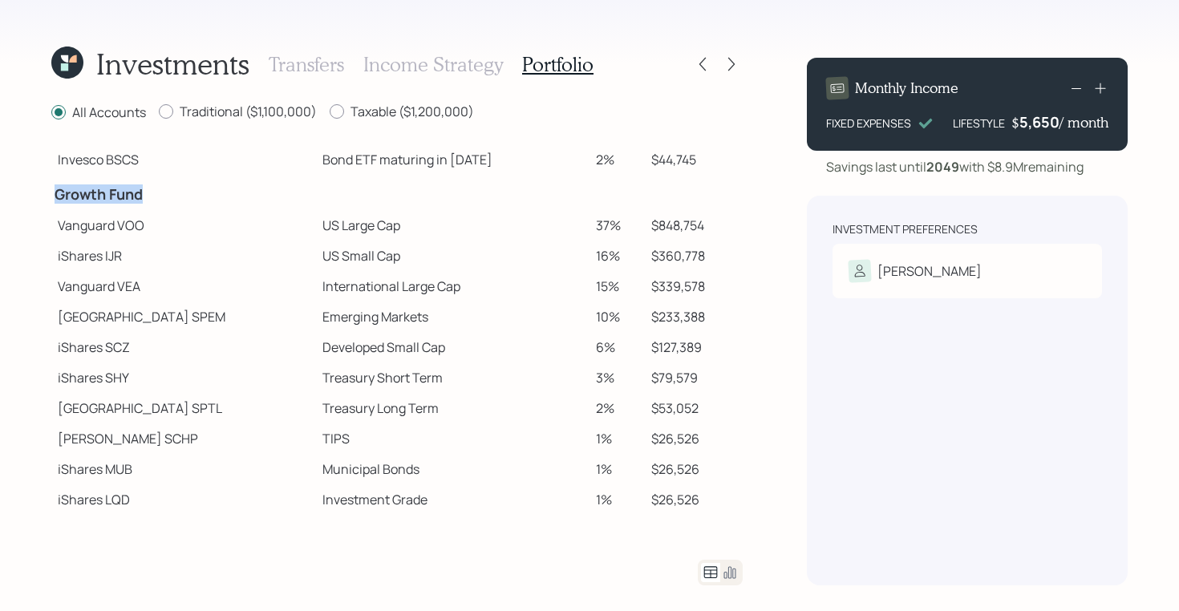
drag, startPoint x: 53, startPoint y: 196, endPoint x: 148, endPoint y: 199, distance: 95.5
click at [148, 199] on td "Growth Fund" at bounding box center [183, 192] width 265 height 35
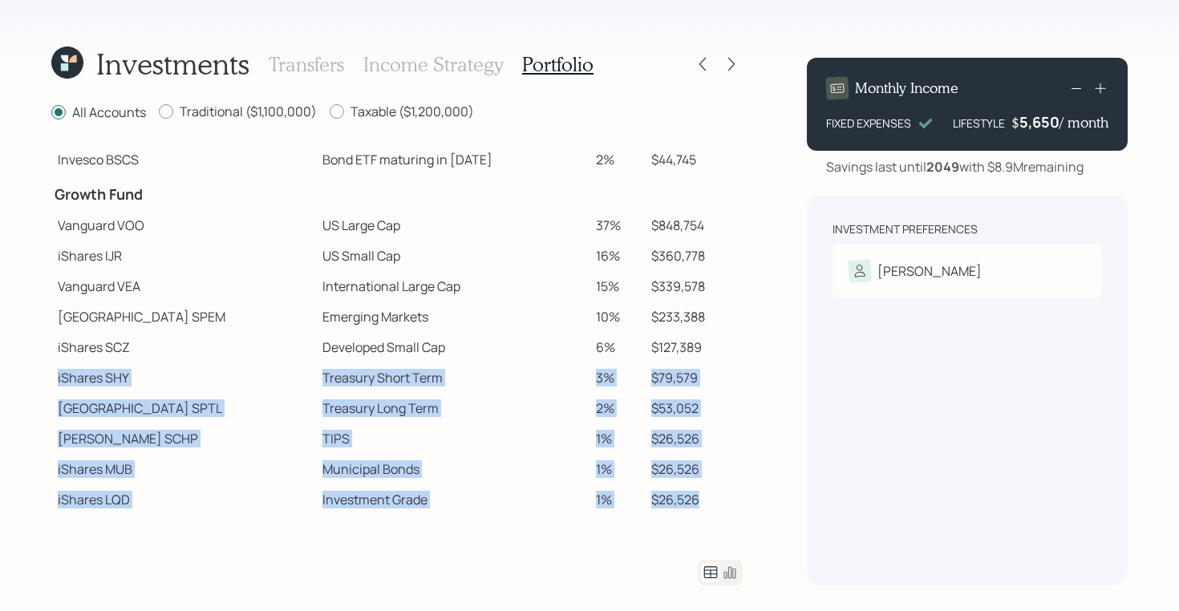
drag, startPoint x: 687, startPoint y: 500, endPoint x: 64, endPoint y: 368, distance: 637.1
click at [64, 368] on tbody "Spend Fund CASH Cash (Account Management) 1% $23,000 CASH Cash 1% $12,255 Stabi…" at bounding box center [396, 218] width 691 height 593
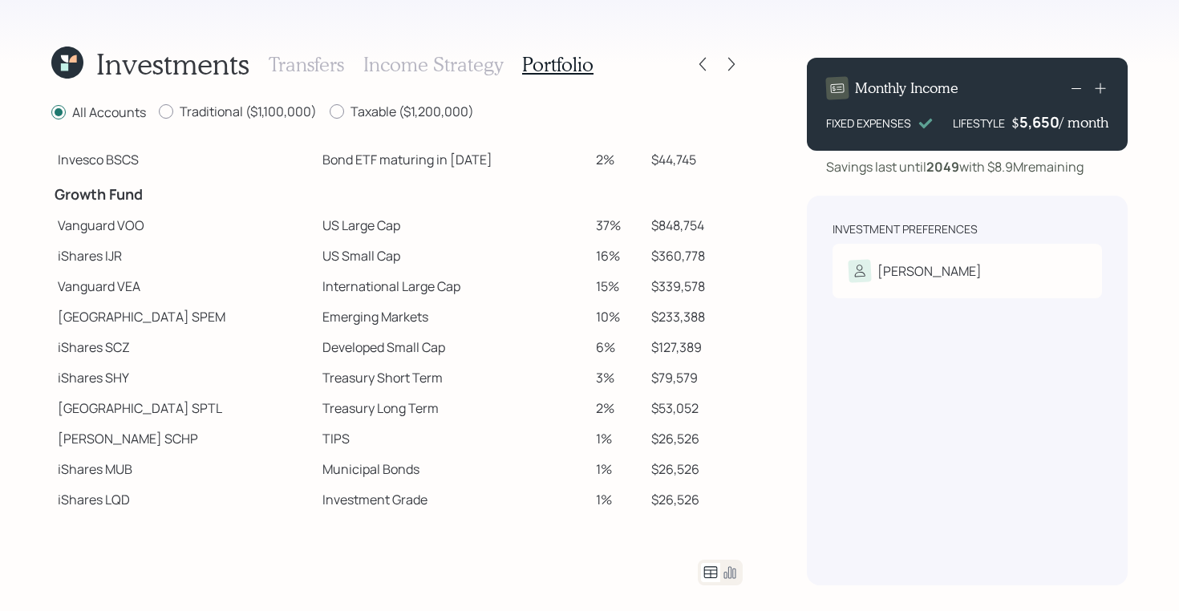
click at [79, 350] on td "iShares SCZ" at bounding box center [183, 347] width 265 height 30
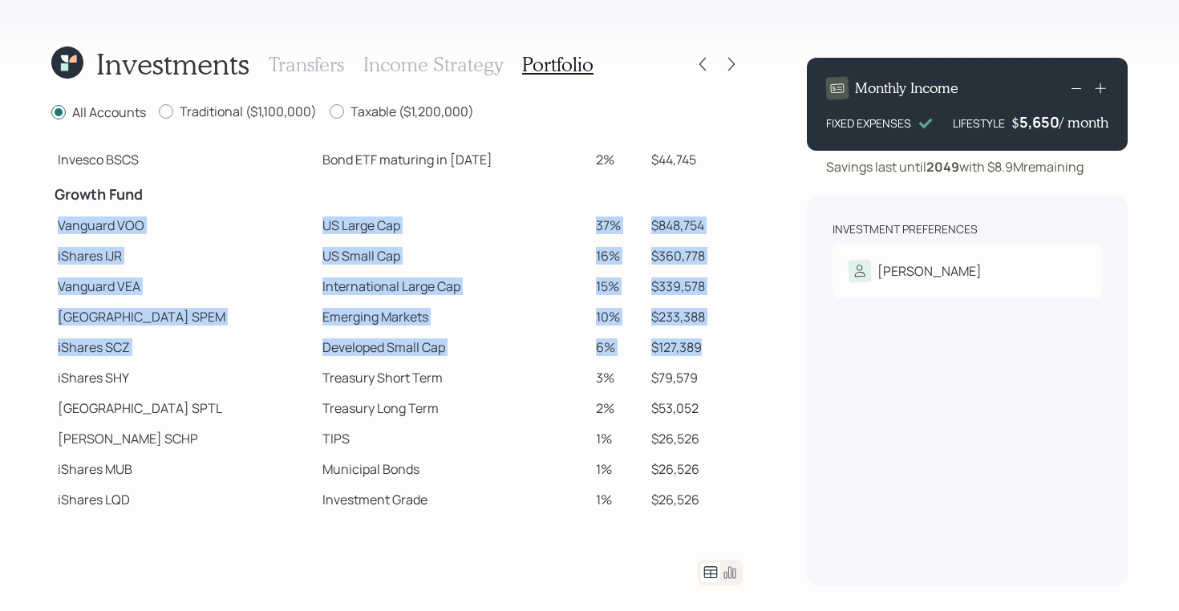
drag, startPoint x: 57, startPoint y: 225, endPoint x: 715, endPoint y: 353, distance: 669.9
click at [715, 353] on tbody "Spend Fund CASH Cash (Account Management) 1% $23,000 CASH Cash 1% $12,255 Stabi…" at bounding box center [396, 218] width 691 height 593
click at [72, 221] on td "Vanguard VOO" at bounding box center [183, 225] width 265 height 30
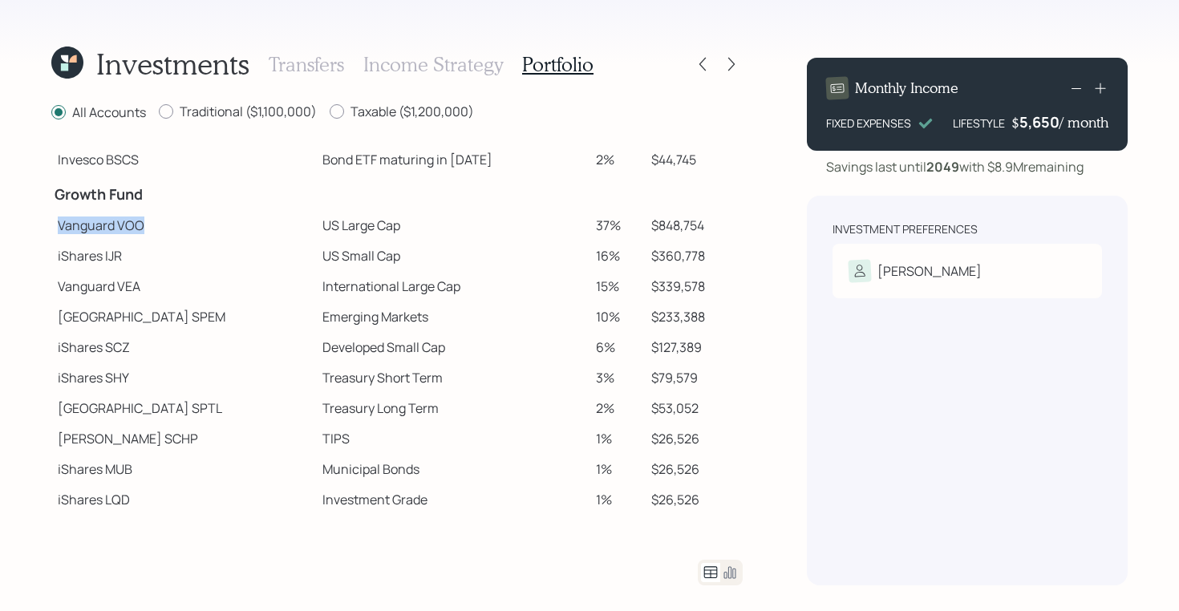
drag, startPoint x: 59, startPoint y: 222, endPoint x: 146, endPoint y: 222, distance: 86.6
click at [146, 222] on td "Vanguard VOO" at bounding box center [183, 225] width 265 height 30
drag, startPoint x: 259, startPoint y: 220, endPoint x: 598, endPoint y: 226, distance: 339.3
click at [598, 226] on tr "Vanguard VOO US Large Cap 37% $848,754" at bounding box center [396, 225] width 691 height 30
drag, startPoint x: 261, startPoint y: 257, endPoint x: 358, endPoint y: 251, distance: 97.3
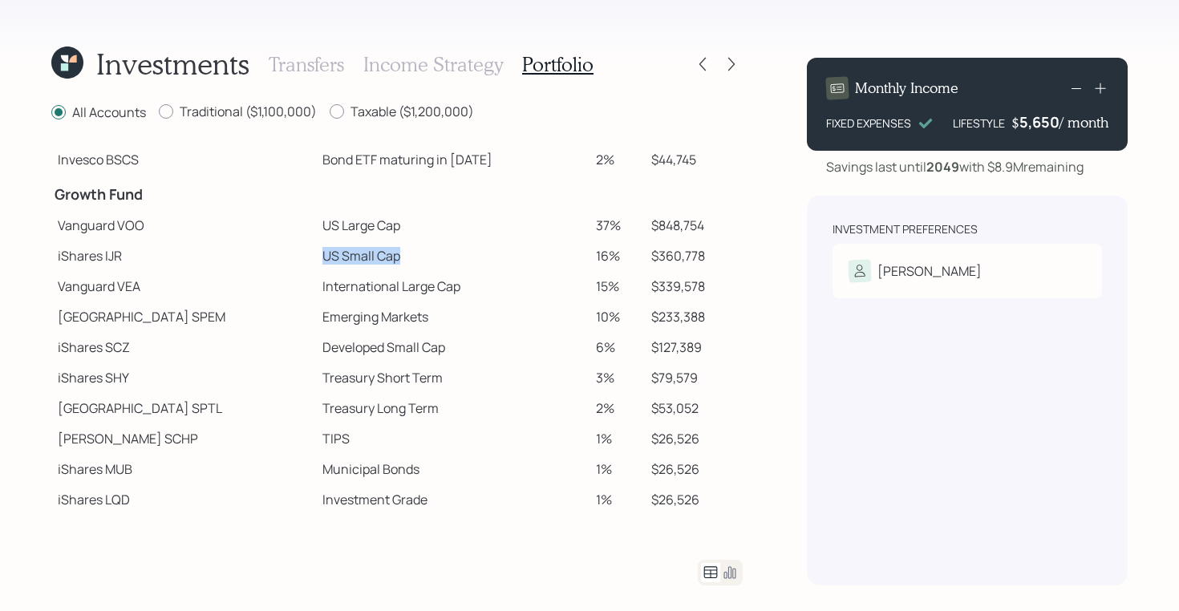
click at [358, 251] on td "US Small Cap" at bounding box center [452, 256] width 273 height 30
drag, startPoint x: 257, startPoint y: 283, endPoint x: 450, endPoint y: 285, distance: 193.3
click at [450, 285] on td "International Large Cap" at bounding box center [452, 286] width 273 height 30
drag, startPoint x: 262, startPoint y: 224, endPoint x: 352, endPoint y: 226, distance: 89.9
click at [352, 226] on td "US Large Cap" at bounding box center [452, 225] width 273 height 30
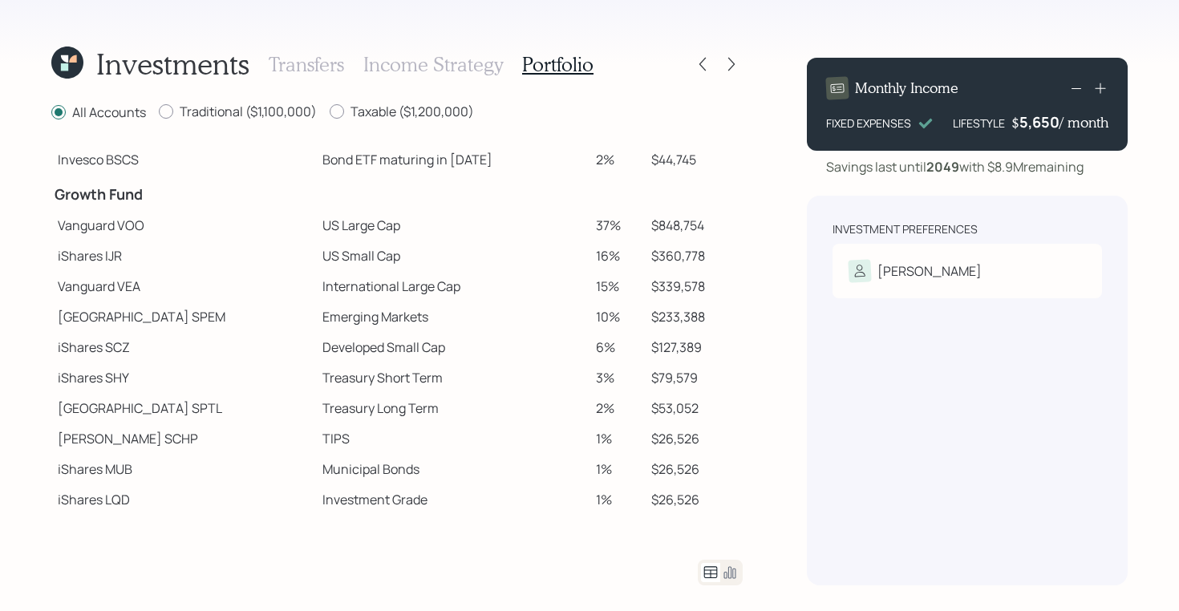
click at [316, 257] on td "US Small Cap" at bounding box center [452, 256] width 273 height 30
click at [737, 67] on icon at bounding box center [731, 64] width 16 height 16
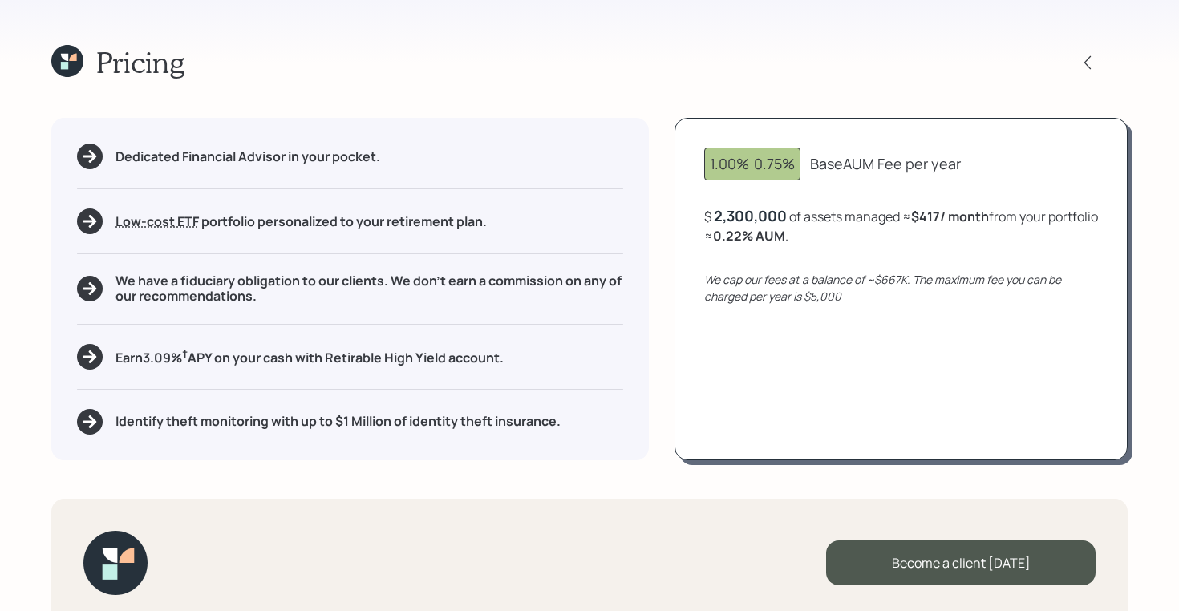
click at [63, 60] on icon at bounding box center [67, 61] width 32 height 32
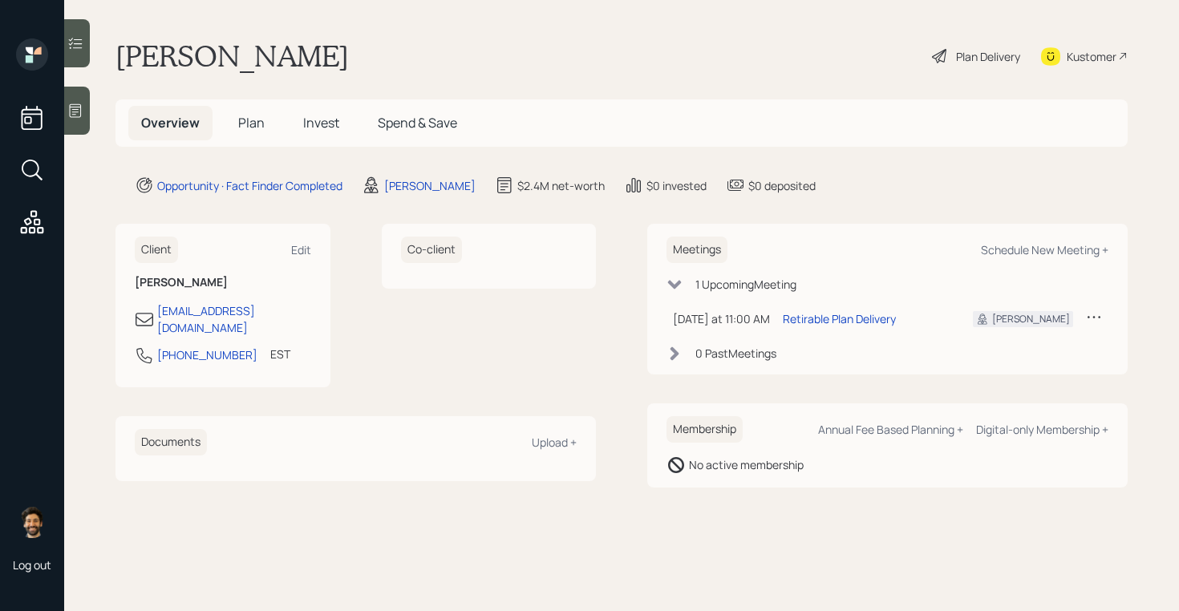
click at [249, 124] on span "Plan" at bounding box center [251, 123] width 26 height 18
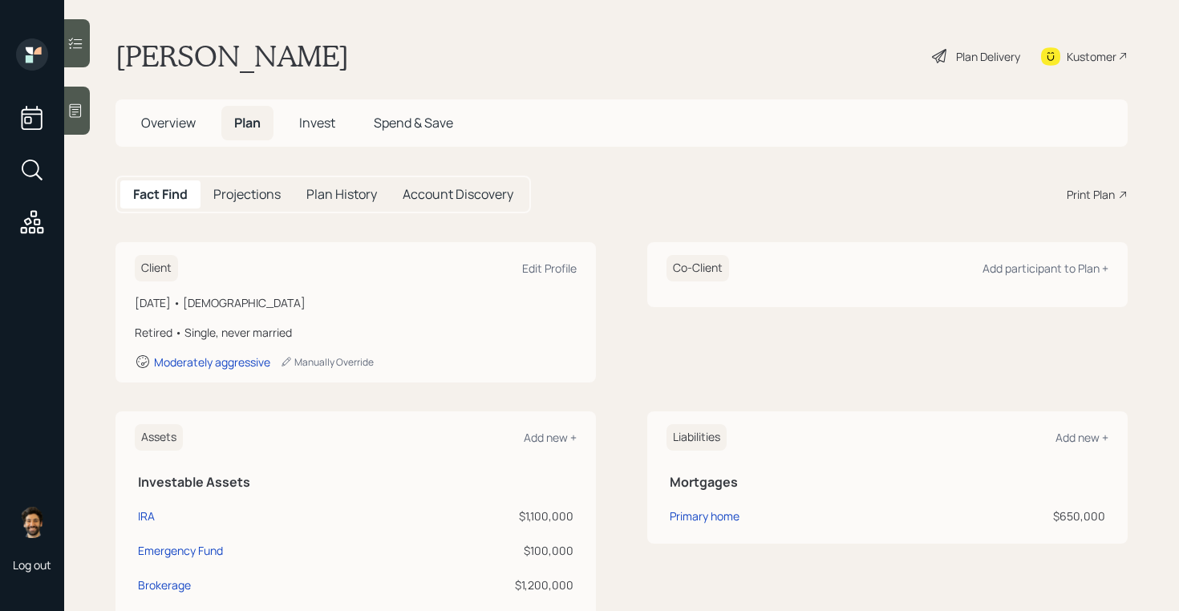
click at [1101, 197] on div "Print Plan" at bounding box center [1091, 194] width 48 height 17
click at [1078, 47] on div "Kustomer" at bounding box center [1084, 55] width 87 height 35
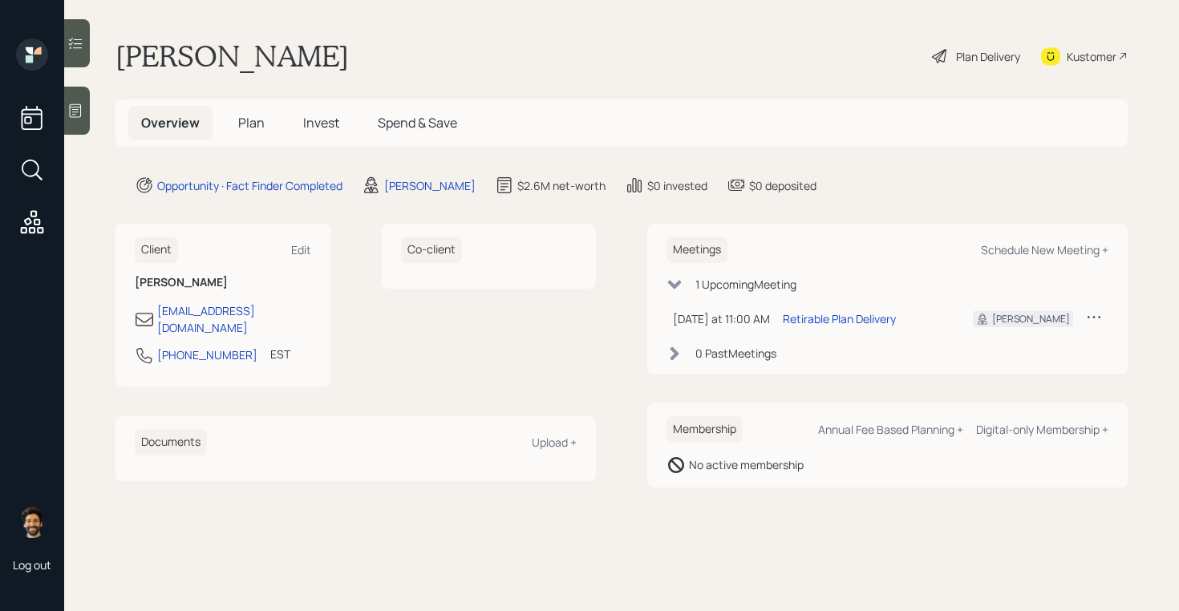
click at [250, 124] on span "Plan" at bounding box center [251, 123] width 26 height 18
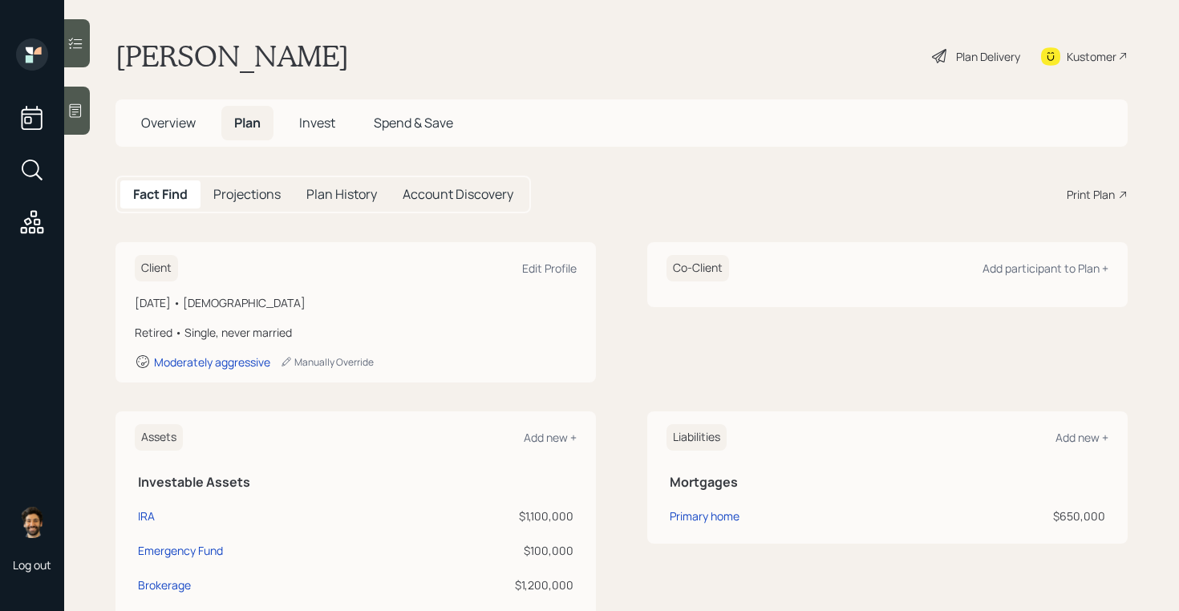
click at [178, 120] on span "Overview" at bounding box center [168, 123] width 55 height 18
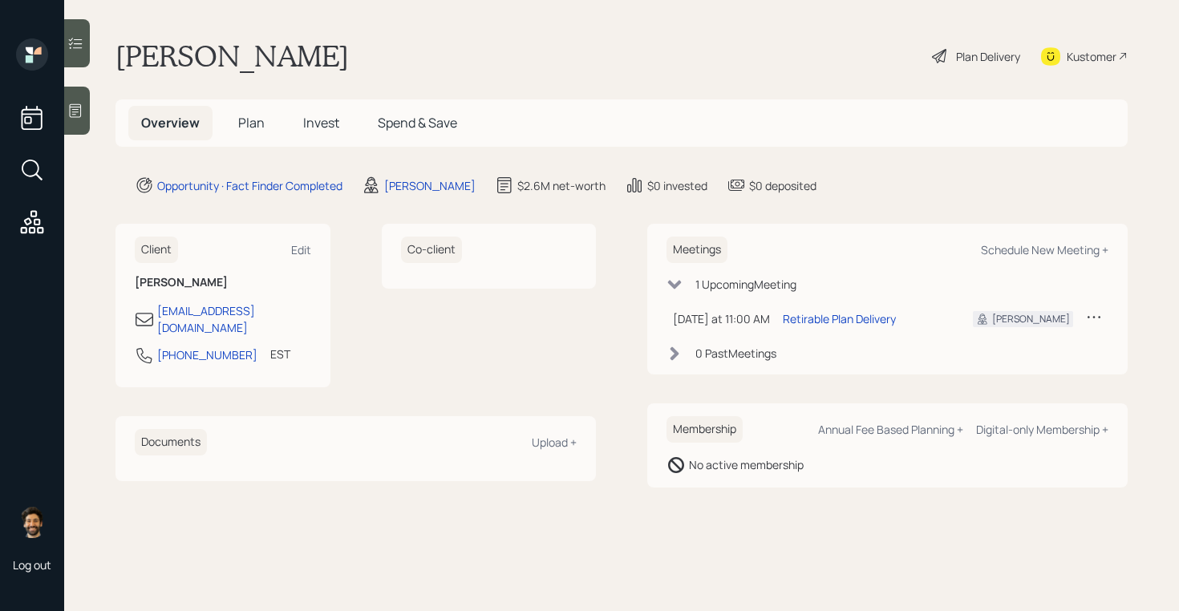
click at [256, 127] on span "Plan" at bounding box center [251, 123] width 26 height 18
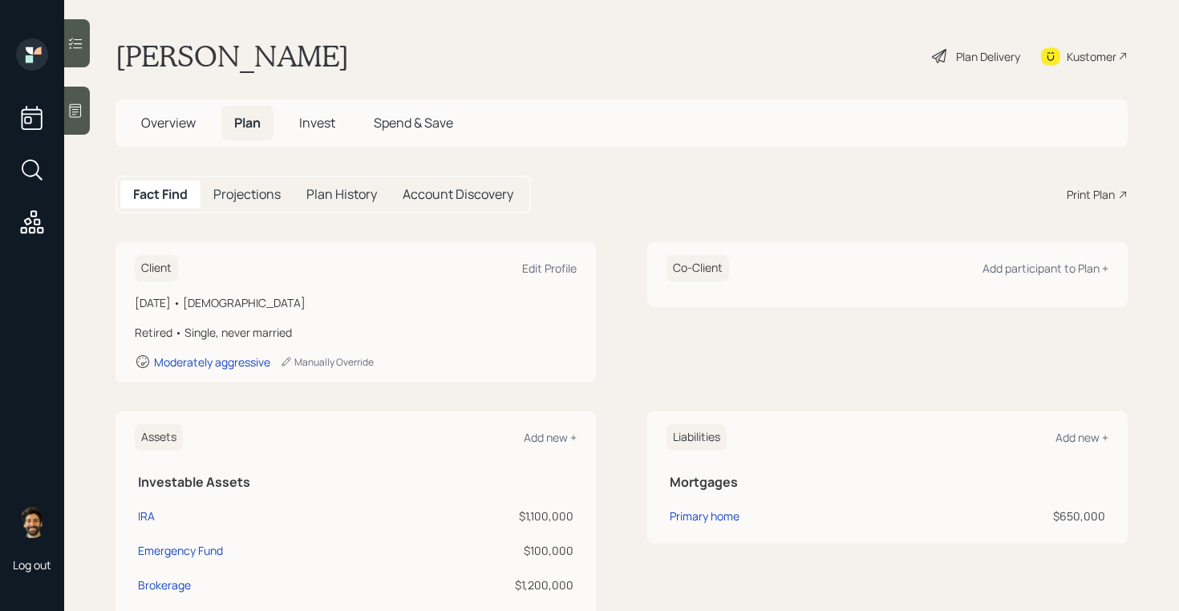
click at [154, 129] on span "Overview" at bounding box center [168, 123] width 55 height 18
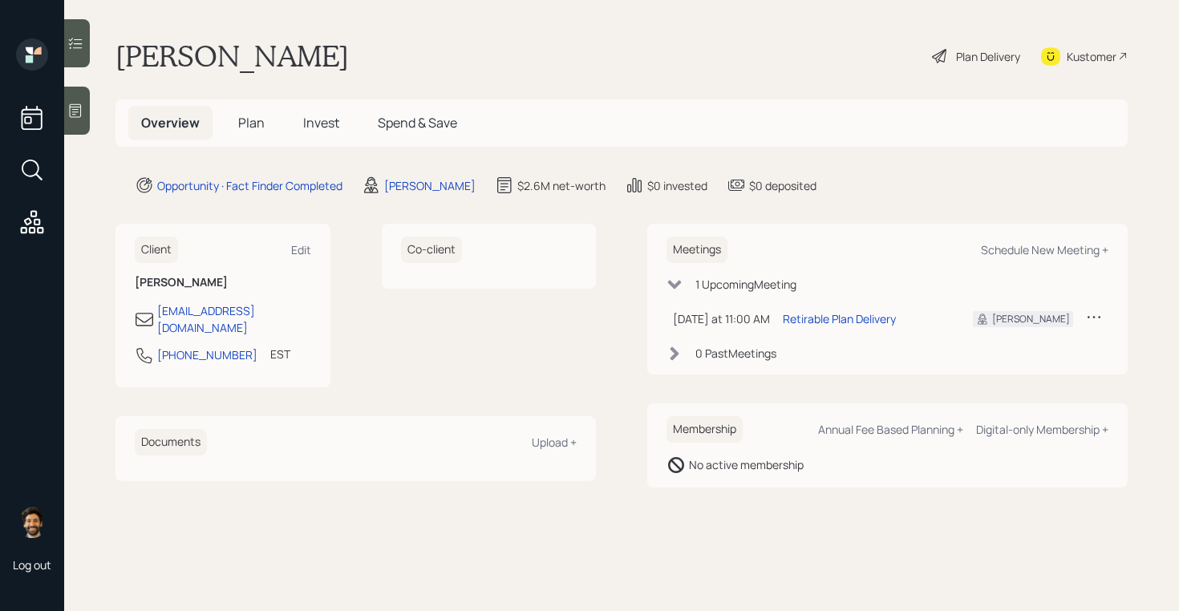
click at [253, 122] on span "Plan" at bounding box center [251, 123] width 26 height 18
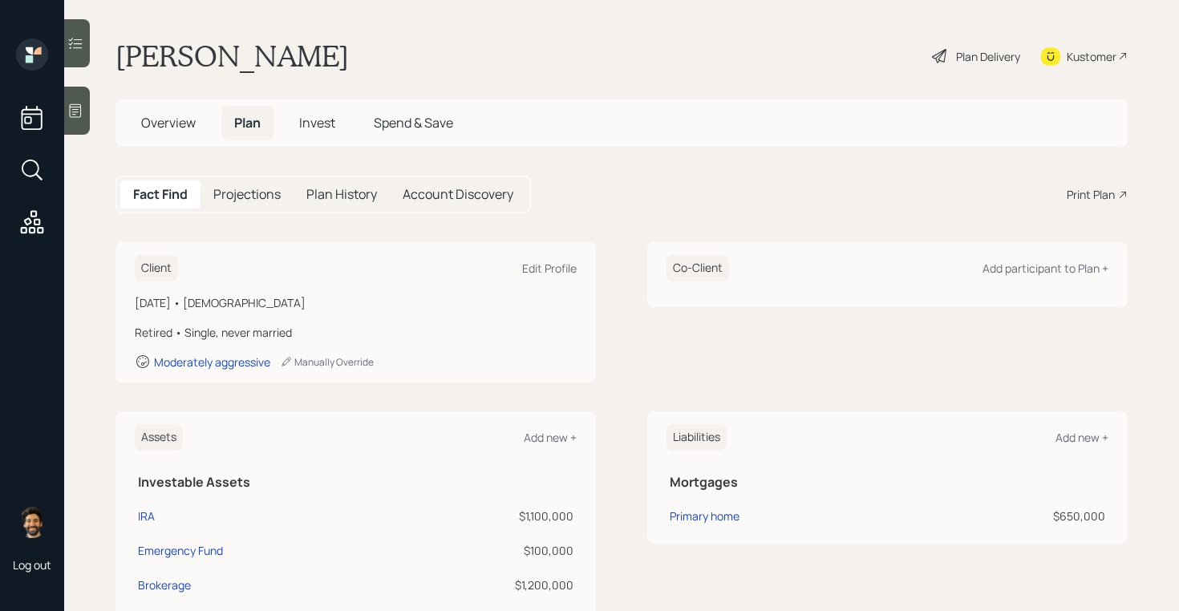
click at [160, 125] on span "Overview" at bounding box center [168, 123] width 55 height 18
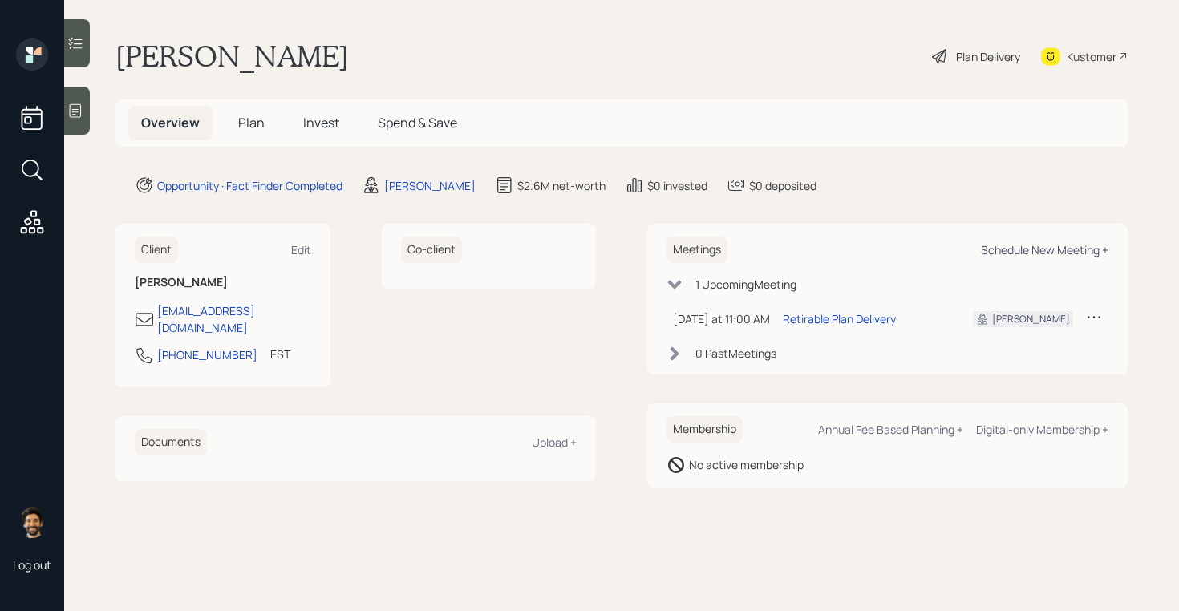
click at [1043, 252] on div "Schedule New Meeting +" at bounding box center [1045, 249] width 128 height 15
select select "f14b762f-c7c2-4b89-9227-8fa891345eea"
